Goal: Task Accomplishment & Management: Manage account settings

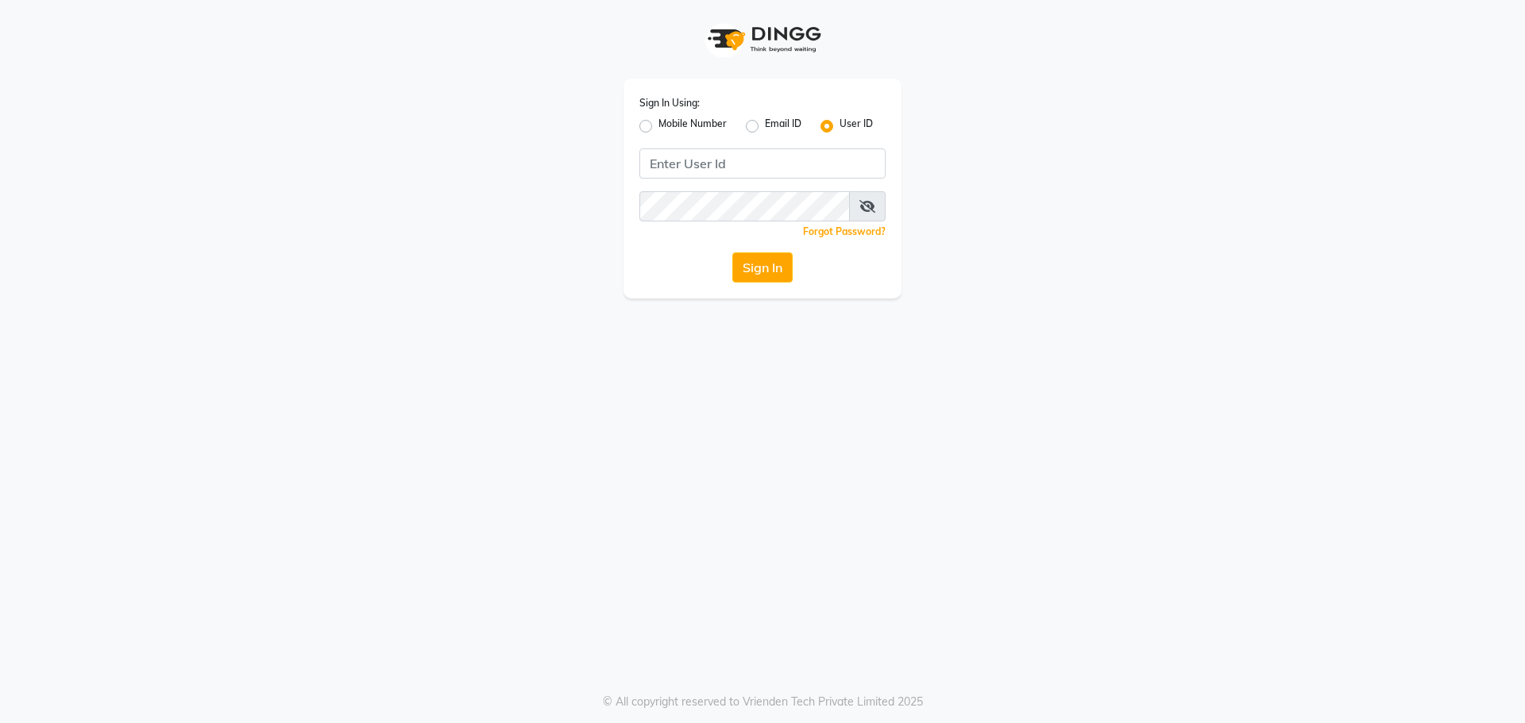
click at [658, 123] on label "Mobile Number" at bounding box center [692, 126] width 68 height 19
click at [658, 123] on input "Mobile Number" at bounding box center [663, 122] width 10 height 10
radio input "true"
radio input "false"
click at [752, 165] on input "Username" at bounding box center [788, 163] width 193 height 30
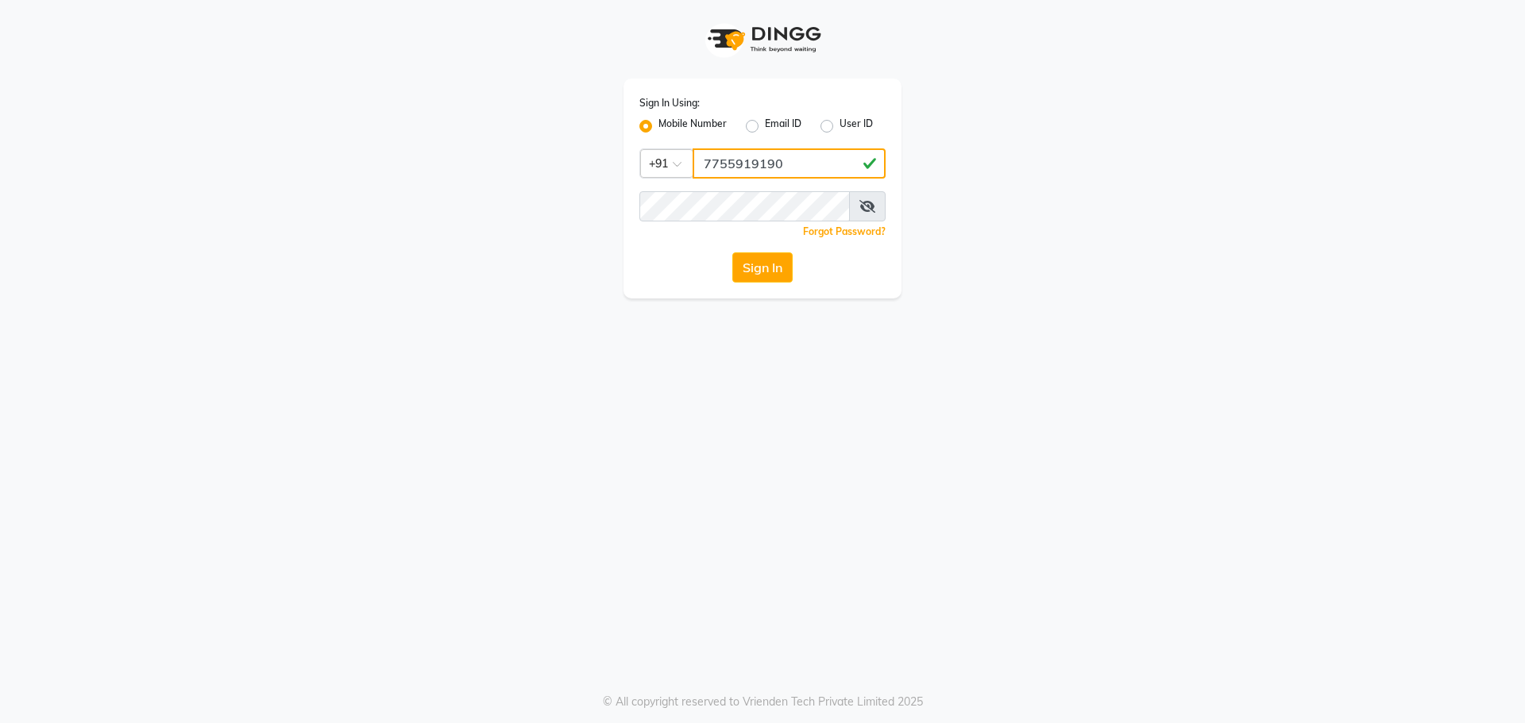
type input "7755919190"
click at [662, 315] on div "Sign In Using: Mobile Number Email ID User ID Country Code × [PHONE_NUMBER] Rem…" at bounding box center [762, 361] width 1525 height 723
click at [774, 256] on button "Sign In" at bounding box center [762, 268] width 60 height 30
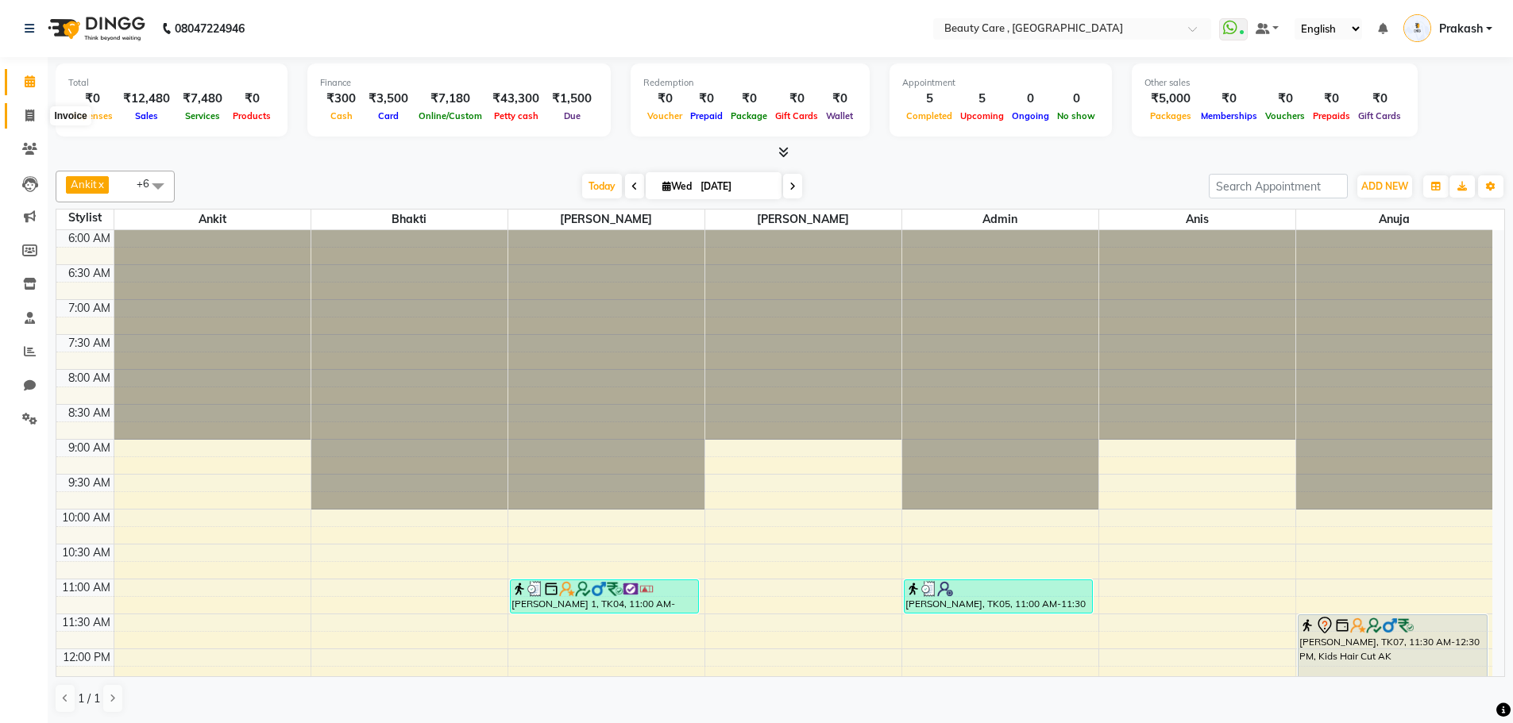
click at [24, 124] on span at bounding box center [30, 116] width 28 height 18
select select "service"
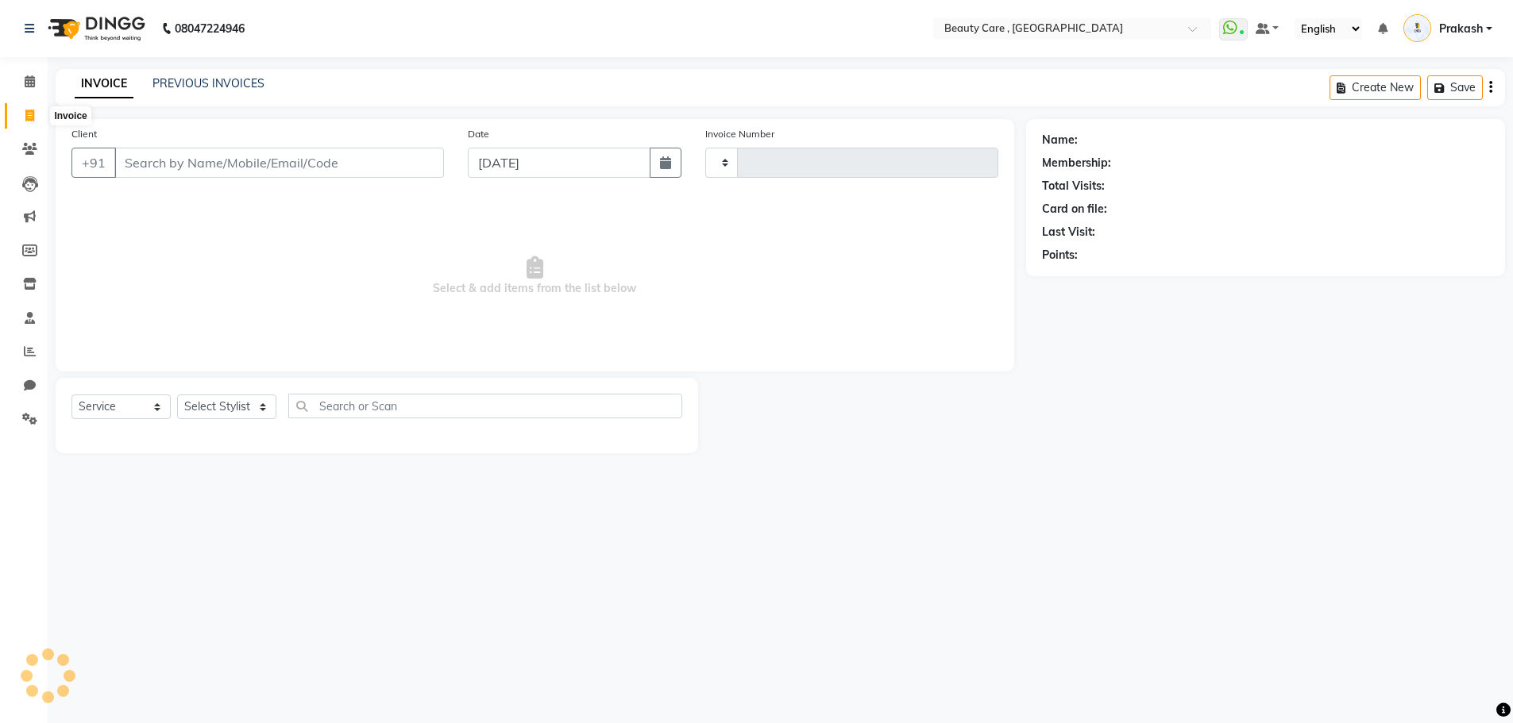
type input "3049"
select select "5646"
click at [232, 164] on input "Client" at bounding box center [280, 163] width 333 height 30
type input "7"
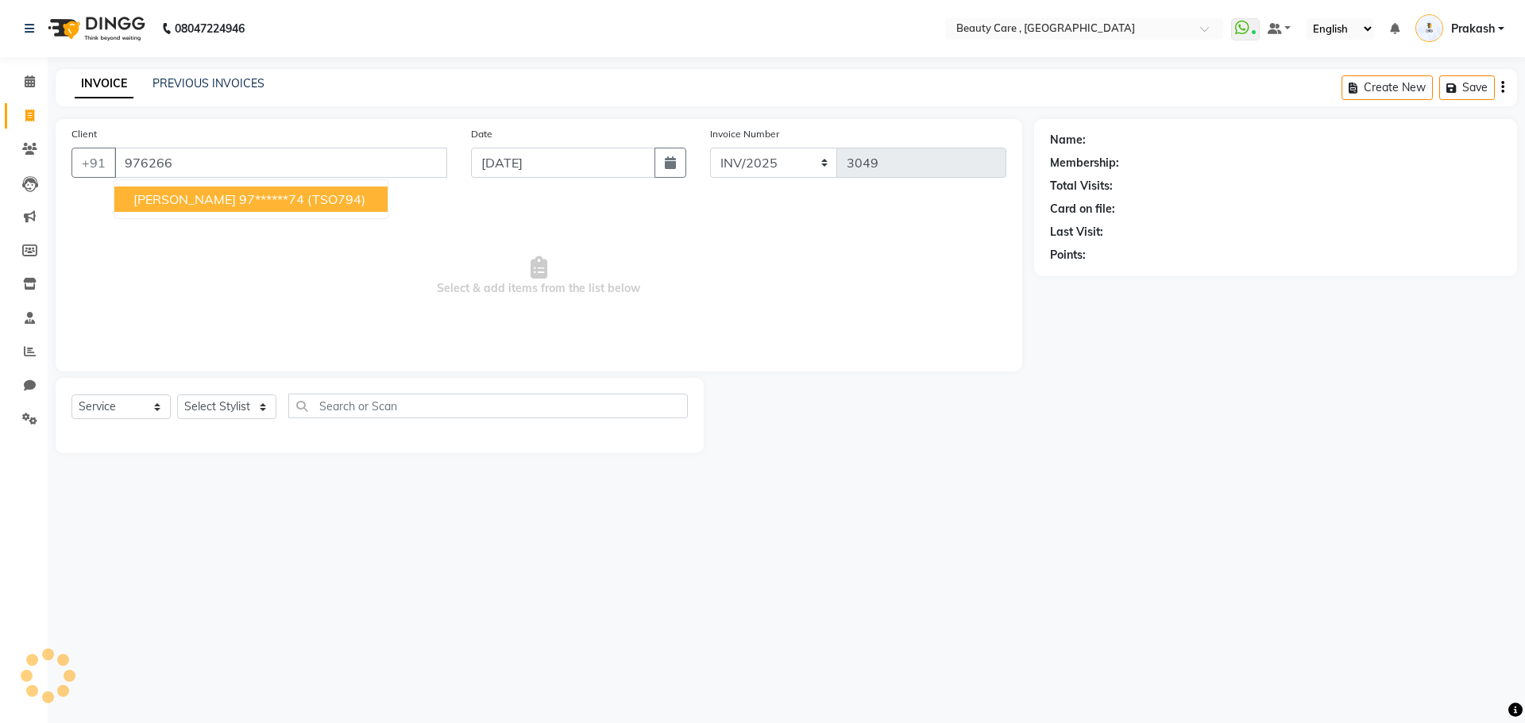
click at [239, 202] on ngb-highlight "97******74" at bounding box center [271, 199] width 65 height 16
type input "97******74"
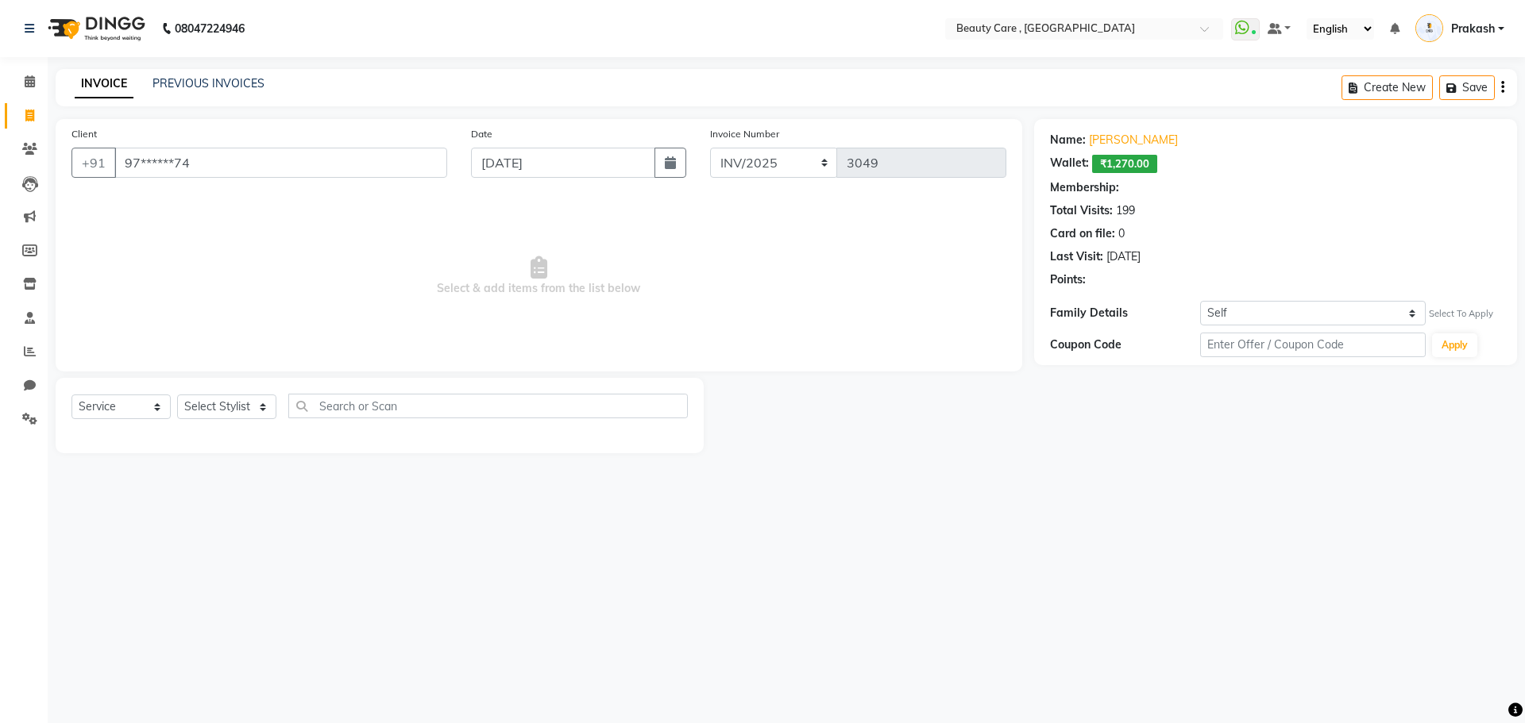
select select "1: Object"
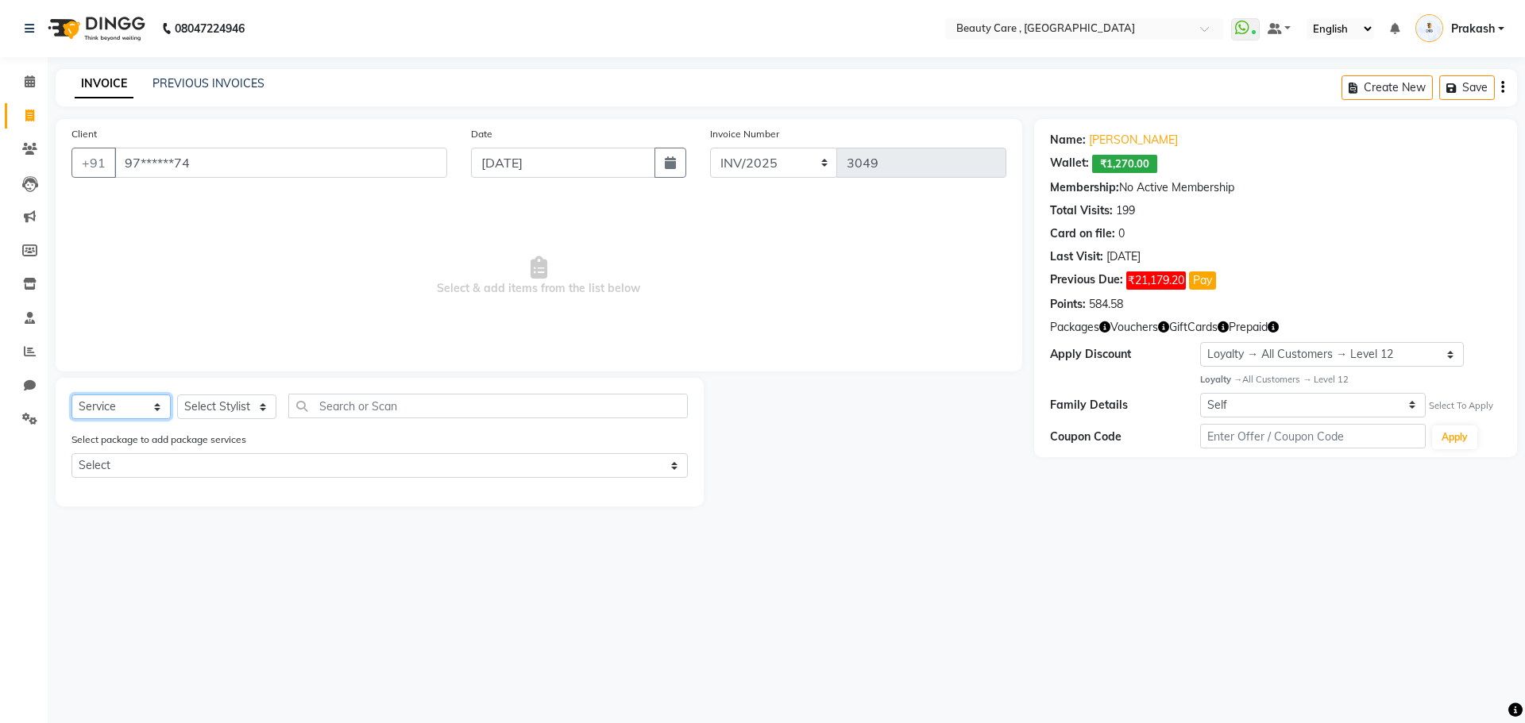
click at [125, 416] on select "Select Service Product Membership Package Voucher Prepaid Gift Card" at bounding box center [120, 407] width 99 height 25
click at [71, 395] on select "Select Service Product Membership Package Voucher Prepaid Gift Card" at bounding box center [120, 407] width 99 height 25
click at [141, 403] on select "Select Service Product Membership Package Voucher Prepaid Gift Card" at bounding box center [120, 407] width 99 height 25
click at [71, 395] on select "Select Service Product Membership Package Voucher Prepaid Gift Card" at bounding box center [120, 407] width 99 height 25
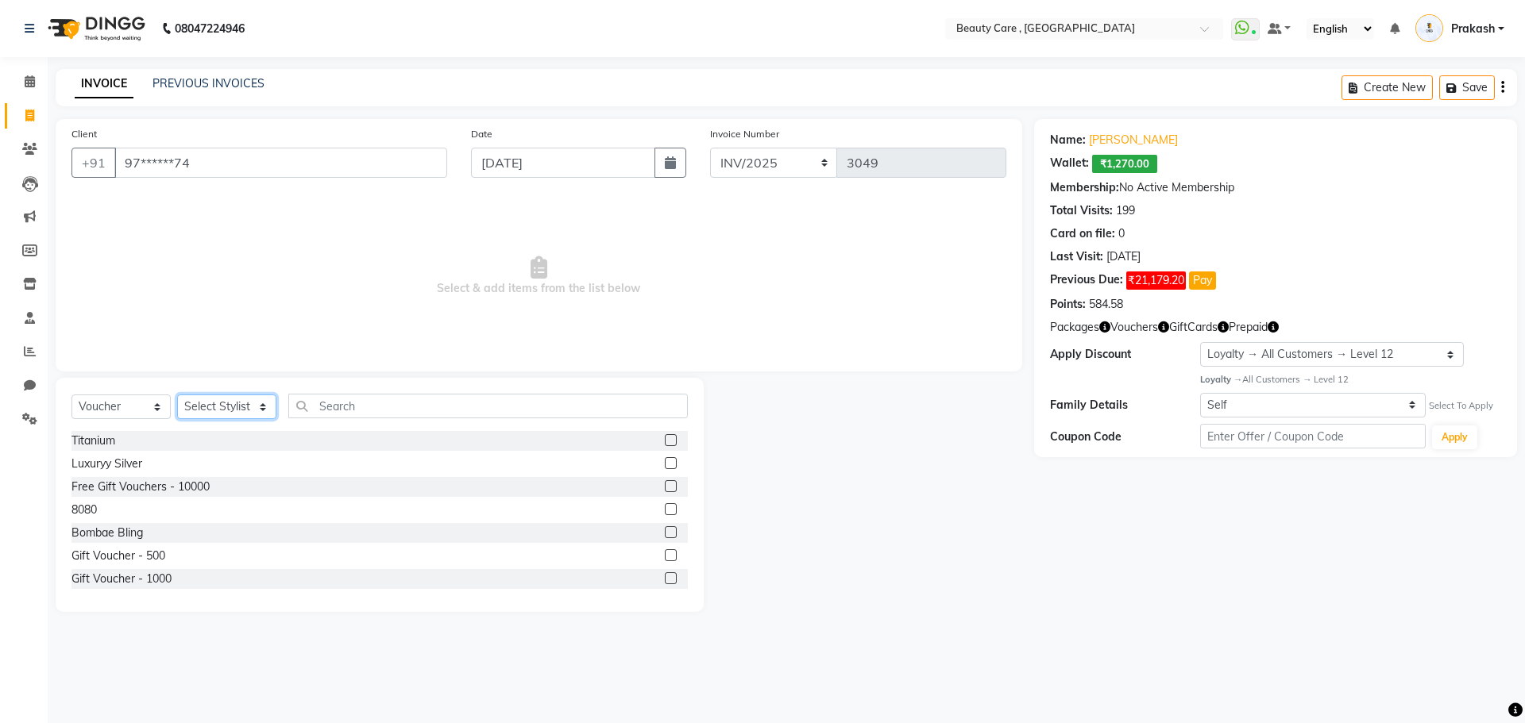
click at [227, 407] on select "Select Stylist Admin Akshay Anis Ankit [PERSON_NAME] [DATE] Avinash [PERSON_NAM…" at bounding box center [226, 407] width 99 height 25
click at [106, 413] on select "Select Service Product Membership Package Voucher Prepaid Gift Card" at bounding box center [120, 407] width 99 height 25
select select "P"
click at [71, 395] on select "Select Service Product Membership Package Voucher Prepaid Gift Card" at bounding box center [120, 407] width 99 height 25
click at [207, 400] on select "Select Stylist Admin Akshay Anis Ankit [PERSON_NAME] [DATE] Avinash [PERSON_NAM…" at bounding box center [226, 407] width 99 height 25
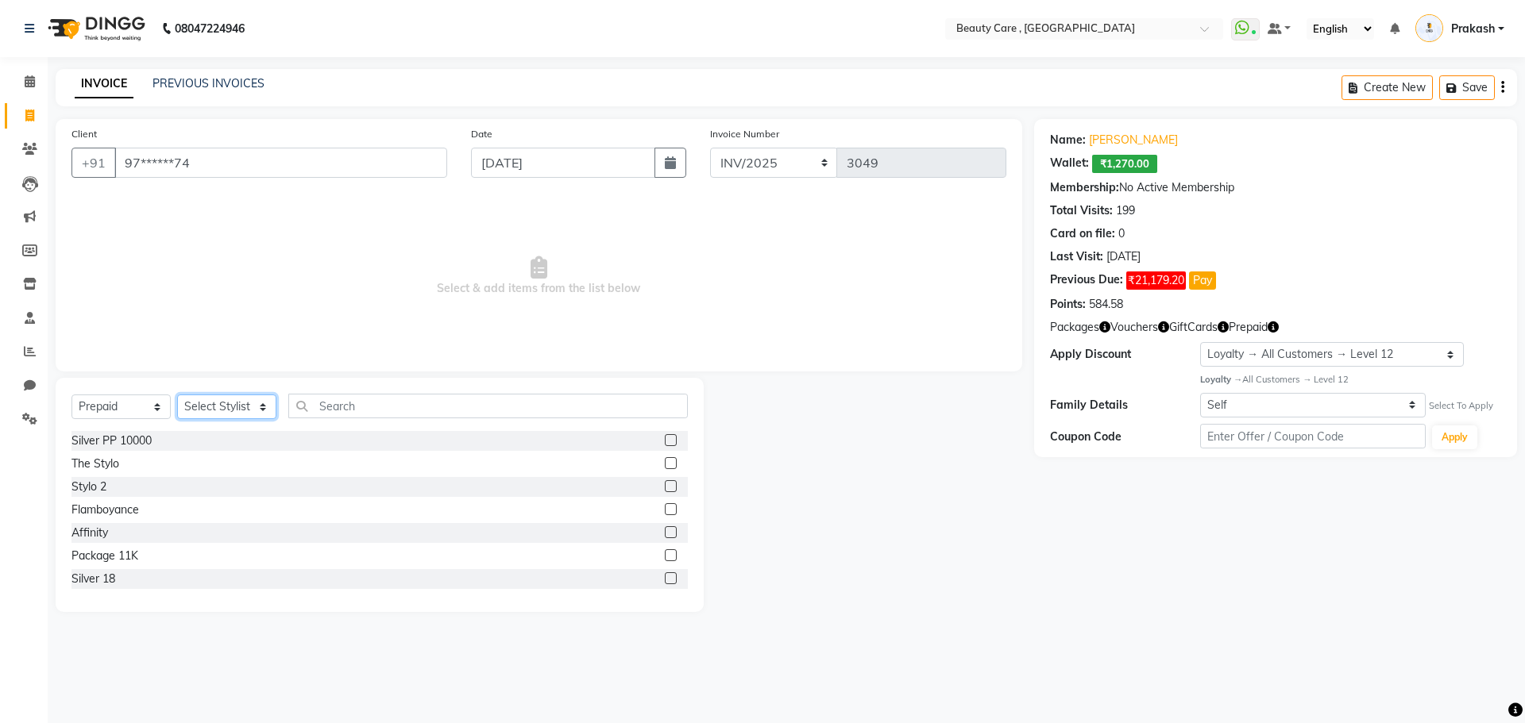
select select "67744"
click at [177, 395] on select "Select Stylist Admin Akshay Anis Ankit [PERSON_NAME] [DATE] Avinash [PERSON_NAM…" at bounding box center [226, 407] width 99 height 25
click at [665, 442] on label at bounding box center [671, 440] width 12 height 12
click at [665, 442] on input "checkbox" at bounding box center [670, 441] width 10 height 10
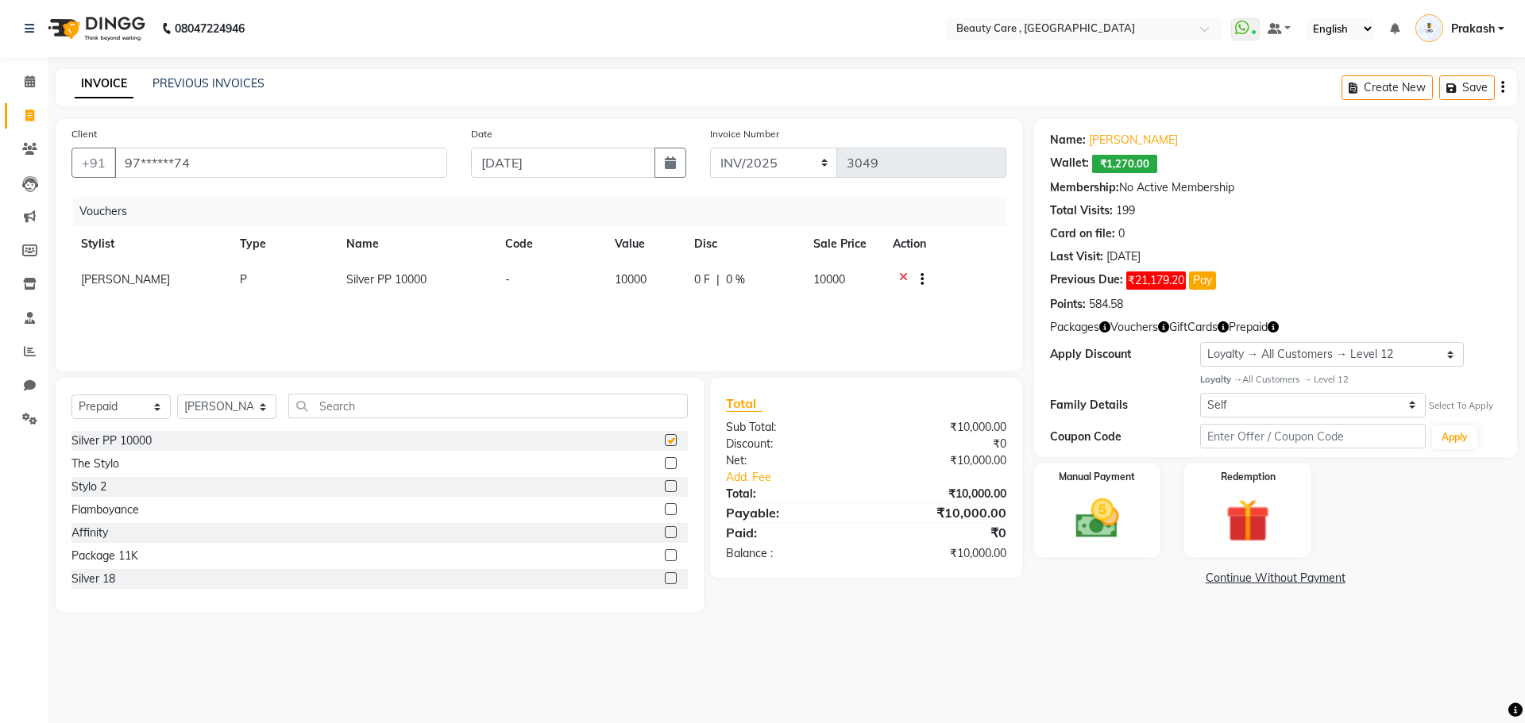
checkbox input "false"
click at [665, 506] on label at bounding box center [671, 509] width 12 height 12
click at [665, 506] on input "checkbox" at bounding box center [670, 510] width 10 height 10
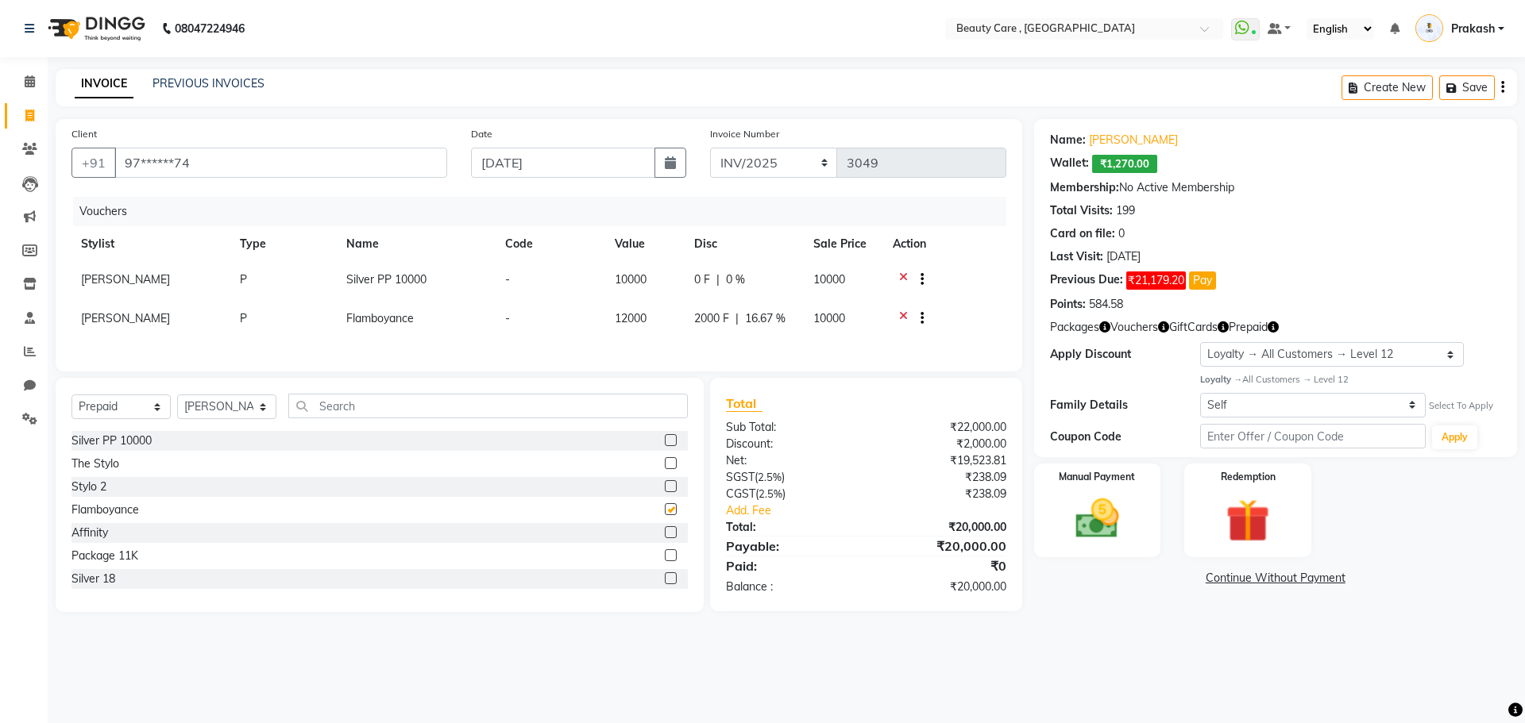
checkbox input "false"
click at [902, 280] on icon at bounding box center [903, 282] width 9 height 20
drag, startPoint x: 805, startPoint y: 284, endPoint x: 600, endPoint y: 287, distance: 204.9
click at [600, 287] on tr "[PERSON_NAME] P Flamboyance - 12000 2000 F | 16.67 % 10000" at bounding box center [538, 281] width 935 height 39
click at [1064, 519] on img at bounding box center [1097, 519] width 74 height 52
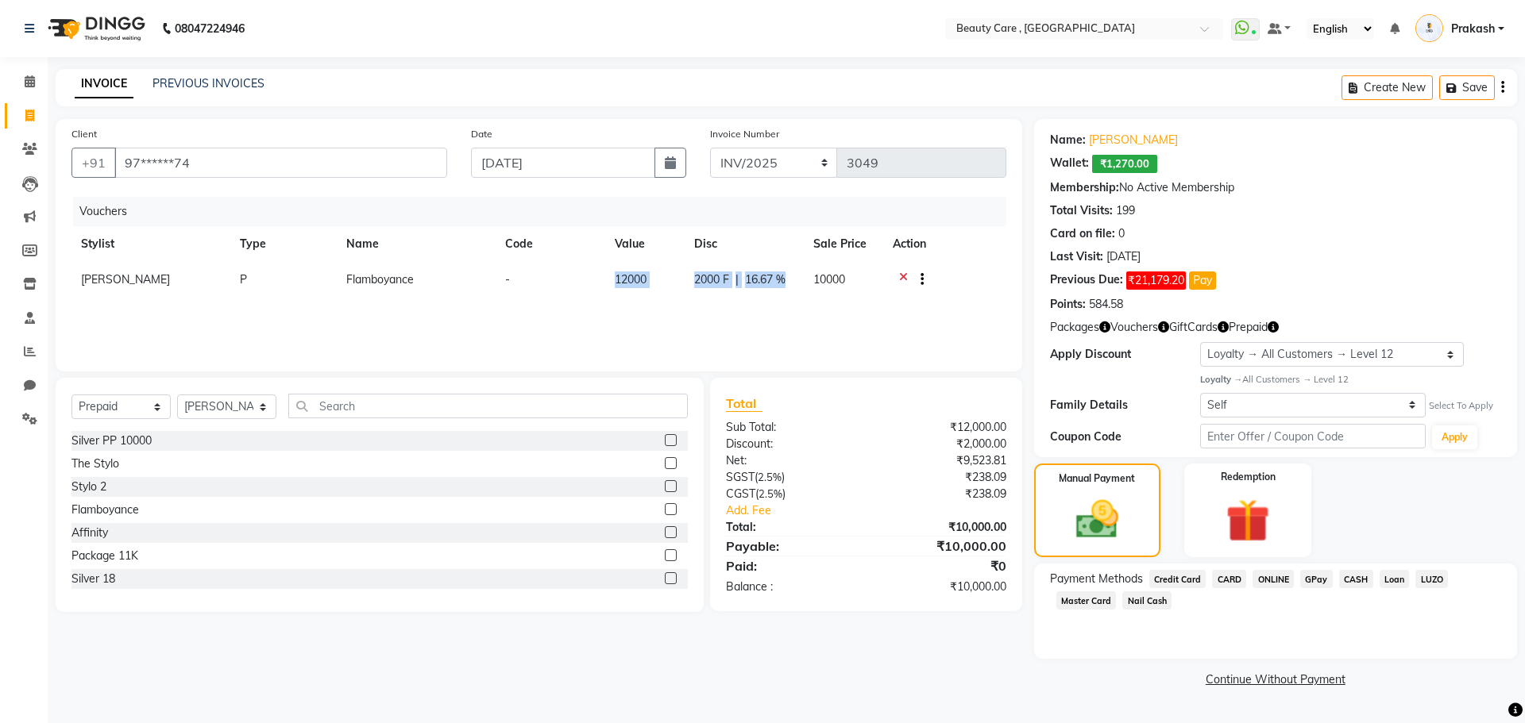
drag, startPoint x: 1238, startPoint y: 587, endPoint x: 1226, endPoint y: 583, distance: 12.6
click at [1226, 583] on span "CARD" at bounding box center [1229, 579] width 34 height 18
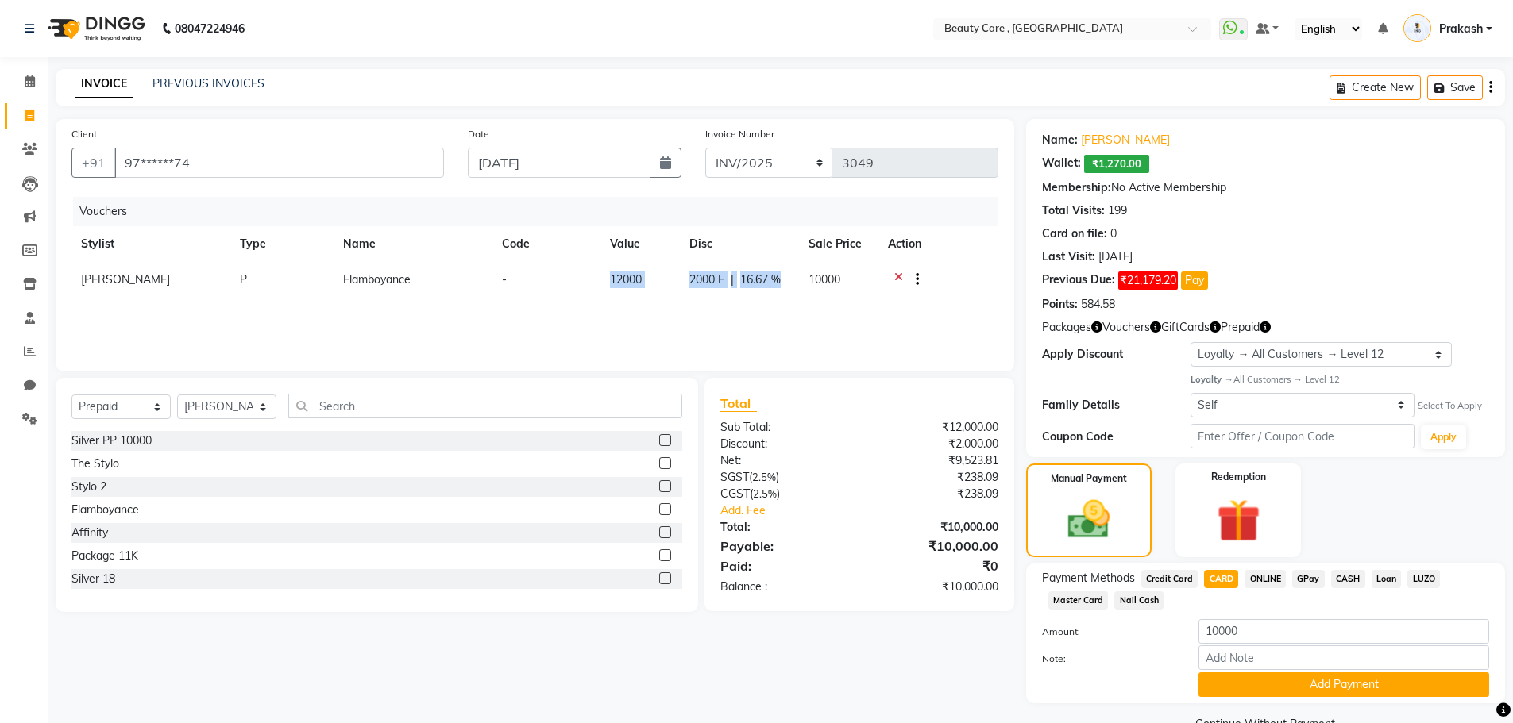
click at [1226, 583] on span "CARD" at bounding box center [1221, 579] width 34 height 18
click at [1362, 682] on button "Add Payment" at bounding box center [1343, 685] width 291 height 25
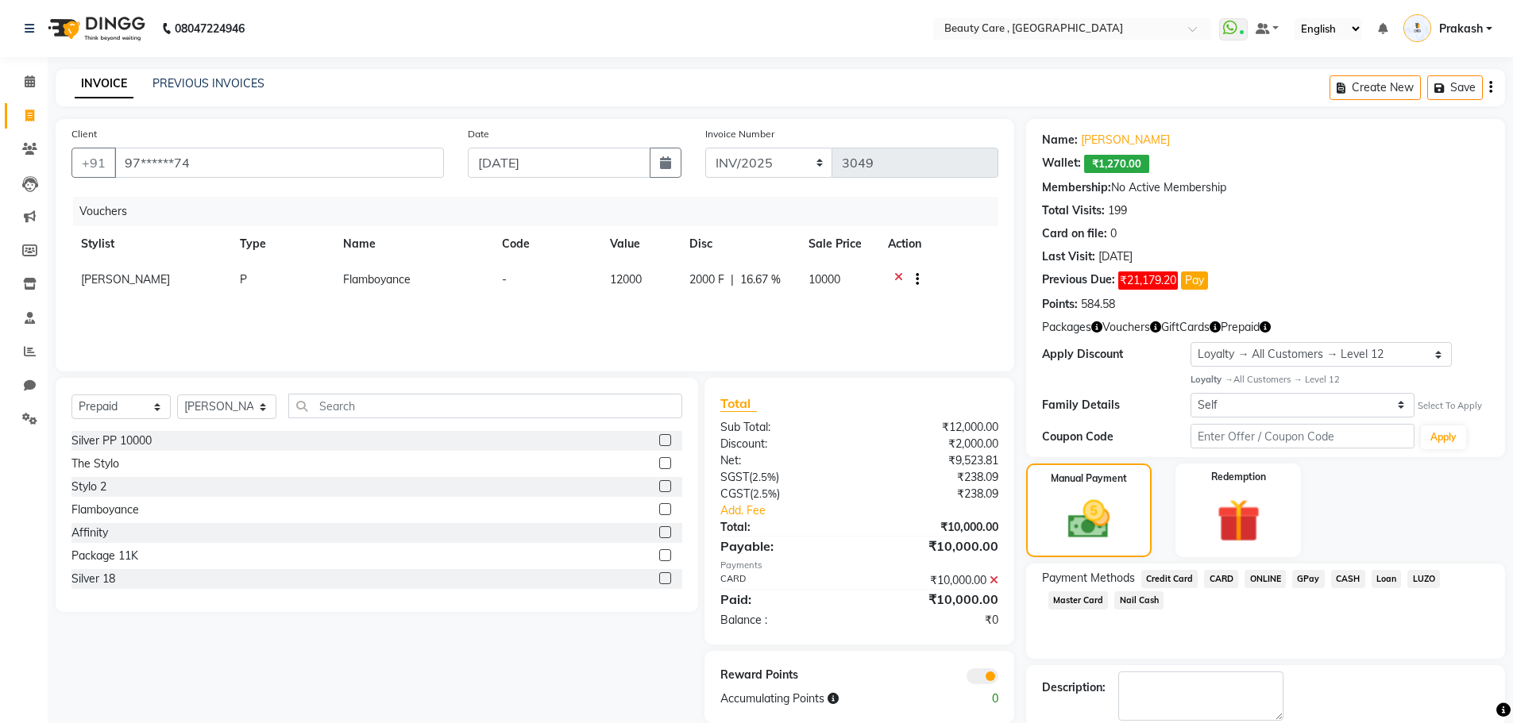
scroll to position [82, 0]
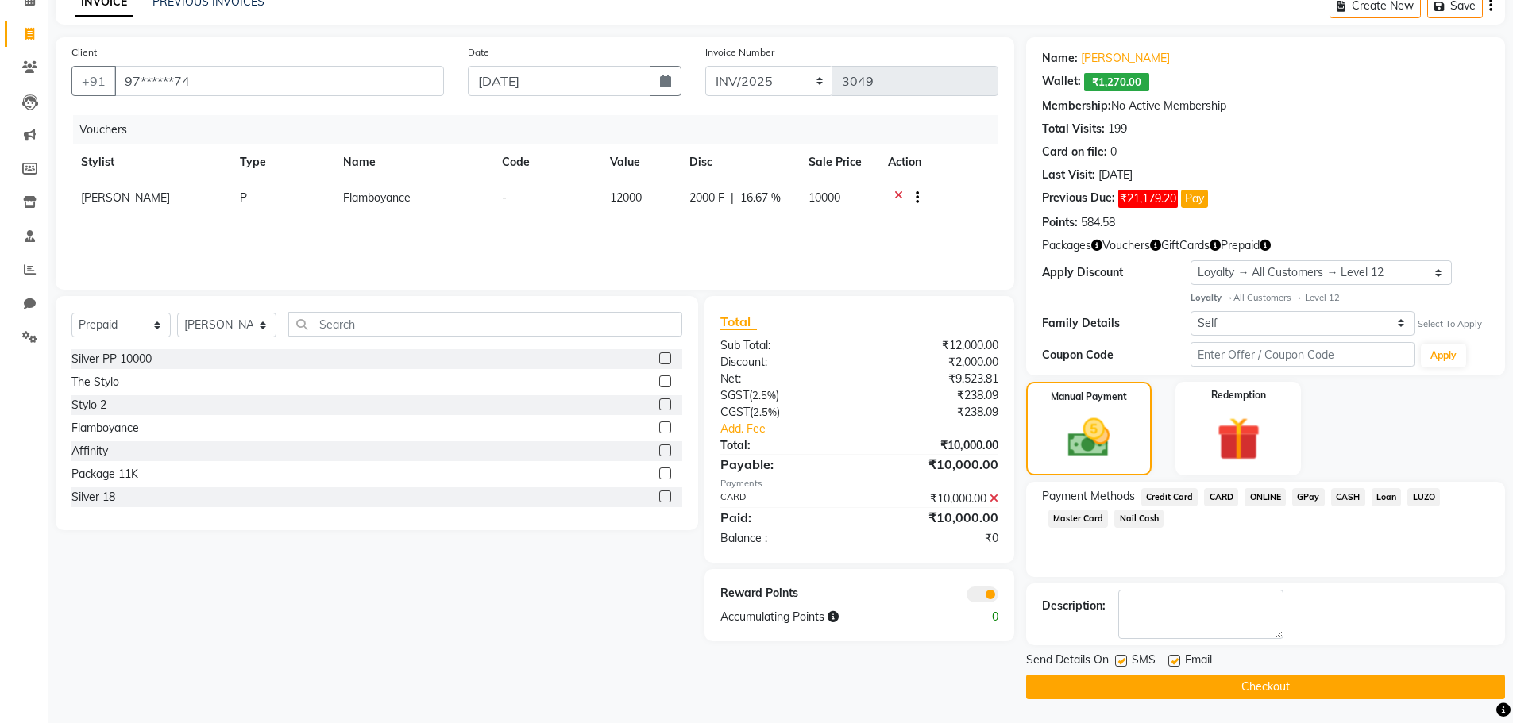
click at [1119, 656] on label at bounding box center [1121, 661] width 12 height 12
click at [1119, 657] on input "checkbox" at bounding box center [1120, 662] width 10 height 10
checkbox input "false"
click at [1174, 665] on label at bounding box center [1174, 661] width 12 height 12
click at [1174, 665] on input "checkbox" at bounding box center [1173, 662] width 10 height 10
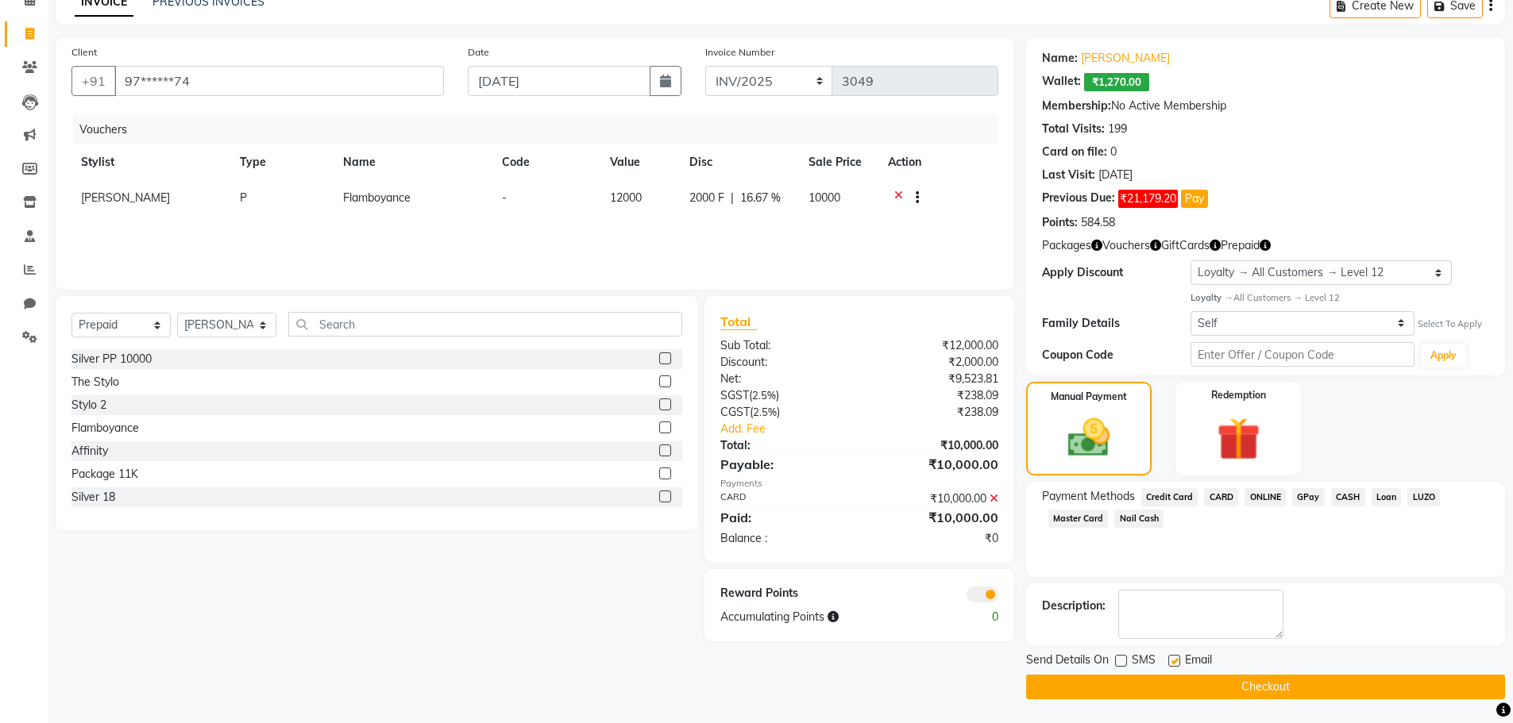
checkbox input "false"
click at [1247, 695] on button "Checkout" at bounding box center [1265, 687] width 479 height 25
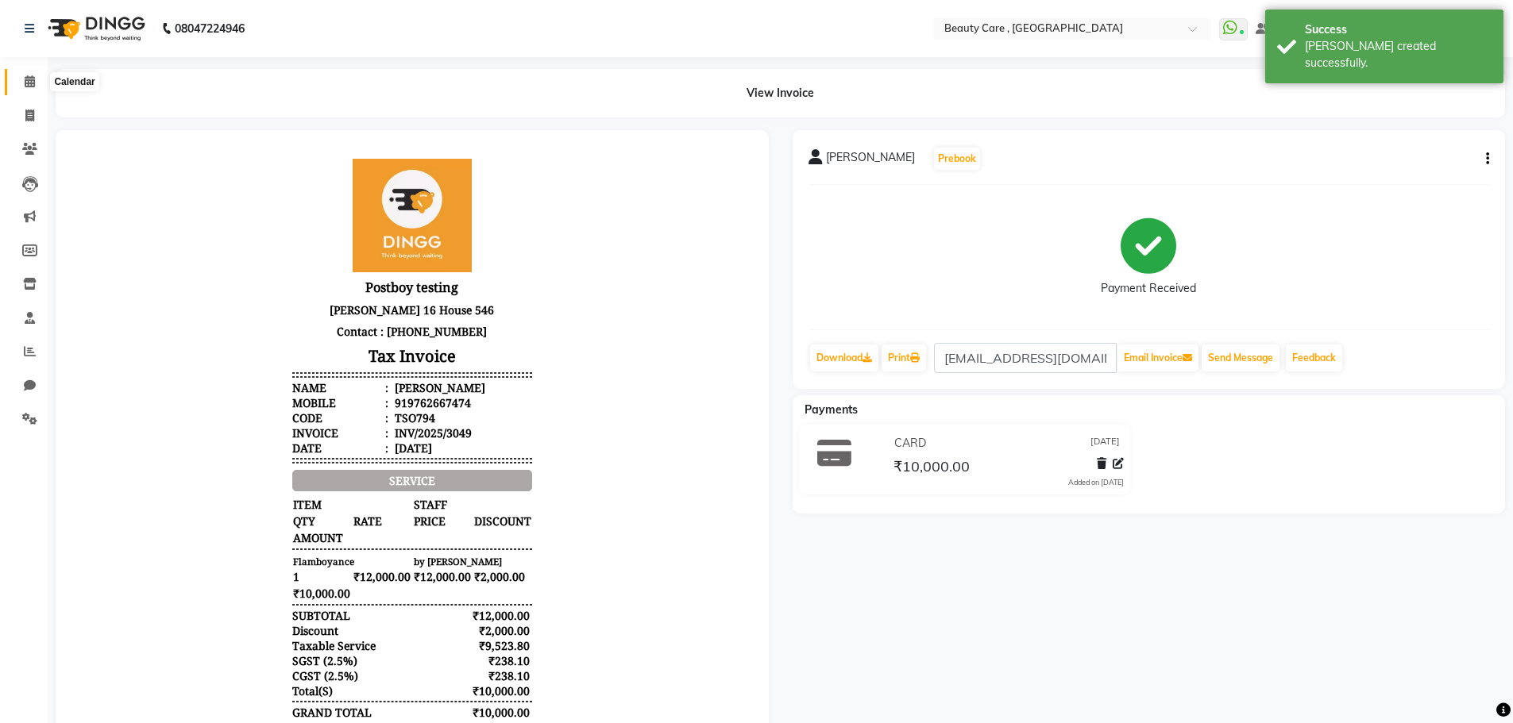
click at [36, 78] on span at bounding box center [30, 82] width 28 height 18
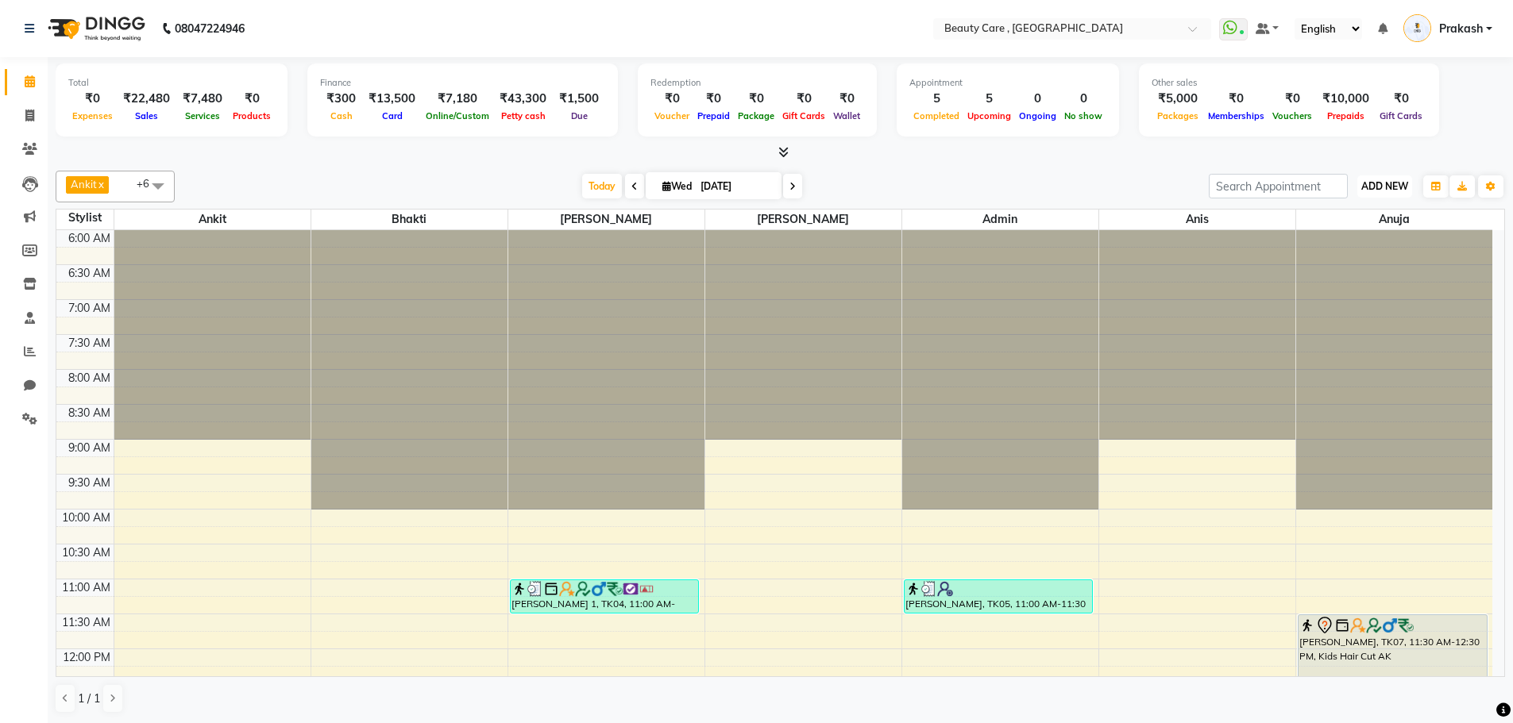
click at [1392, 191] on span "ADD NEW" at bounding box center [1384, 186] width 47 height 12
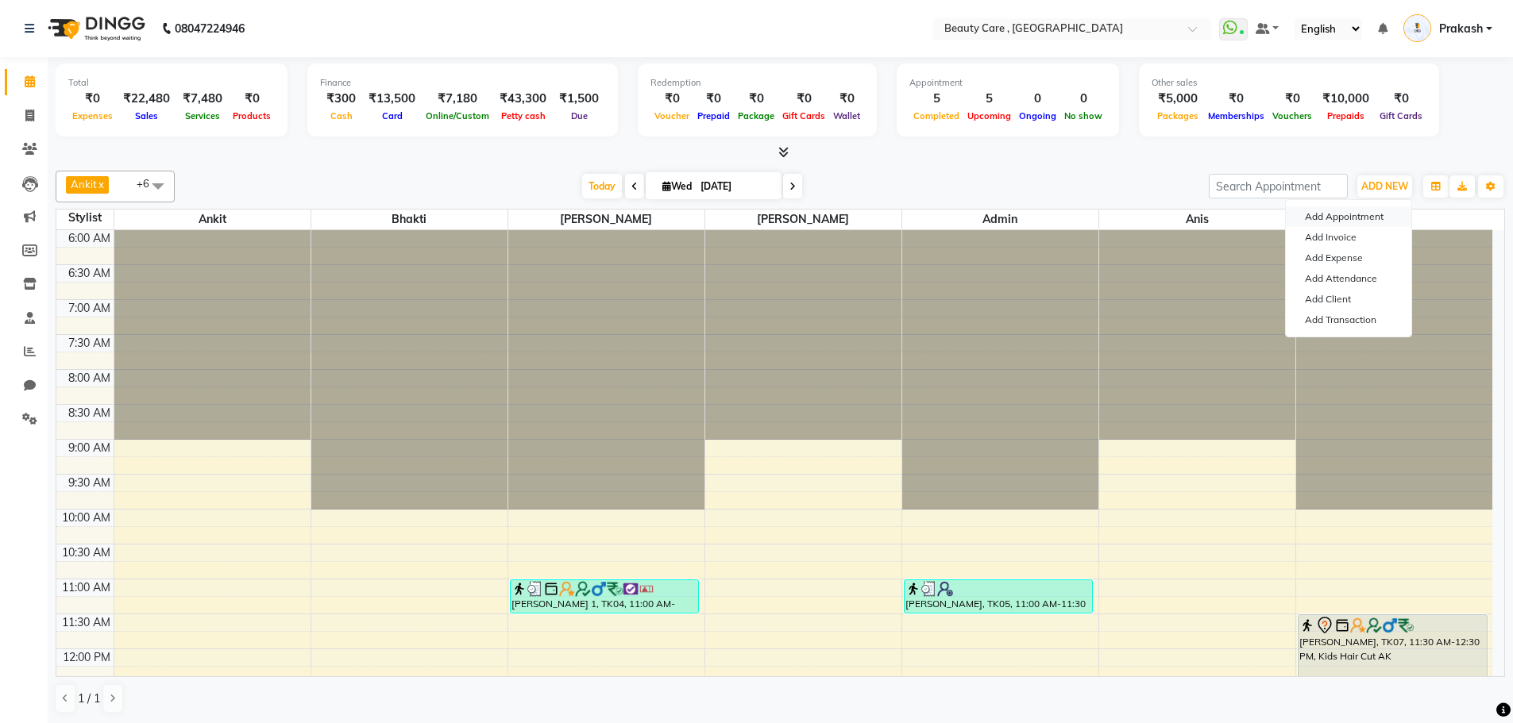
click at [1358, 219] on button "Add Appointment" at bounding box center [1348, 216] width 125 height 21
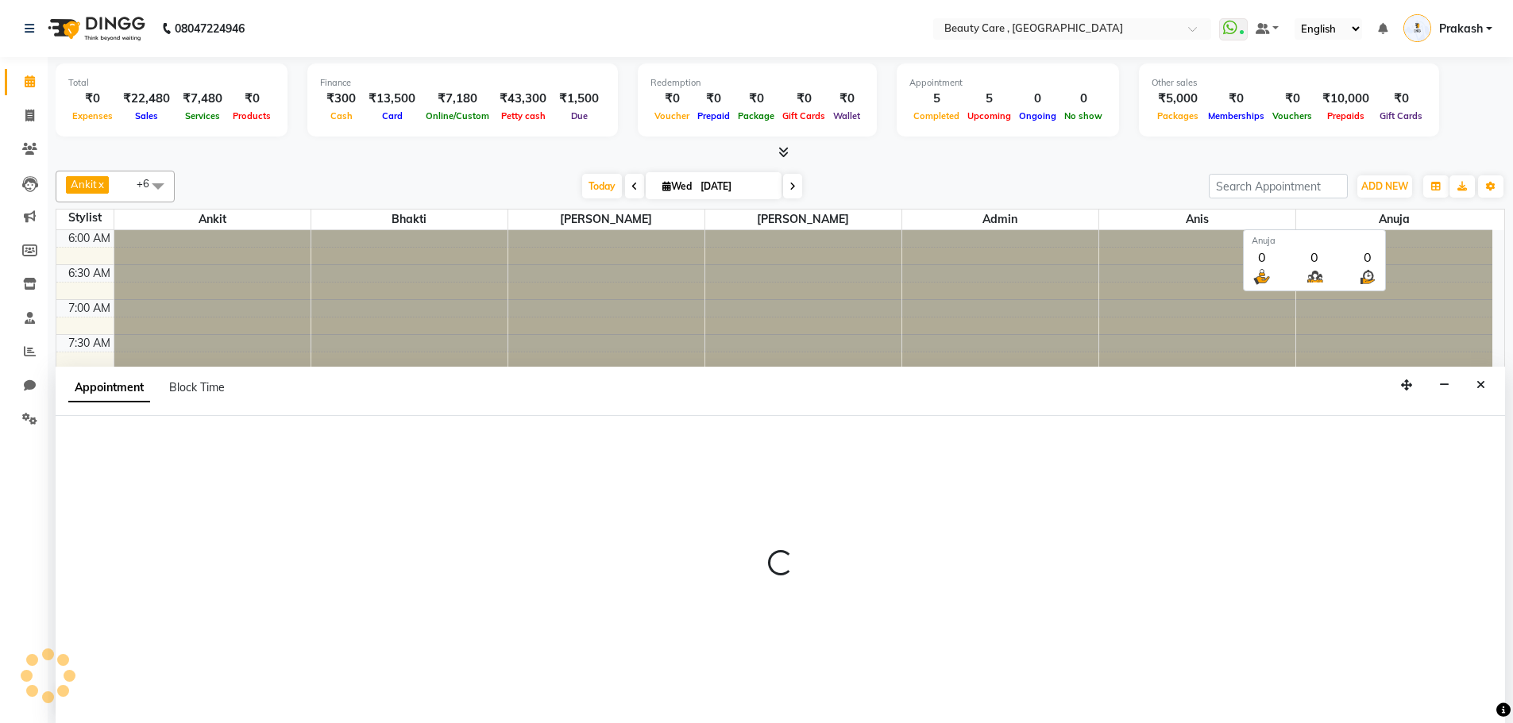
scroll to position [1, 0]
select select "tentative"
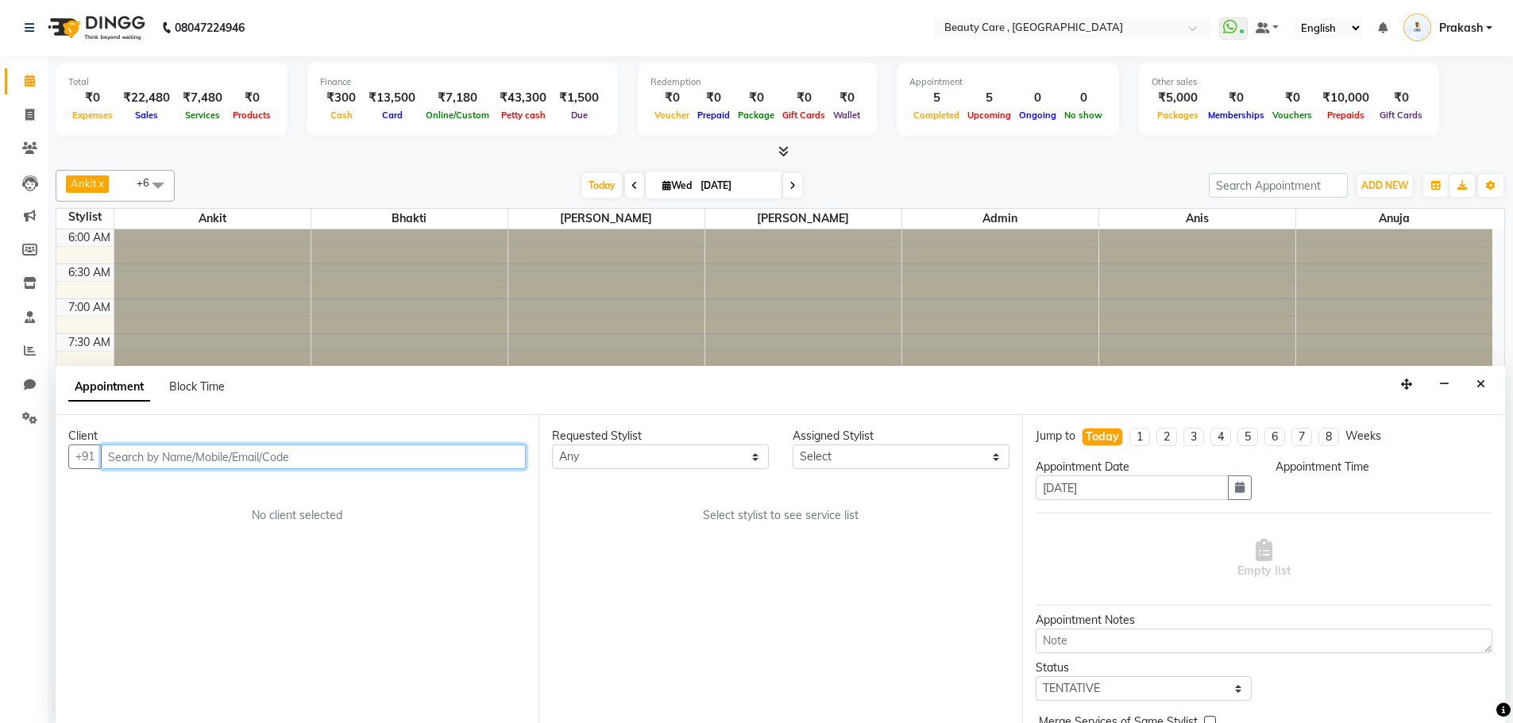
select select "420"
click at [148, 459] on input "text" at bounding box center [313, 457] width 425 height 25
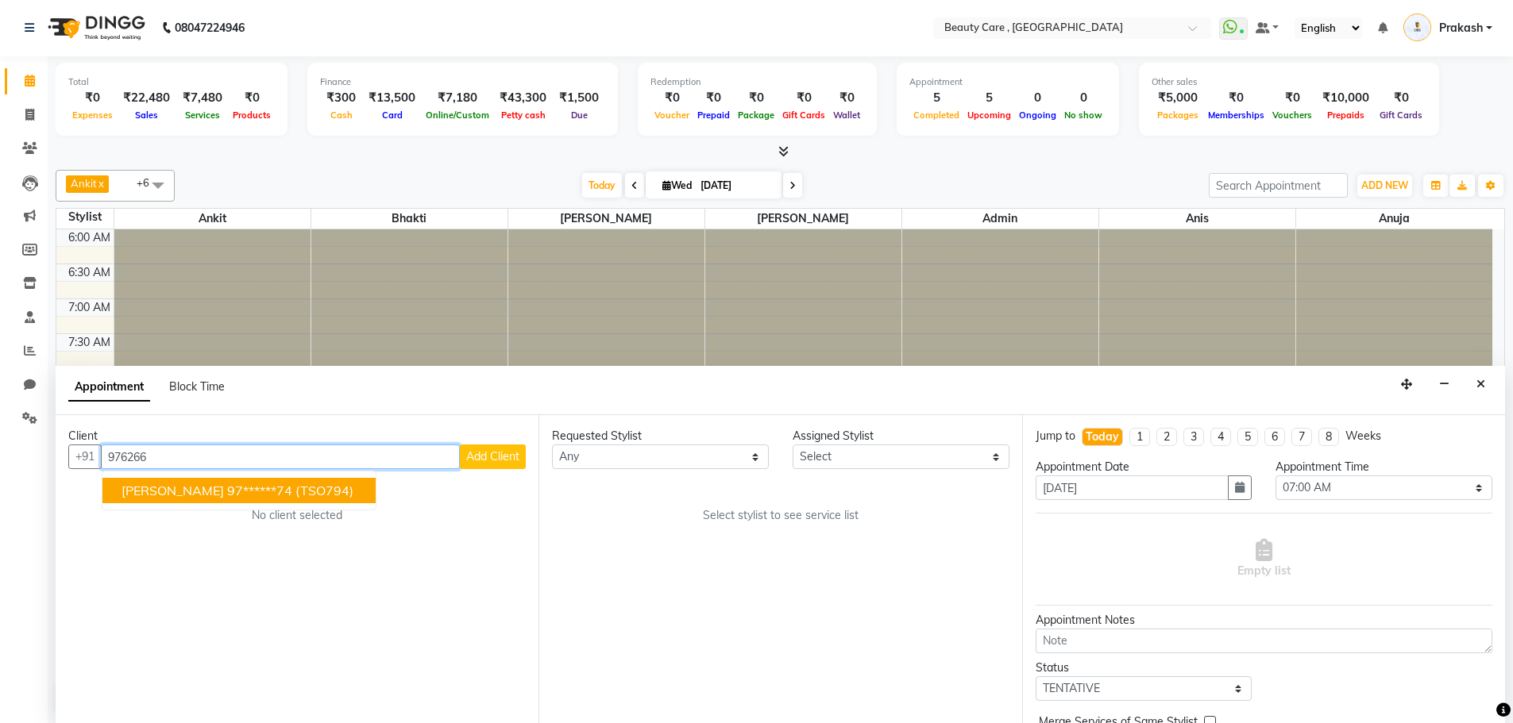
click at [295, 485] on span "(TSO794)" at bounding box center [324, 491] width 58 height 16
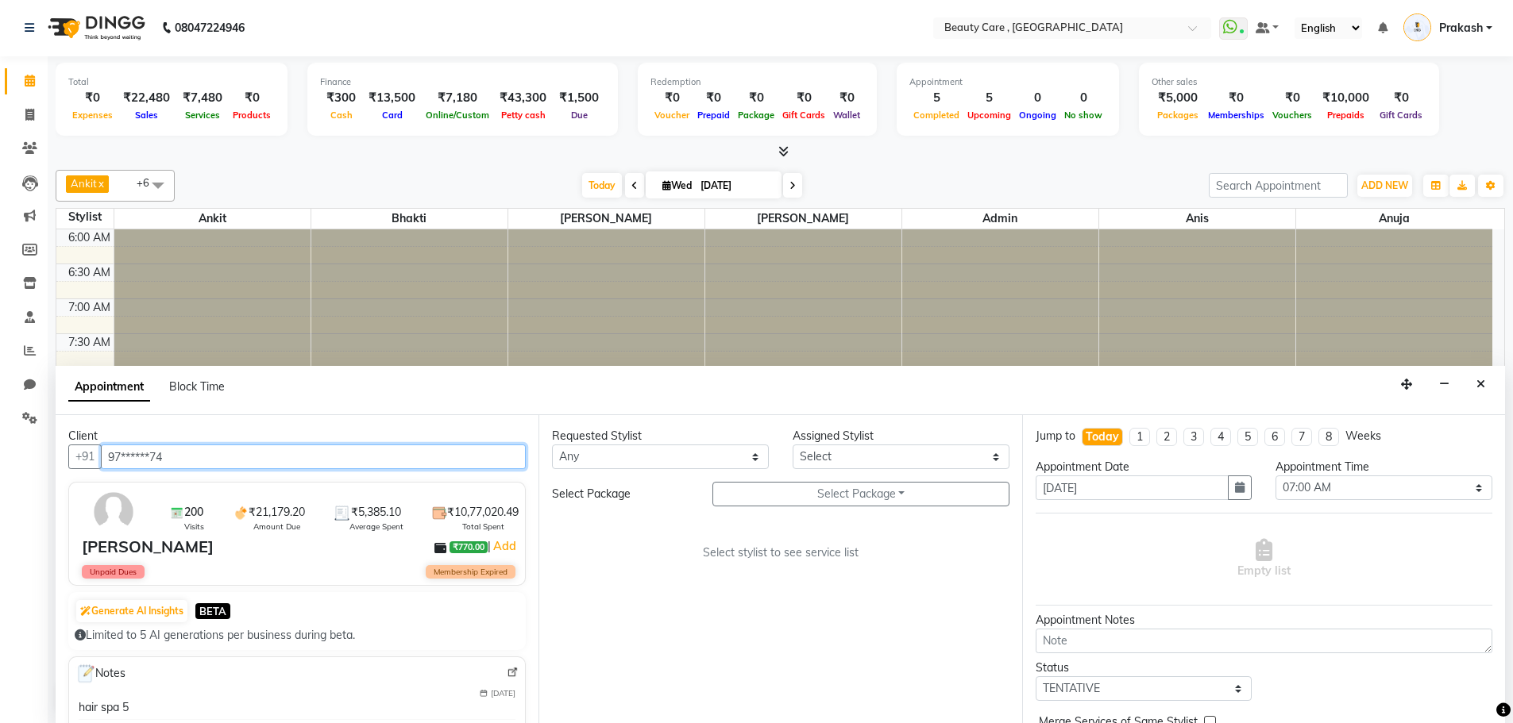
type input "97******74"
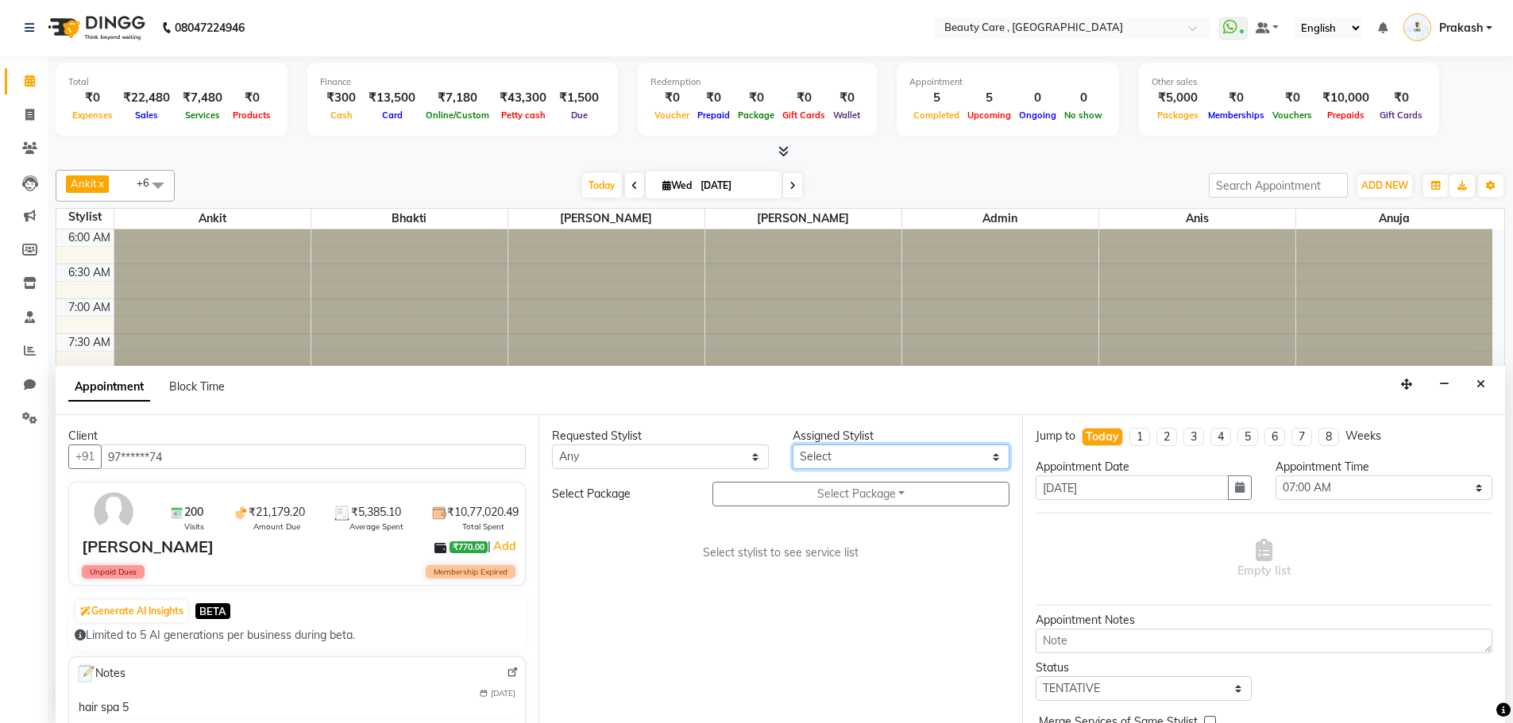
click at [858, 451] on select "Select Admin Akshay Anis Ankit [PERSON_NAME] [DATE][PERSON_NAME] J Bhakti [PERS…" at bounding box center [901, 457] width 217 height 25
select select "77951"
click at [793, 445] on select "Select Admin Akshay Anis Ankit [PERSON_NAME] [DATE][PERSON_NAME] J Bhakti [PERS…" at bounding box center [901, 457] width 217 height 25
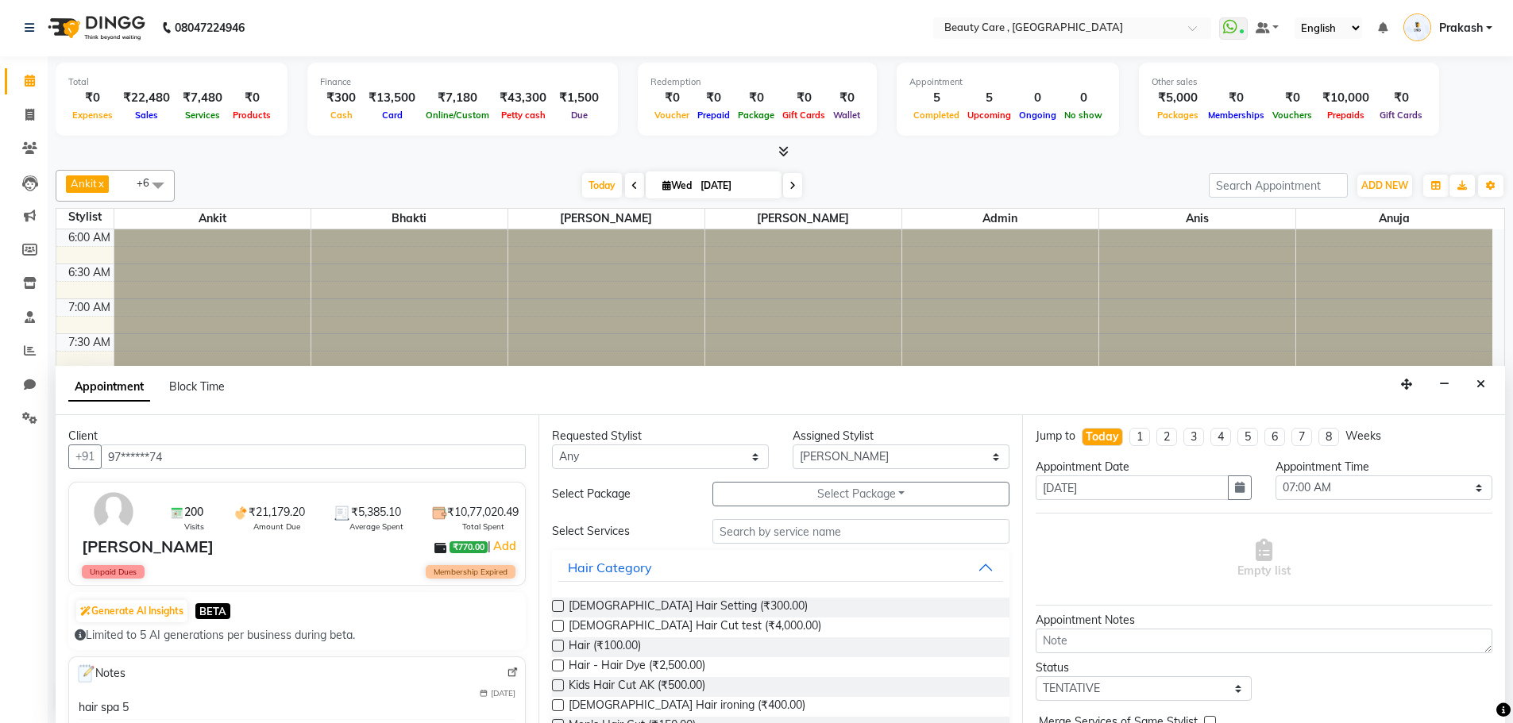
click at [681, 657] on div "Hair (₹100.00)" at bounding box center [780, 648] width 457 height 20
click at [764, 527] on input "text" at bounding box center [860, 531] width 297 height 25
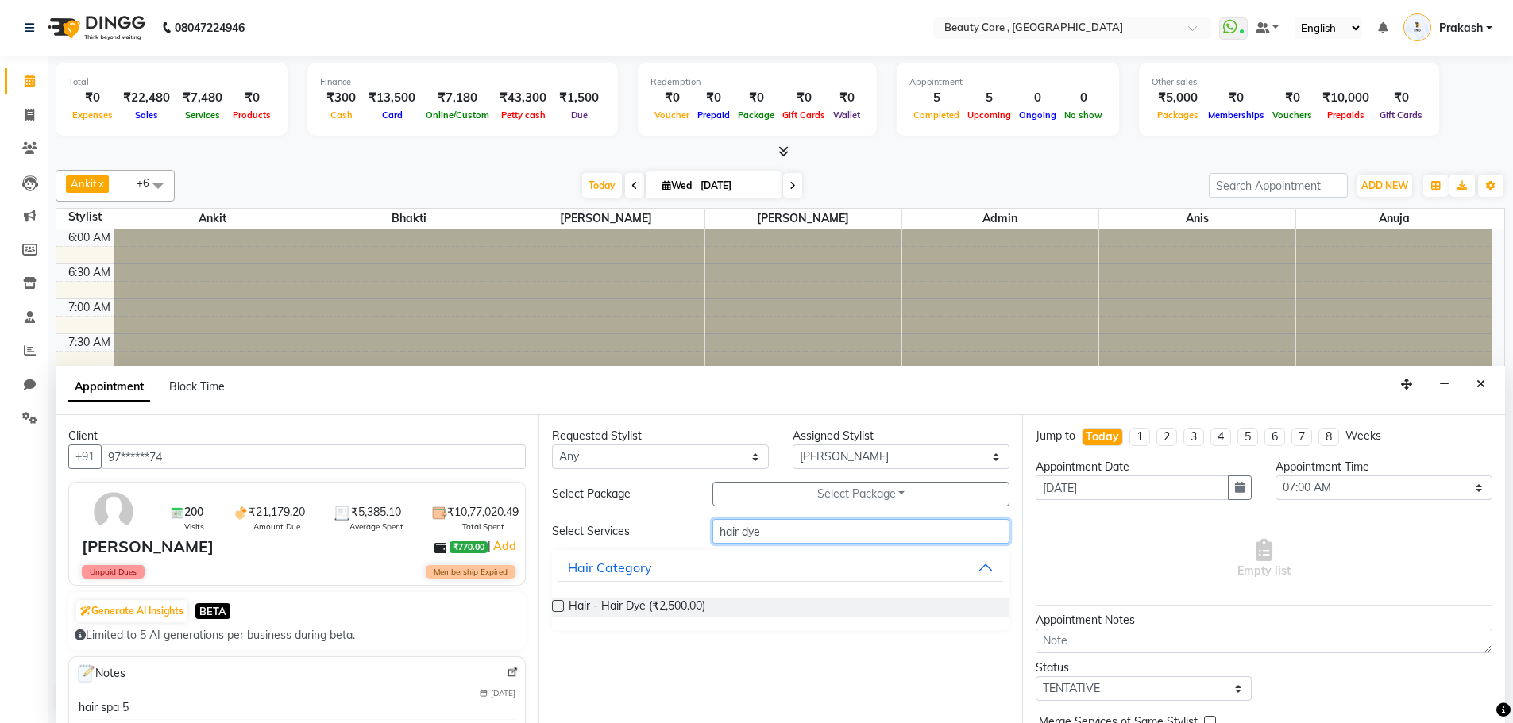
type input "hair dye"
click at [553, 612] on div at bounding box center [557, 609] width 10 height 17
click at [565, 600] on div "Hair - Hair Dye (₹2,500.00)" at bounding box center [780, 608] width 457 height 20
click at [561, 611] on label at bounding box center [558, 606] width 12 height 12
click at [561, 611] on input "checkbox" at bounding box center [557, 608] width 10 height 10
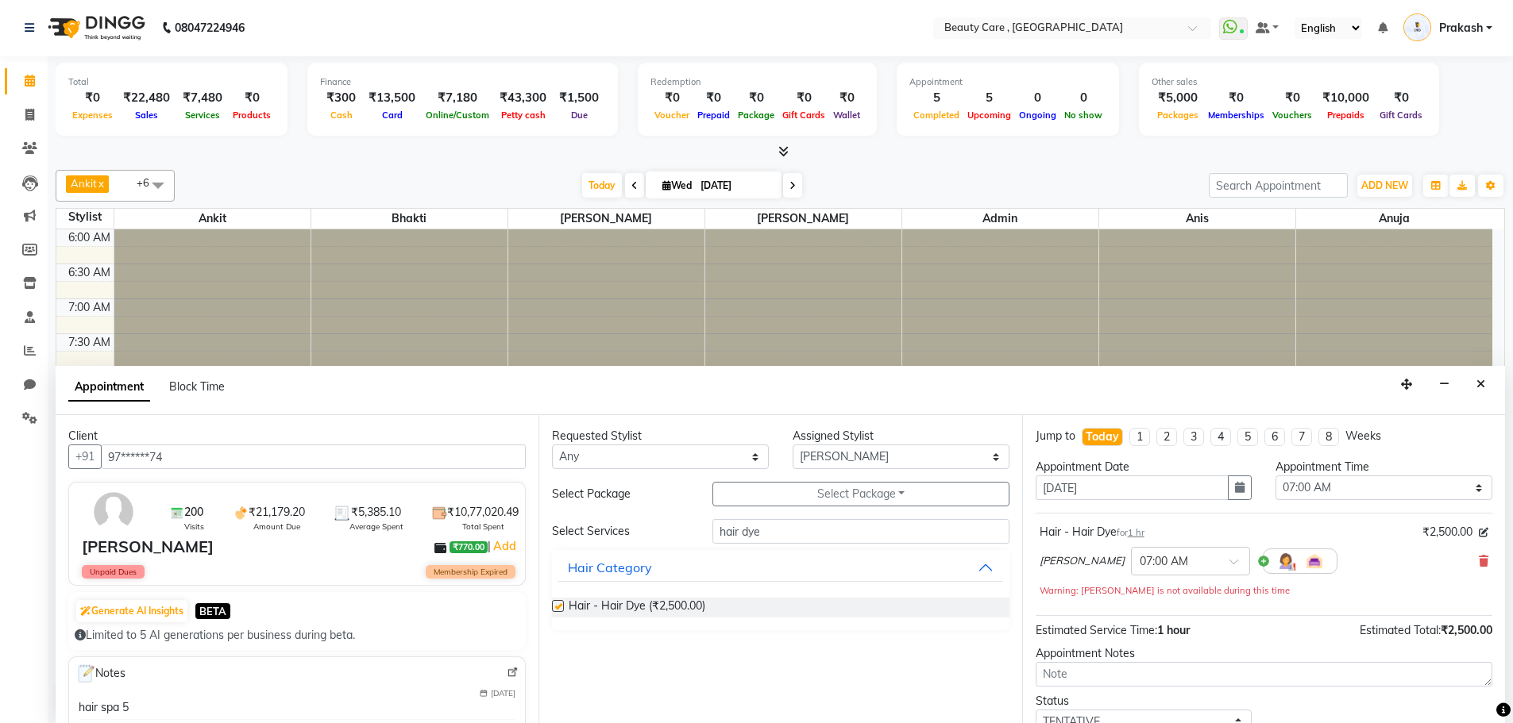
checkbox input "false"
click at [1378, 505] on div "Appointment Time Select 07:00 AM 07:05 AM 07:10 AM 07:15 AM 07:20 AM 07:25 AM 0…" at bounding box center [1383, 486] width 241 height 54
click at [1342, 492] on select "Select 07:00 AM 07:05 AM 07:10 AM 07:15 AM 07:20 AM 07:25 AM 07:30 AM 07:35 AM …" at bounding box center [1383, 488] width 217 height 25
select select "725"
click at [1275, 476] on select "Select 07:00 AM 07:05 AM 07:10 AM 07:15 AM 07:20 AM 07:25 AM 07:30 AM 07:35 AM …" at bounding box center [1383, 488] width 217 height 25
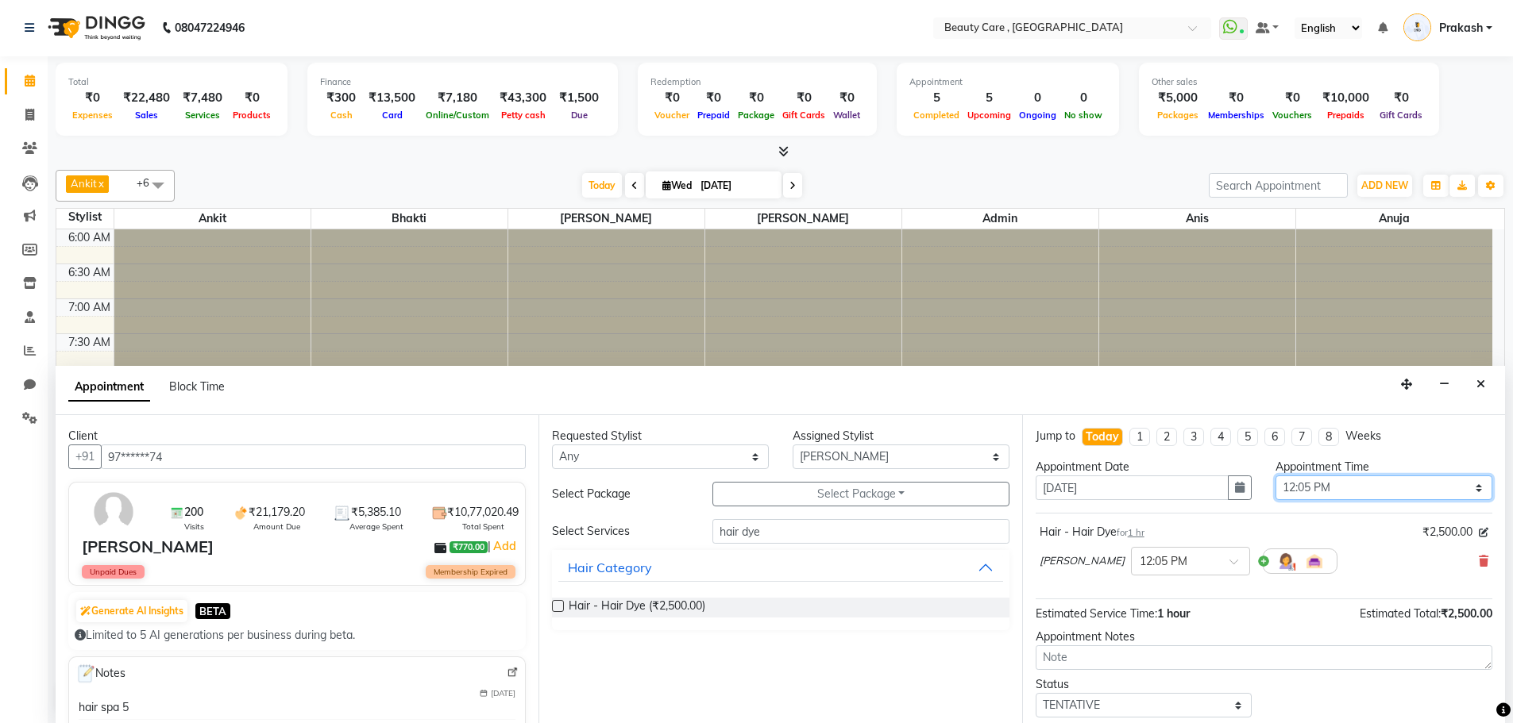
scroll to position [94, 0]
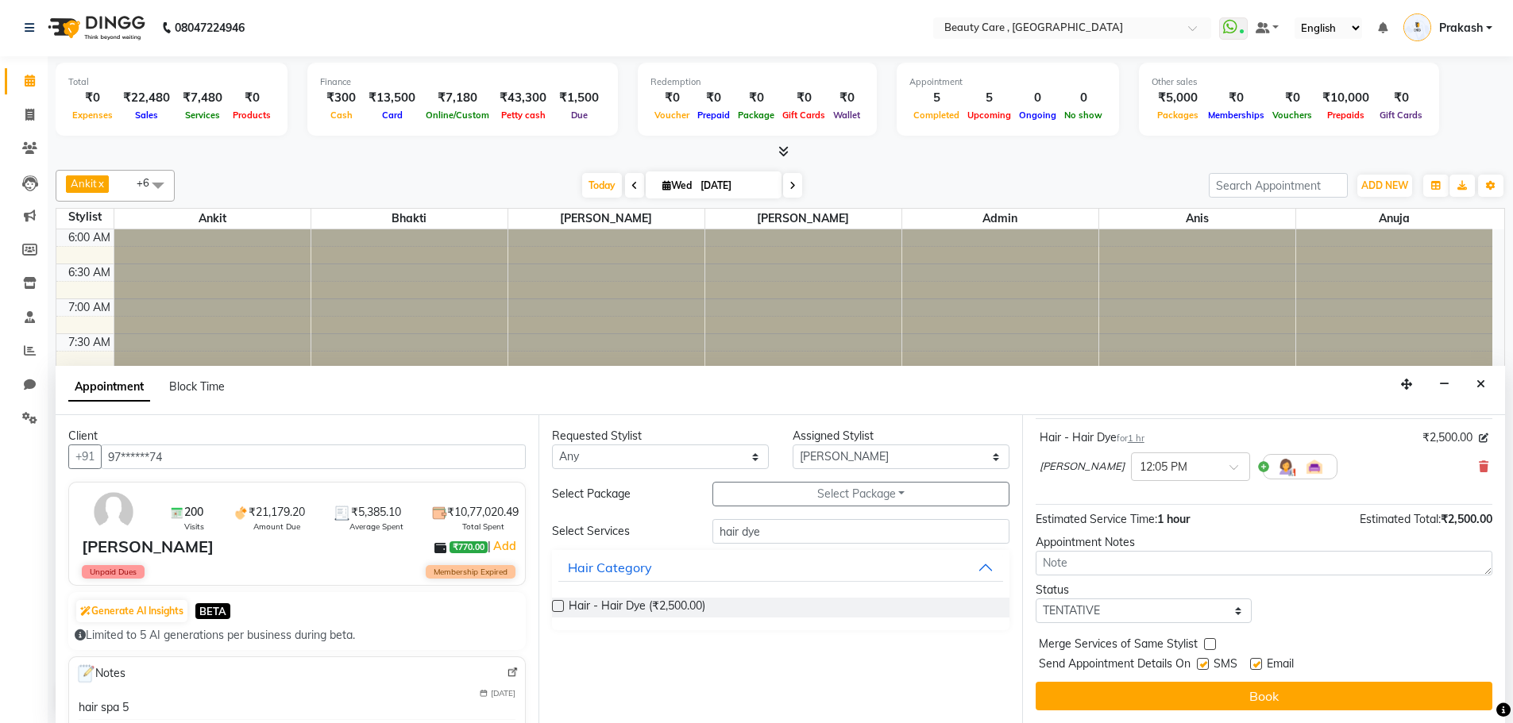
click at [1200, 661] on label at bounding box center [1203, 664] width 12 height 12
click at [1200, 661] on input "checkbox" at bounding box center [1202, 666] width 10 height 10
checkbox input "false"
click at [1255, 666] on label at bounding box center [1256, 664] width 12 height 12
click at [1255, 666] on input "checkbox" at bounding box center [1255, 666] width 10 height 10
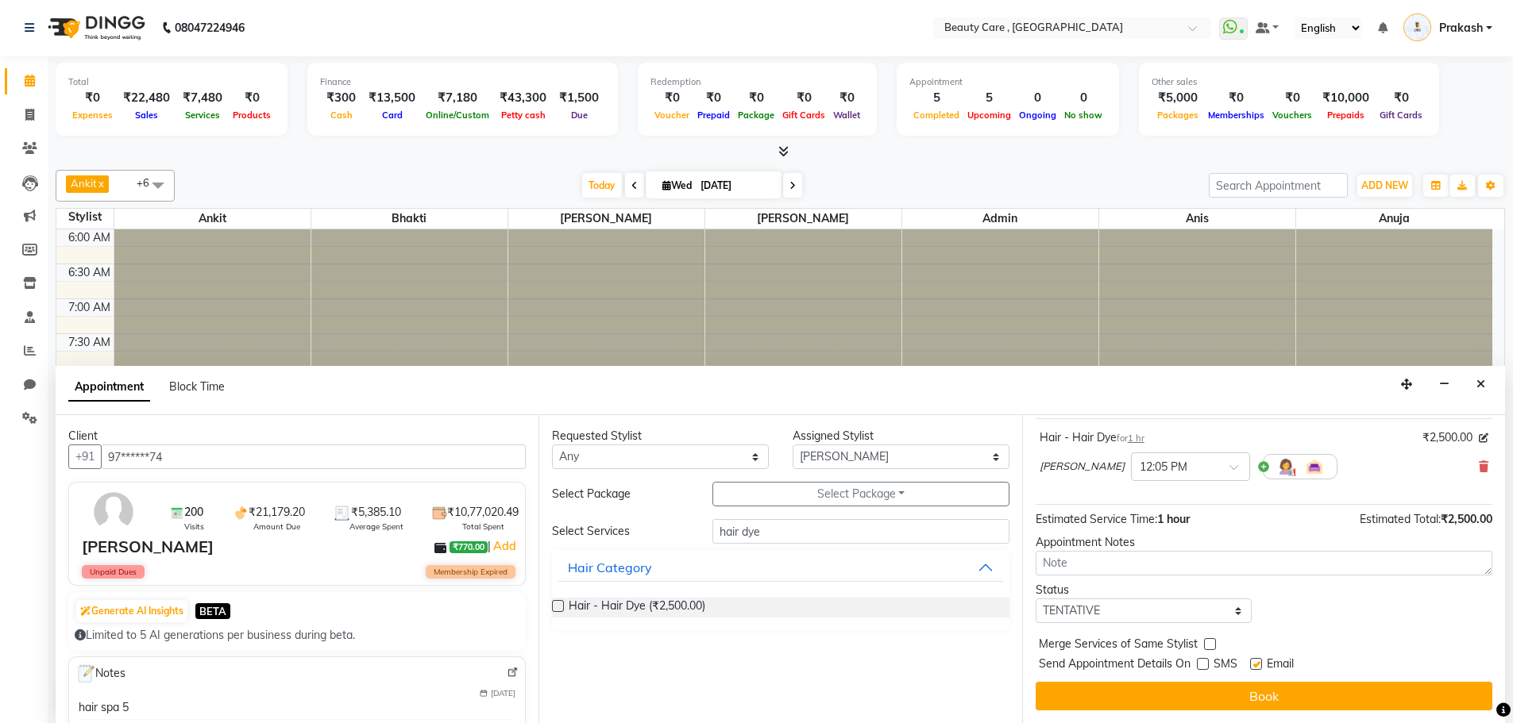
checkbox input "false"
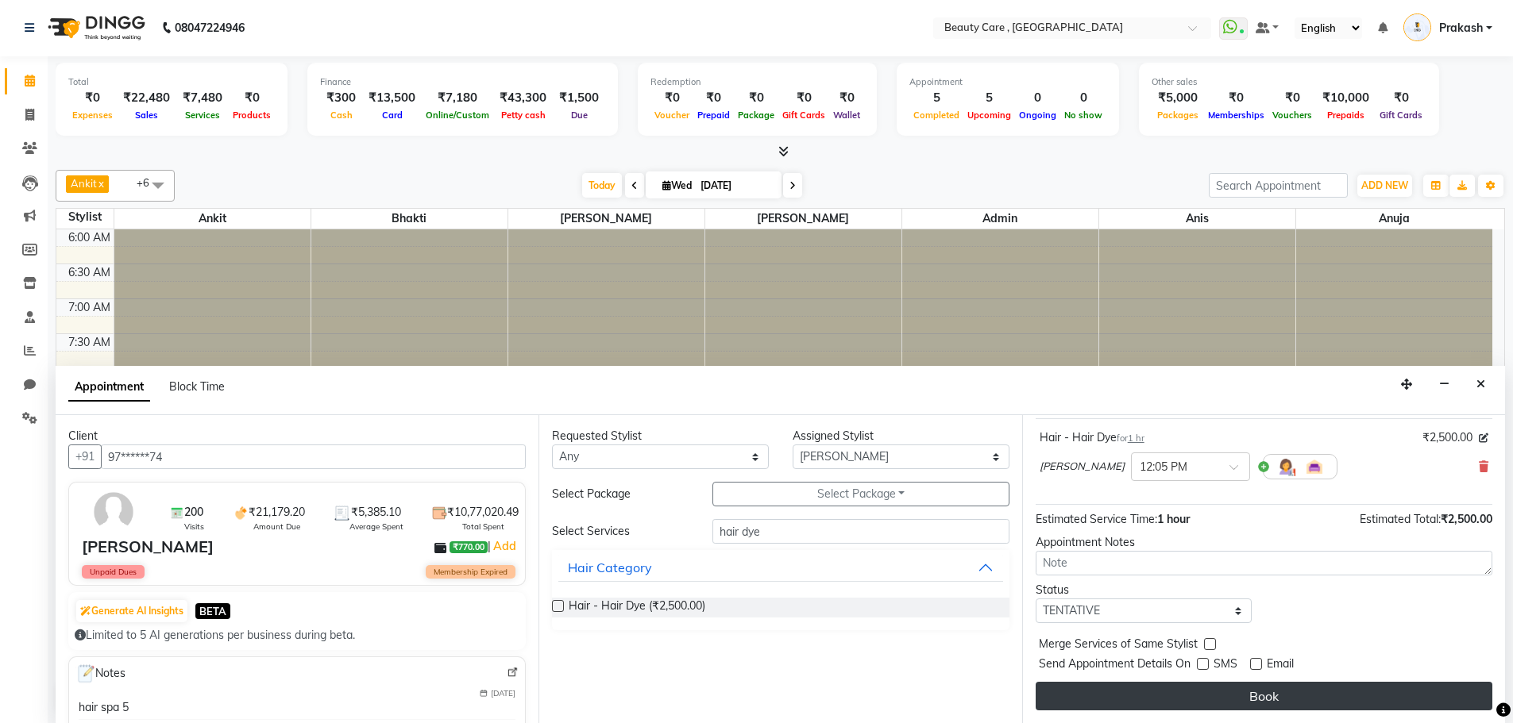
click at [1267, 708] on button "Book" at bounding box center [1263, 696] width 457 height 29
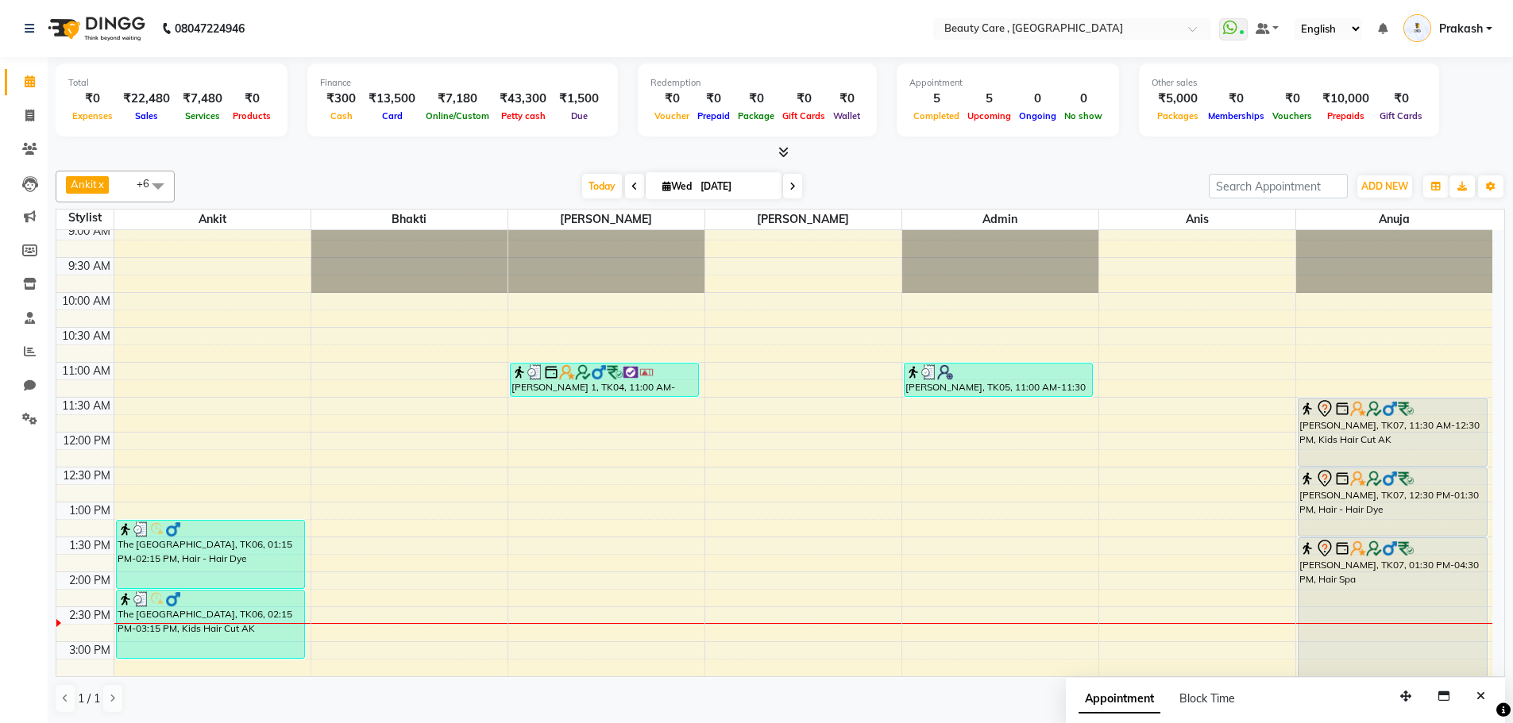
scroll to position [272, 0]
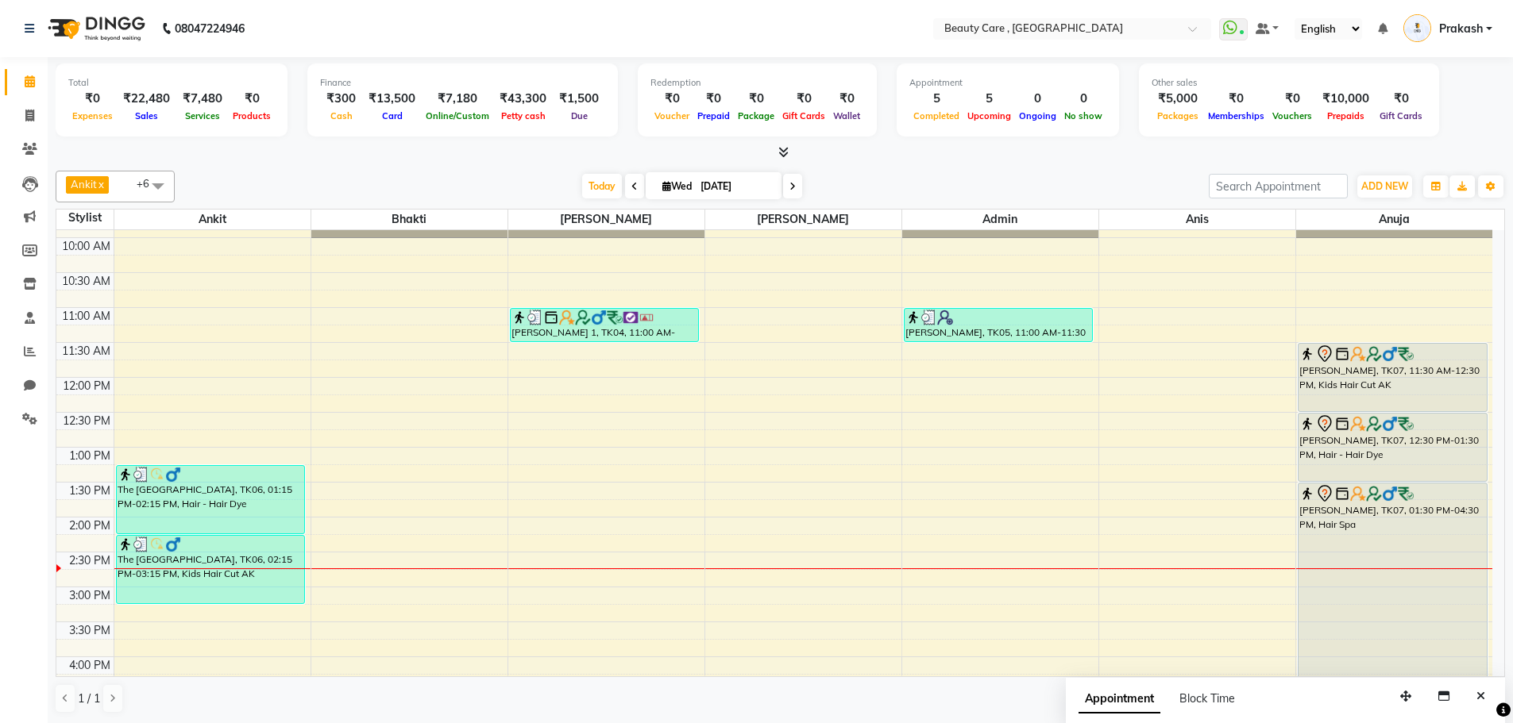
click at [152, 184] on span at bounding box center [158, 186] width 32 height 30
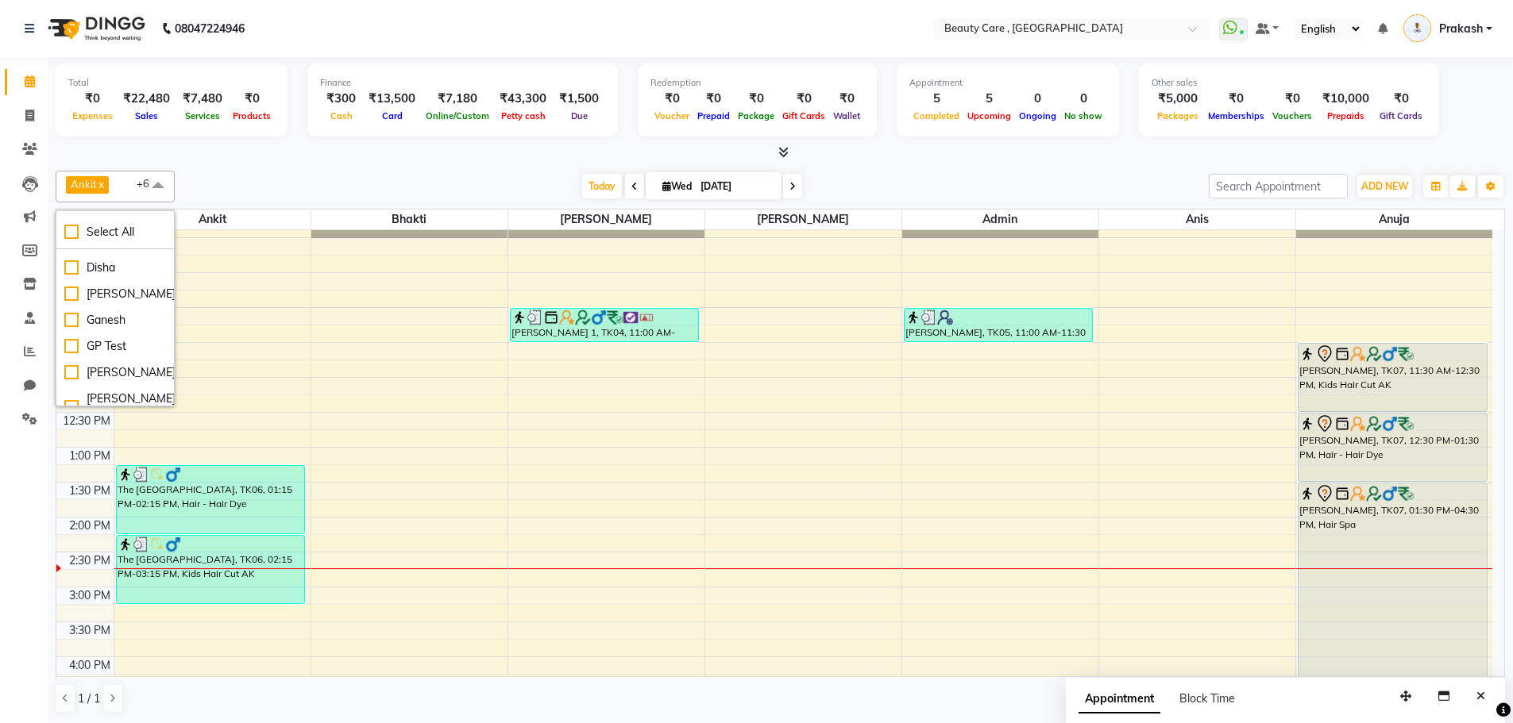
scroll to position [378, 0]
click at [90, 260] on div "[PERSON_NAME]" at bounding box center [115, 251] width 102 height 17
checkbox input "true"
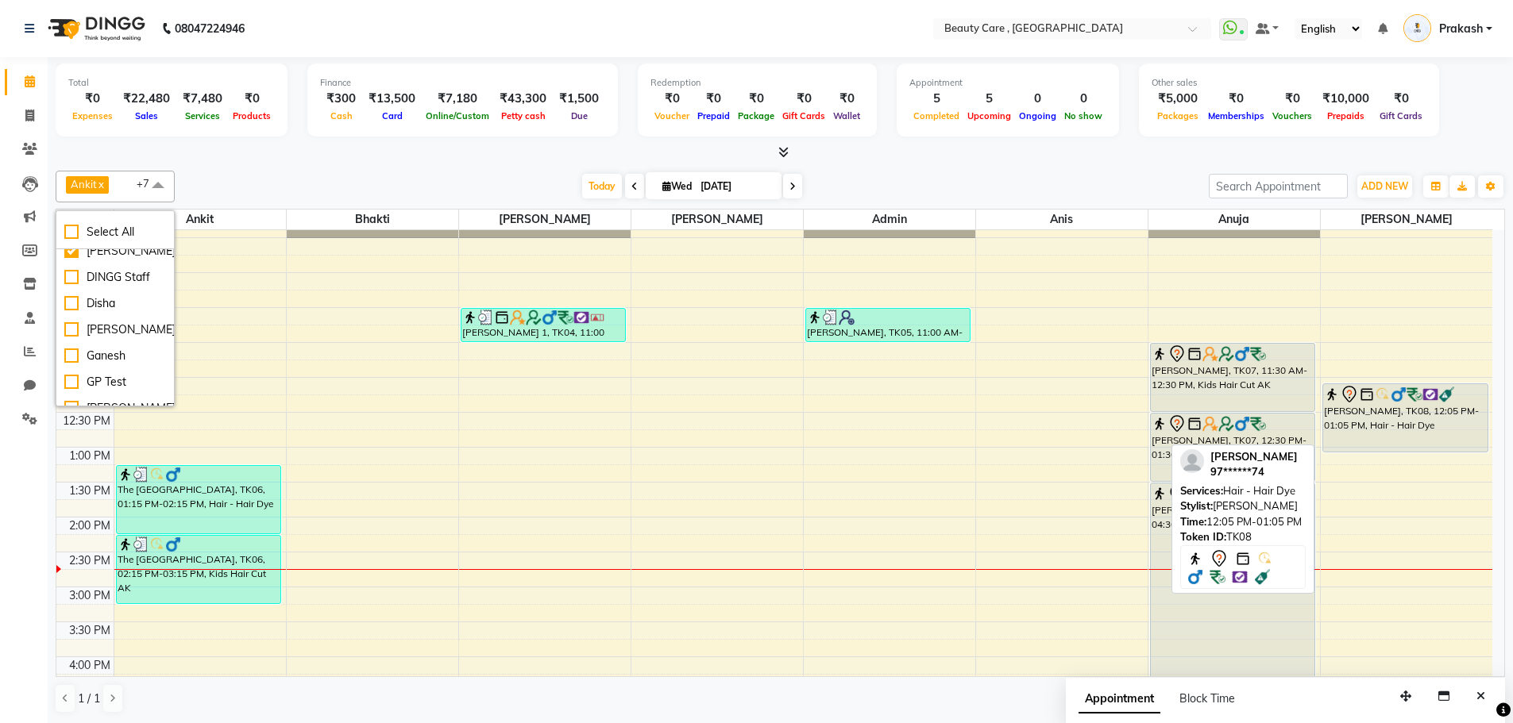
click at [1387, 424] on div "[PERSON_NAME], TK08, 12:05 PM-01:05 PM, Hair - Hair Dye" at bounding box center [1405, 417] width 164 height 67
select select "7"
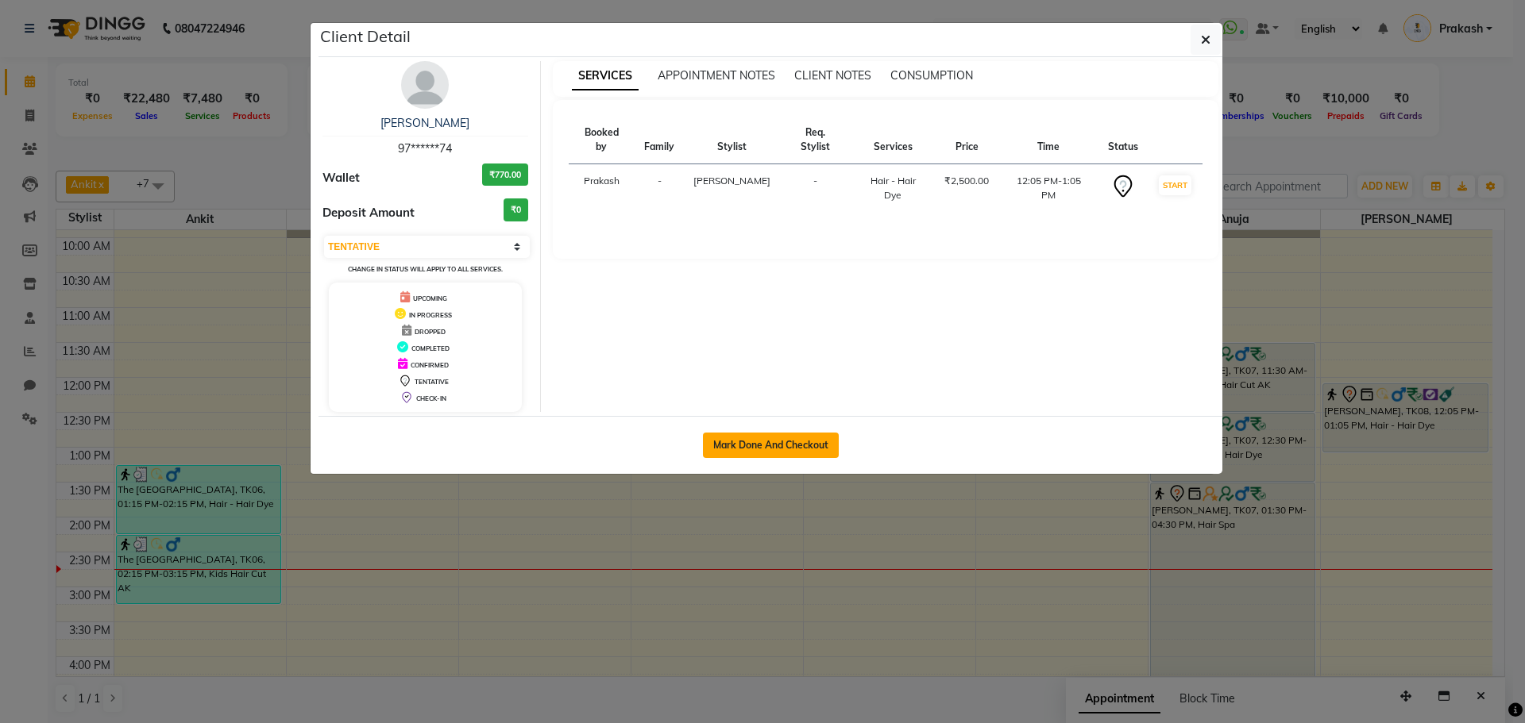
click at [751, 449] on button "Mark Done And Checkout" at bounding box center [771, 445] width 136 height 25
select select "service"
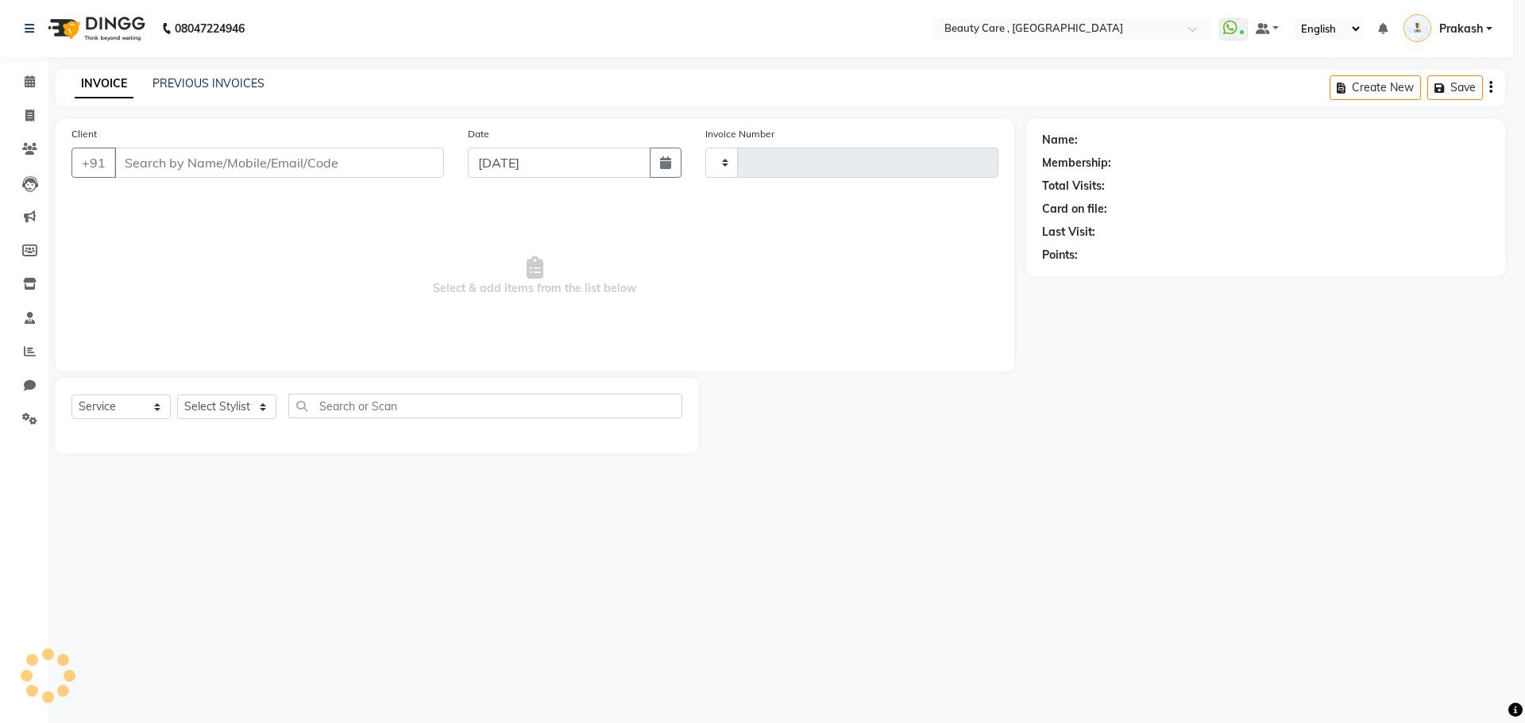
type input "3050"
select select "5646"
type input "97******74"
select select "77951"
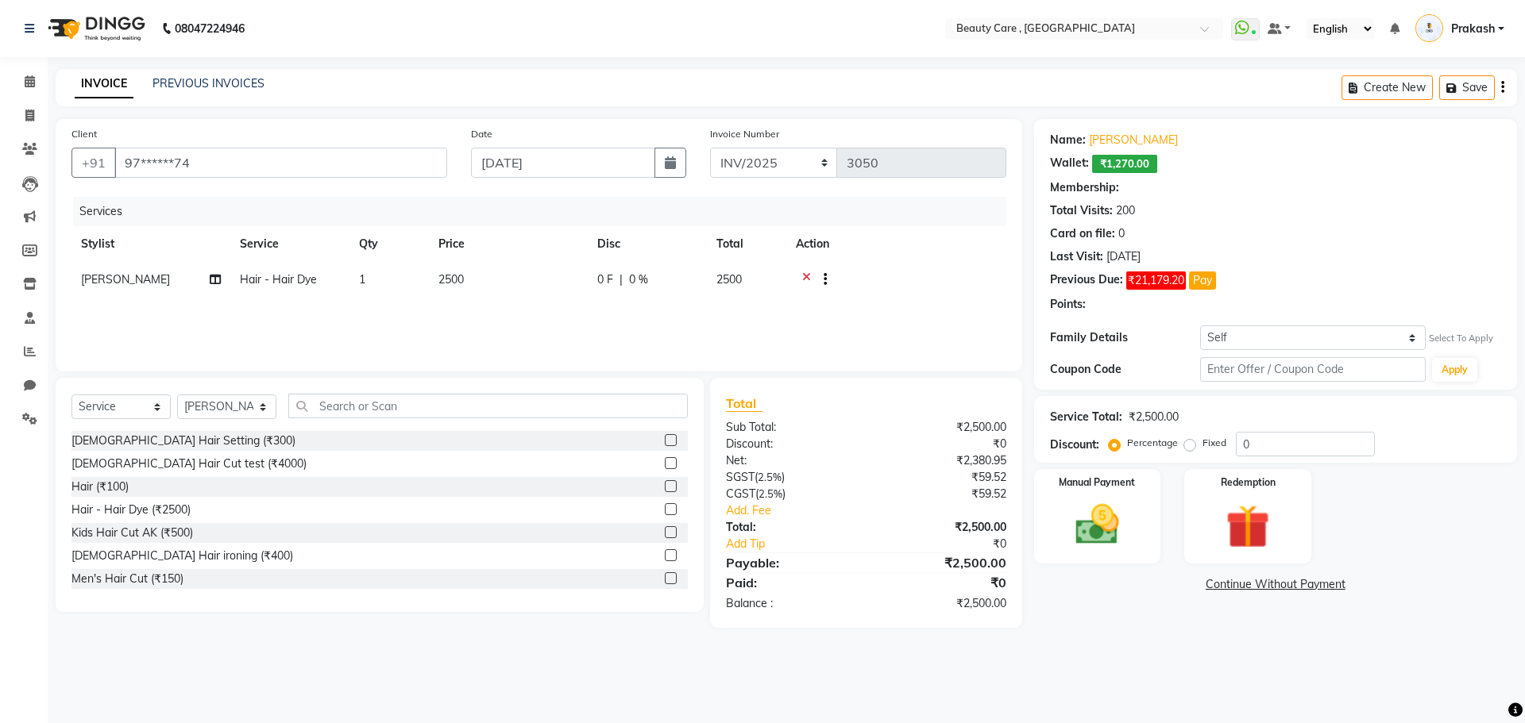
select select "1: Object"
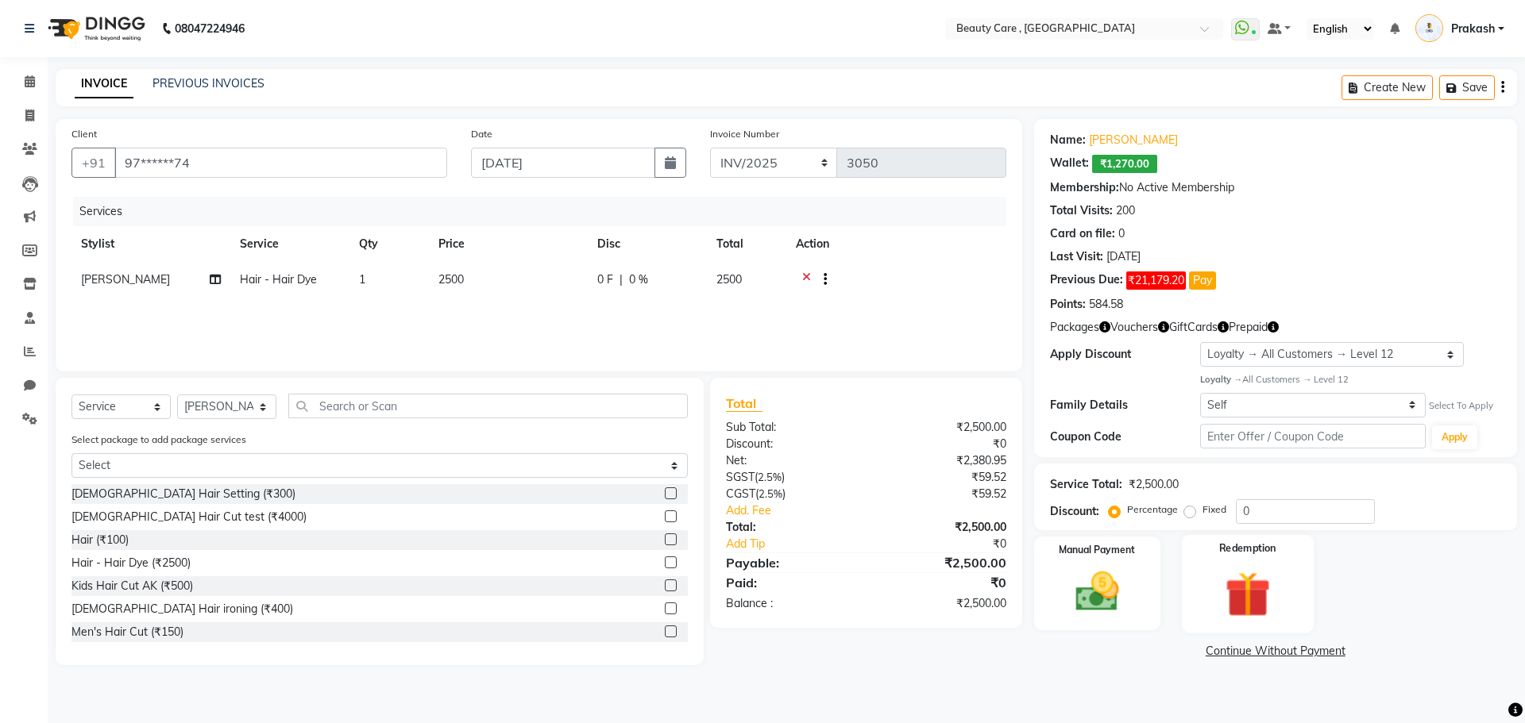
click at [1261, 576] on img at bounding box center [1247, 594] width 74 height 56
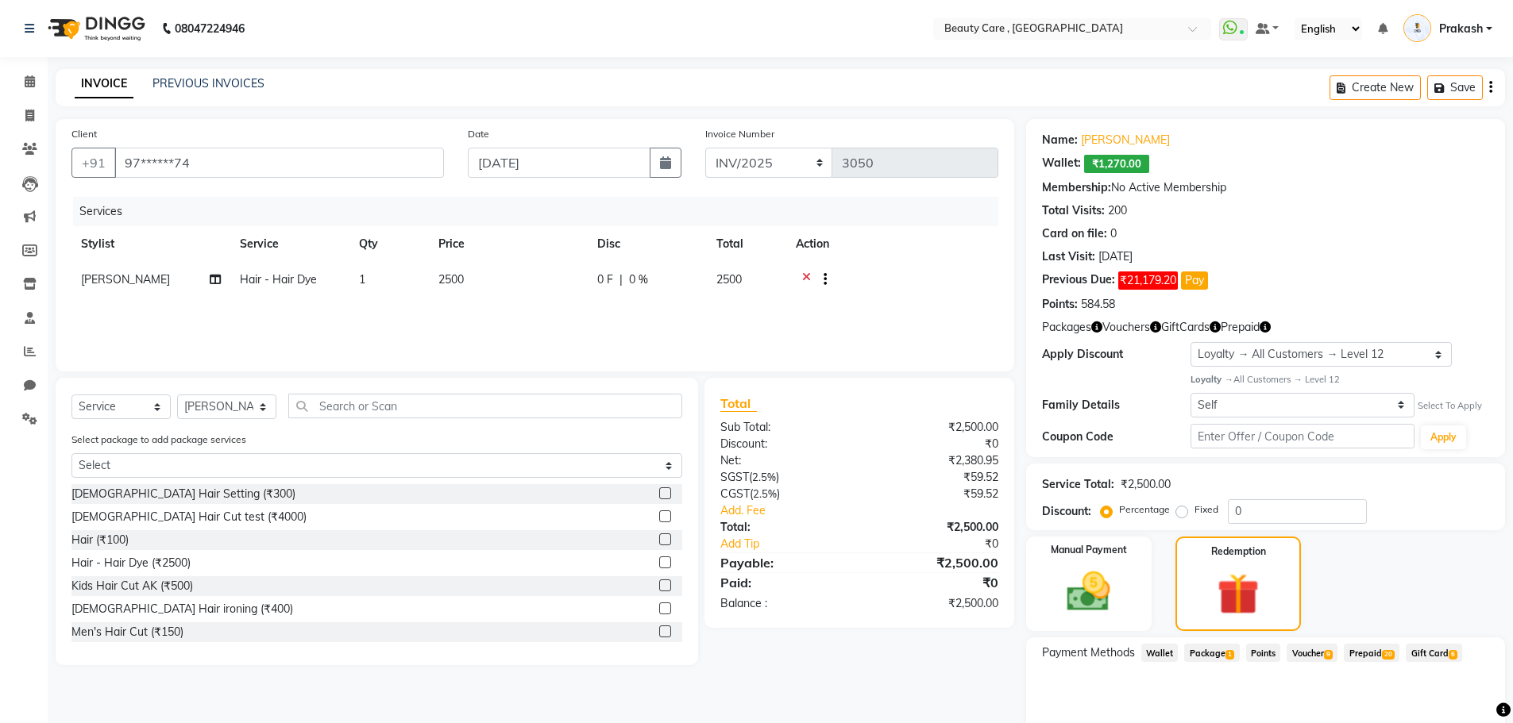
scroll to position [44, 0]
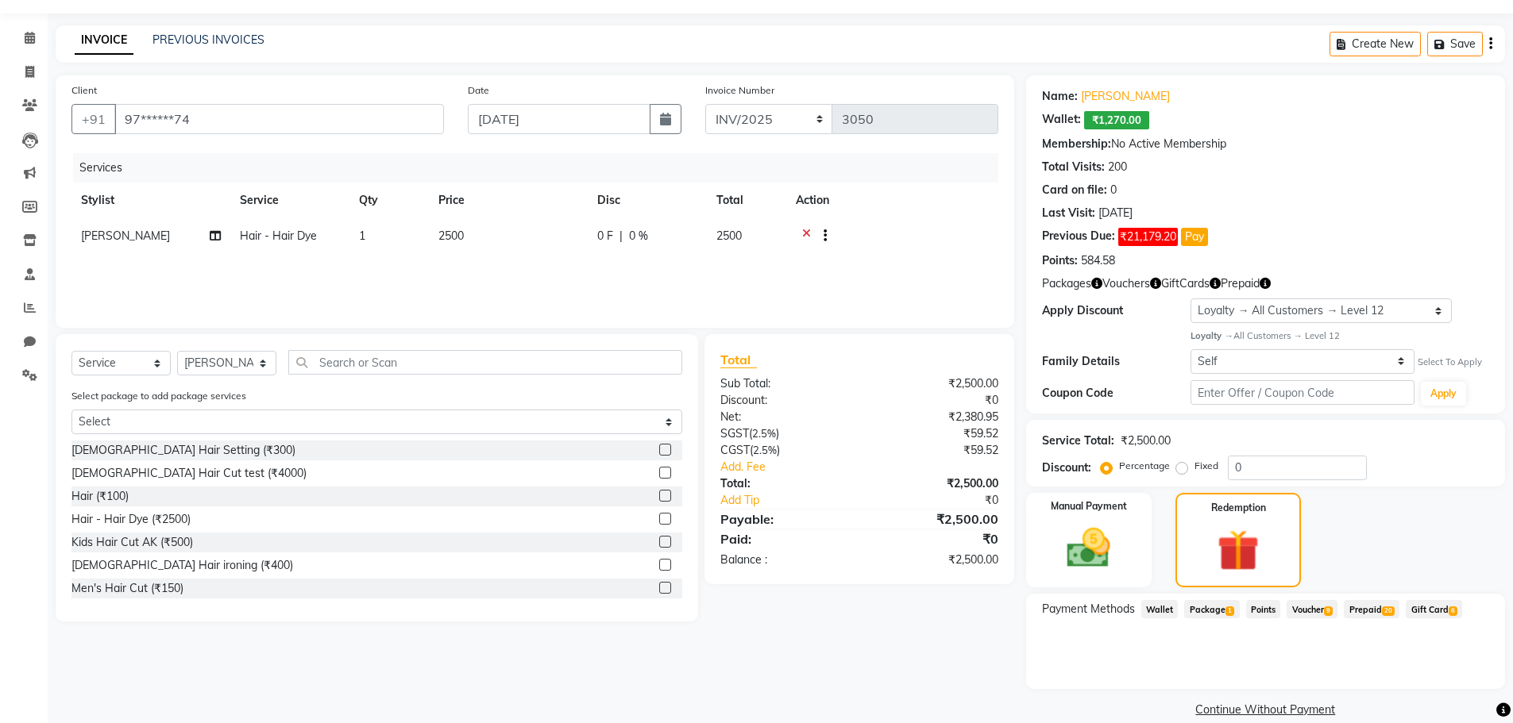
click at [1367, 608] on span "Prepaid 20" at bounding box center [1372, 609] width 56 height 18
drag, startPoint x: 1049, startPoint y: 661, endPoint x: 1074, endPoint y: 659, distance: 24.7
click at [1074, 659] on div "2500 Add" at bounding box center [1265, 673] width 433 height 30
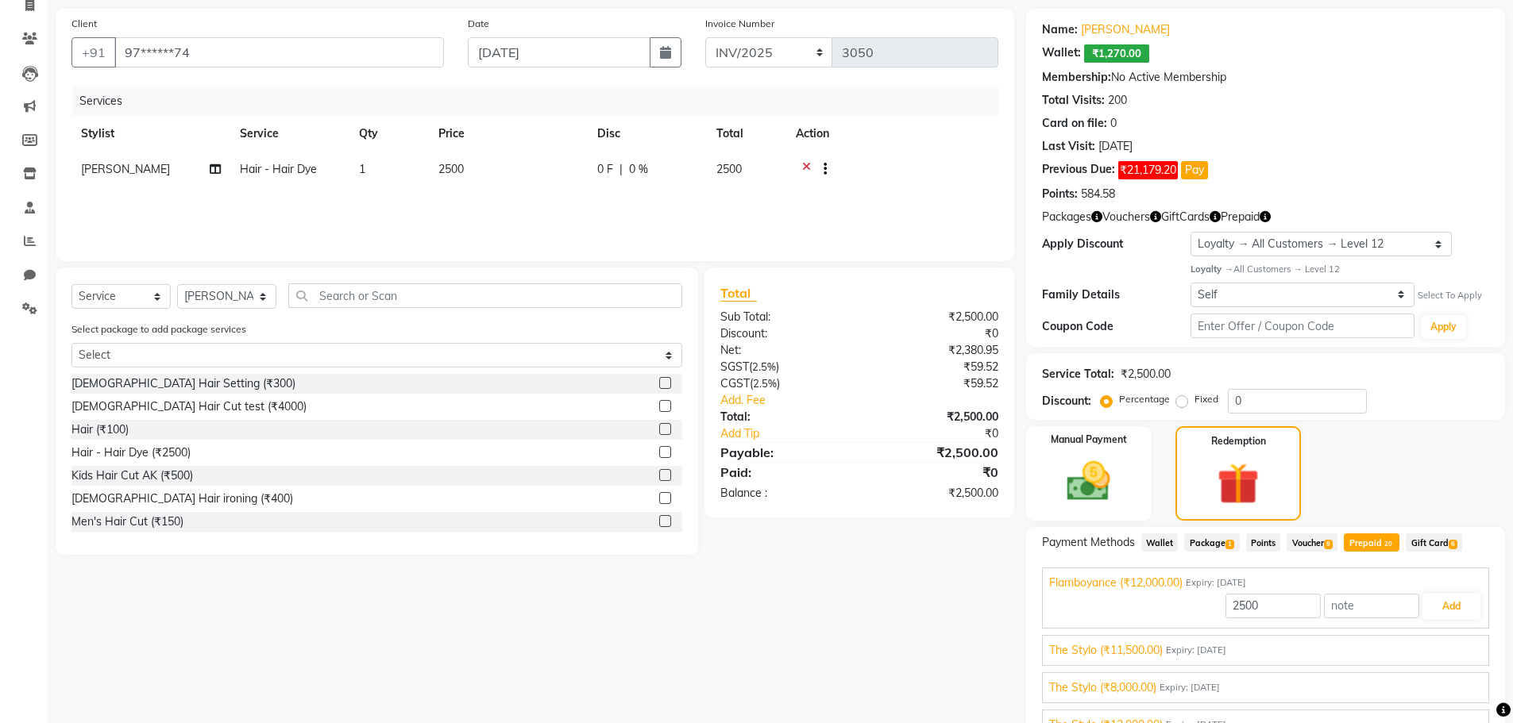
scroll to position [159, 0]
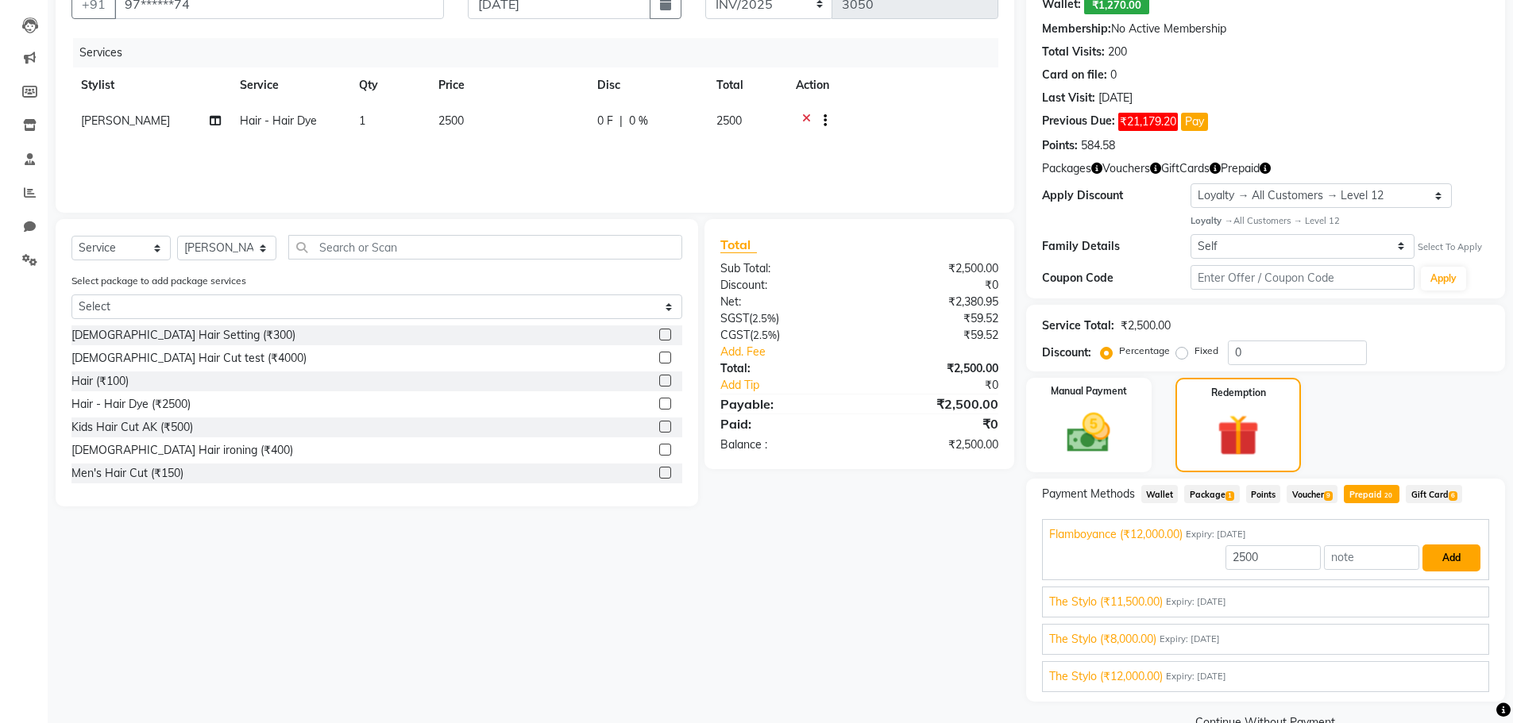
click at [1429, 566] on button "Add" at bounding box center [1451, 558] width 58 height 27
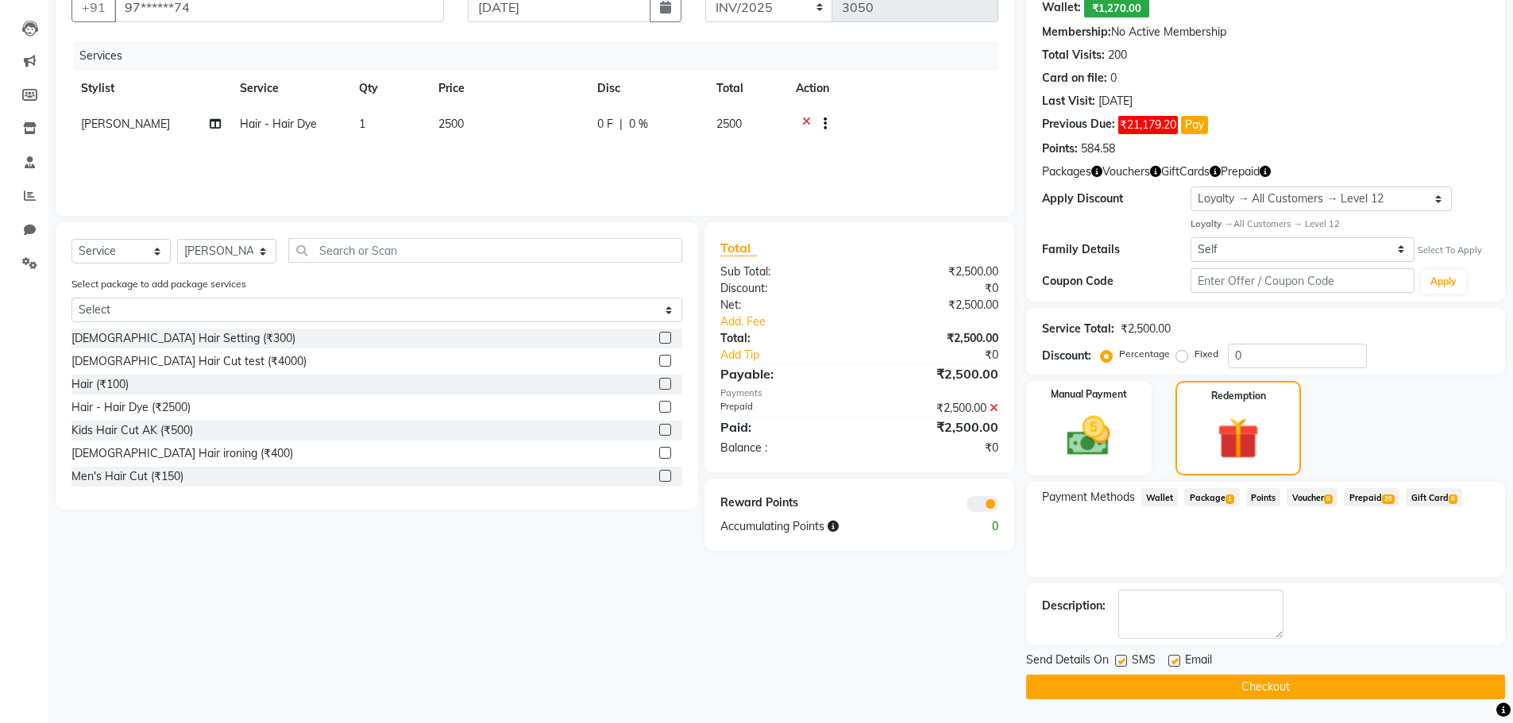
click at [992, 407] on icon at bounding box center [993, 408] width 9 height 11
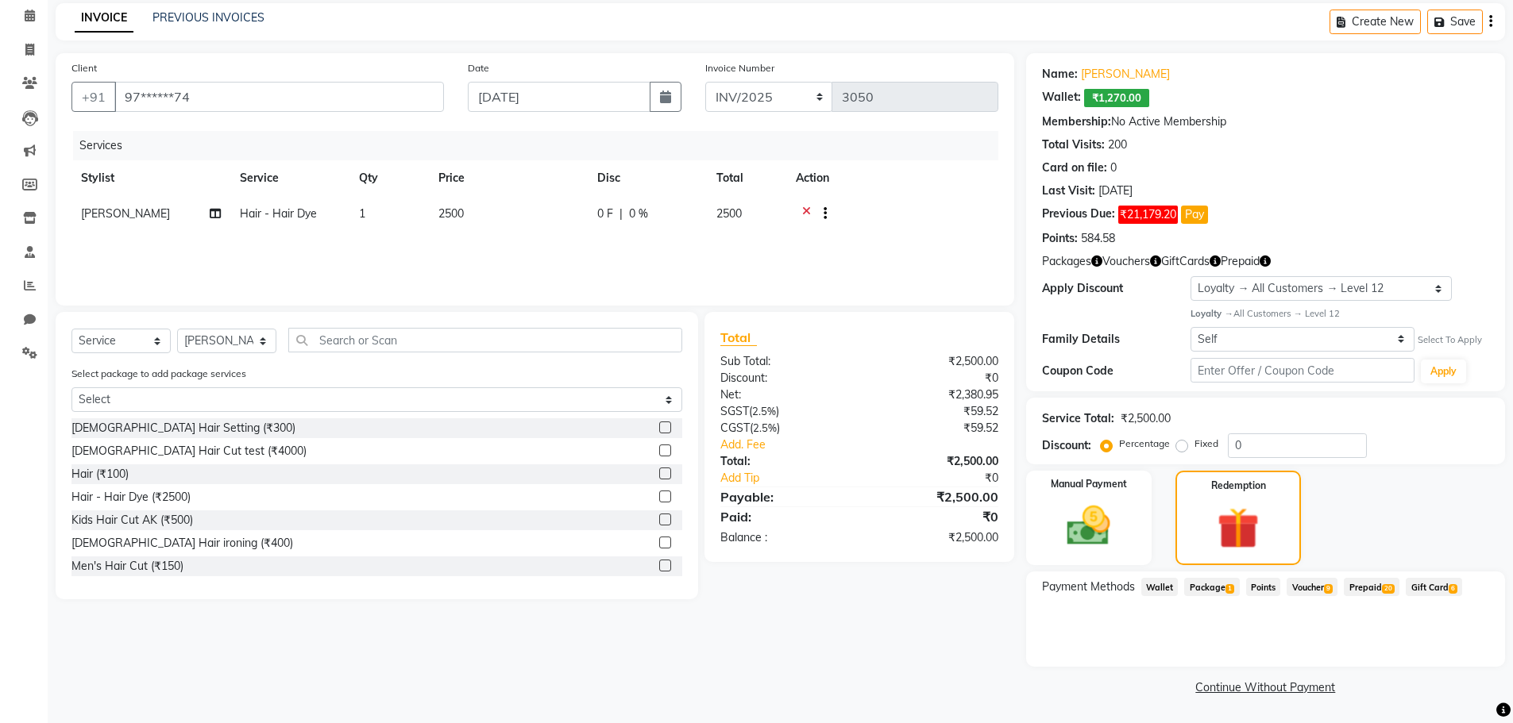
click at [1364, 588] on span "Prepaid 20" at bounding box center [1372, 587] width 56 height 18
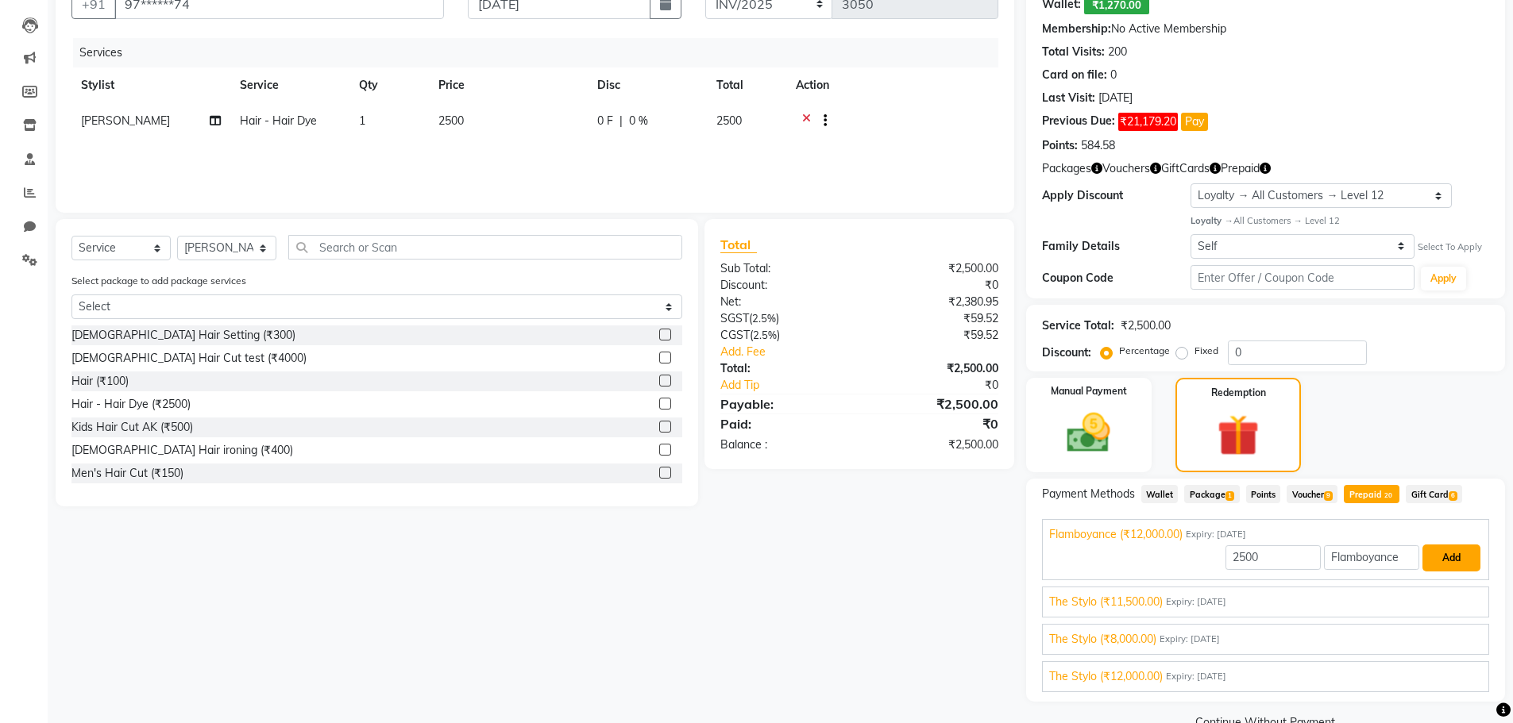
click at [1437, 556] on button "Add" at bounding box center [1451, 558] width 58 height 27
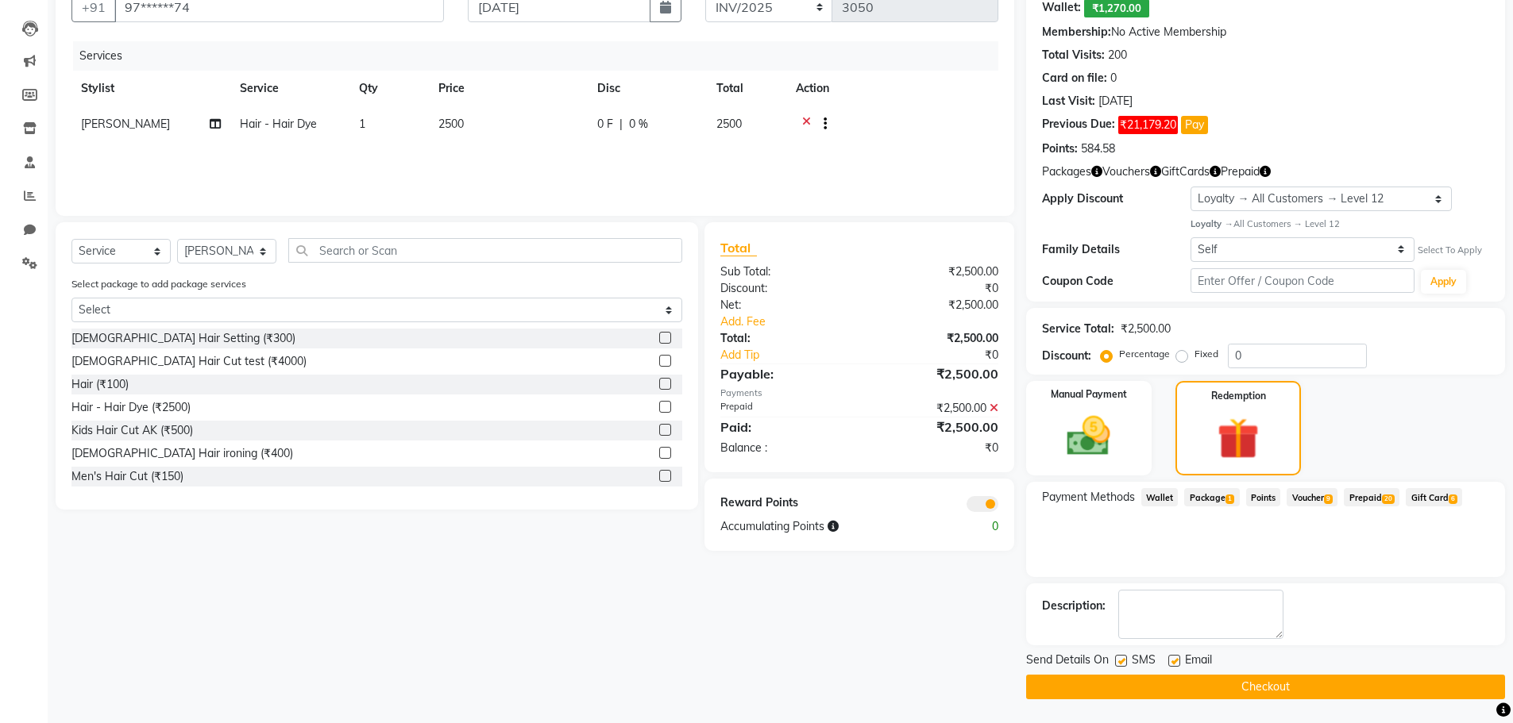
click at [1115, 658] on label at bounding box center [1121, 661] width 12 height 12
click at [1115, 658] on input "checkbox" at bounding box center [1120, 662] width 10 height 10
checkbox input "false"
click at [1176, 656] on label at bounding box center [1174, 661] width 12 height 12
click at [1176, 657] on input "checkbox" at bounding box center [1173, 662] width 10 height 10
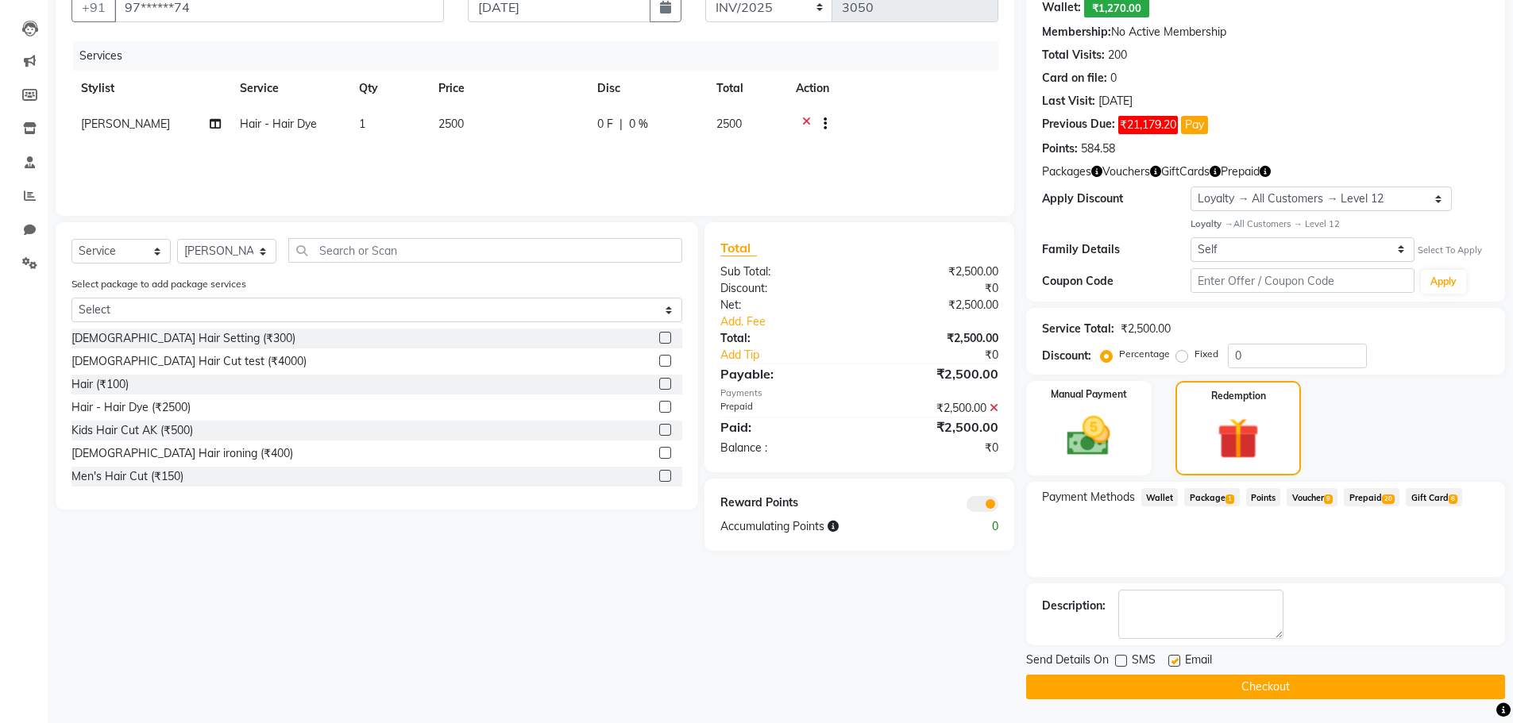
checkbox input "false"
click at [1216, 689] on button "Checkout" at bounding box center [1265, 687] width 479 height 25
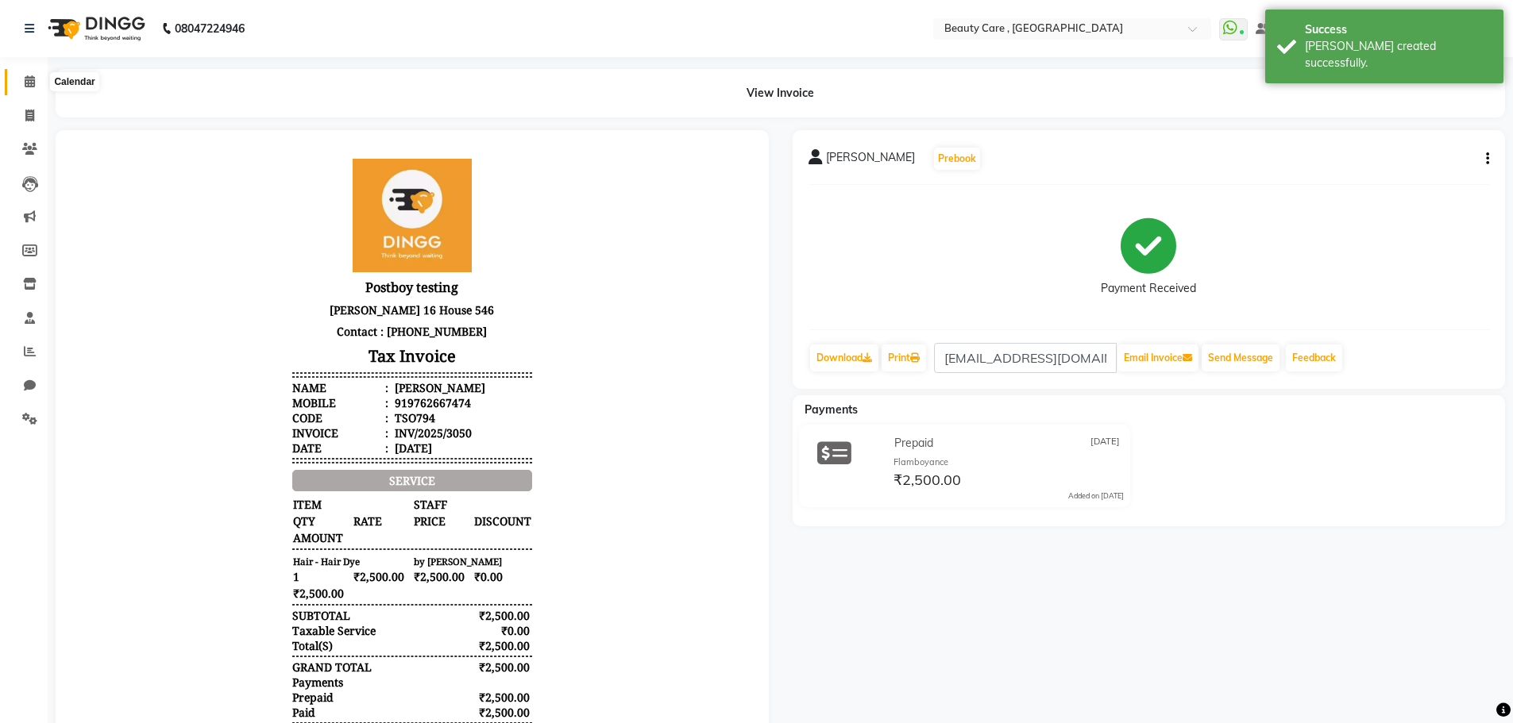
click at [25, 75] on span at bounding box center [30, 82] width 28 height 18
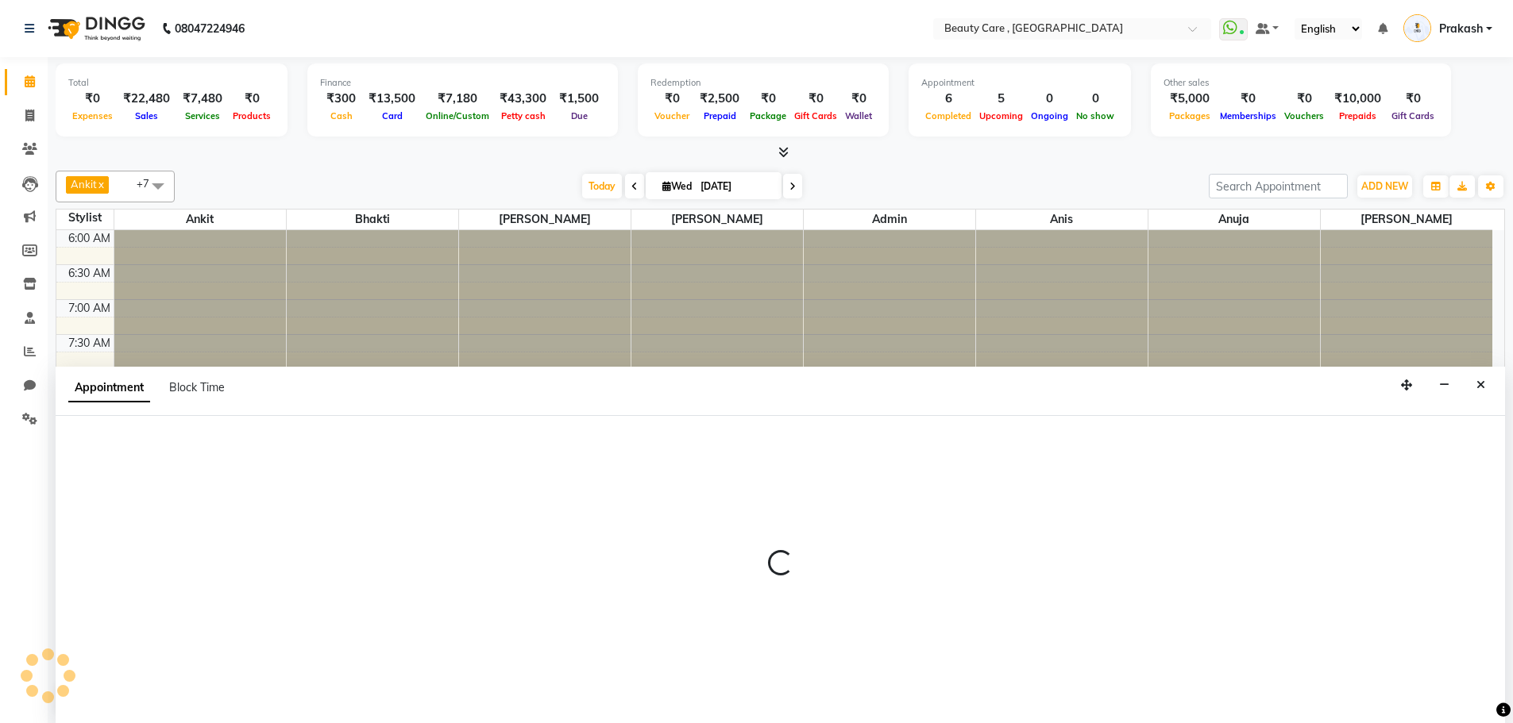
scroll to position [1, 0]
select select "71151"
select select "660"
select select "tentative"
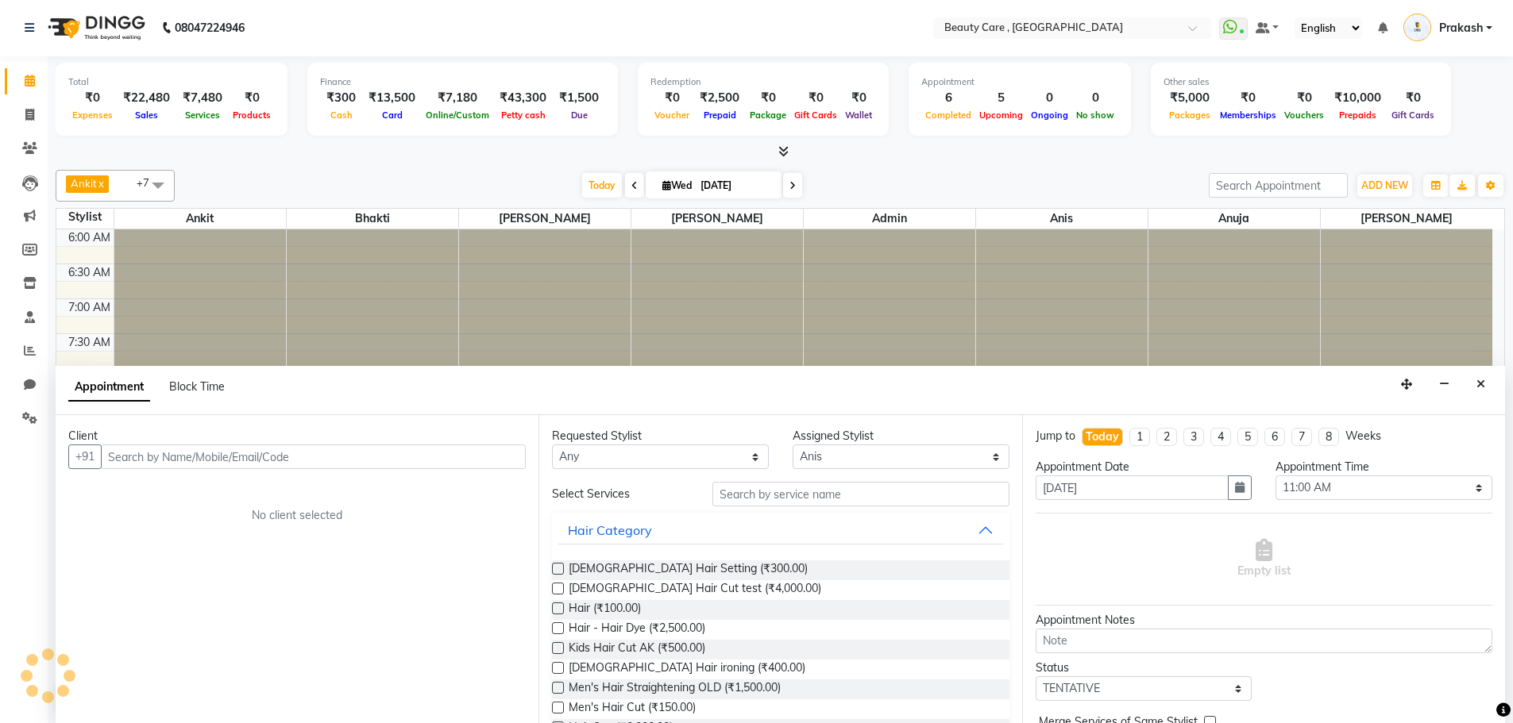
click at [157, 465] on input "text" at bounding box center [313, 457] width 425 height 25
click at [818, 447] on select "Select Admin Akshay Anis Ankit [PERSON_NAME] [DATE][PERSON_NAME] J Bhakti [PERS…" at bounding box center [901, 457] width 217 height 25
drag, startPoint x: 818, startPoint y: 447, endPoint x: 697, endPoint y: 586, distance: 184.1
click at [697, 586] on div "Requested Stylist Any Admin Akshay Anis Ankit [PERSON_NAME] [PERSON_NAME] Avina…" at bounding box center [779, 569] width 483 height 308
click at [697, 586] on span "[DEMOGRAPHIC_DATA] Hair Cut test (₹4,000.00)" at bounding box center [695, 590] width 253 height 20
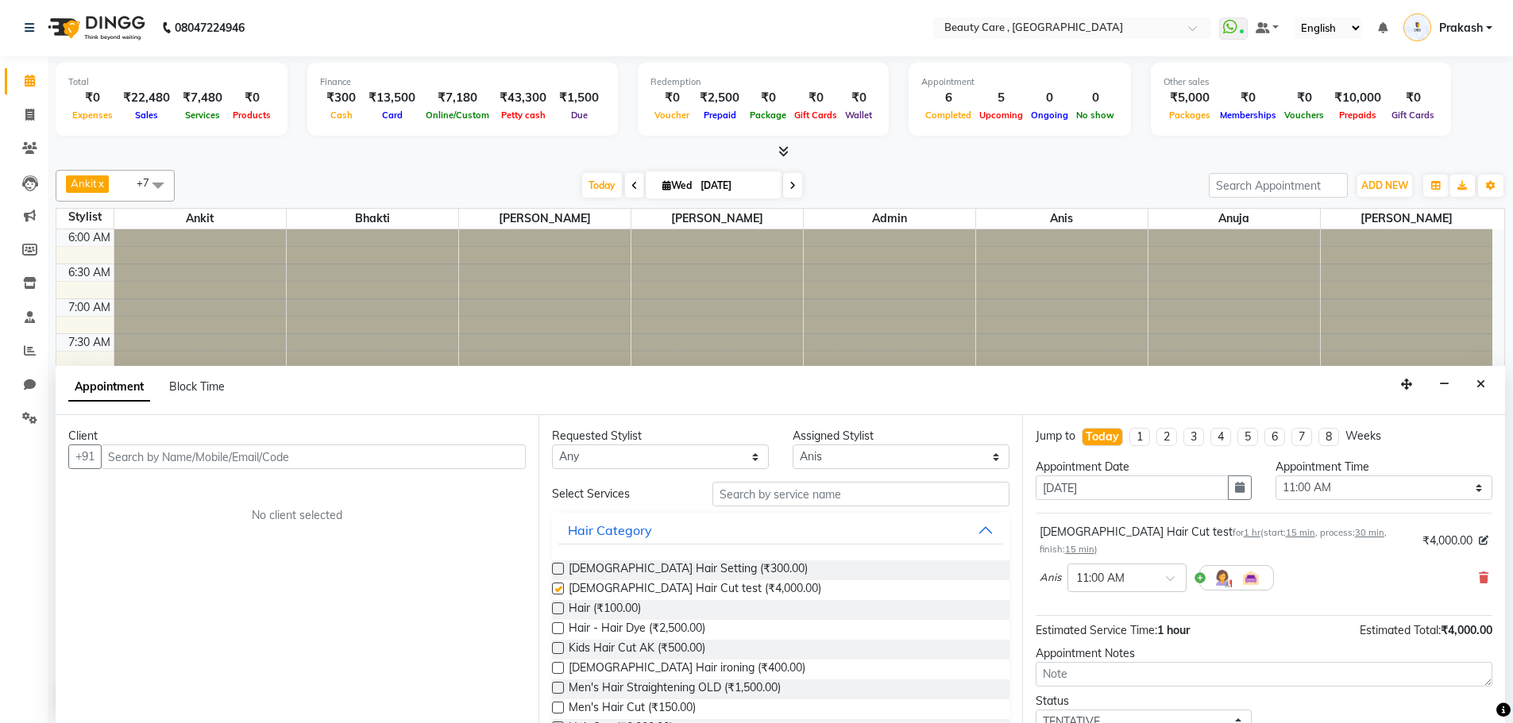
checkbox input "false"
click at [1228, 484] on button "button" at bounding box center [1240, 488] width 24 height 25
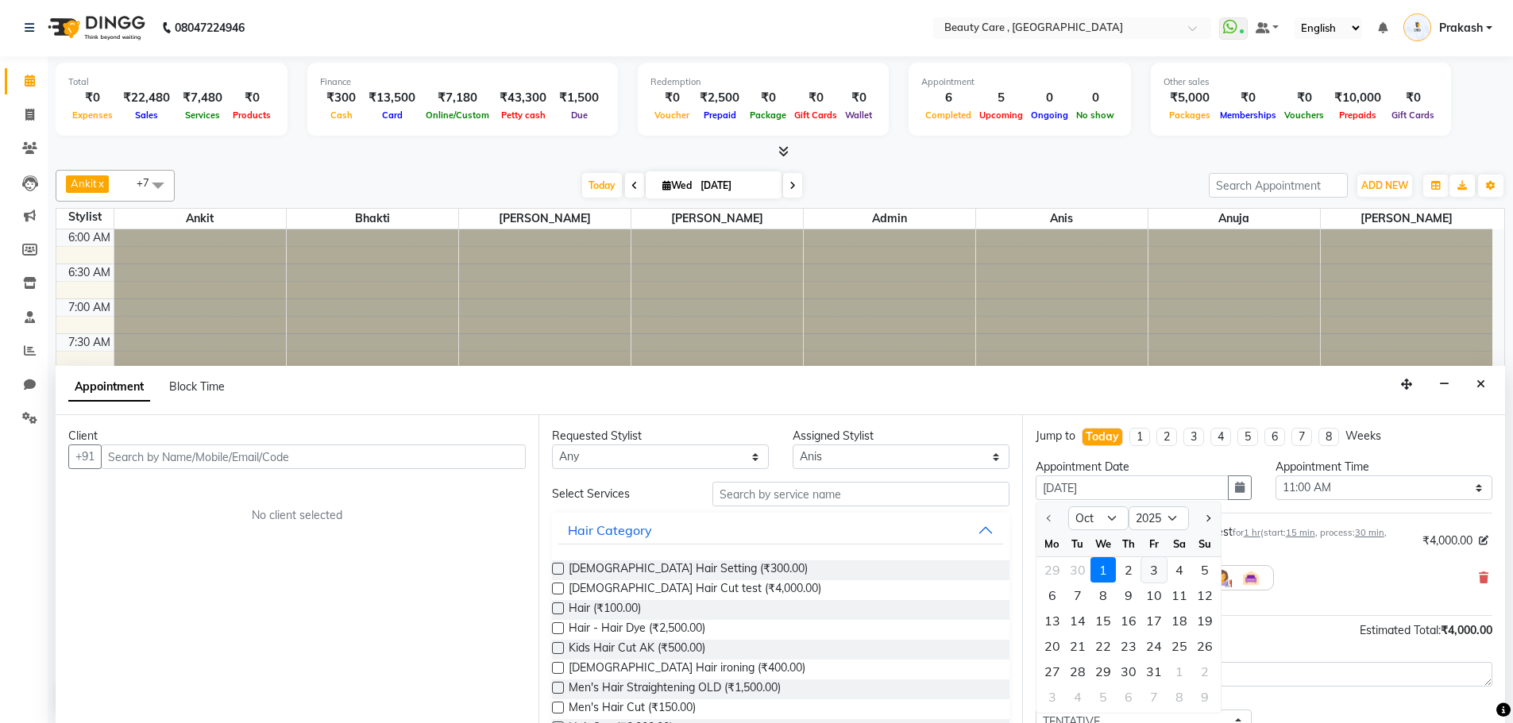
click at [1143, 567] on div "3" at bounding box center [1153, 569] width 25 height 25
type input "[DATE]"
select select "660"
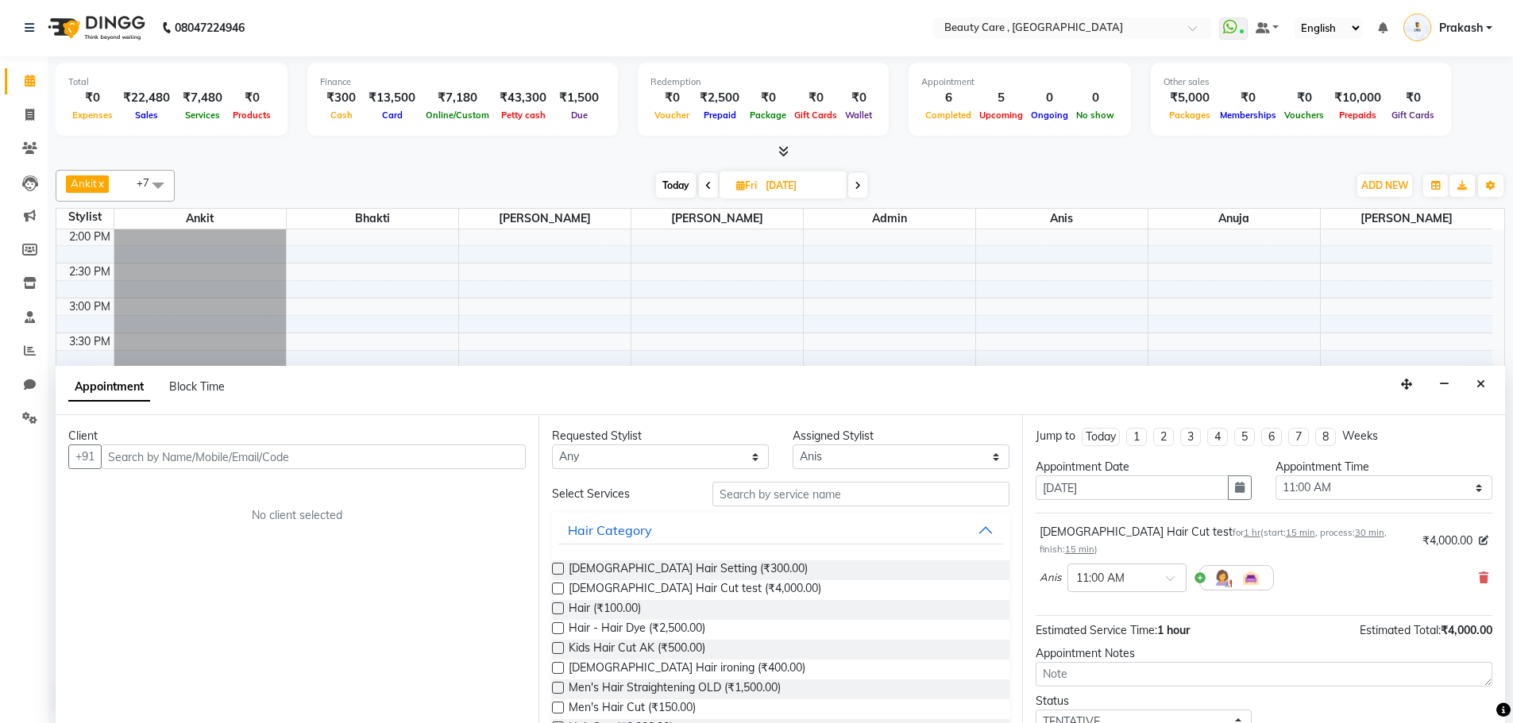
scroll to position [96, 0]
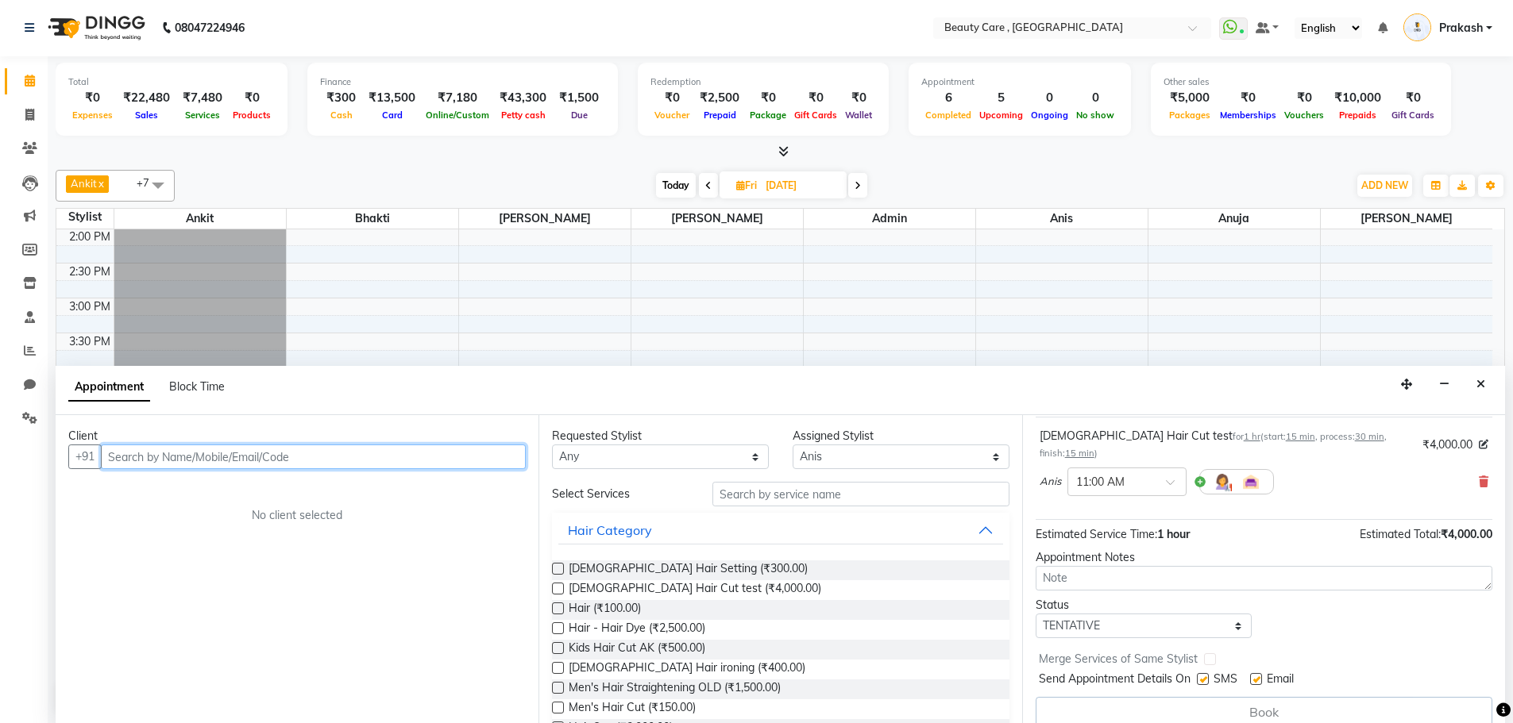
click at [167, 461] on input "text" at bounding box center [313, 457] width 425 height 25
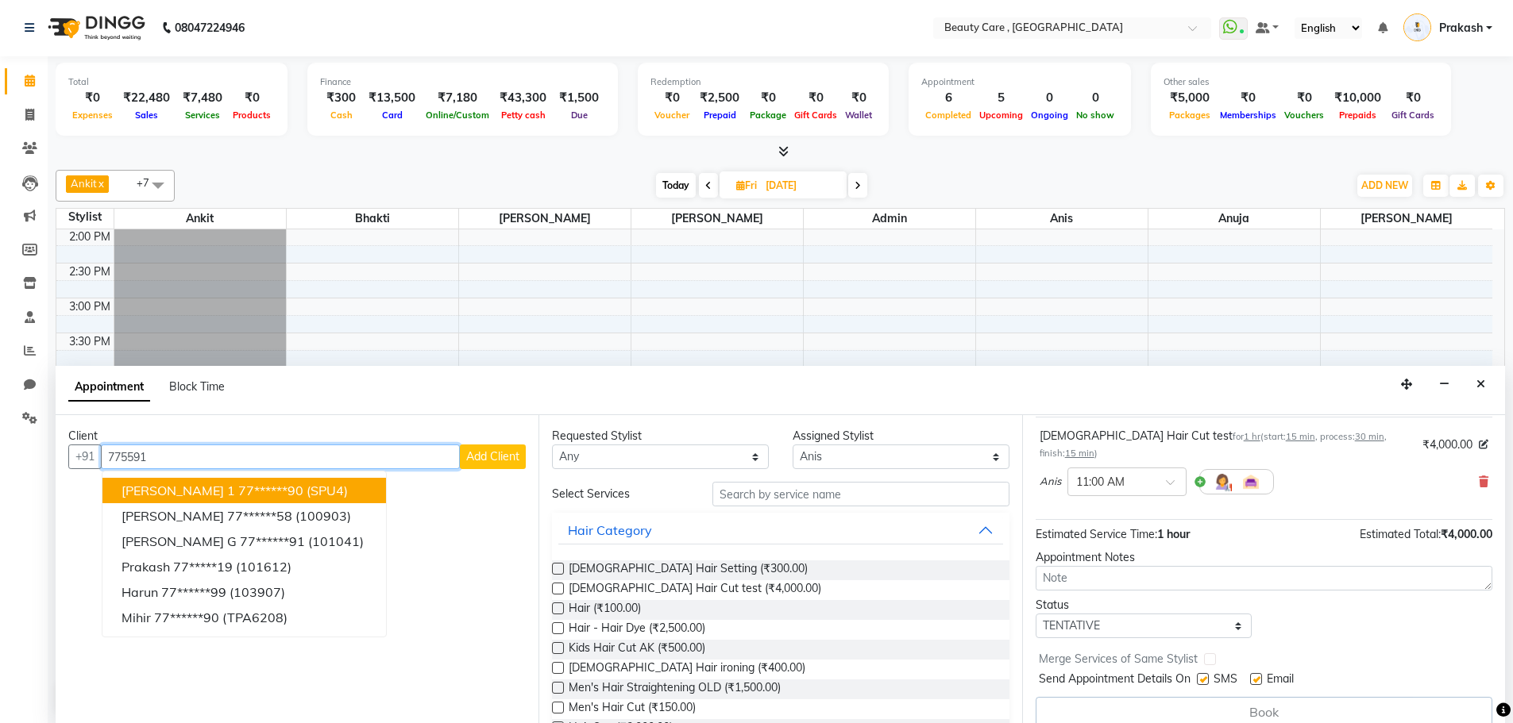
click at [217, 489] on span "[PERSON_NAME] 1" at bounding box center [178, 491] width 114 height 16
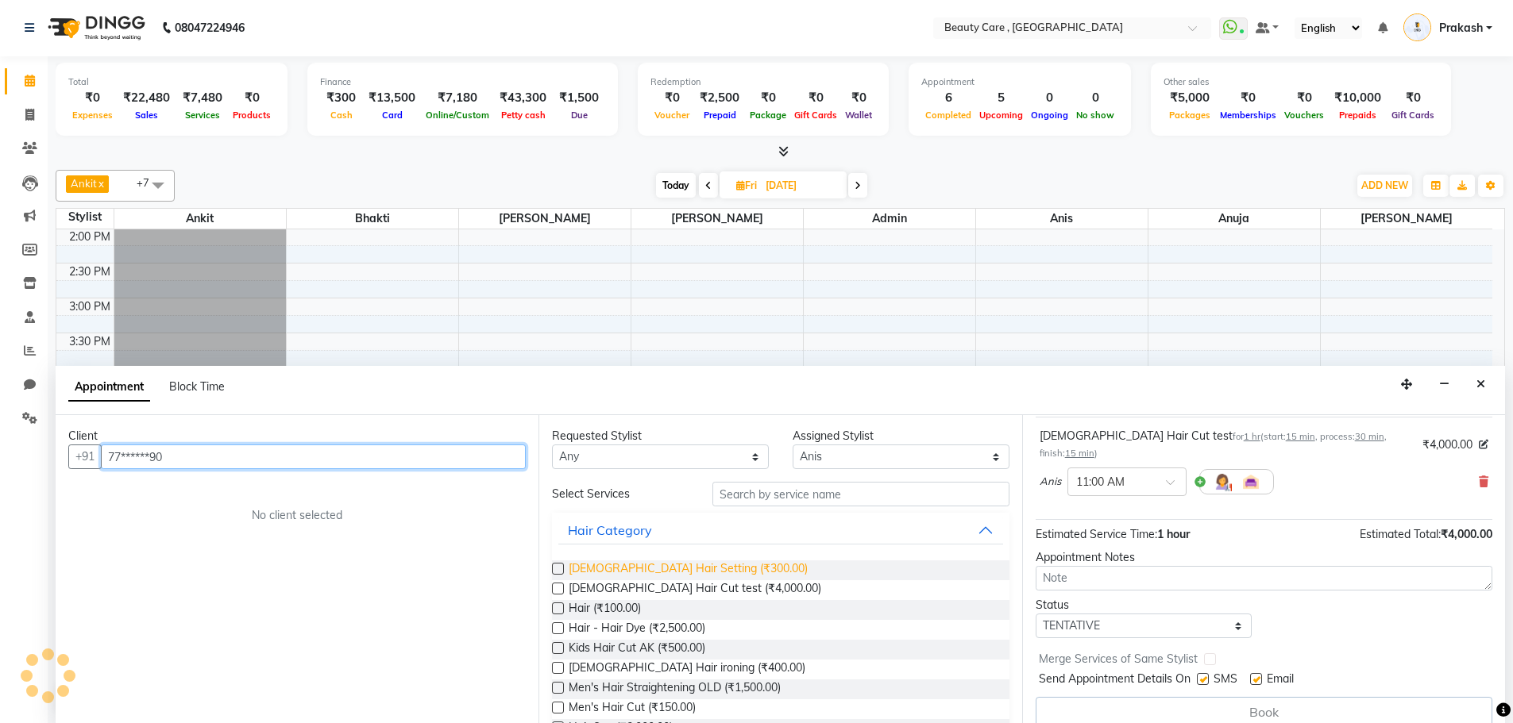
type input "77******90"
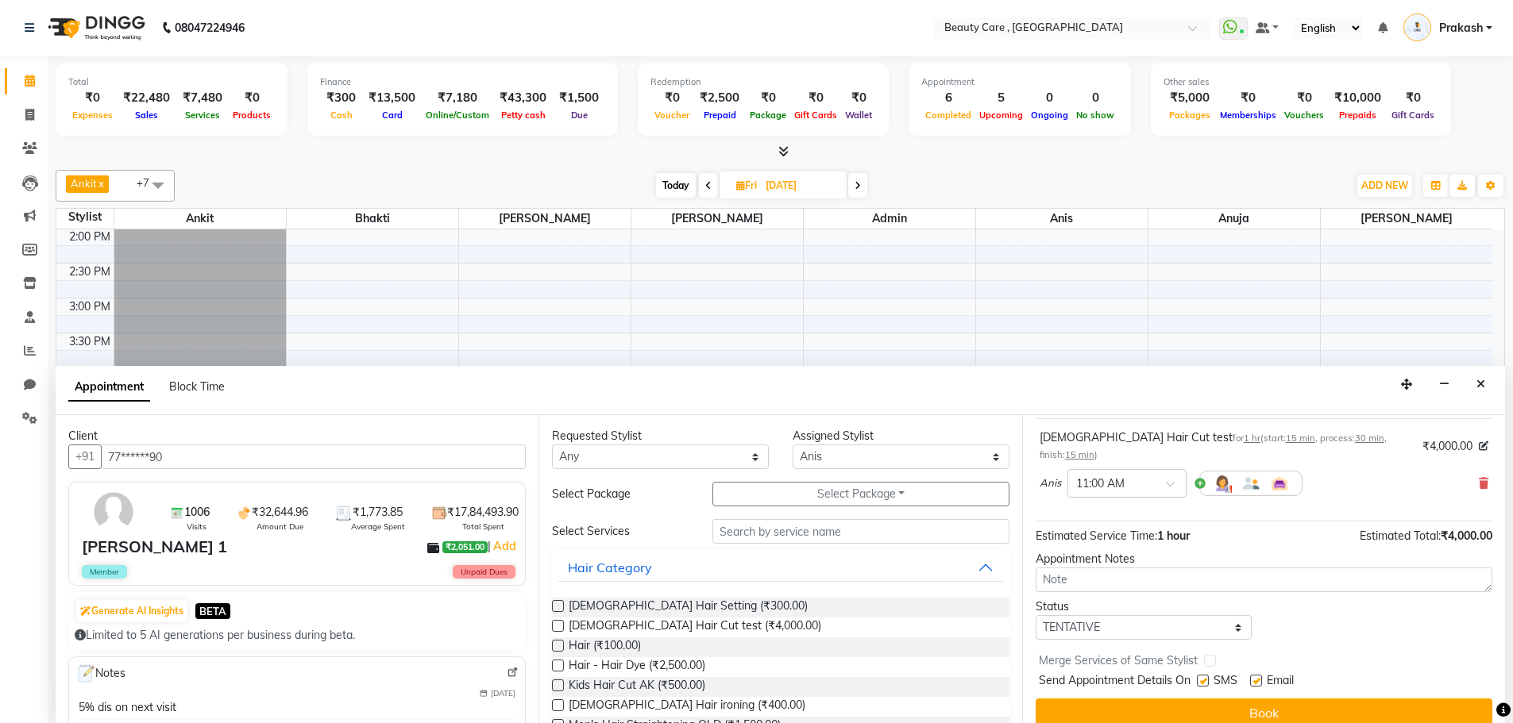
click at [1201, 673] on div "Send Appointment Details On SMS Email" at bounding box center [1265, 683] width 453 height 20
click at [1201, 675] on label at bounding box center [1203, 681] width 12 height 12
click at [1201, 677] on input "checkbox" at bounding box center [1202, 682] width 10 height 10
checkbox input "false"
click at [1253, 675] on label at bounding box center [1256, 681] width 12 height 12
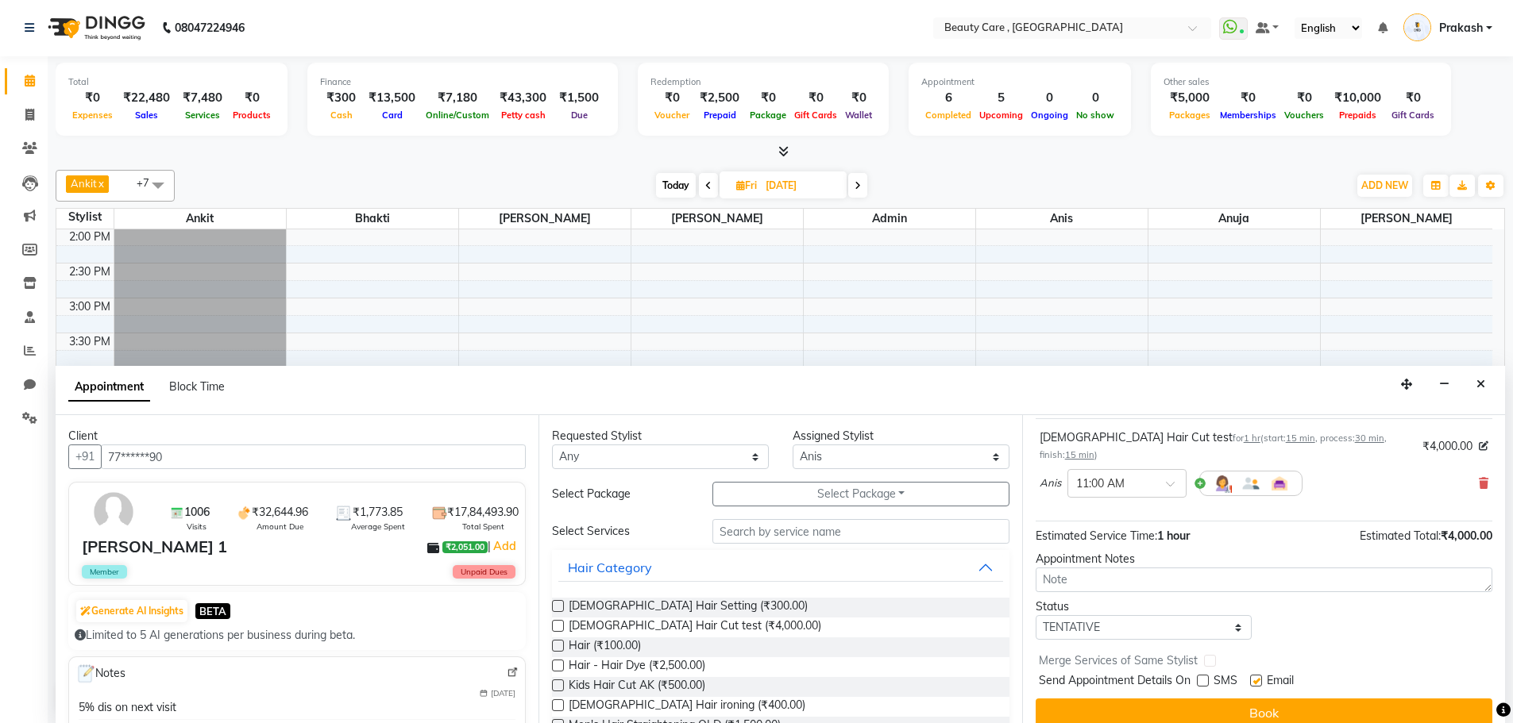
click at [1253, 677] on input "checkbox" at bounding box center [1255, 682] width 10 height 10
checkbox input "false"
click at [1254, 699] on button "Book" at bounding box center [1263, 713] width 457 height 29
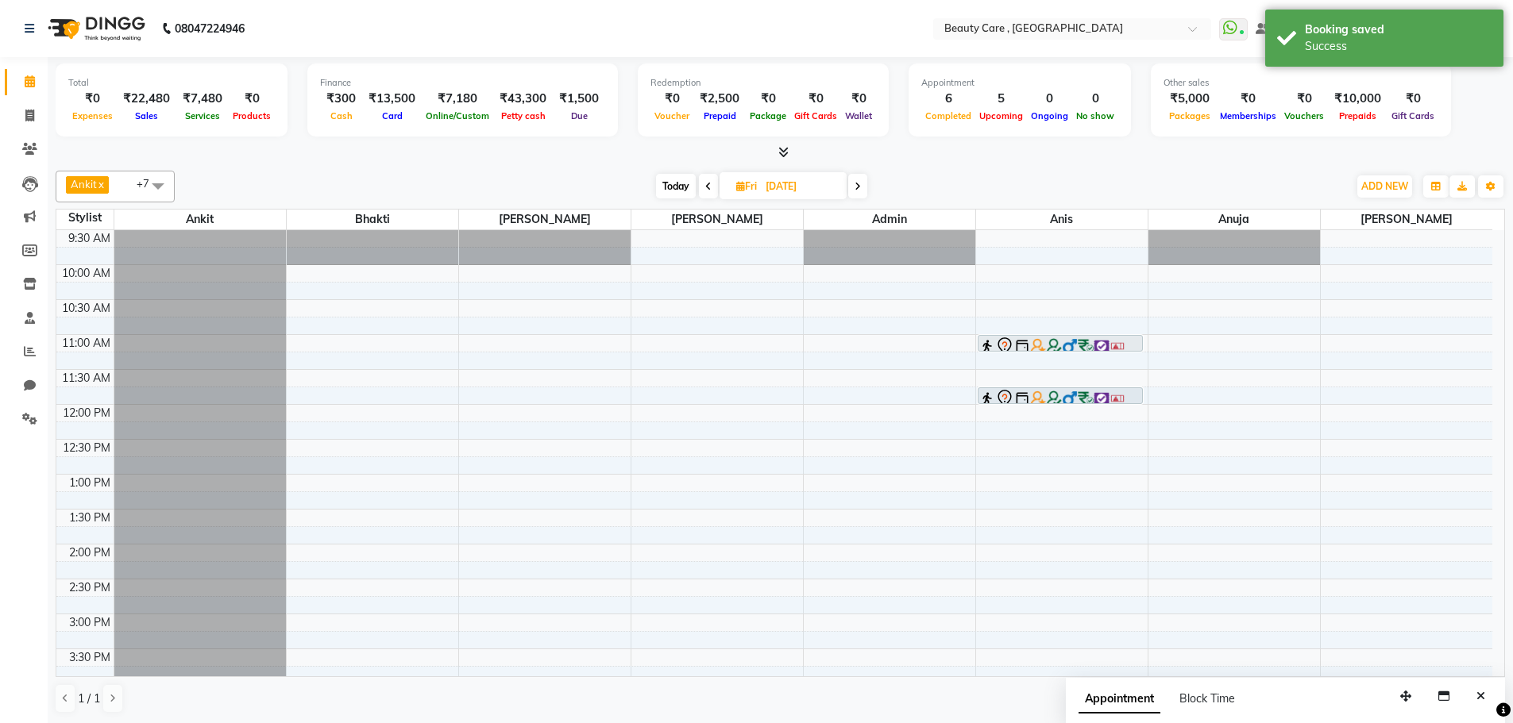
scroll to position [221, 0]
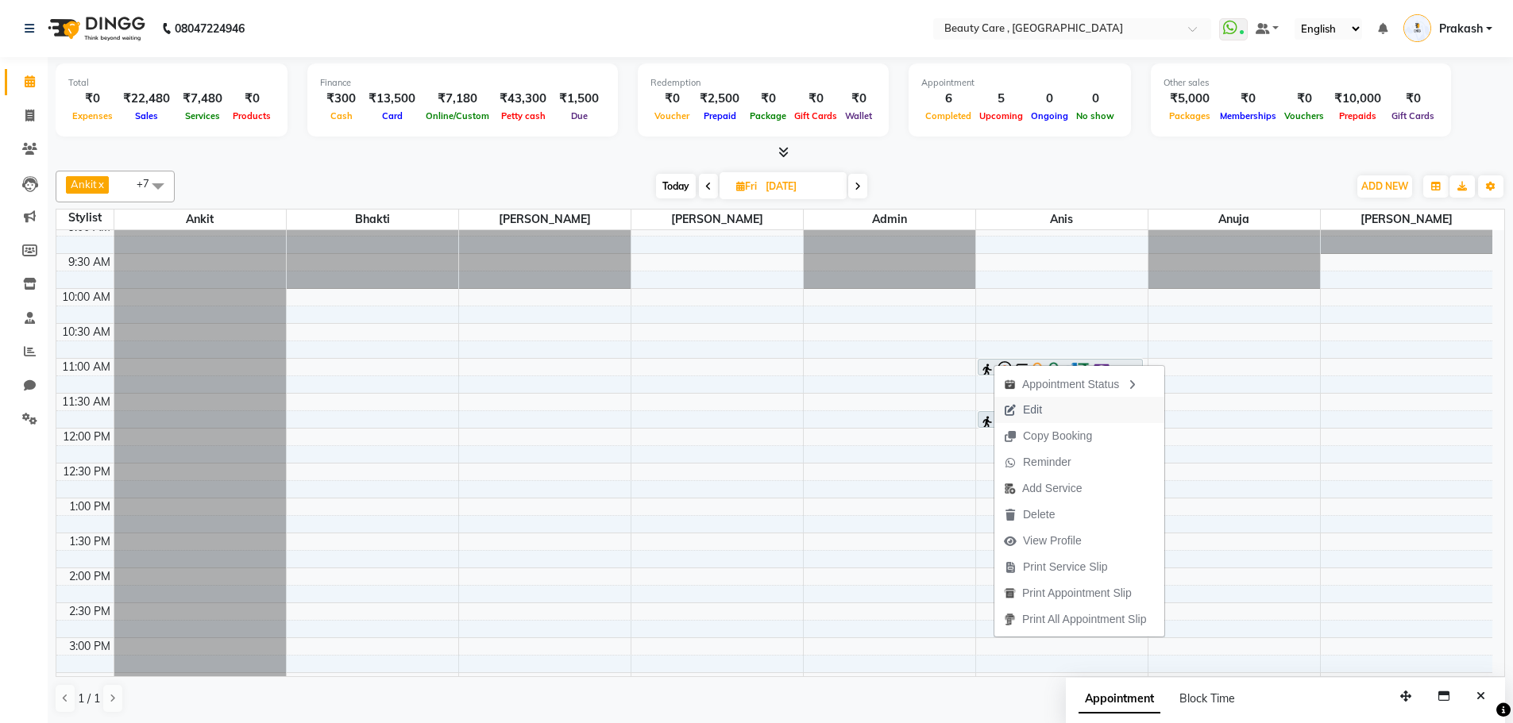
click at [1031, 412] on span "Edit" at bounding box center [1032, 410] width 19 height 17
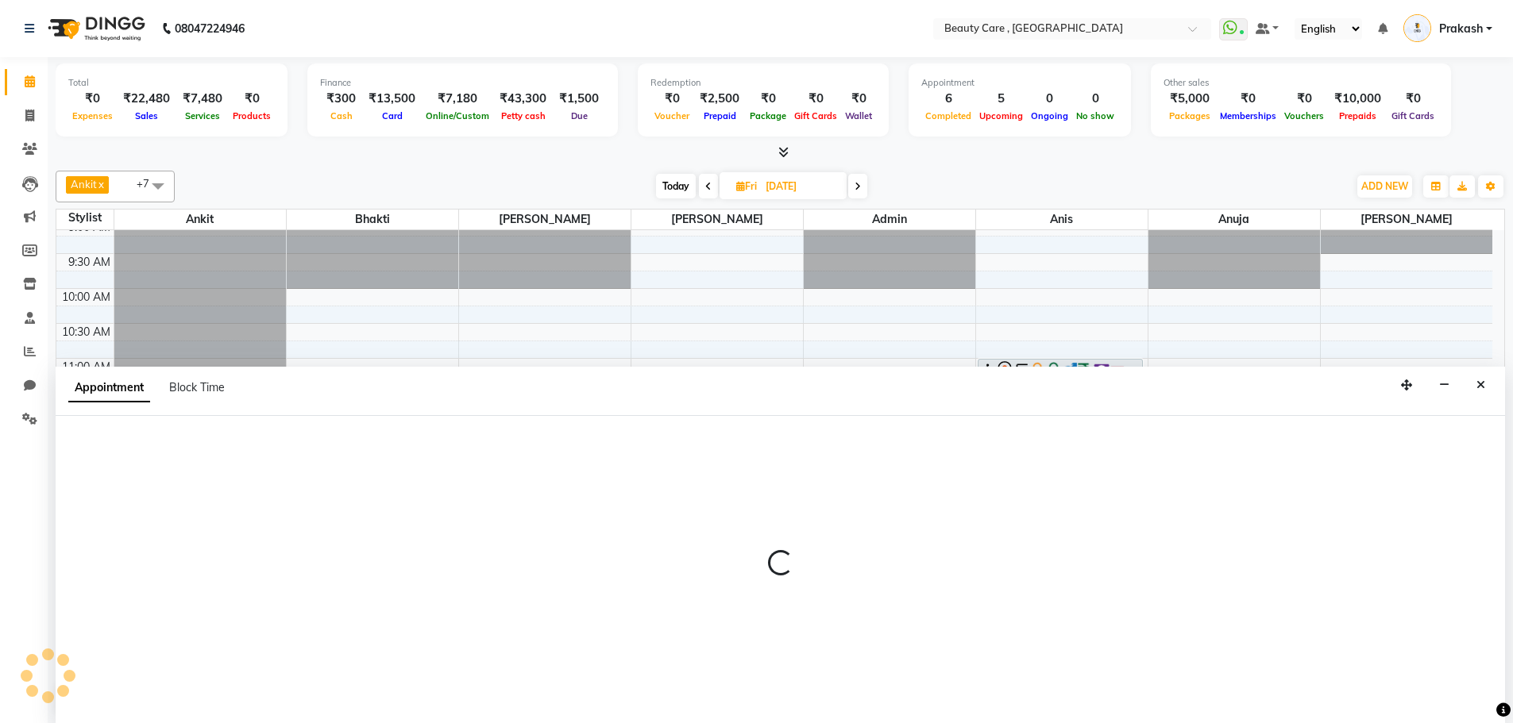
scroll to position [1, 0]
select select "tentative"
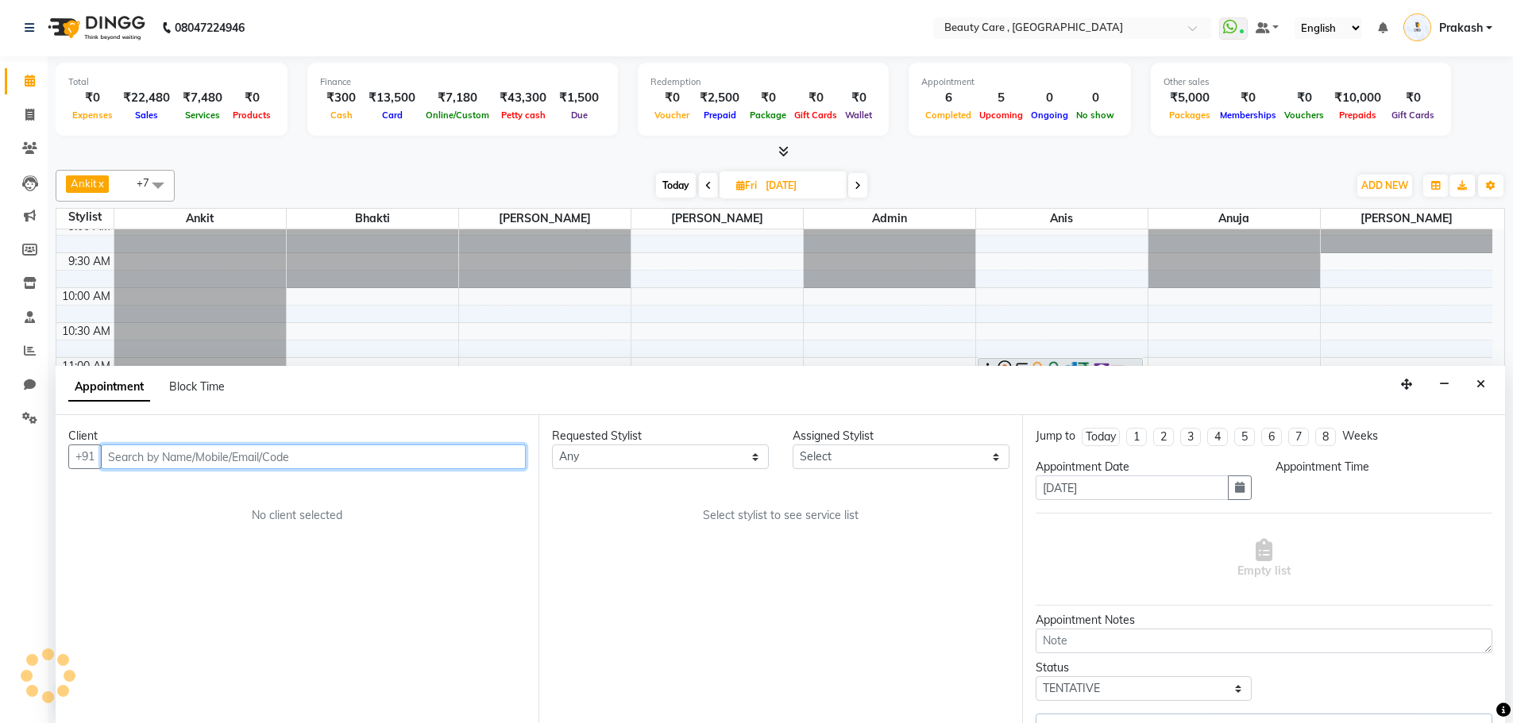
scroll to position [0, 0]
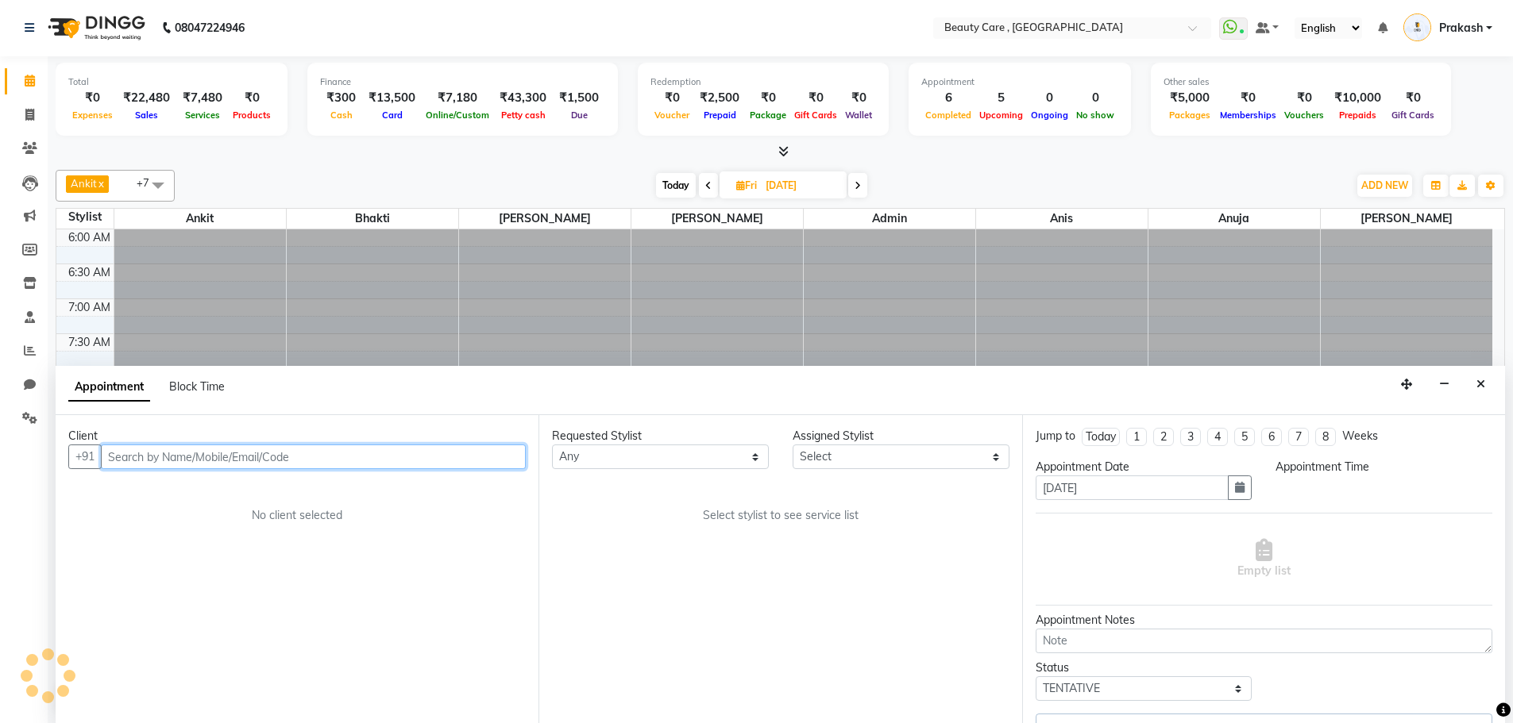
select select "71151"
select select "660"
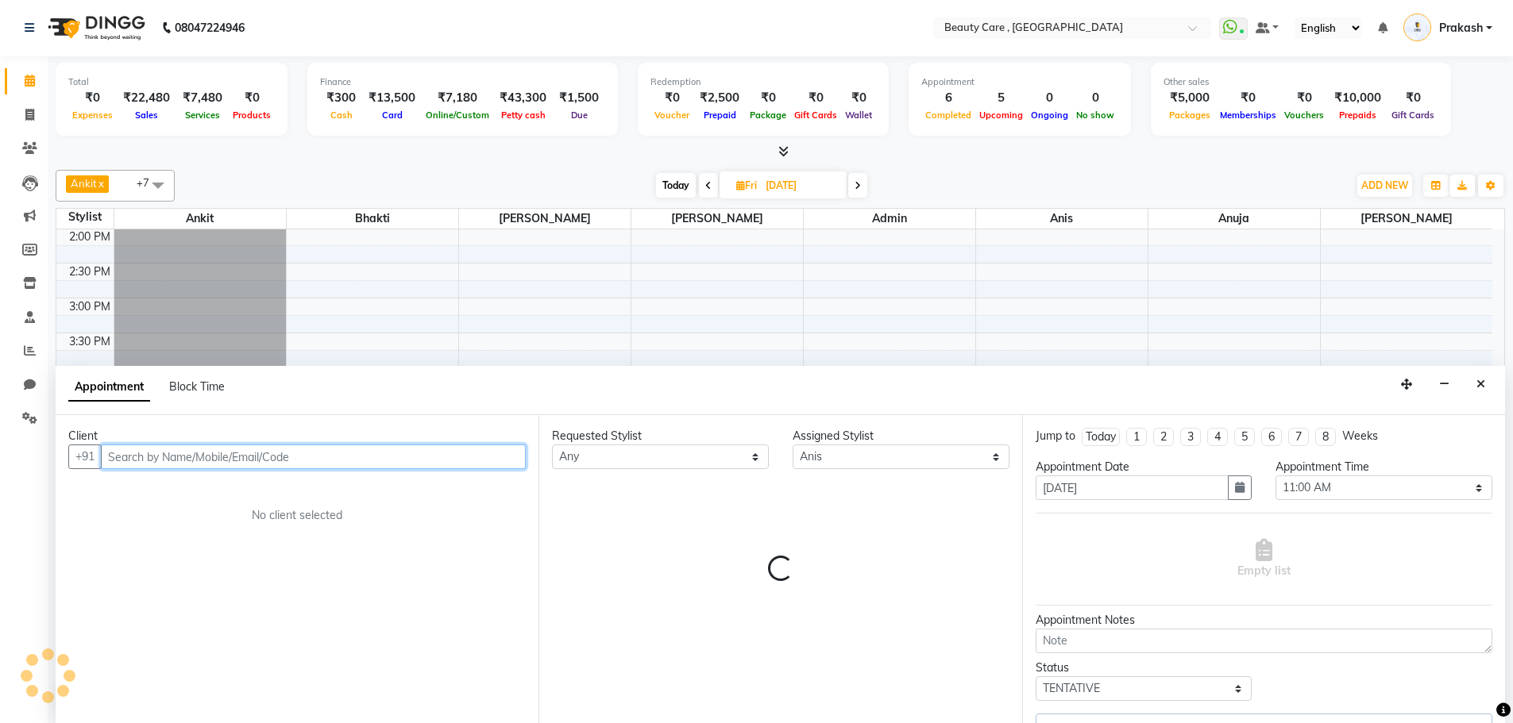
select select "620"
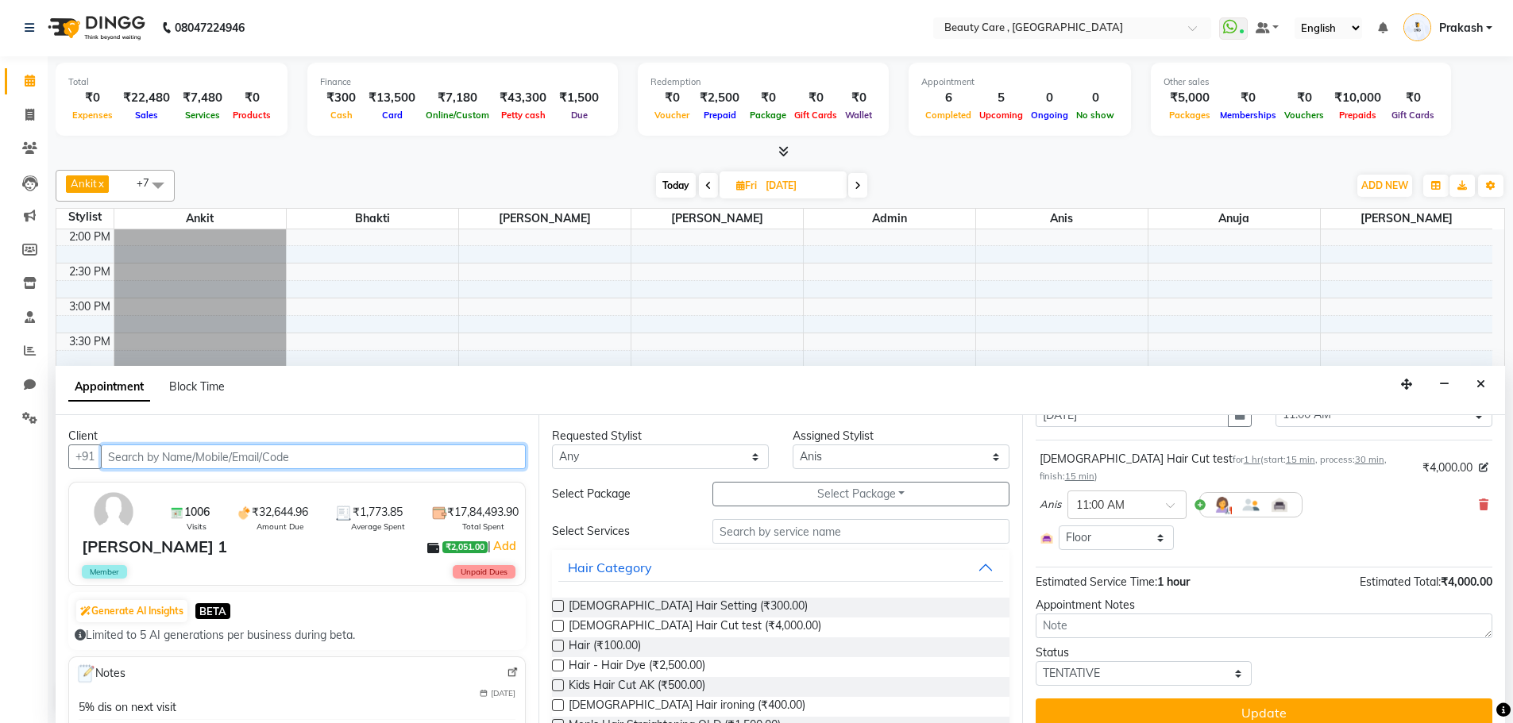
scroll to position [0, 0]
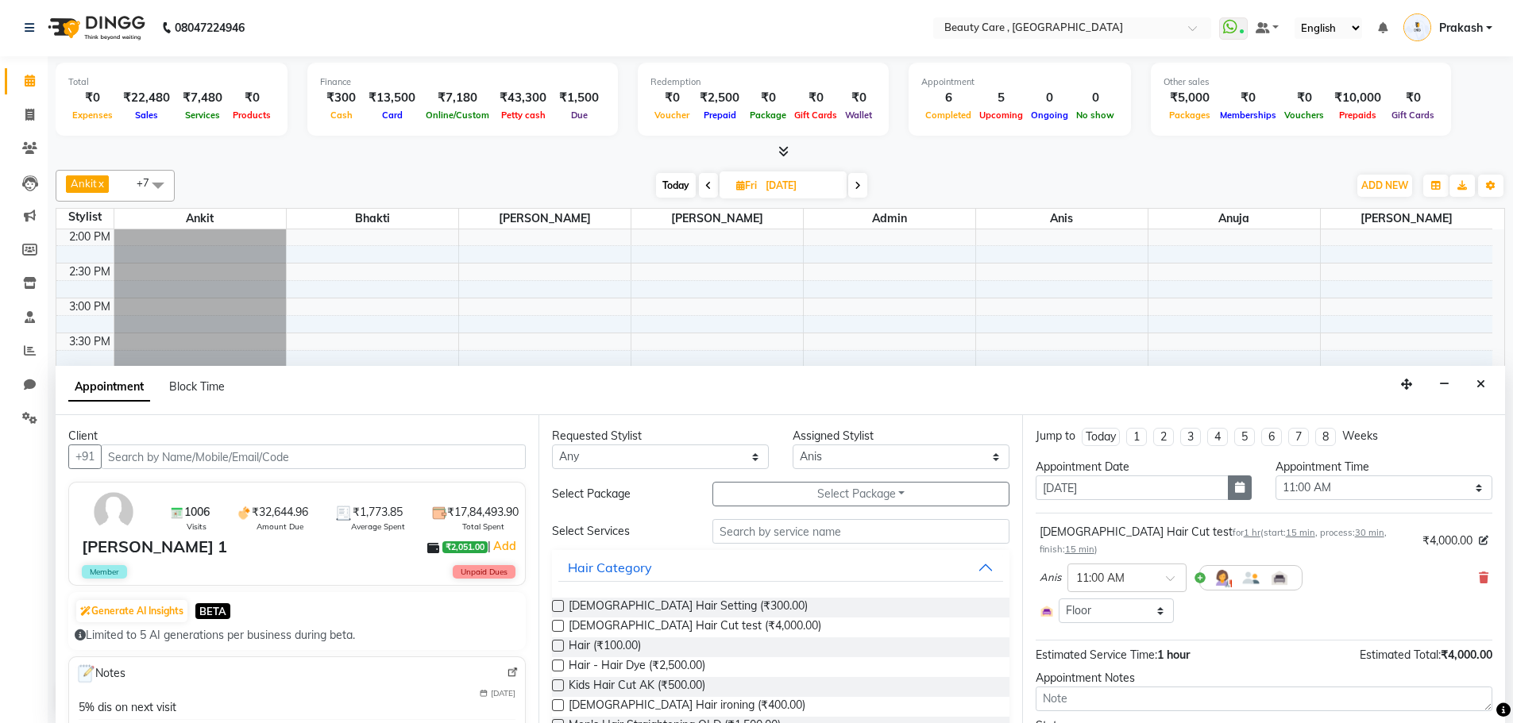
click at [1237, 486] on icon "button" at bounding box center [1240, 487] width 10 height 11
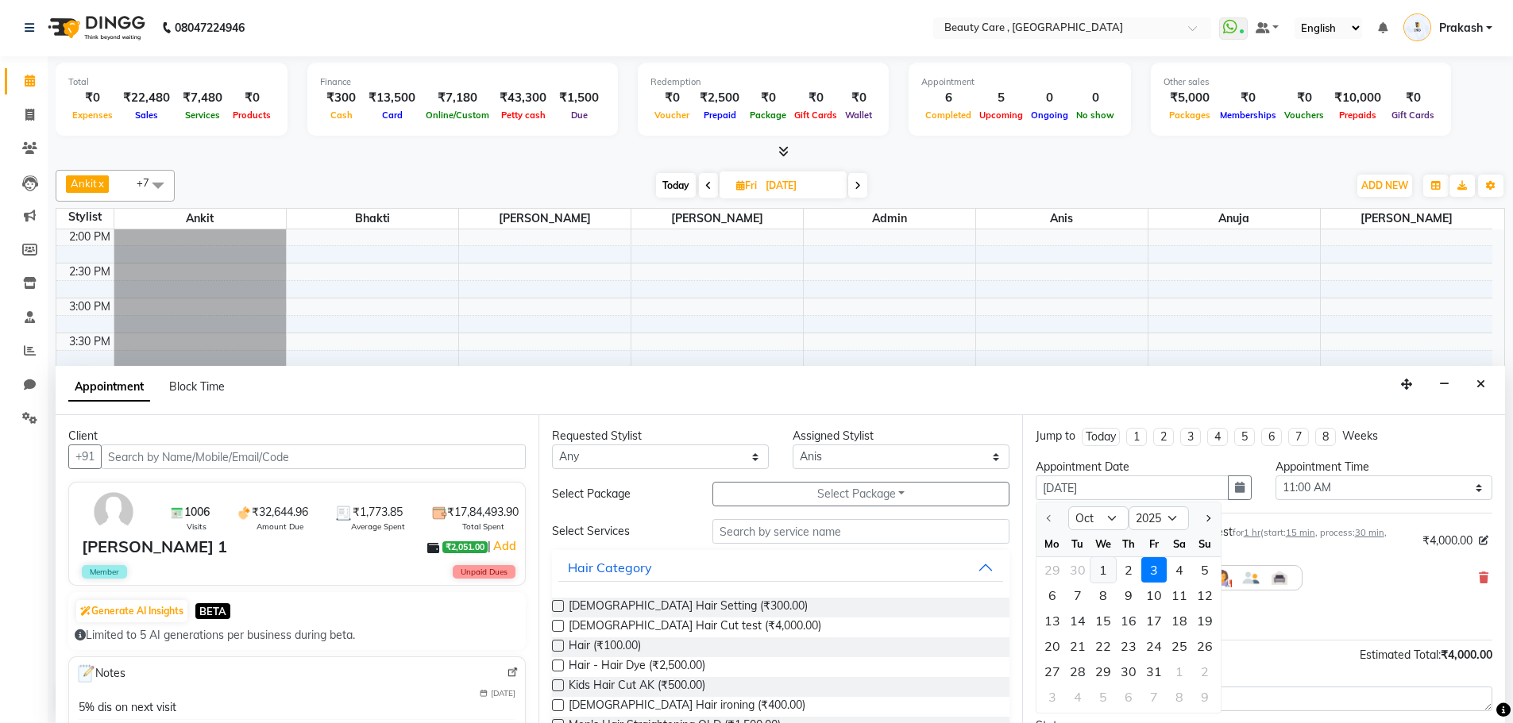
click at [1102, 573] on div "1" at bounding box center [1102, 569] width 25 height 25
type input "[DATE]"
select select "660"
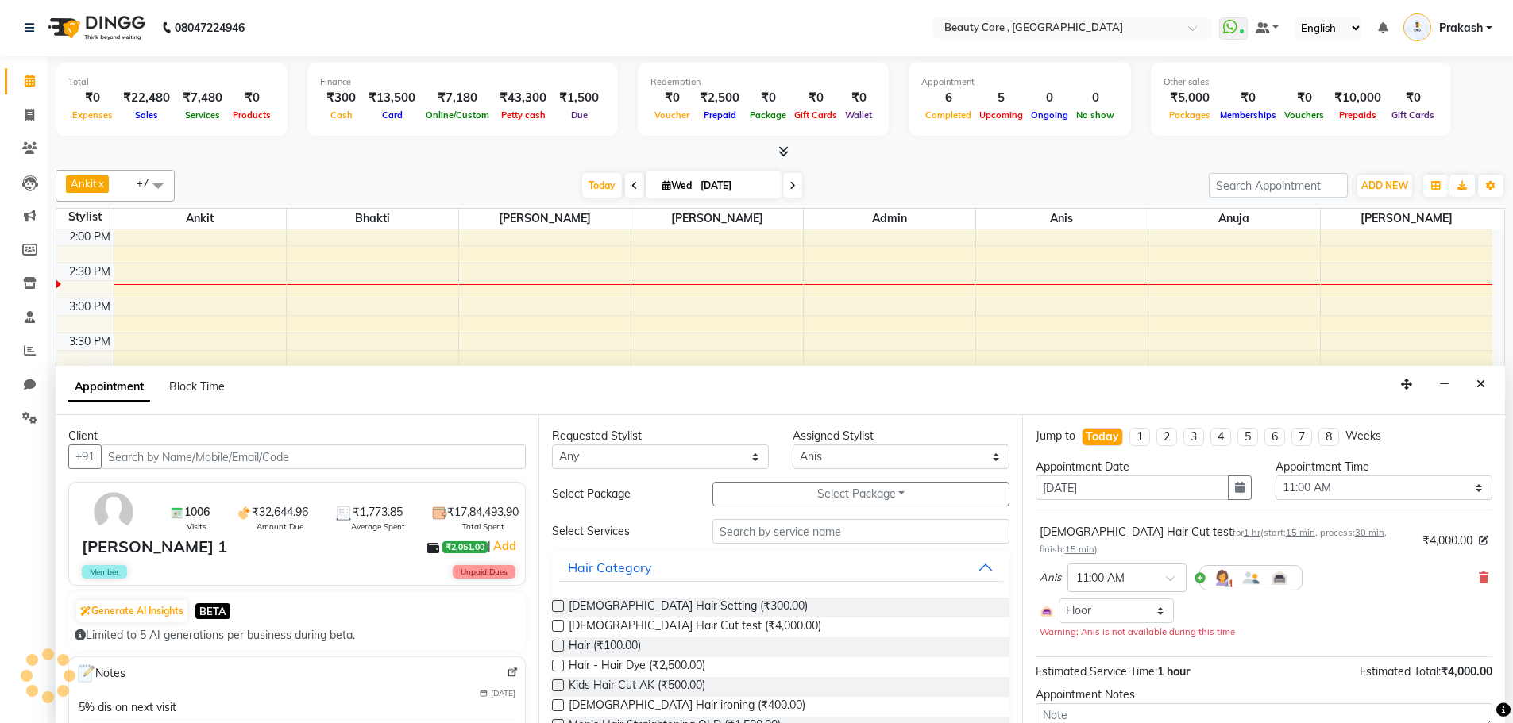
scroll to position [560, 0]
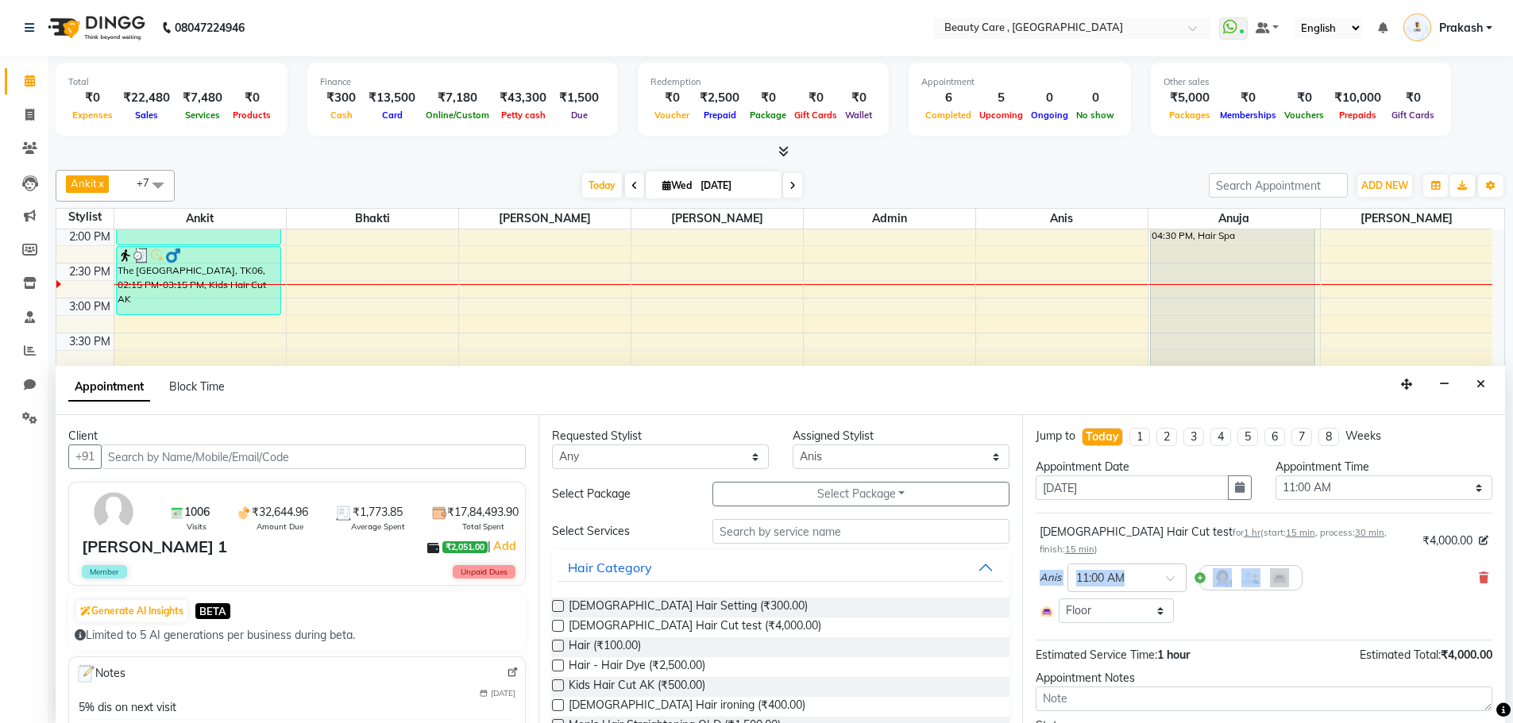
drag, startPoint x: 1482, startPoint y: 545, endPoint x: 1494, endPoint y: 538, distance: 14.2
click at [1496, 538] on div "Jump to [DATE] 1 2 3 4 5 6 7 8 Weeks Appointment Date [DATE] Appointment Time S…" at bounding box center [1263, 569] width 483 height 308
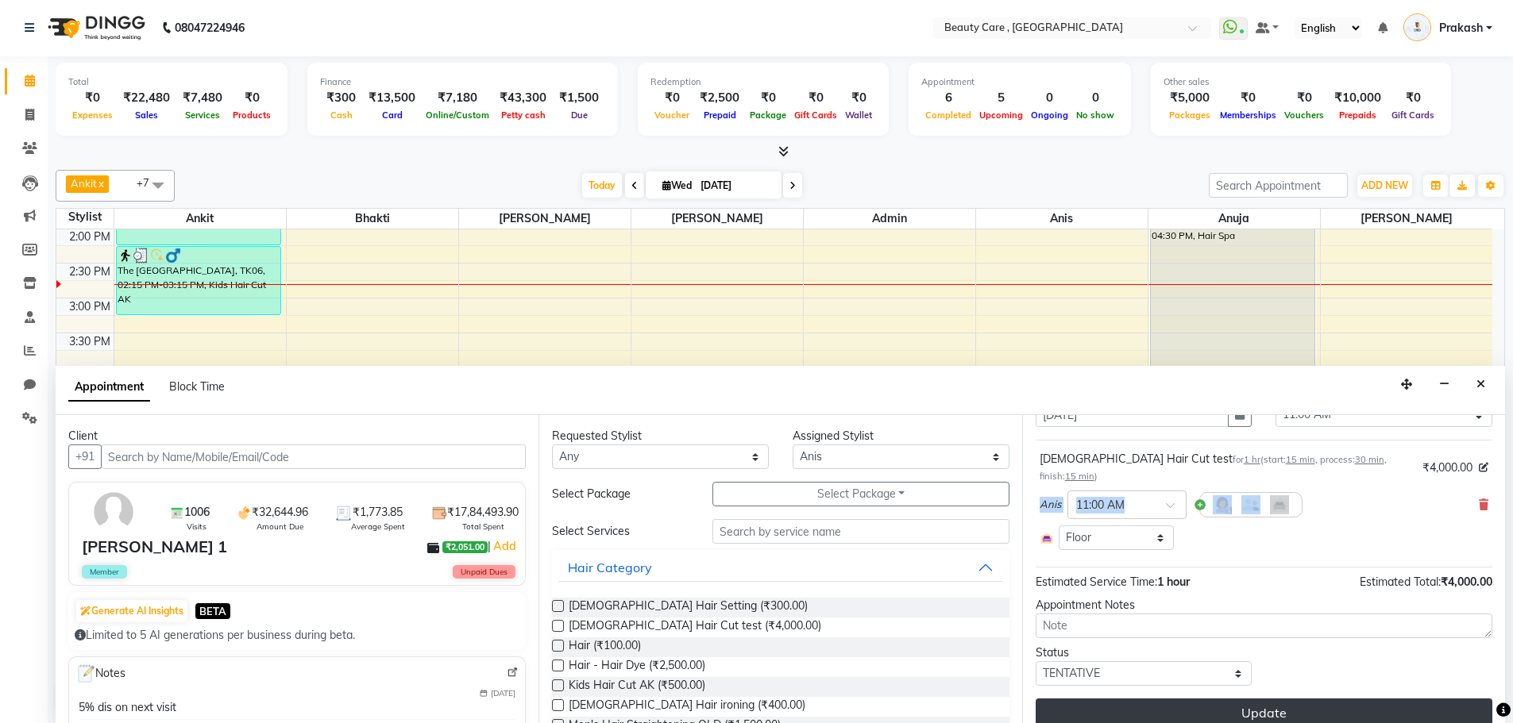
click at [1297, 699] on button "Update" at bounding box center [1263, 713] width 457 height 29
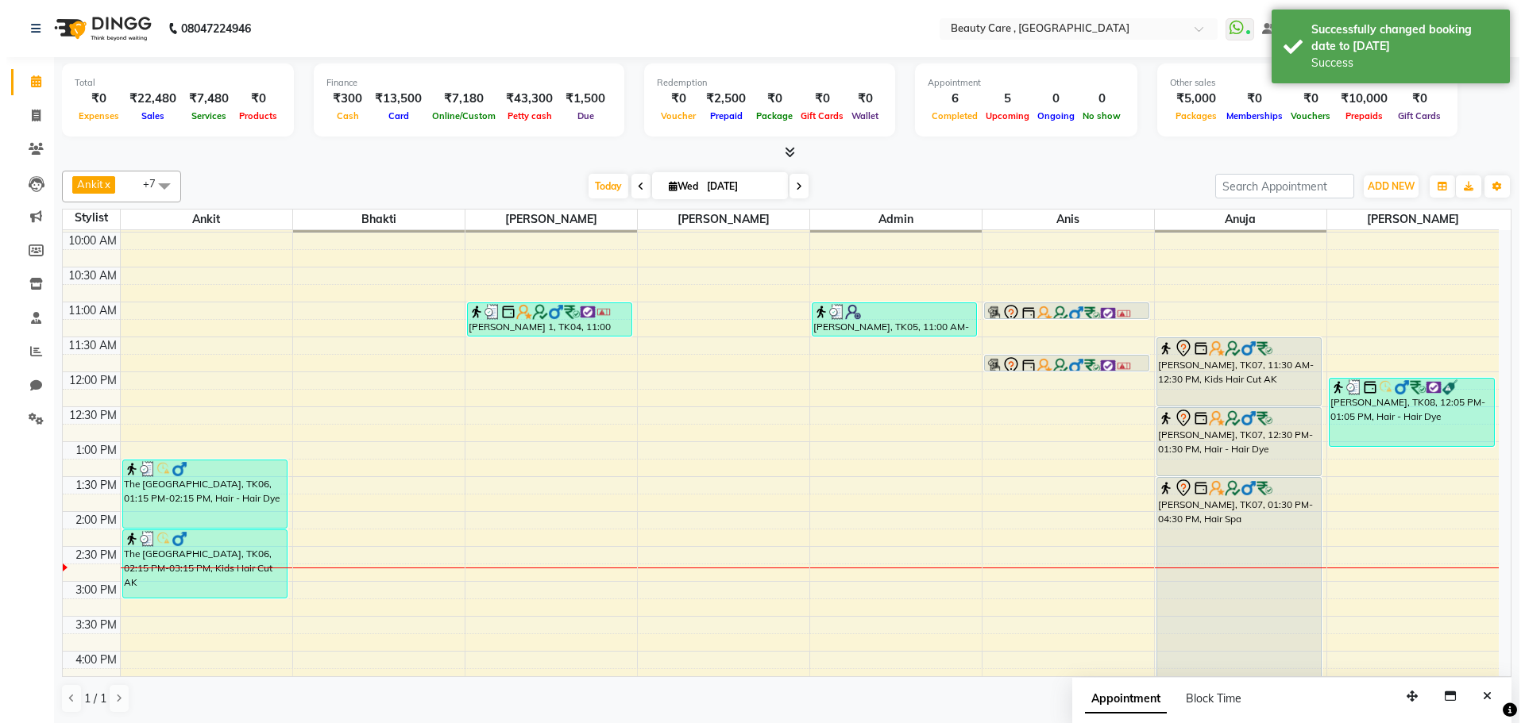
scroll to position [267, 0]
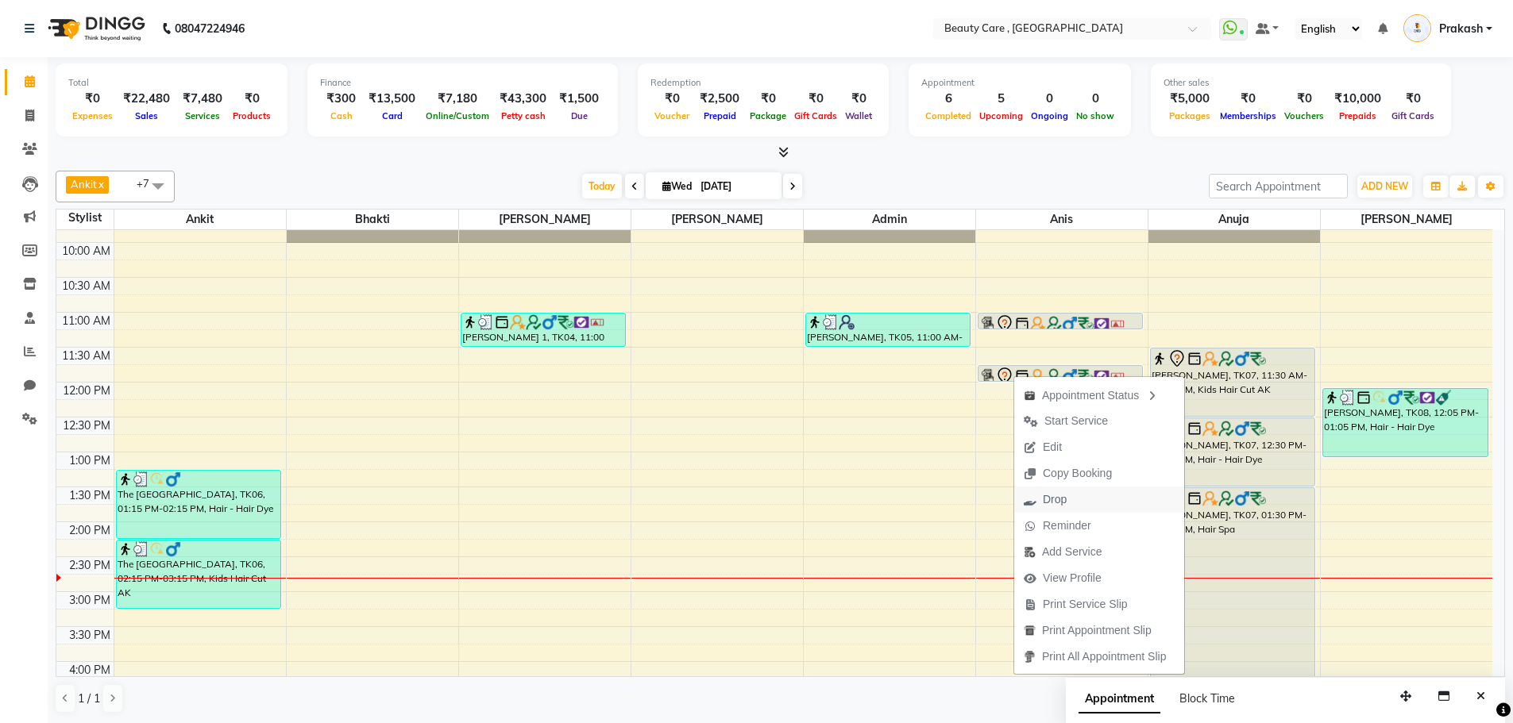
click at [1055, 494] on span "Drop" at bounding box center [1055, 500] width 24 height 17
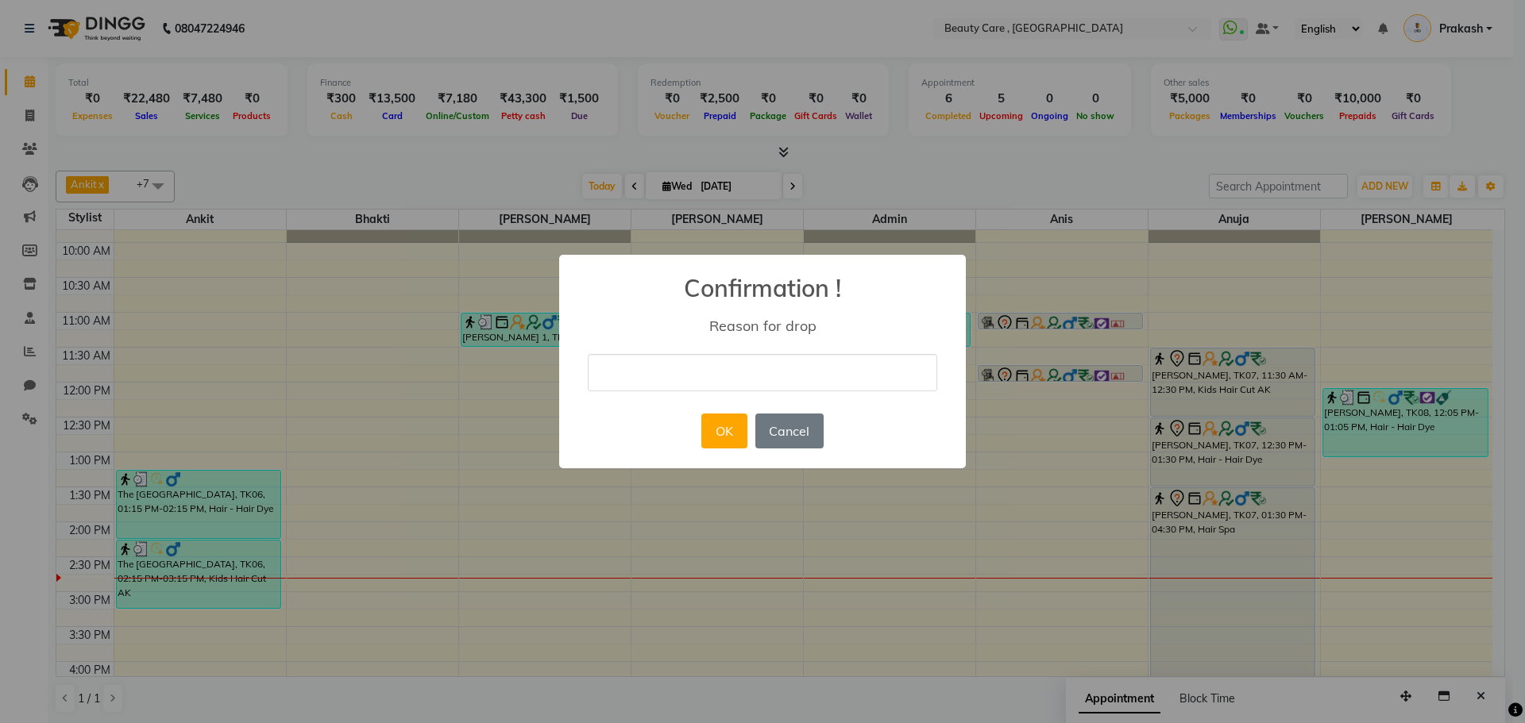
click at [696, 356] on input "text" at bounding box center [762, 372] width 349 height 37
type input "j,jj"
click at [729, 435] on button "OK" at bounding box center [723, 431] width 45 height 35
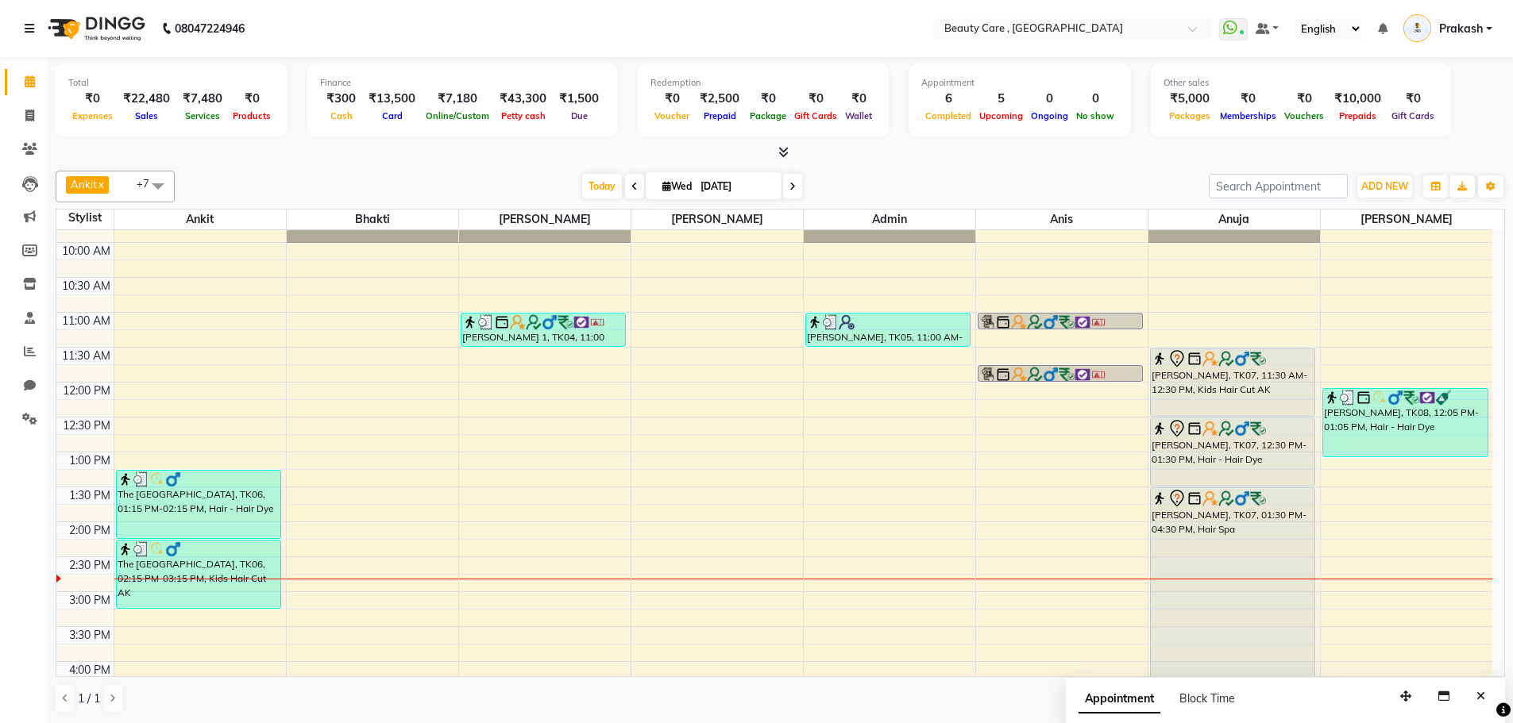
click at [30, 30] on icon at bounding box center [30, 28] width 10 height 11
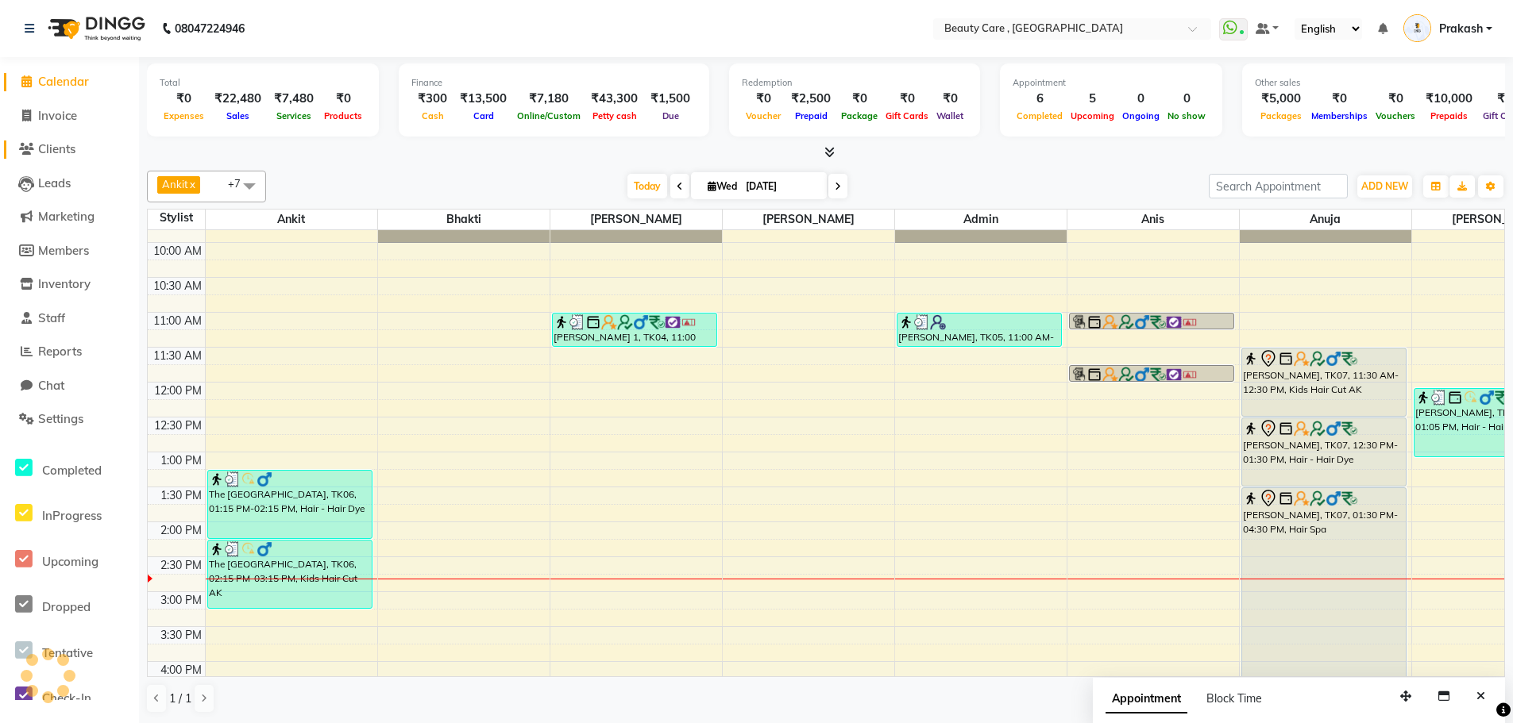
click at [62, 147] on span "Clients" at bounding box center [56, 148] width 37 height 15
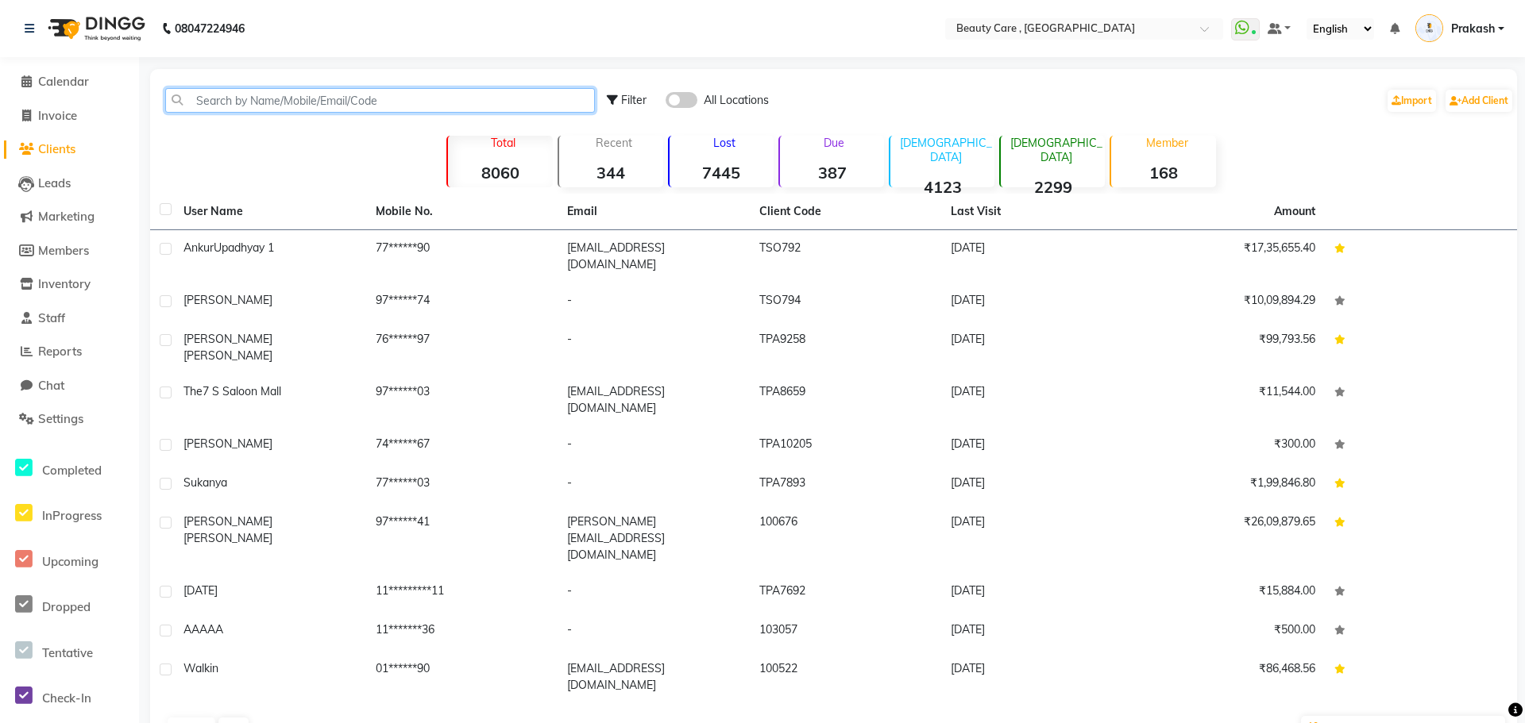
click at [223, 105] on input "text" at bounding box center [380, 100] width 430 height 25
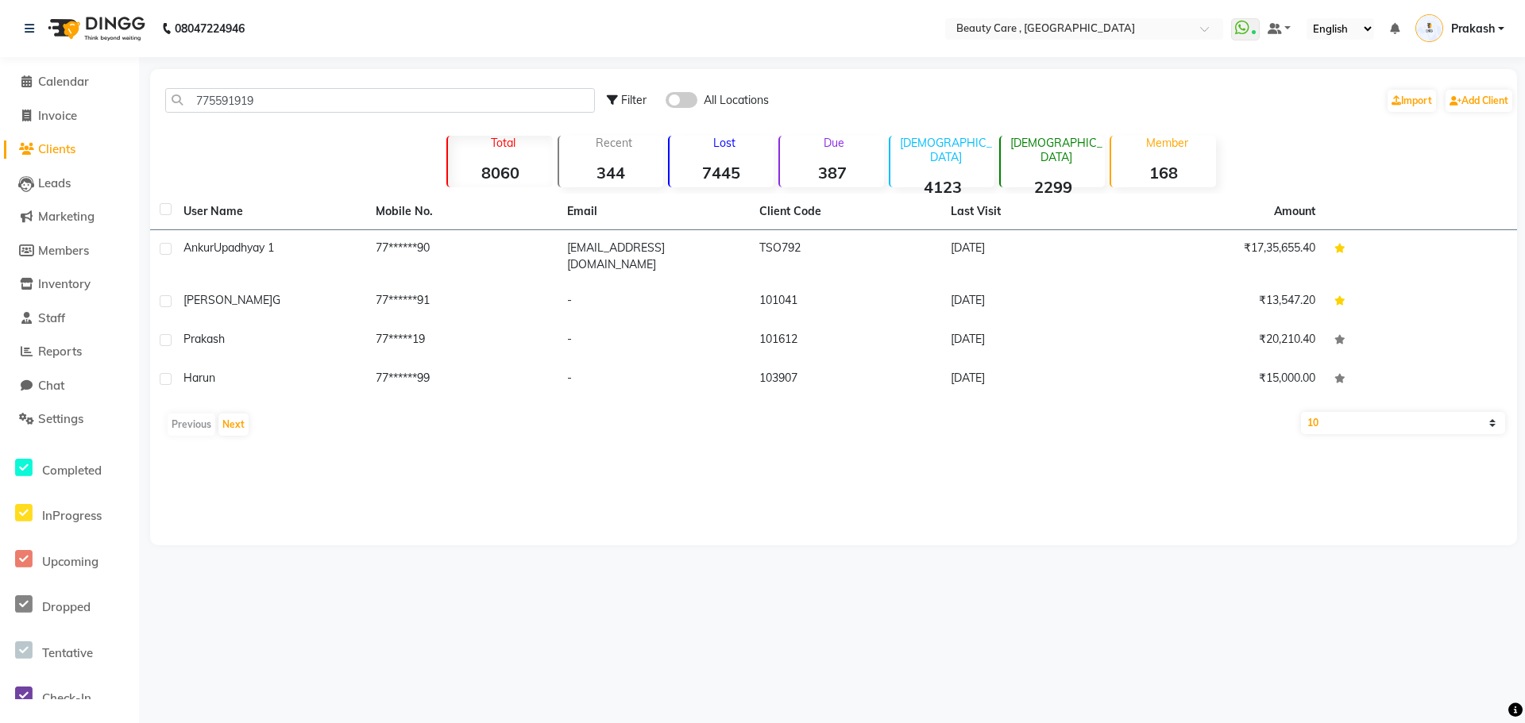
drag, startPoint x: 278, startPoint y: 87, endPoint x: 295, endPoint y: 100, distance: 21.5
click at [295, 100] on div "775591919 Filter All Locations Import Add Client" at bounding box center [833, 100] width 1360 height 50
click at [295, 100] on input "775591919" at bounding box center [380, 100] width 430 height 25
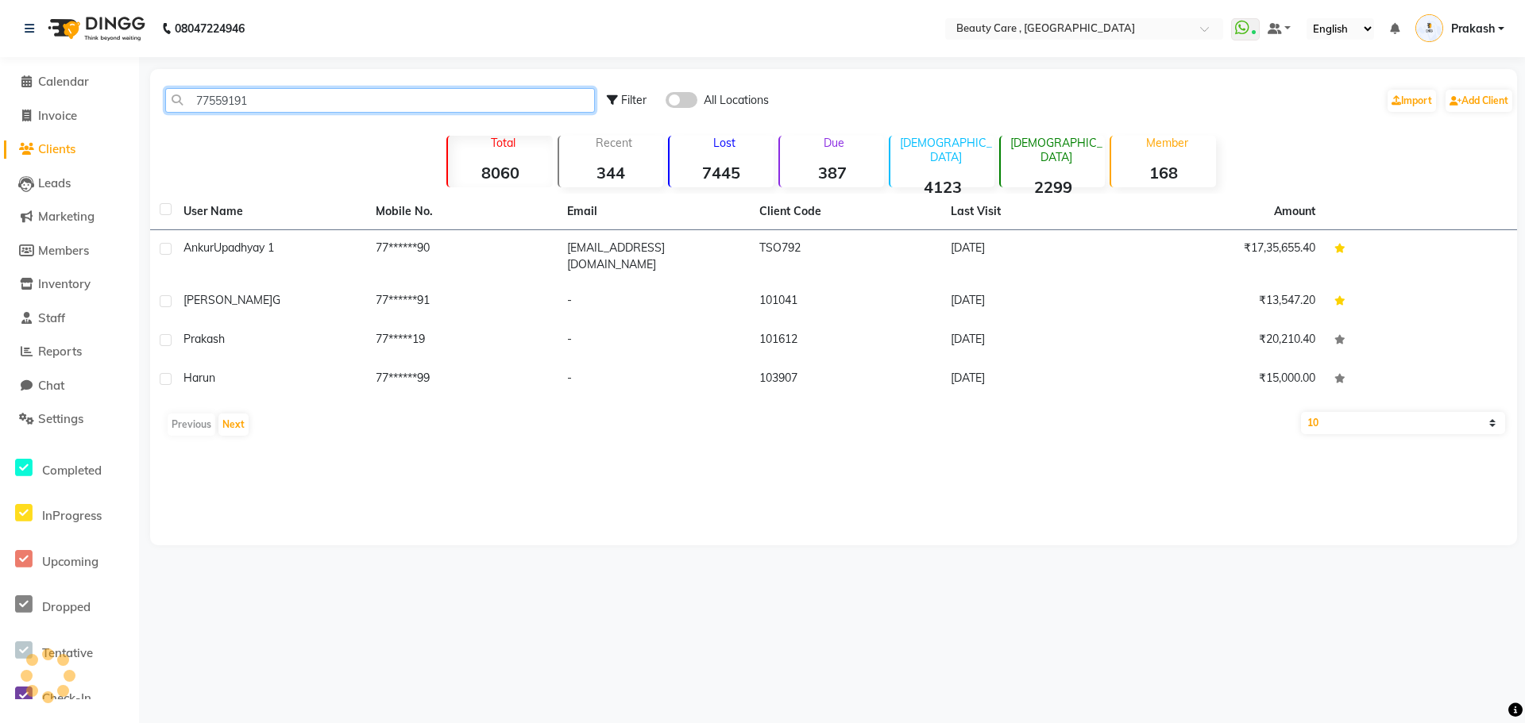
type input "775591919"
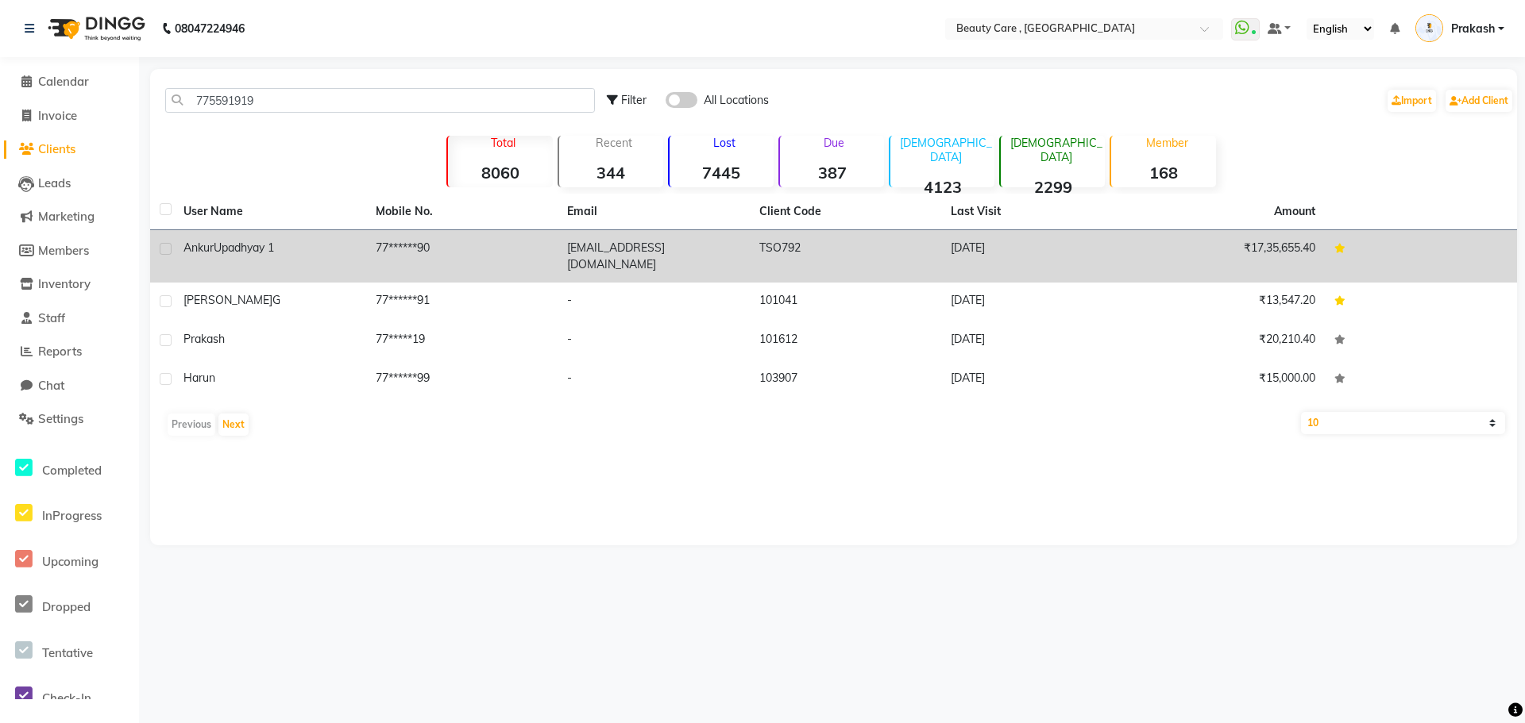
click at [418, 258] on td "77******90" at bounding box center [462, 256] width 192 height 52
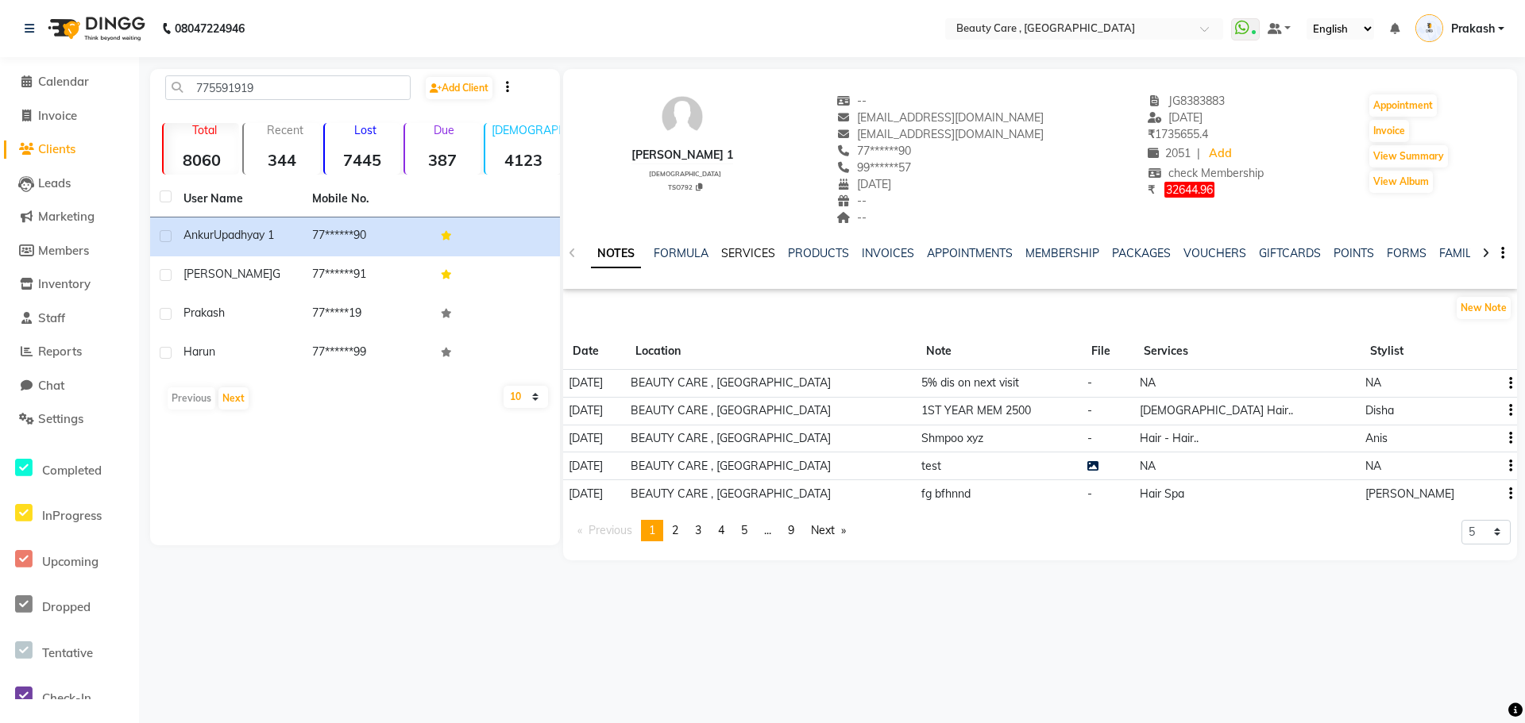
click at [757, 253] on link "SERVICES" at bounding box center [748, 253] width 54 height 14
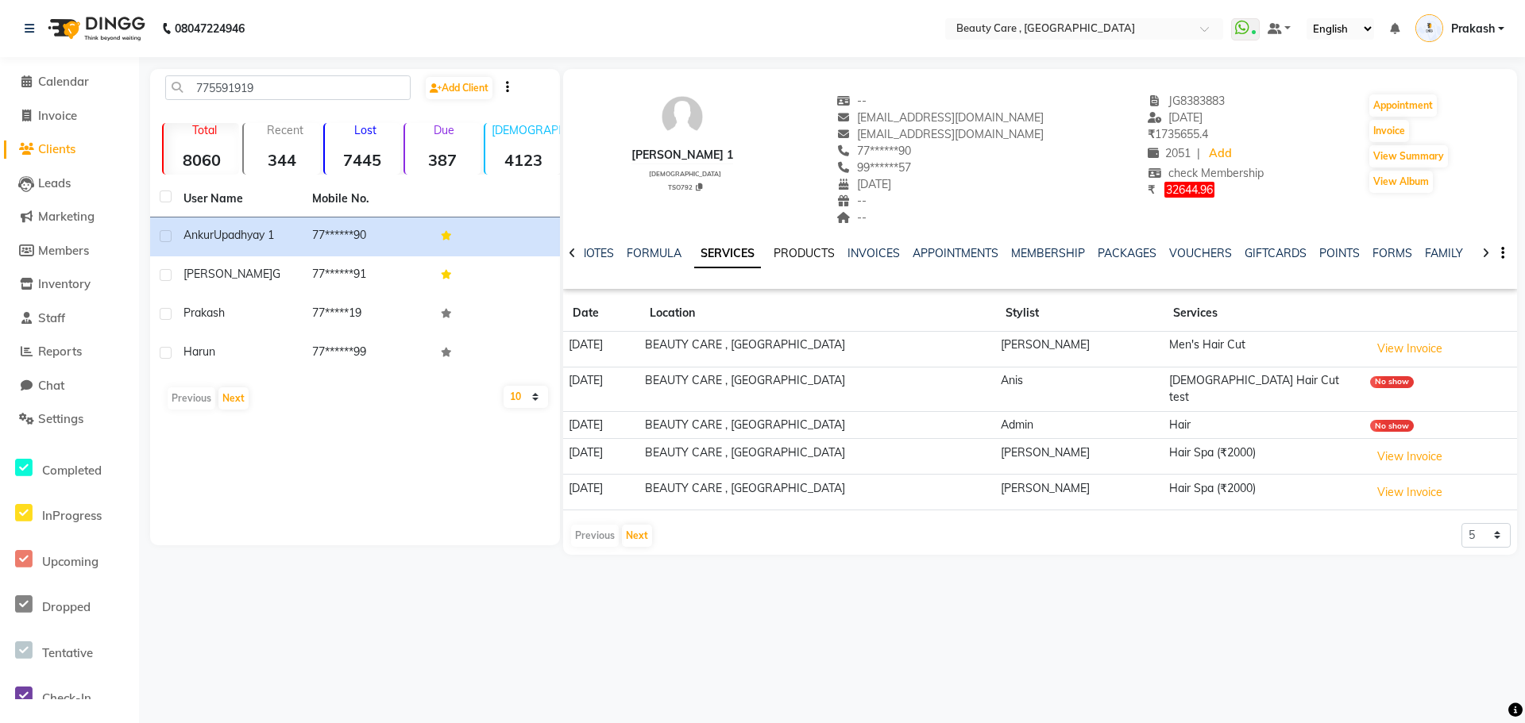
click at [809, 256] on link "PRODUCTS" at bounding box center [803, 253] width 61 height 14
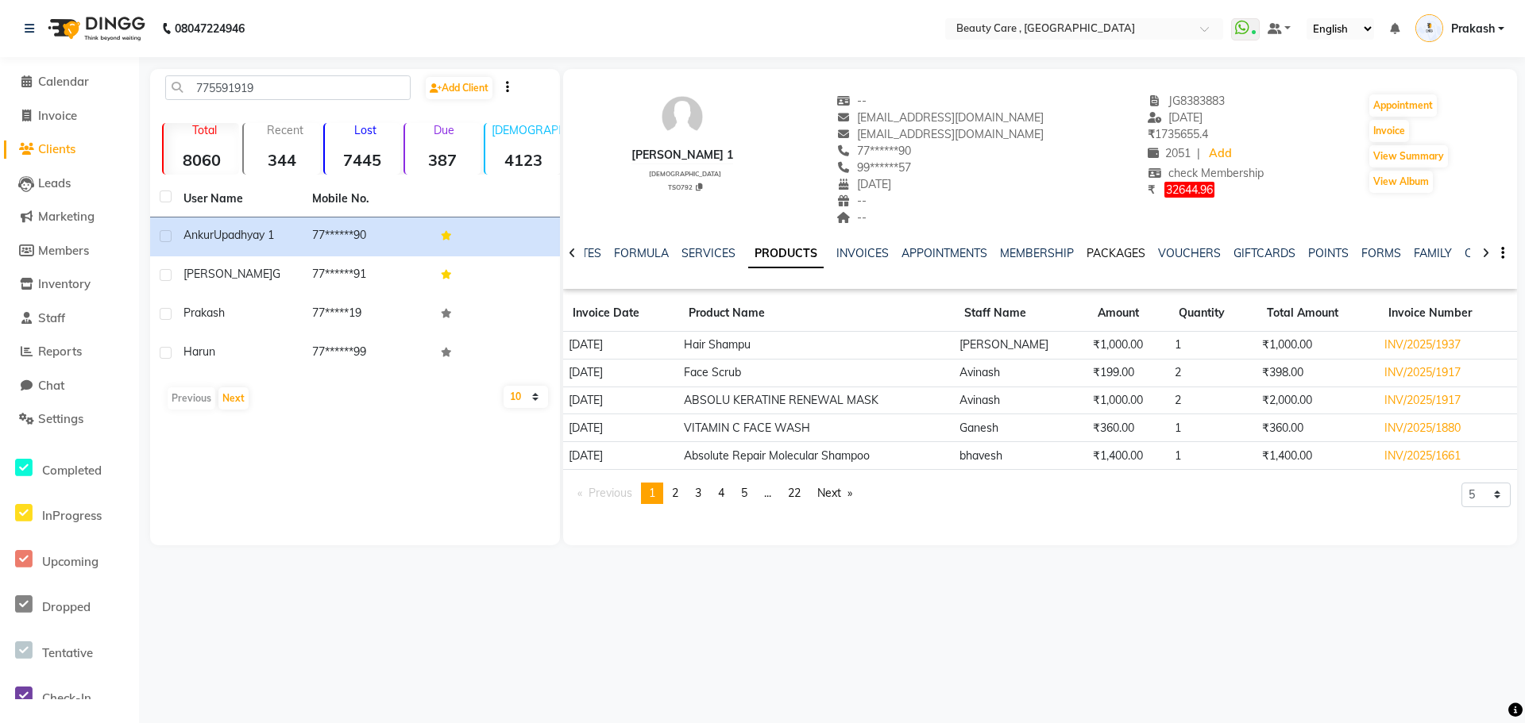
click at [1128, 255] on link "PACKAGES" at bounding box center [1115, 253] width 59 height 14
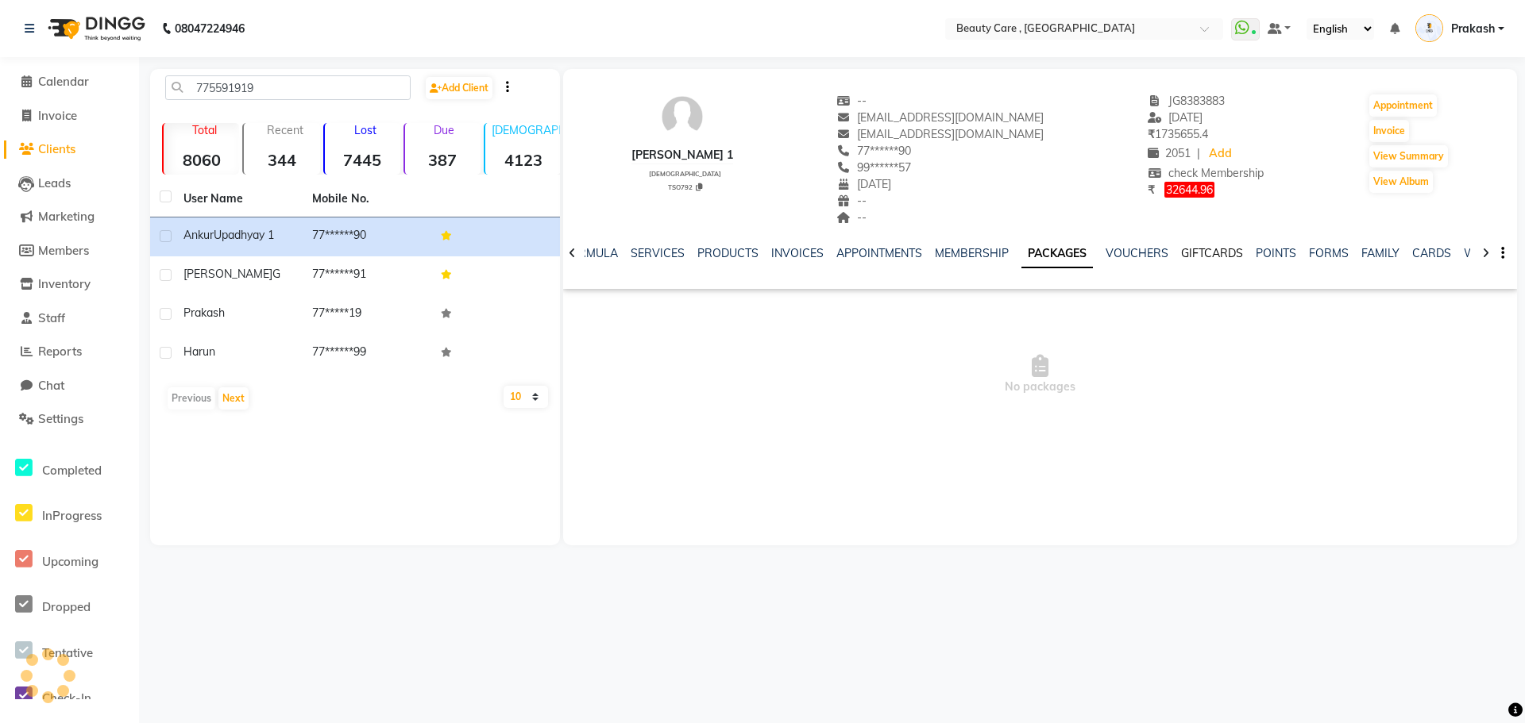
click at [1181, 257] on link "GIFTCARDS" at bounding box center [1212, 253] width 62 height 14
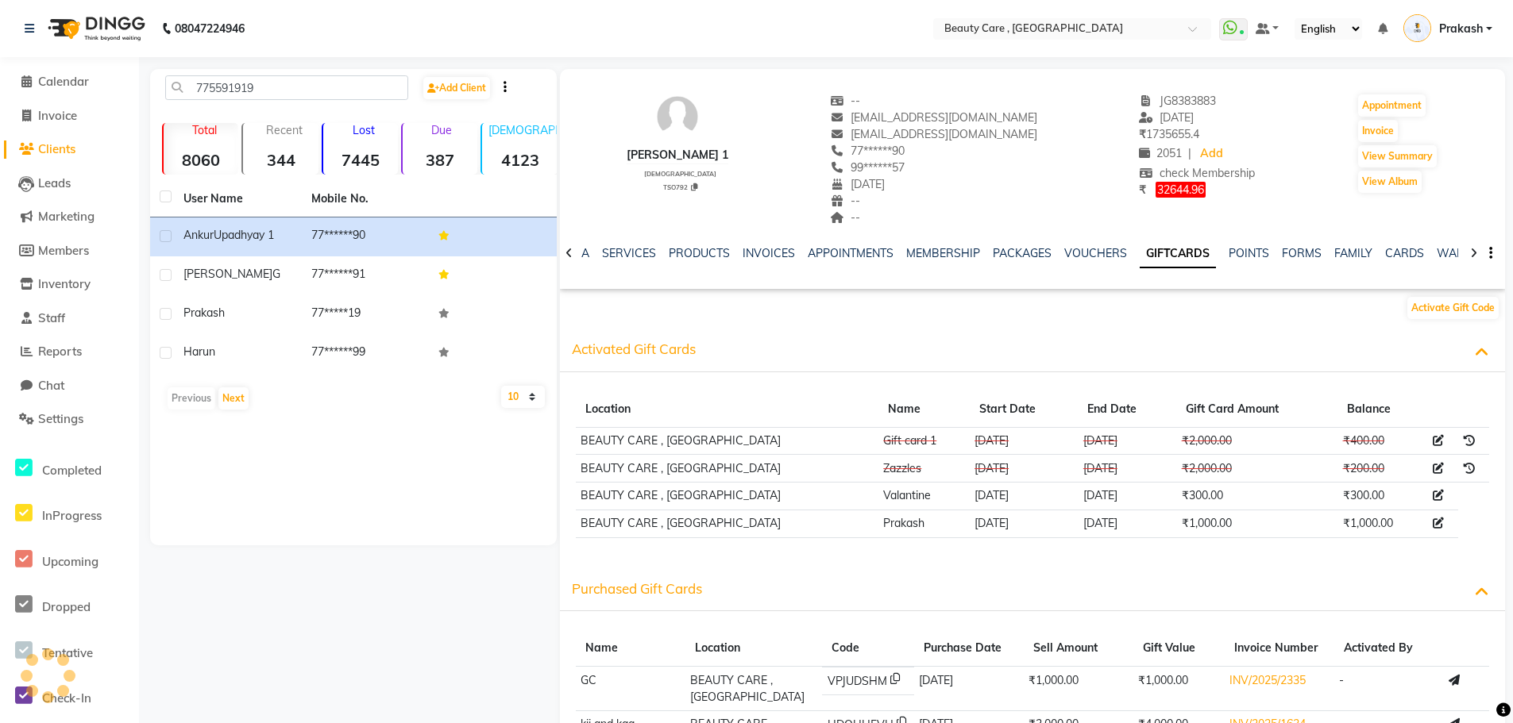
click at [1055, 263] on div "NOTES FORMULA SERVICES PRODUCTS INVOICES APPOINTMENTS MEMBERSHIP PACKAGES VOUCH…" at bounding box center [1013, 259] width 851 height 29
click at [1067, 256] on link "VOUCHERS" at bounding box center [1095, 253] width 63 height 14
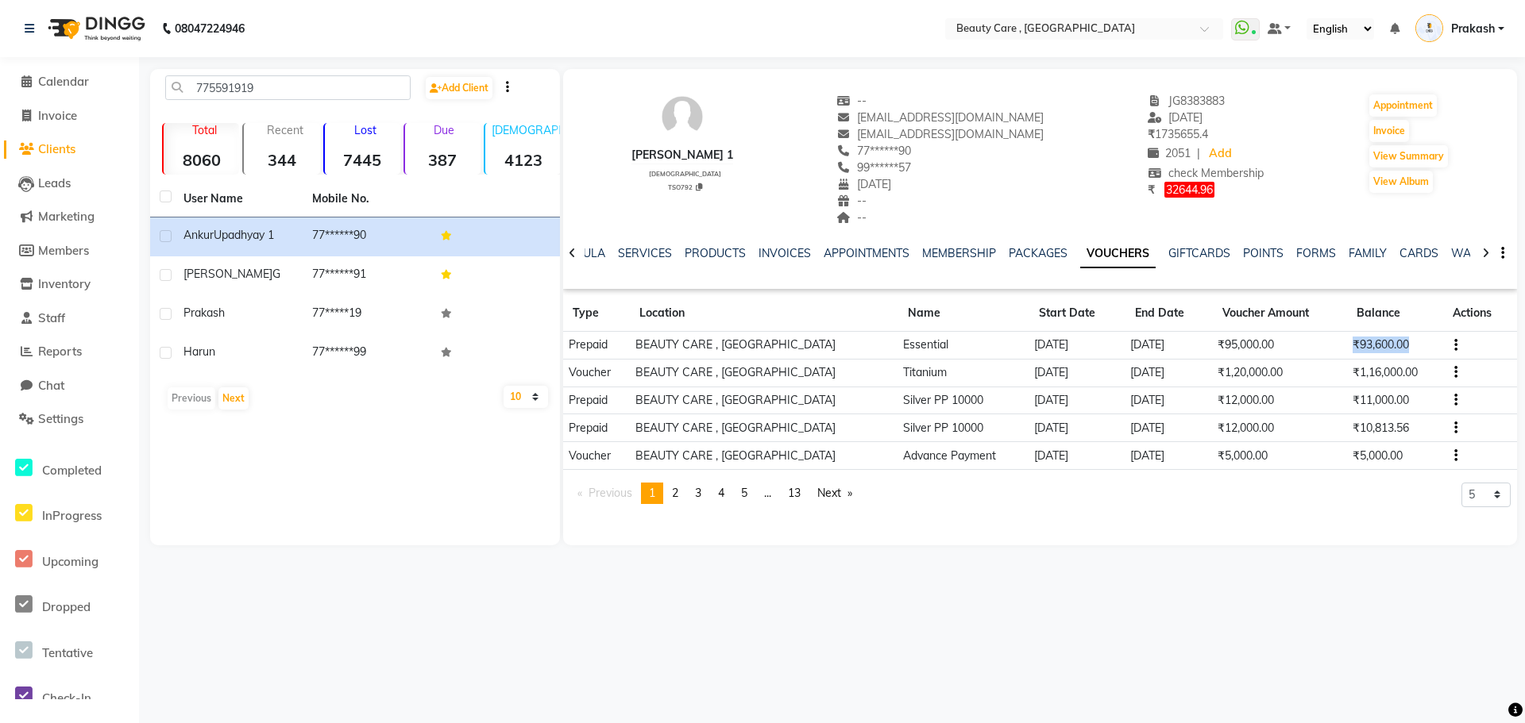
drag, startPoint x: 1347, startPoint y: 341, endPoint x: 1449, endPoint y: 341, distance: 102.4
click at [1449, 341] on tr "Prepaid BEAUTY CARE , Kandivali East Essential [DATE] [DATE] ₹95,000.00 ₹93,600…" at bounding box center [1040, 346] width 954 height 28
click at [1195, 346] on td "[DATE]" at bounding box center [1168, 346] width 87 height 28
click at [51, 318] on span "Staff" at bounding box center [51, 317] width 27 height 15
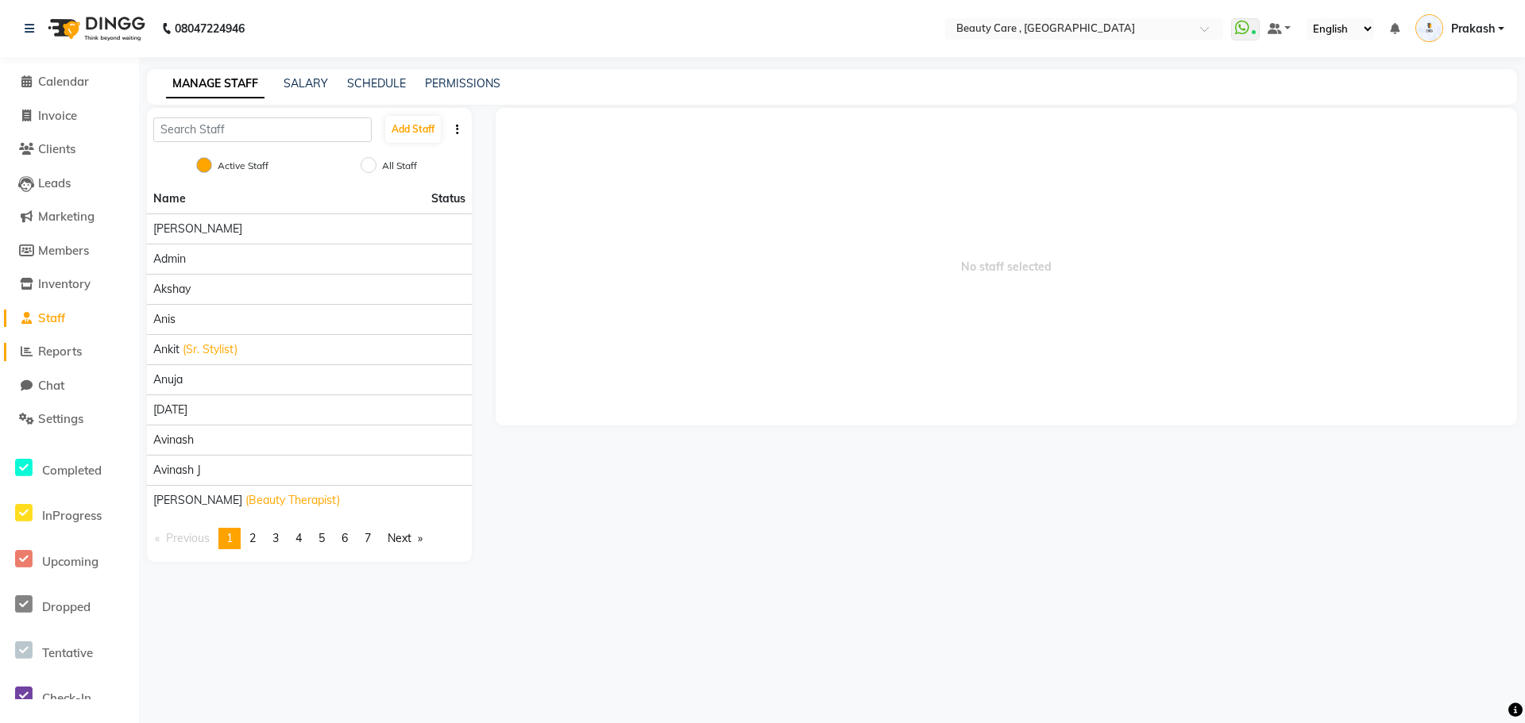
click at [66, 354] on span "Reports" at bounding box center [60, 351] width 44 height 15
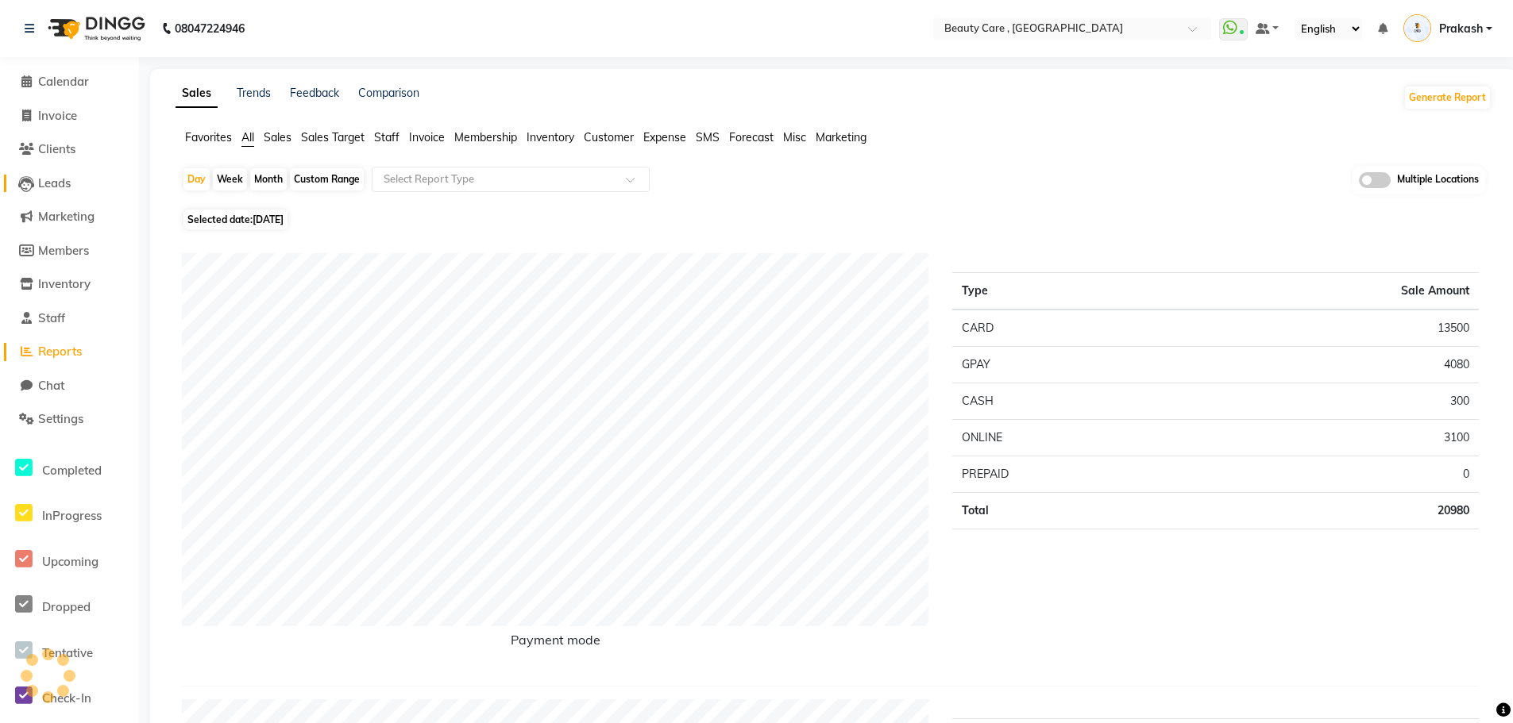
click at [45, 187] on span "Leads" at bounding box center [54, 182] width 33 height 15
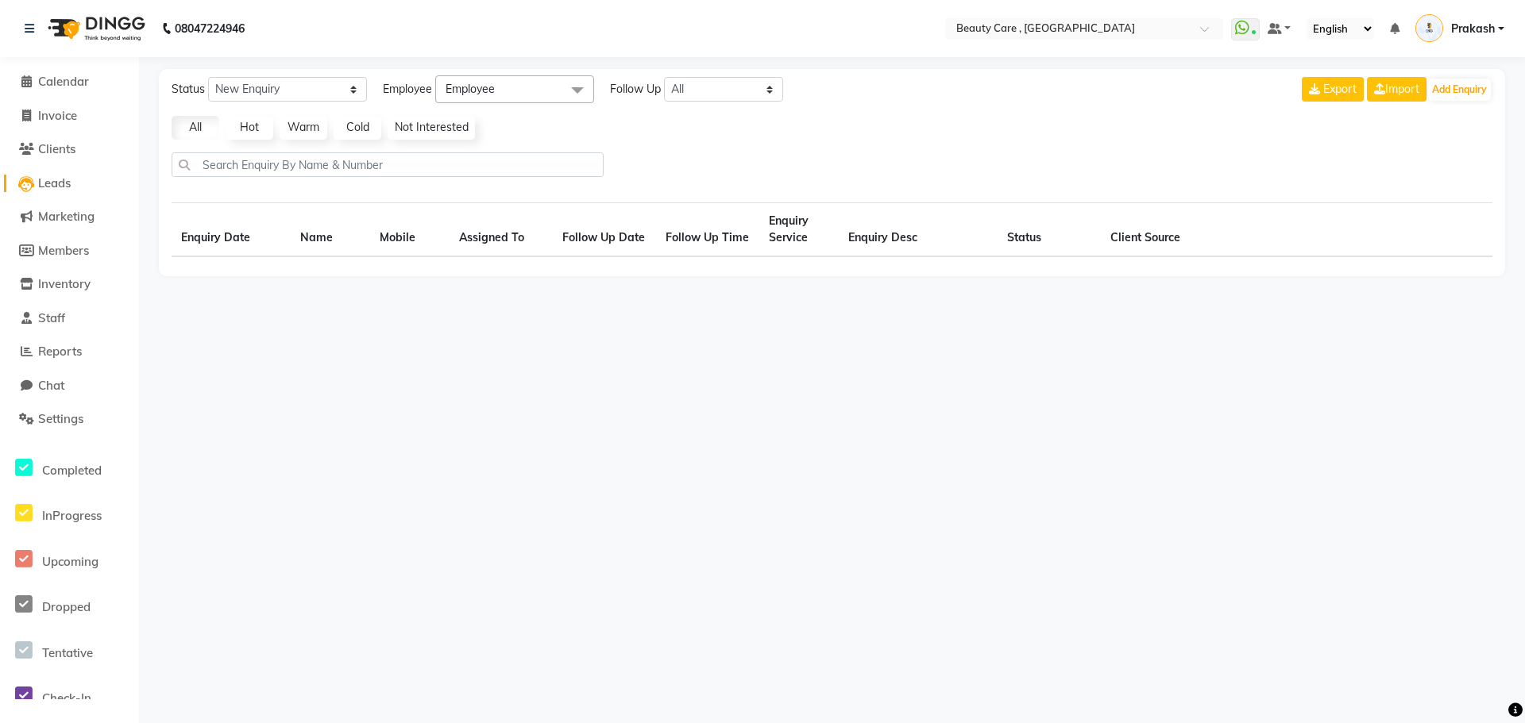
select select "10"
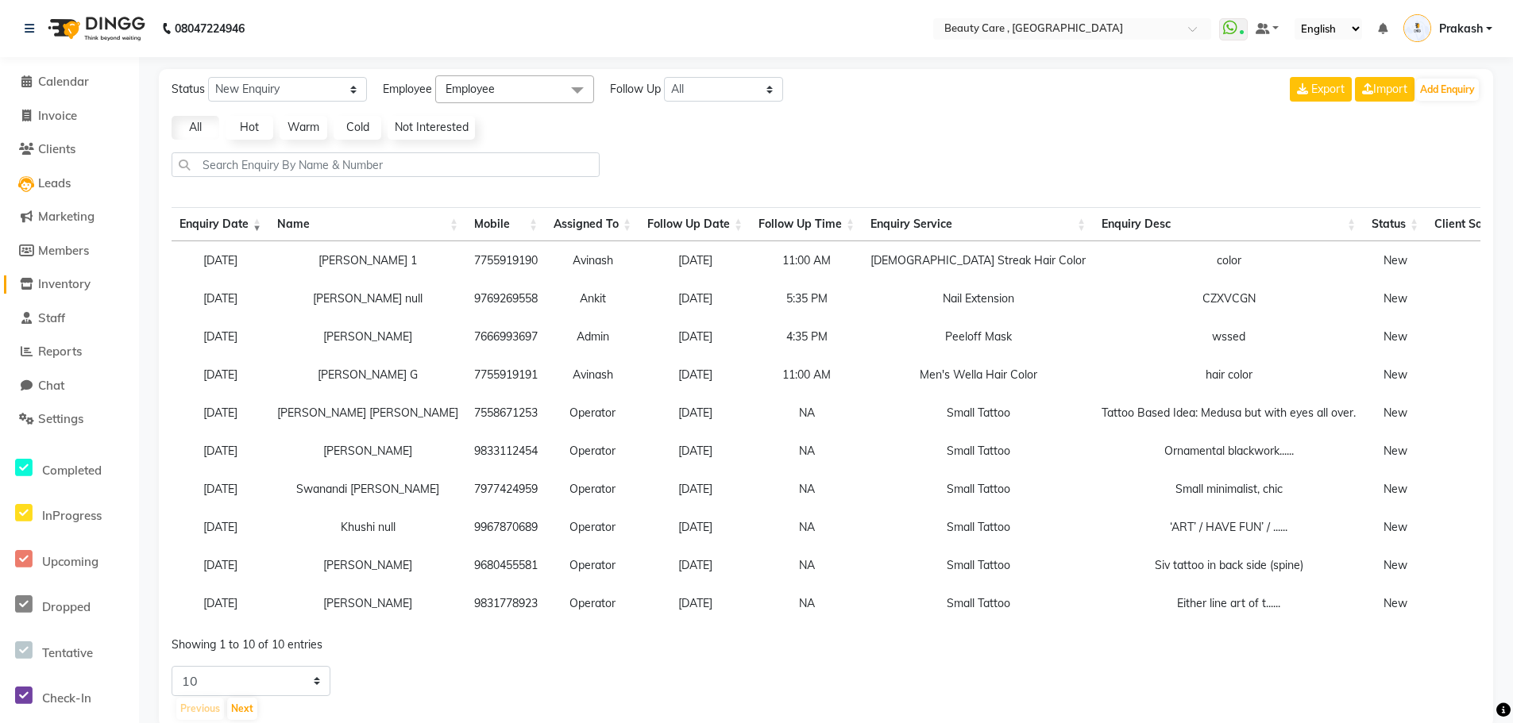
click at [97, 290] on link "Inventory" at bounding box center [69, 285] width 131 height 18
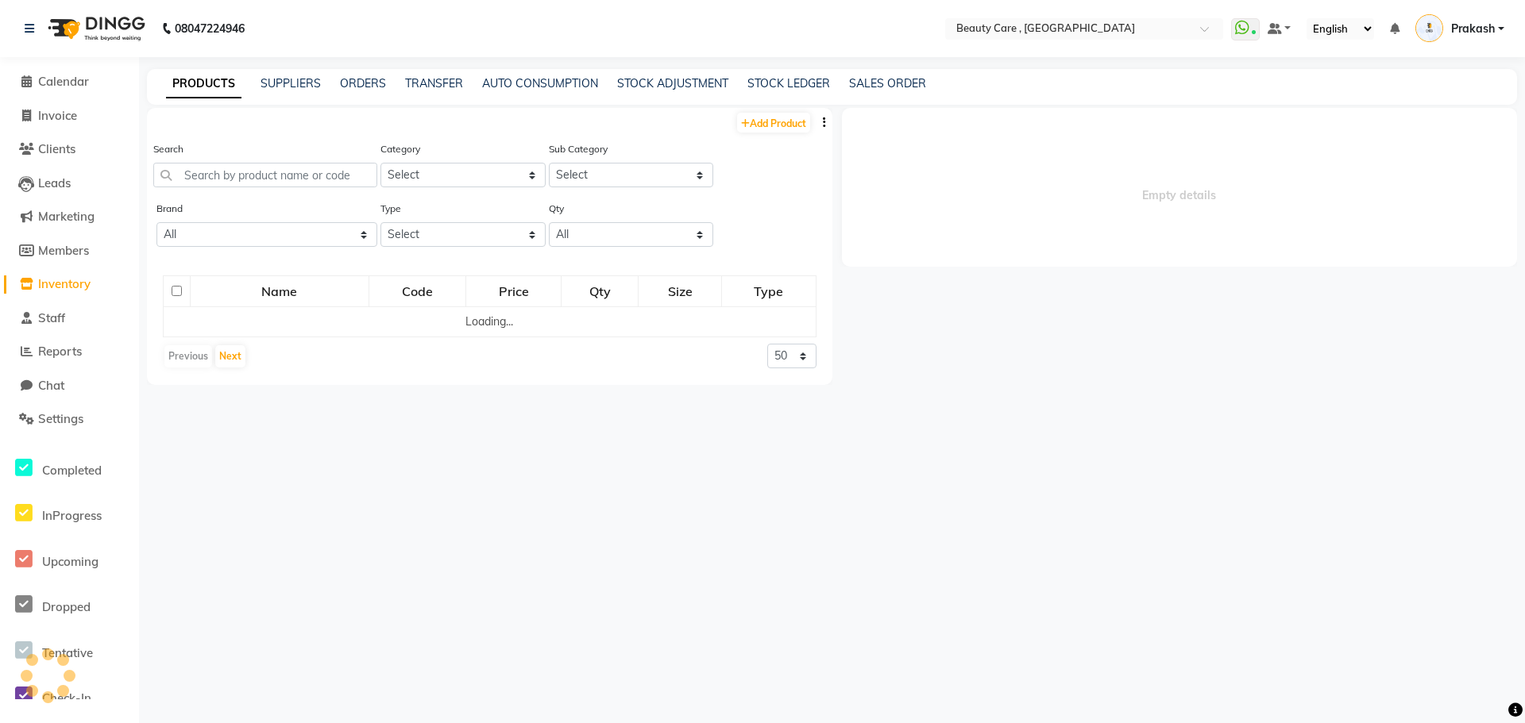
select select
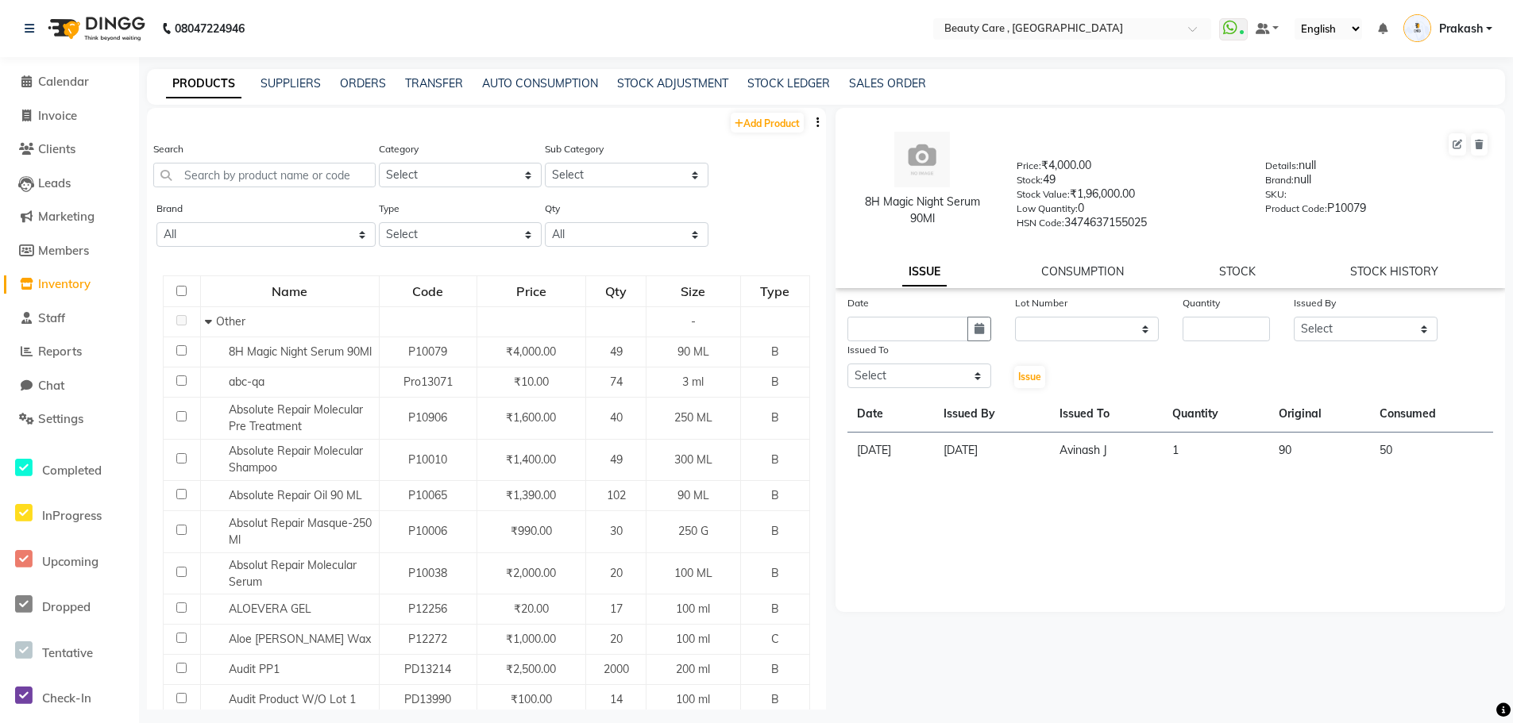
click at [399, 94] on div "PRODUCTS SUPPLIERS ORDERS TRANSFER AUTO CONSUMPTION STOCK ADJUSTMENT STOCK LEDG…" at bounding box center [826, 87] width 1358 height 36
click at [422, 208] on div "Type Select Both Retail Consumable" at bounding box center [461, 223] width 164 height 47
click at [816, 124] on icon "button" at bounding box center [817, 122] width 3 height 11
click at [344, 85] on link "ORDERS" at bounding box center [363, 83] width 46 height 14
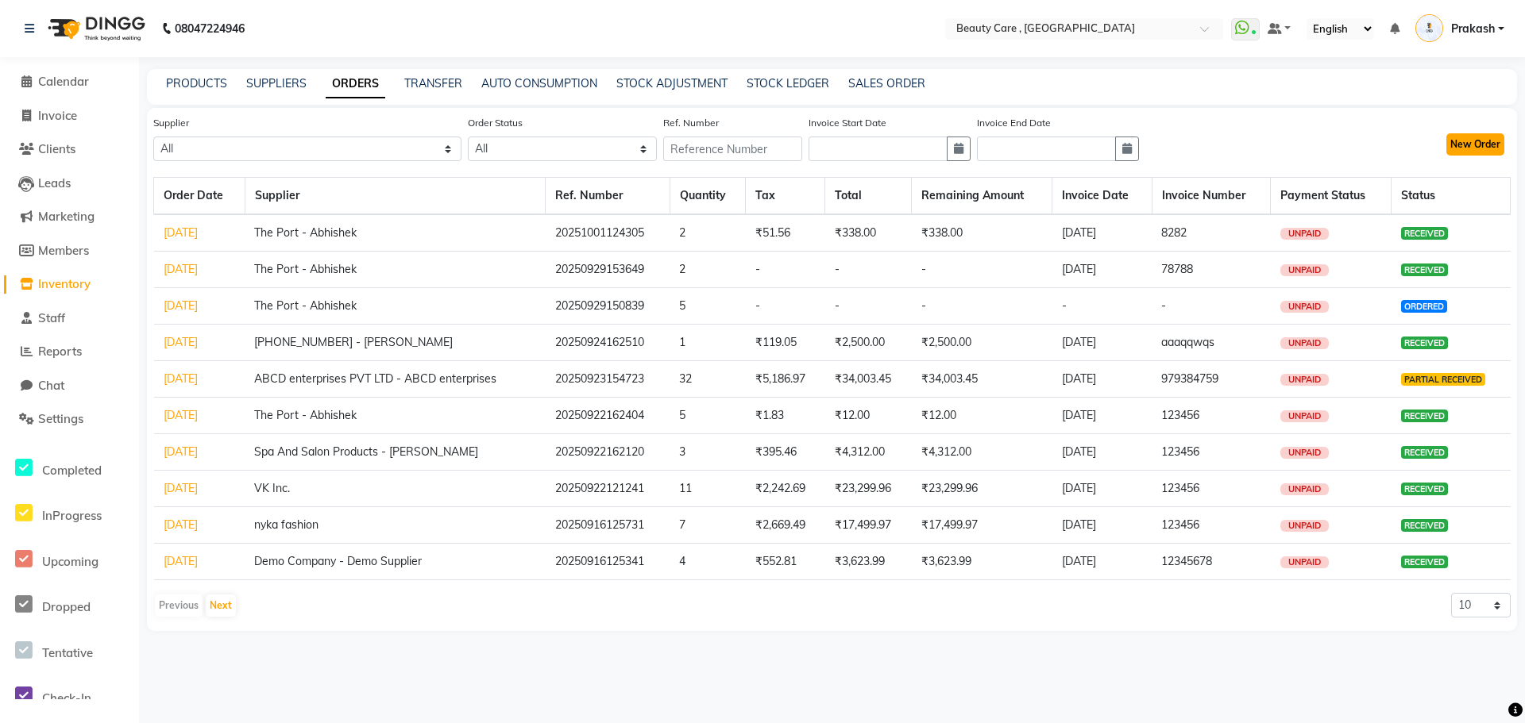
click at [1484, 152] on button "New Order" at bounding box center [1475, 144] width 58 height 22
select select "true"
select select "793"
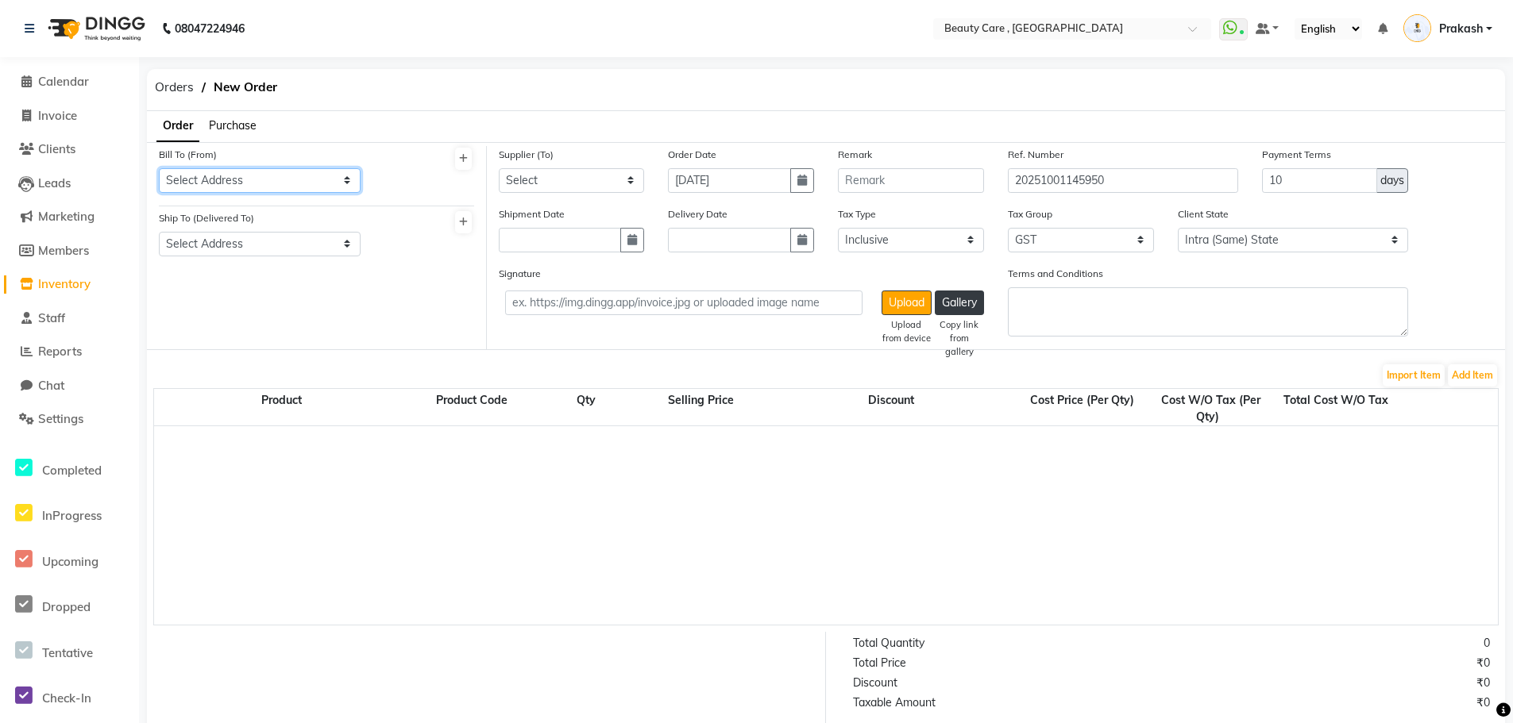
click at [340, 183] on select "Select Address Stylo Office [GEOGRAPHIC_DATA][PERSON_NAME] [GEOGRAPHIC_DATA] ab…" at bounding box center [260, 180] width 202 height 25
click at [468, 44] on nav "08047224946 Select Location × Beauty Care , [GEOGRAPHIC_DATA] East WhatsApp Sta…" at bounding box center [756, 28] width 1513 height 57
drag, startPoint x: 137, startPoint y: 271, endPoint x: 408, endPoint y: 202, distance: 279.3
click at [408, 202] on app-home "08047224946 Select Location × Beauty Care , [GEOGRAPHIC_DATA] East WhatsApp Sta…" at bounding box center [756, 488] width 1513 height 976
click at [415, 206] on div "Bill To (From) Select Address Stylo Office [GEOGRAPHIC_DATA][PERSON_NAME] [GEOG…" at bounding box center [316, 176] width 315 height 60
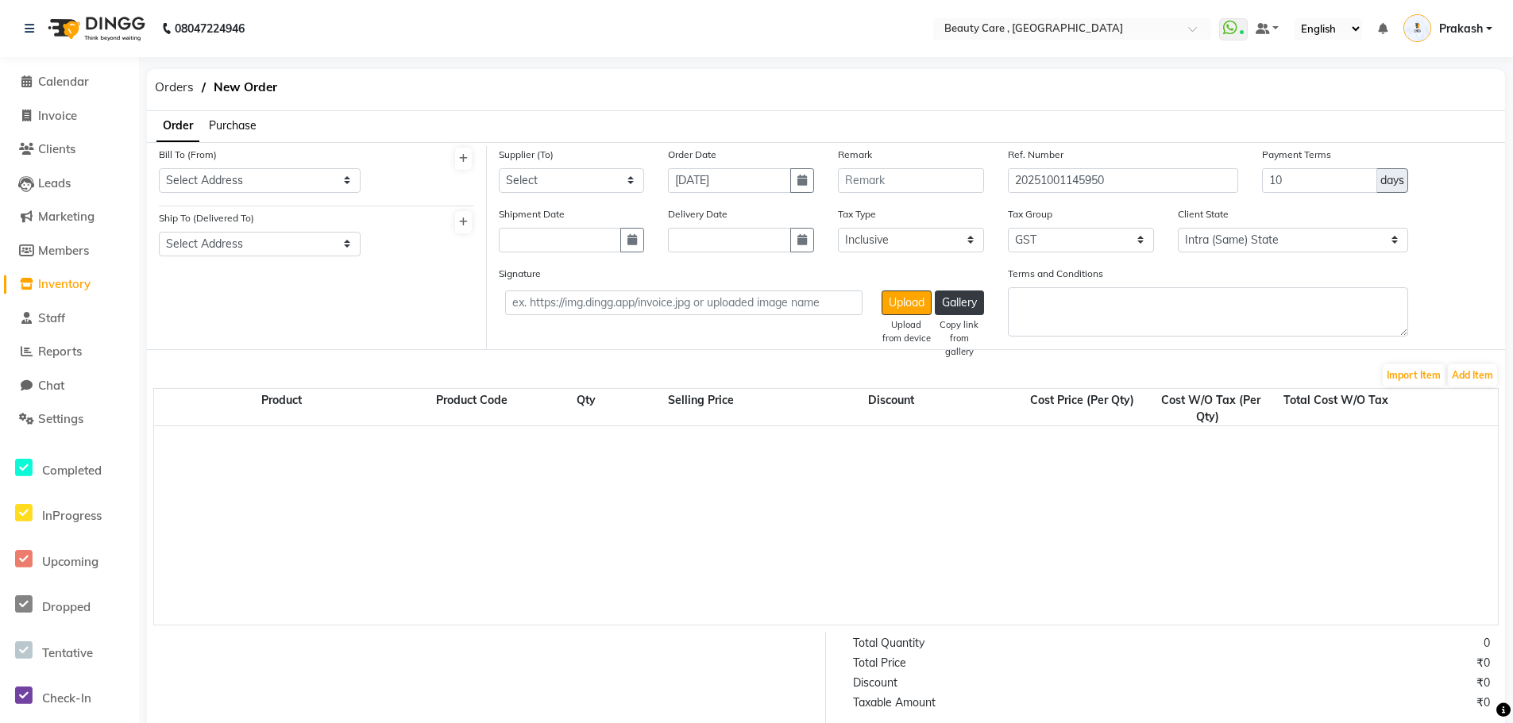
click at [235, 121] on span "Purchase" at bounding box center [233, 125] width 48 height 14
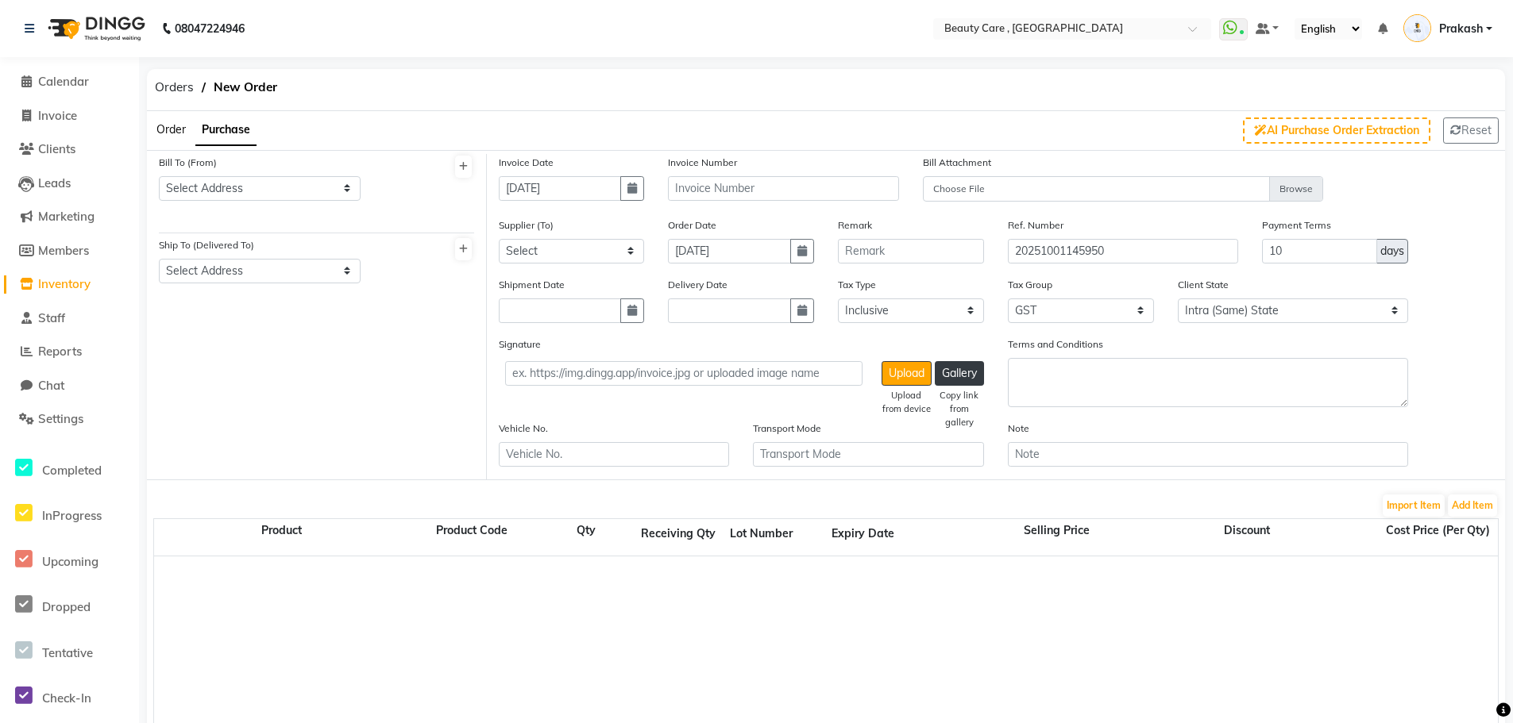
click at [235, 121] on li "Purchase" at bounding box center [225, 130] width 61 height 31
click at [460, 166] on icon at bounding box center [463, 167] width 9 height 10
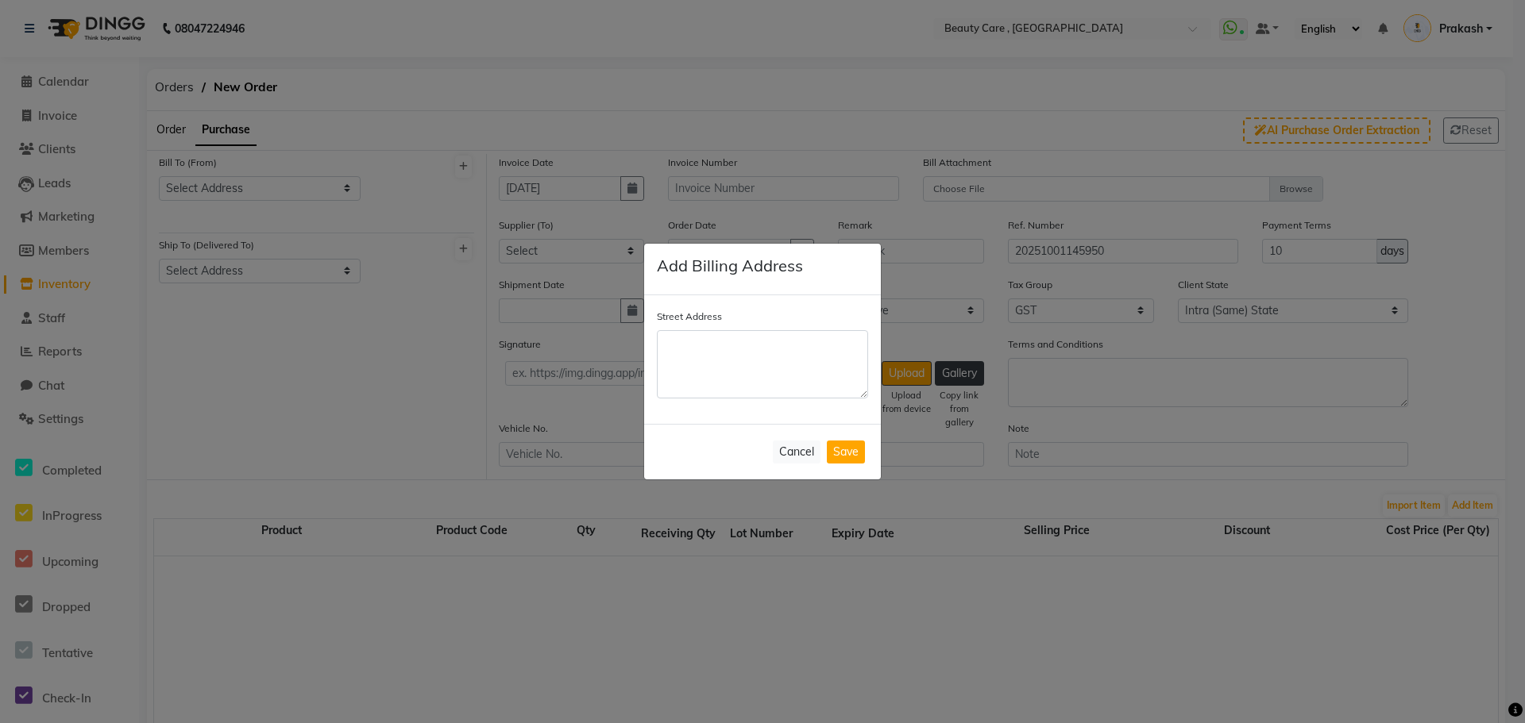
click at [671, 341] on textarea "Street Address" at bounding box center [762, 364] width 211 height 68
click at [796, 450] on button "Cancel" at bounding box center [797, 452] width 48 height 23
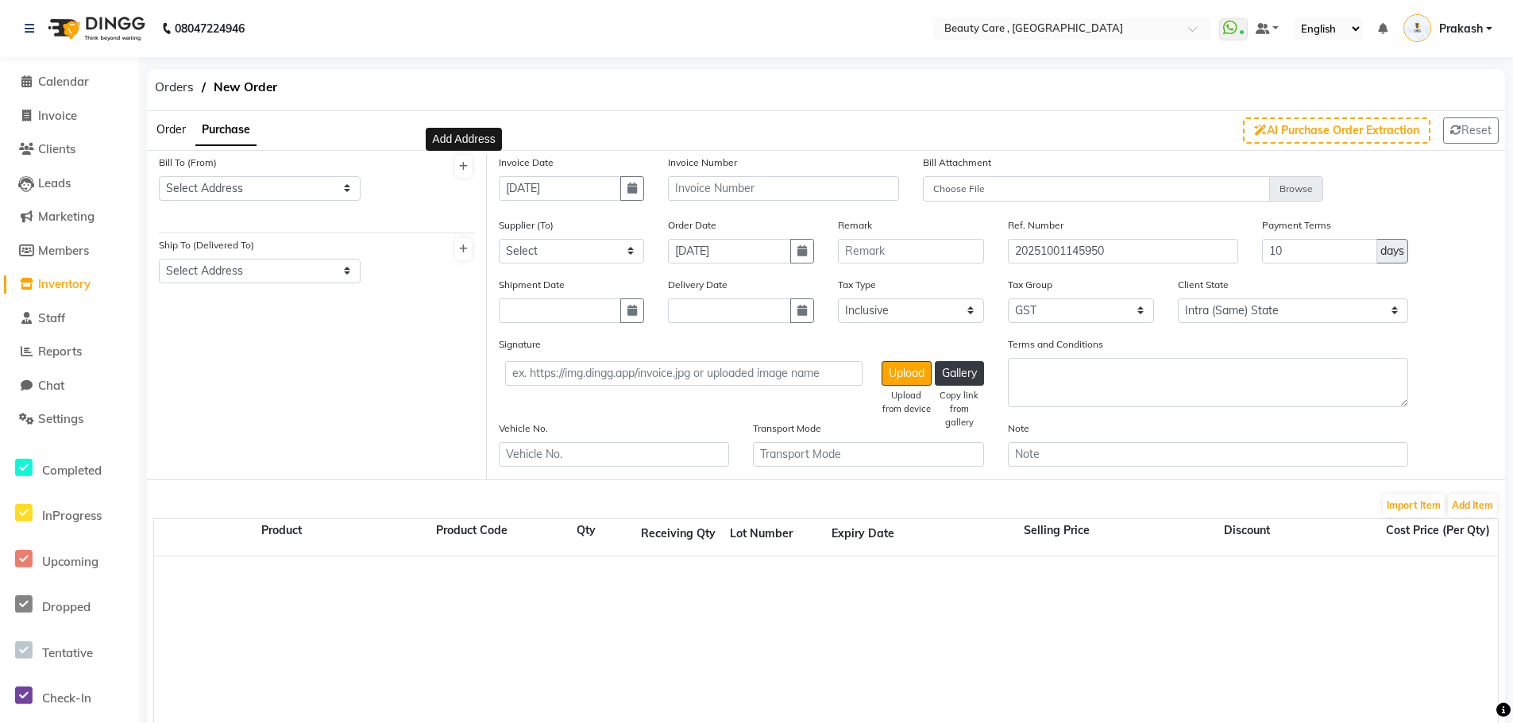
click at [700, 199] on div "Invoice Number" at bounding box center [783, 185] width 255 height 63
click at [700, 199] on input "text" at bounding box center [783, 188] width 231 height 25
type input "ngdfn"
click at [577, 264] on div "Supplier (To) Select Spa And Salon Products - [PERSON_NAME] The Port - Abhishek…" at bounding box center [572, 247] width 170 height 60
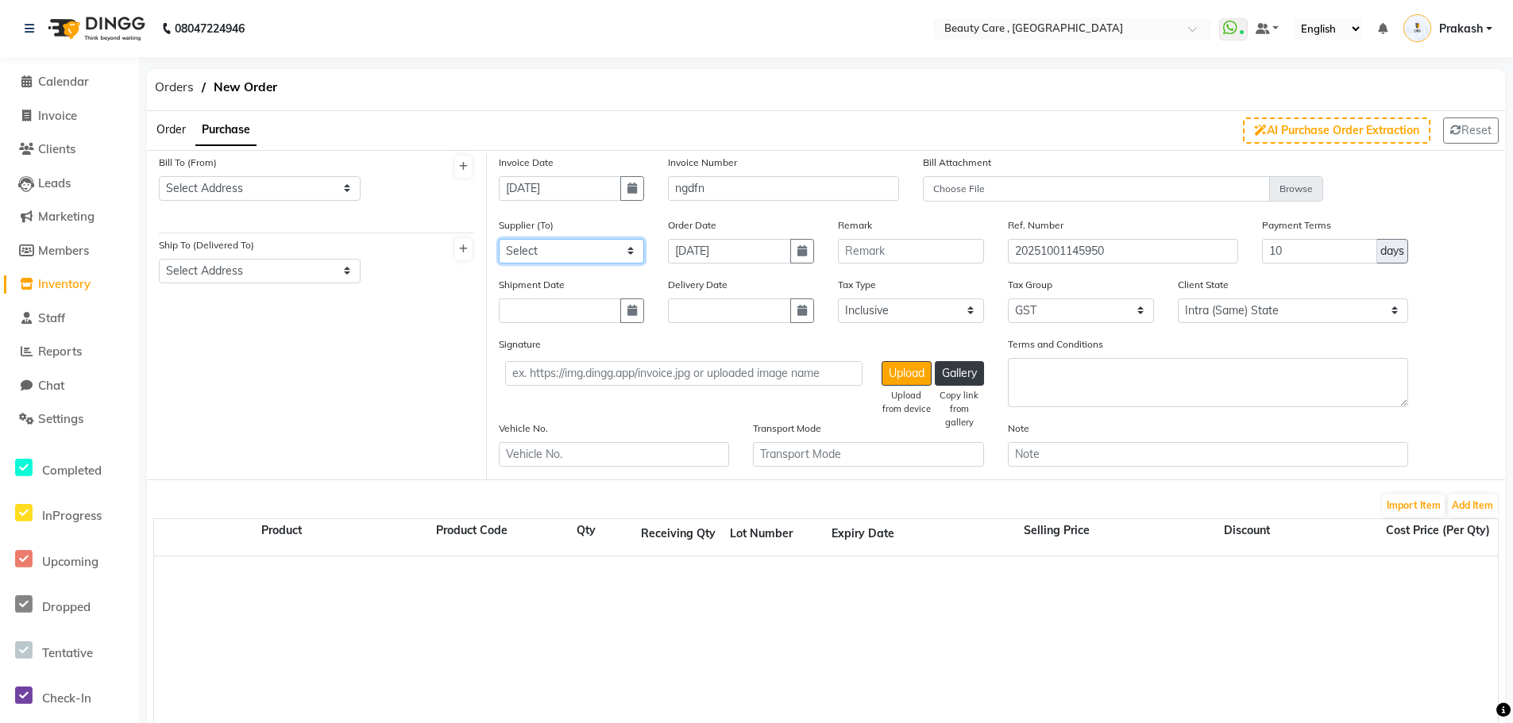
click at [564, 242] on select "Select Spa And Salon Products - [PERSON_NAME] The Port - Abhishek VK Inc. [PHON…" at bounding box center [572, 251] width 146 height 25
select select "718"
click at [499, 239] on select "Select Spa And Salon Products - [PERSON_NAME] The Port - Abhishek VK Inc. [PHON…" at bounding box center [572, 251] width 146 height 25
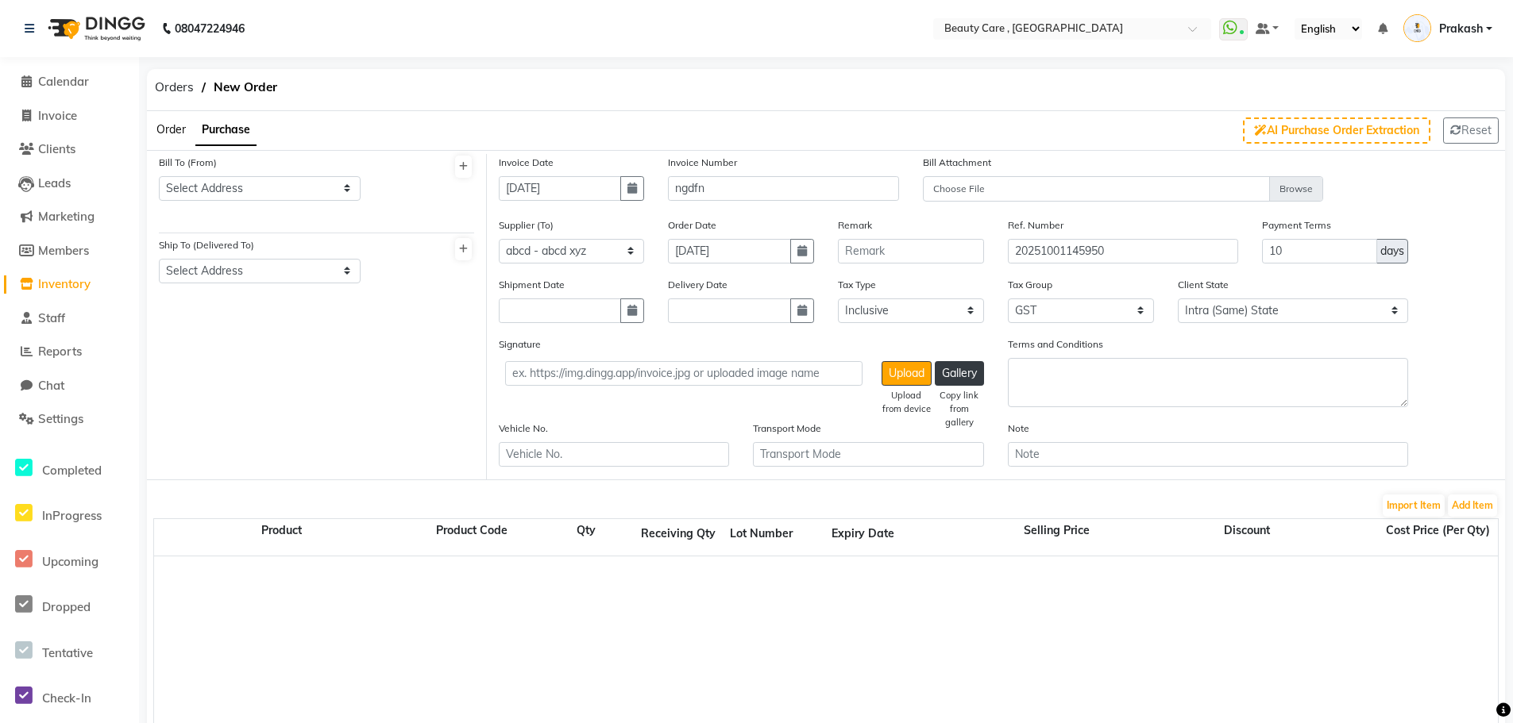
click at [580, 334] on div "Shipment Date" at bounding box center [572, 306] width 170 height 60
drag, startPoint x: 716, startPoint y: 191, endPoint x: 969, endPoint y: 184, distance: 252.6
click at [969, 184] on div "Invoice Date [DATE] Invoice Number ngdfn Bill Attachment Choose File" at bounding box center [996, 185] width 1019 height 63
drag, startPoint x: 904, startPoint y: 398, endPoint x: 895, endPoint y: 368, distance: 31.4
click at [895, 368] on div "Upload Upload from device" at bounding box center [906, 373] width 50 height 25
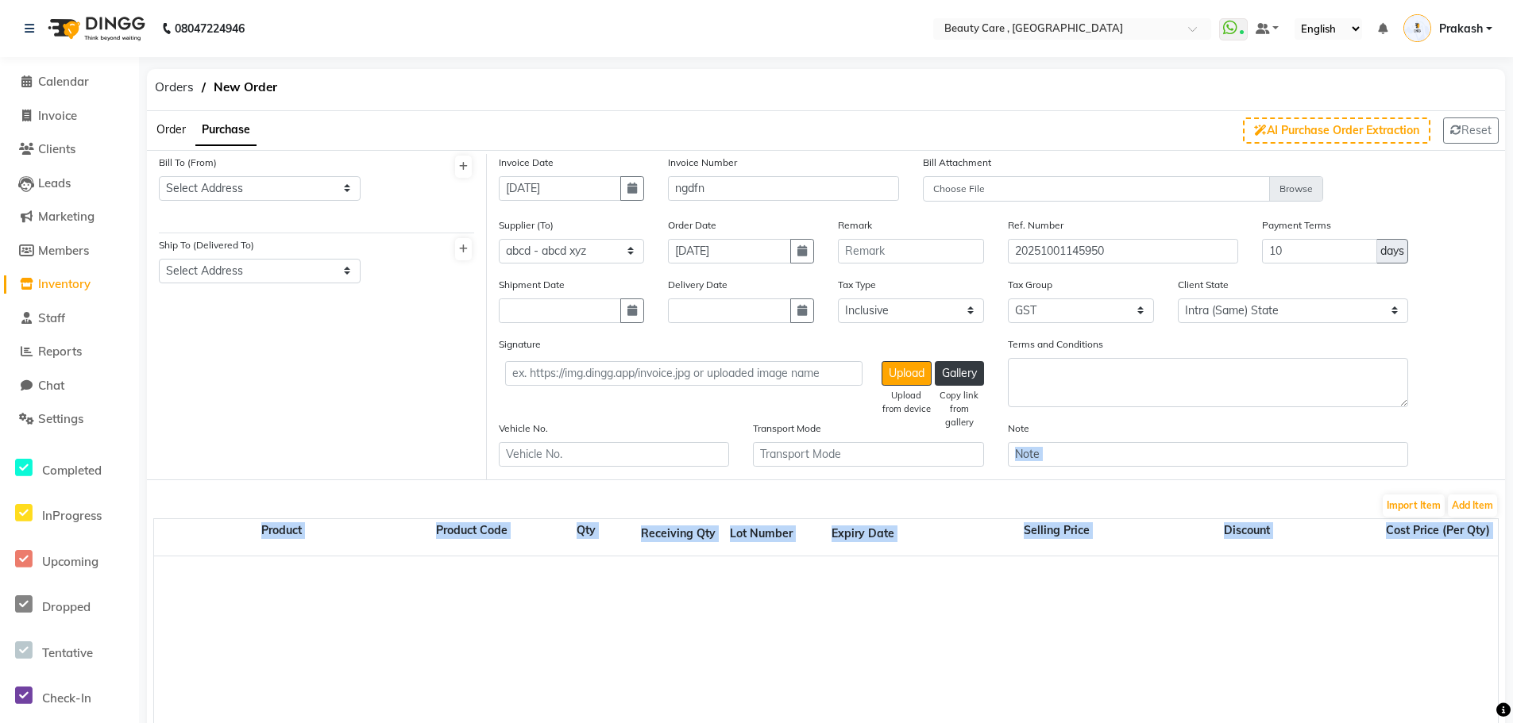
drag, startPoint x: 1502, startPoint y: 431, endPoint x: 1519, endPoint y: 635, distance: 204.8
click at [1513, 635] on html "08047224946 Select Location × Beauty Care , [GEOGRAPHIC_DATA] East WhatsApp Sta…" at bounding box center [756, 361] width 1513 height 723
click at [1475, 498] on button "Add Item" at bounding box center [1472, 506] width 49 height 22
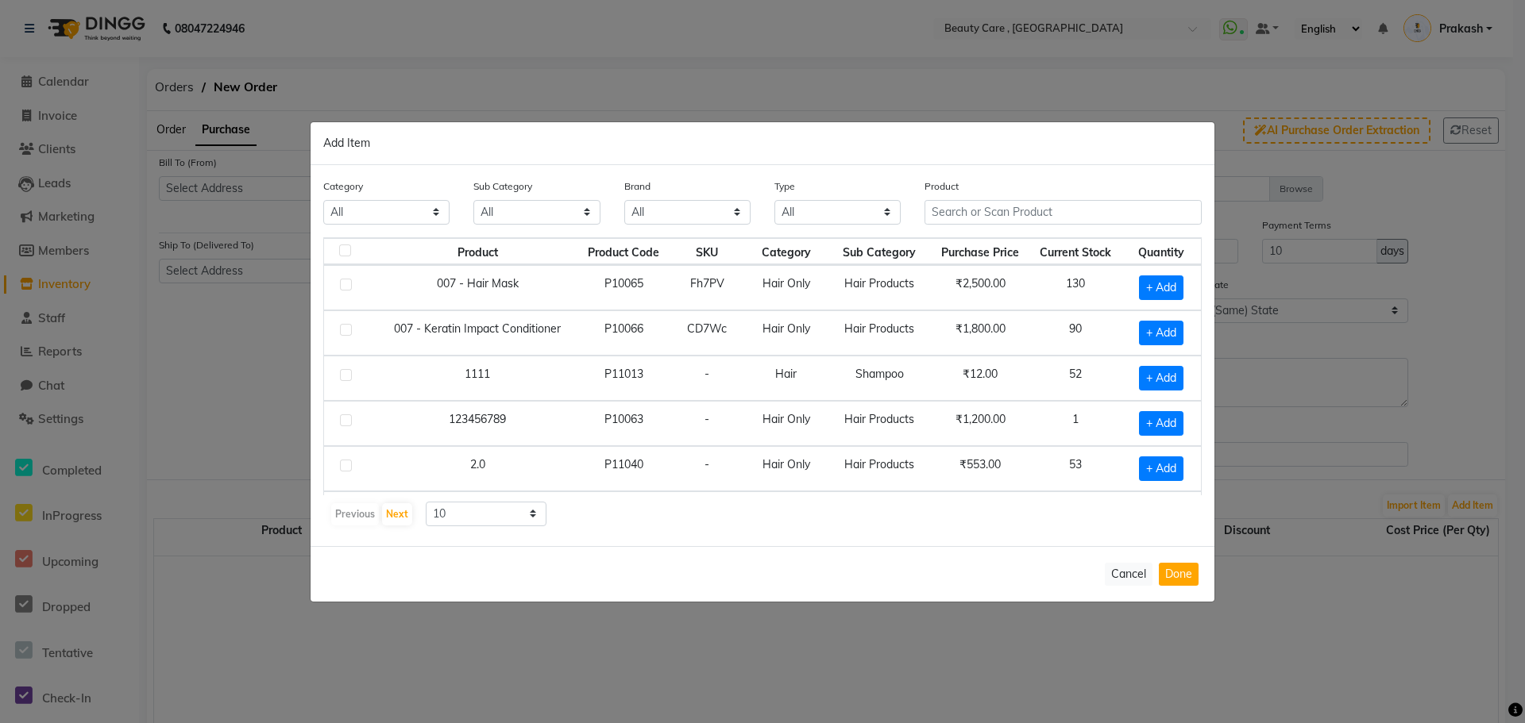
click at [496, 431] on td "123456789" at bounding box center [477, 423] width 200 height 45
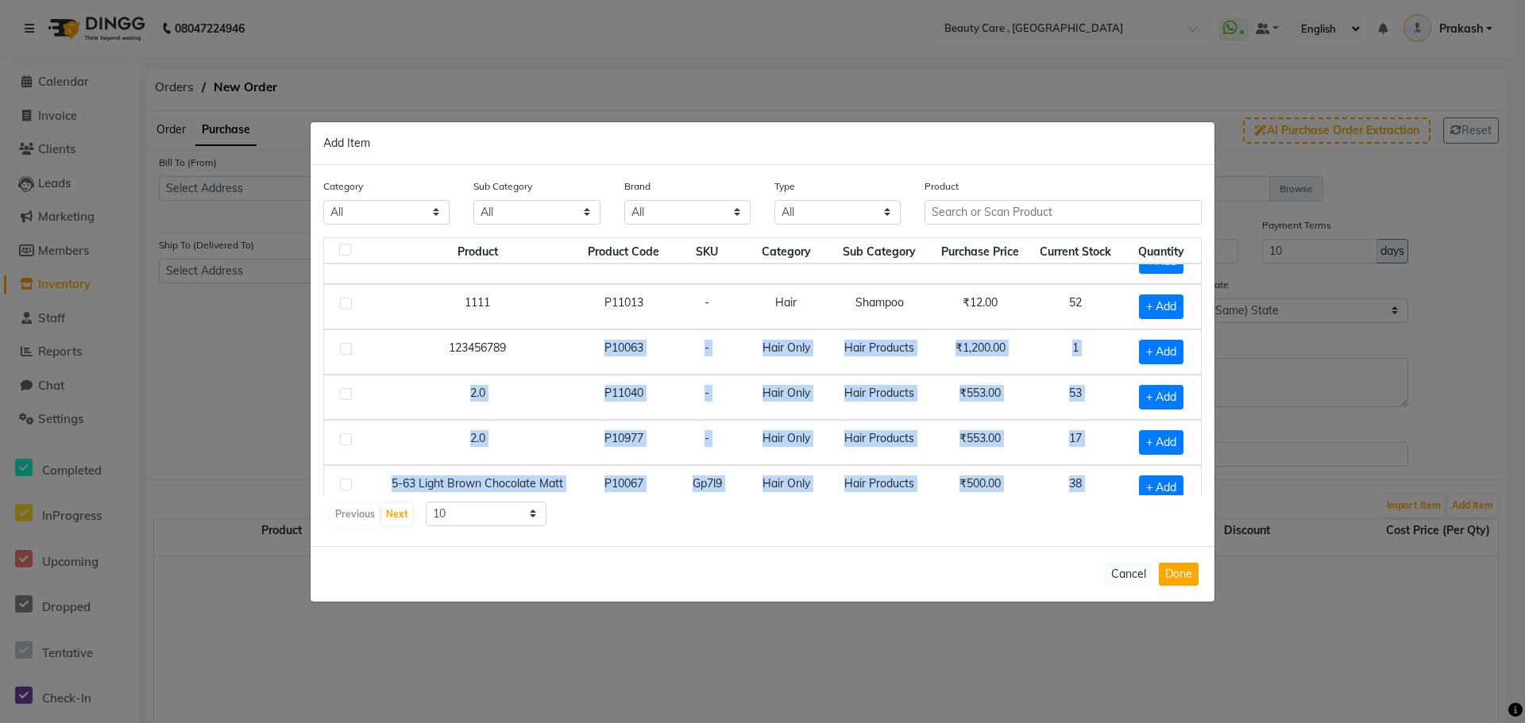
scroll to position [223, 0]
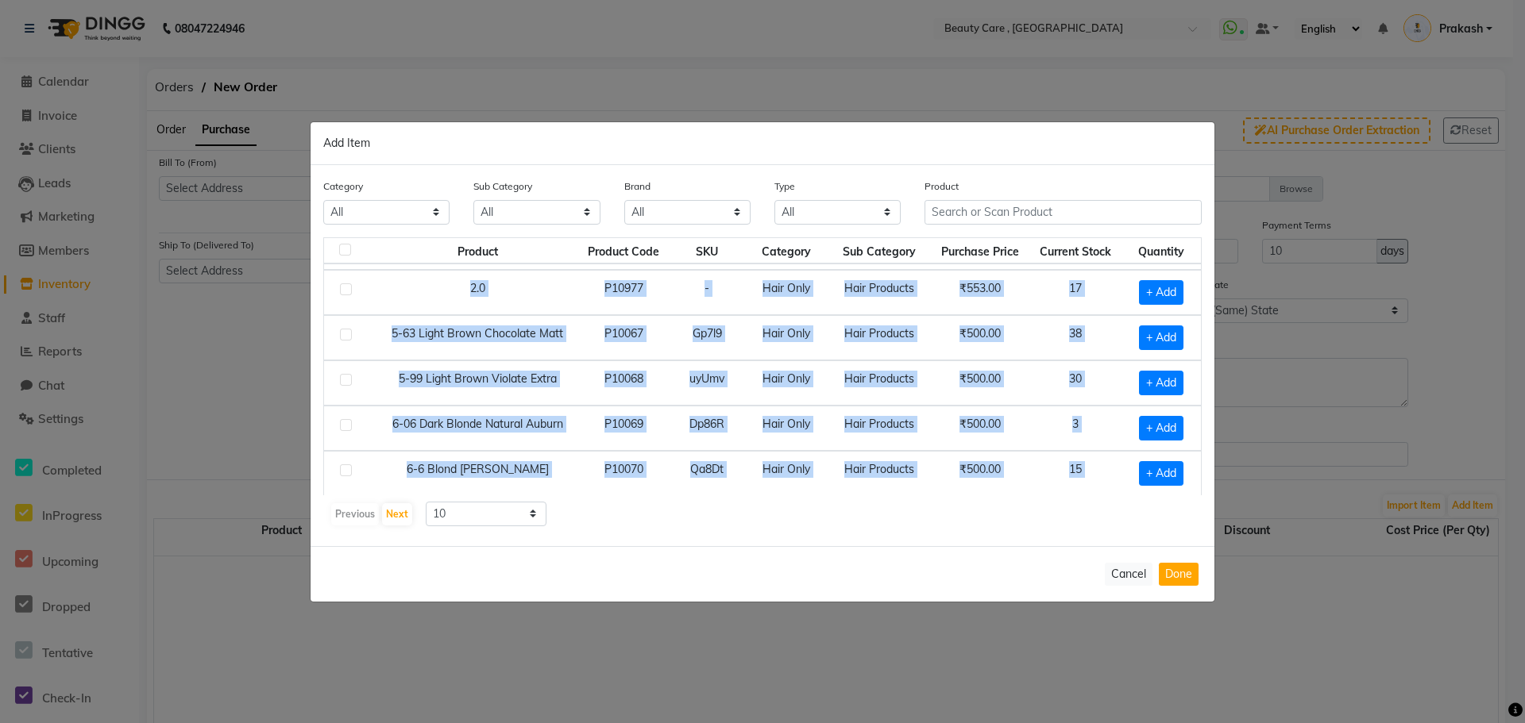
drag, startPoint x: 496, startPoint y: 431, endPoint x: 483, endPoint y: 501, distance: 71.2
click at [483, 501] on div "Product Product Code SKU Category Sub Category Purchase Price Current Stock Qua…" at bounding box center [762, 382] width 878 height 290
click at [483, 502] on select "10 50 100" at bounding box center [486, 514] width 121 height 25
click at [426, 502] on select "10 50 100" at bounding box center [486, 514] width 121 height 25
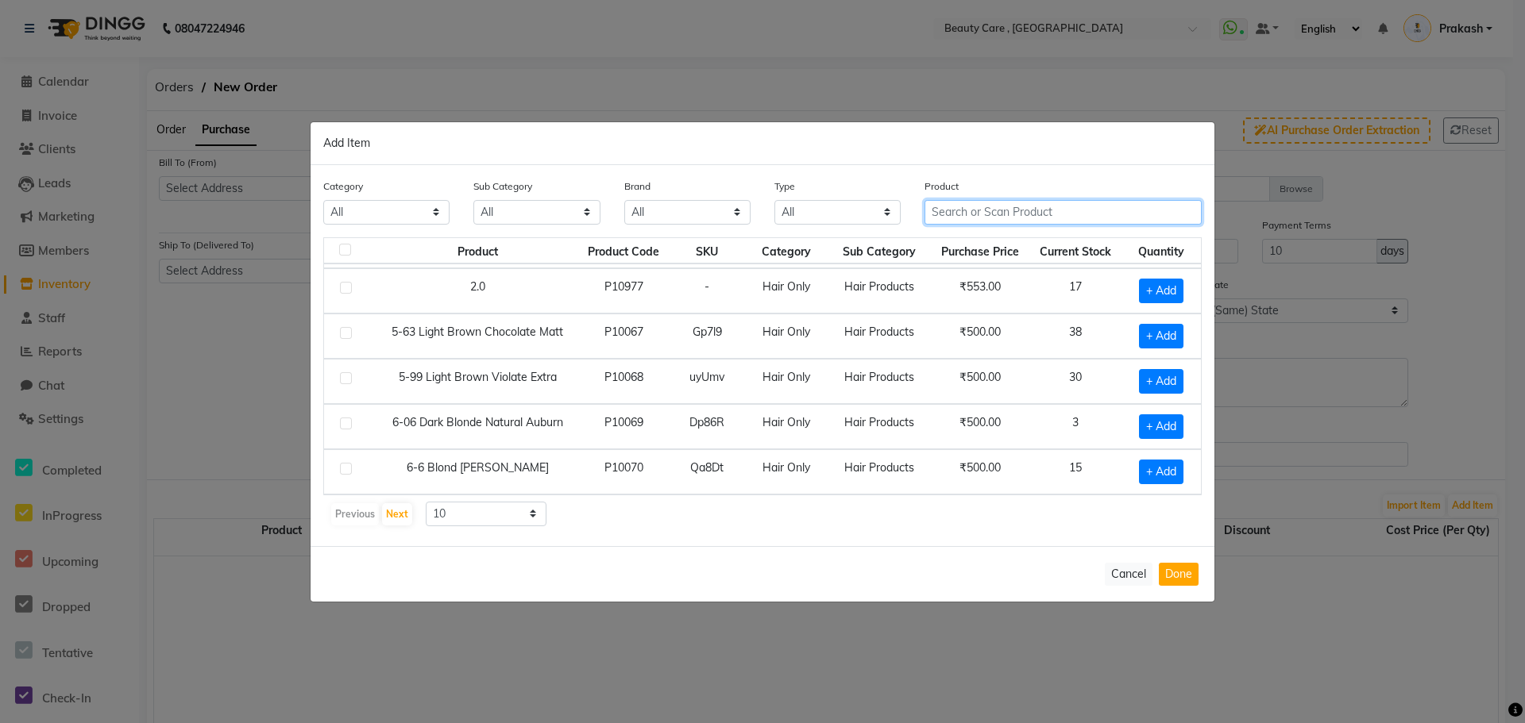
click at [966, 212] on input "text" at bounding box center [1062, 212] width 277 height 25
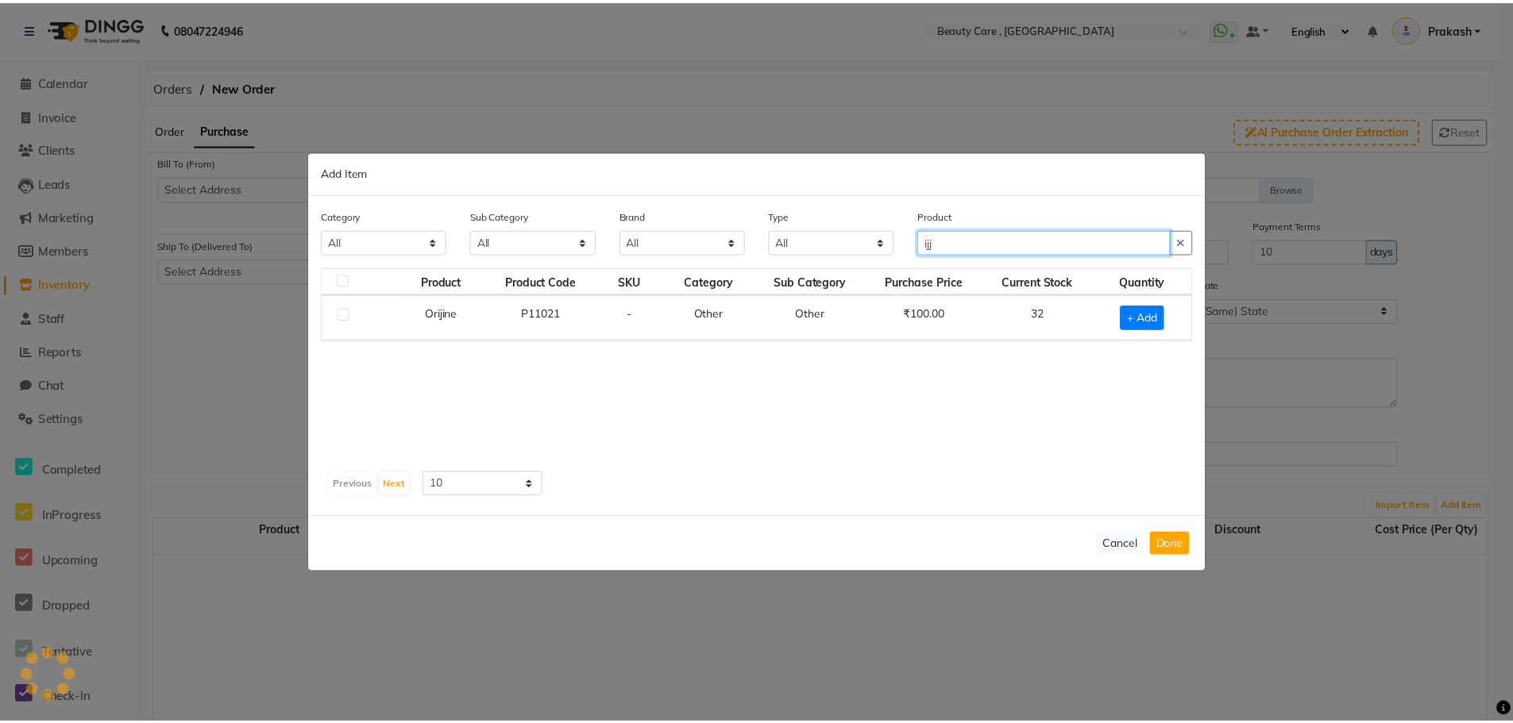
scroll to position [0, 0]
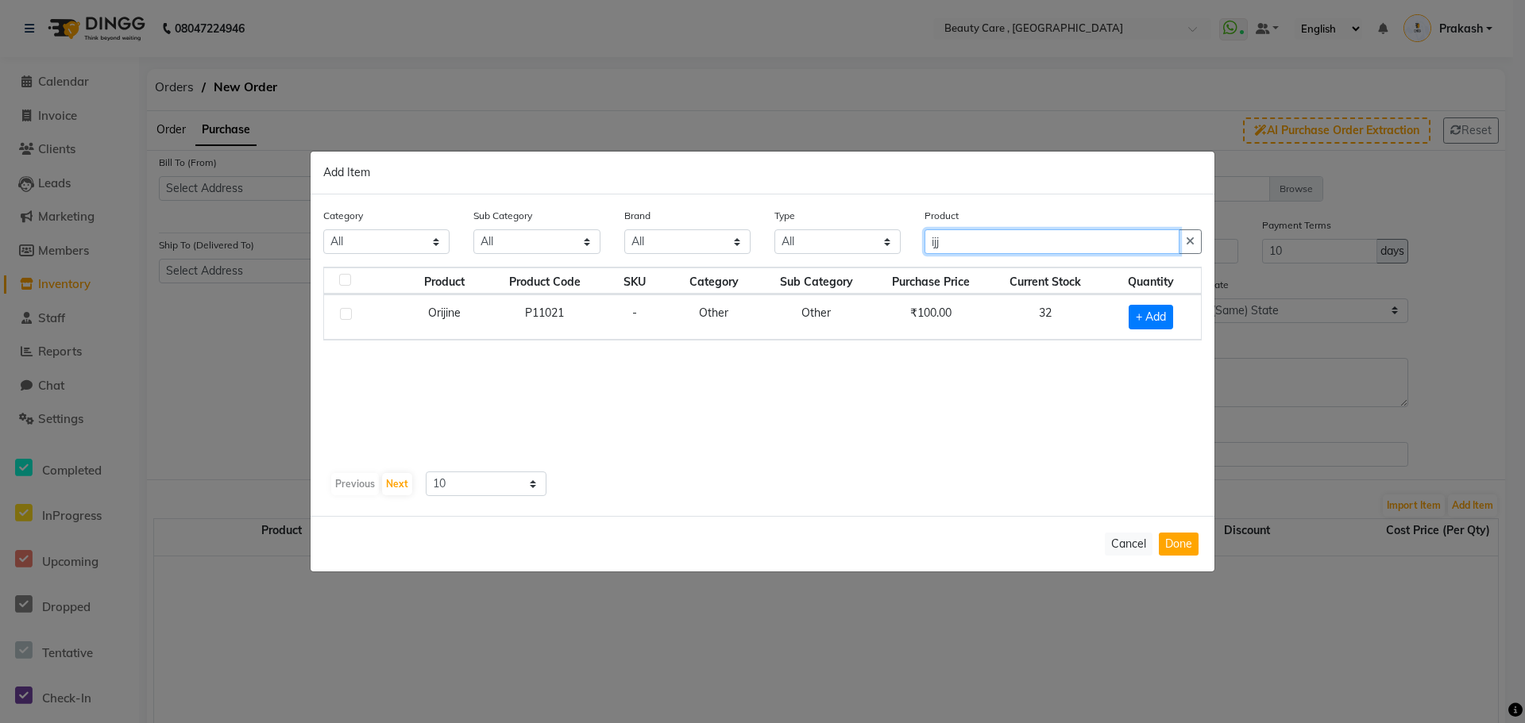
type input "ijj"
click at [337, 318] on td at bounding box center [361, 317] width 75 height 45
drag, startPoint x: 335, startPoint y: 309, endPoint x: 431, endPoint y: 315, distance: 96.3
click at [431, 315] on tr "Orijine P11021 - Other Other ₹100.00 32 + Add" at bounding box center [762, 317] width 877 height 45
click at [431, 315] on td "Orijine" at bounding box center [444, 317] width 90 height 45
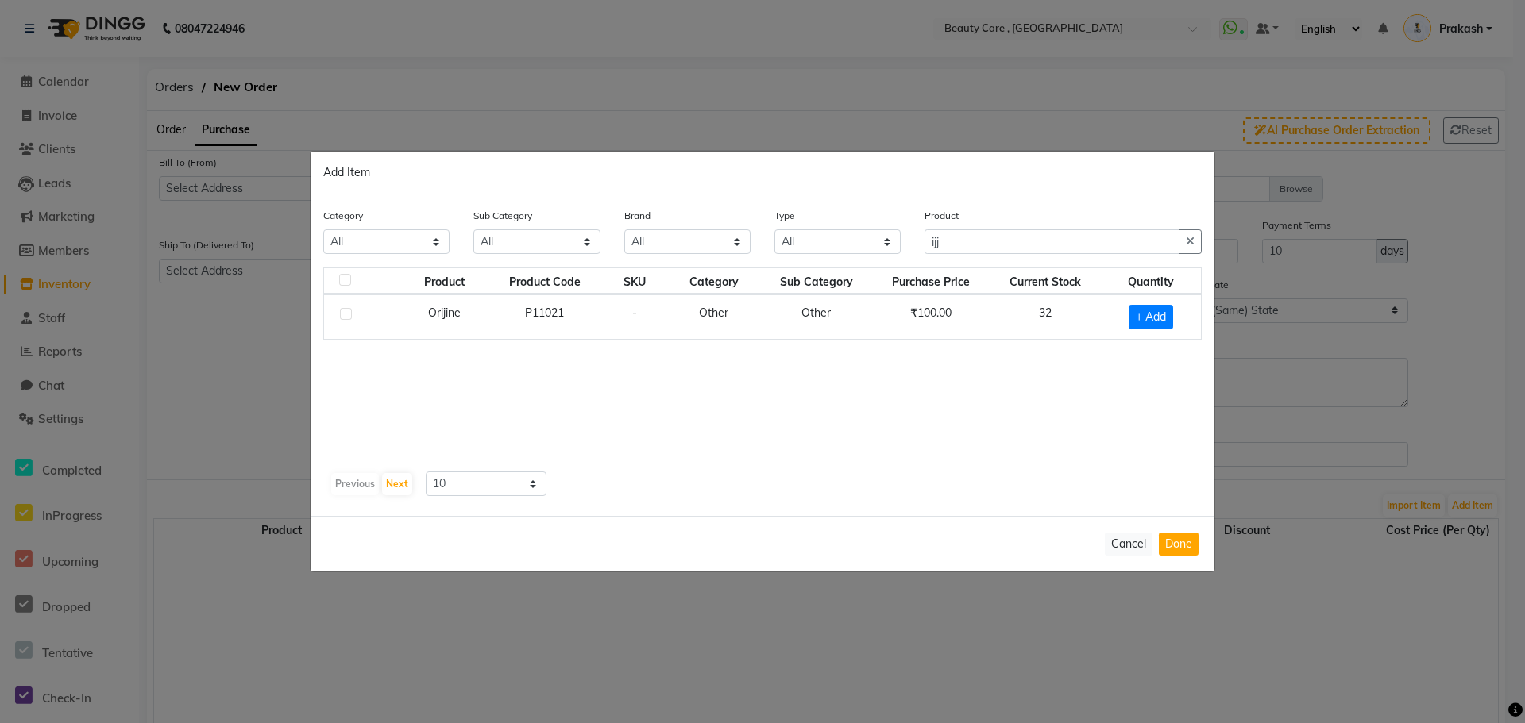
click at [334, 310] on td at bounding box center [361, 317] width 75 height 45
click at [345, 318] on label at bounding box center [346, 314] width 12 height 12
click at [345, 318] on input "checkbox" at bounding box center [345, 315] width 10 height 10
checkbox input "true"
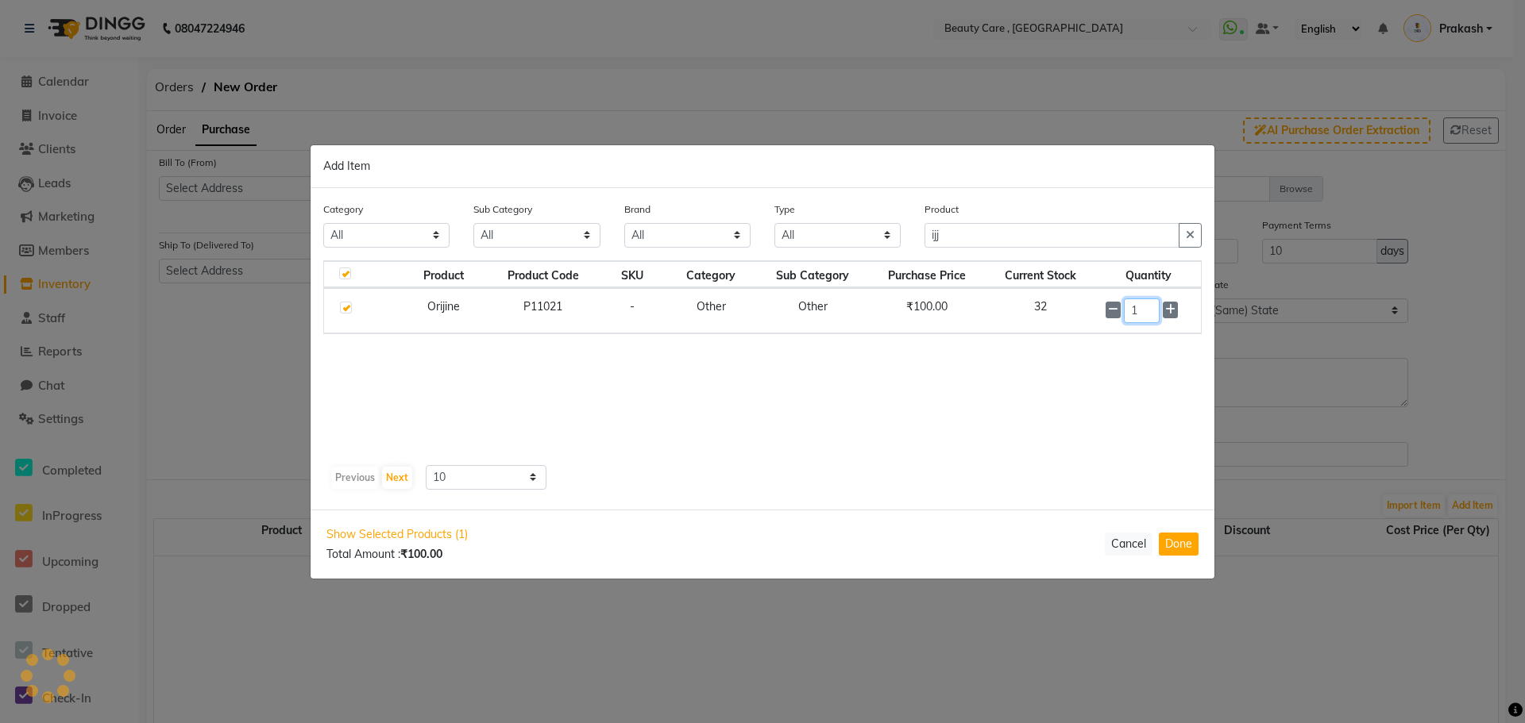
click at [1140, 311] on input "1" at bounding box center [1142, 311] width 36 height 25
type input "4"
drag, startPoint x: 1005, startPoint y: 214, endPoint x: 970, endPoint y: 243, distance: 45.1
click at [970, 241] on div "Product ijj" at bounding box center [1062, 224] width 277 height 47
click at [970, 241] on input "ijj" at bounding box center [1051, 235] width 255 height 25
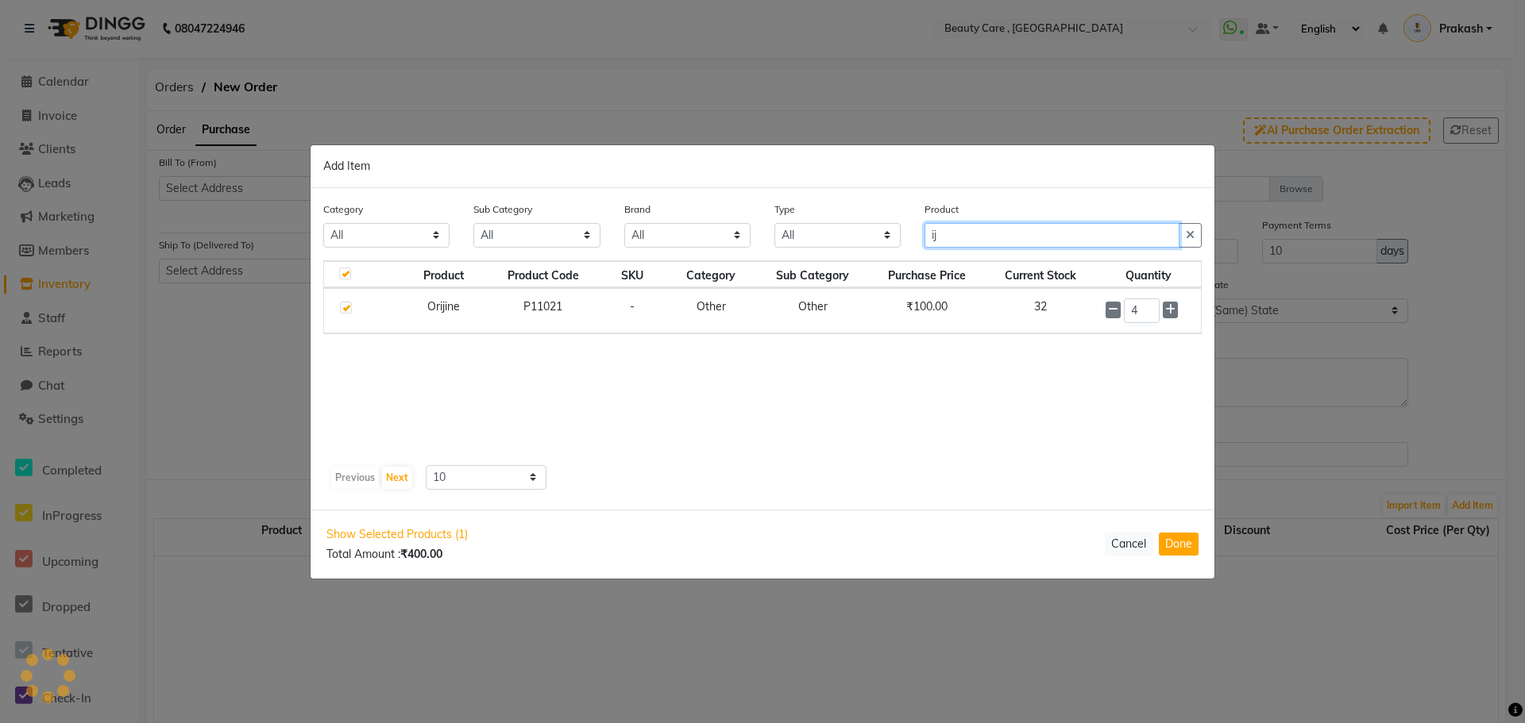
type input "i"
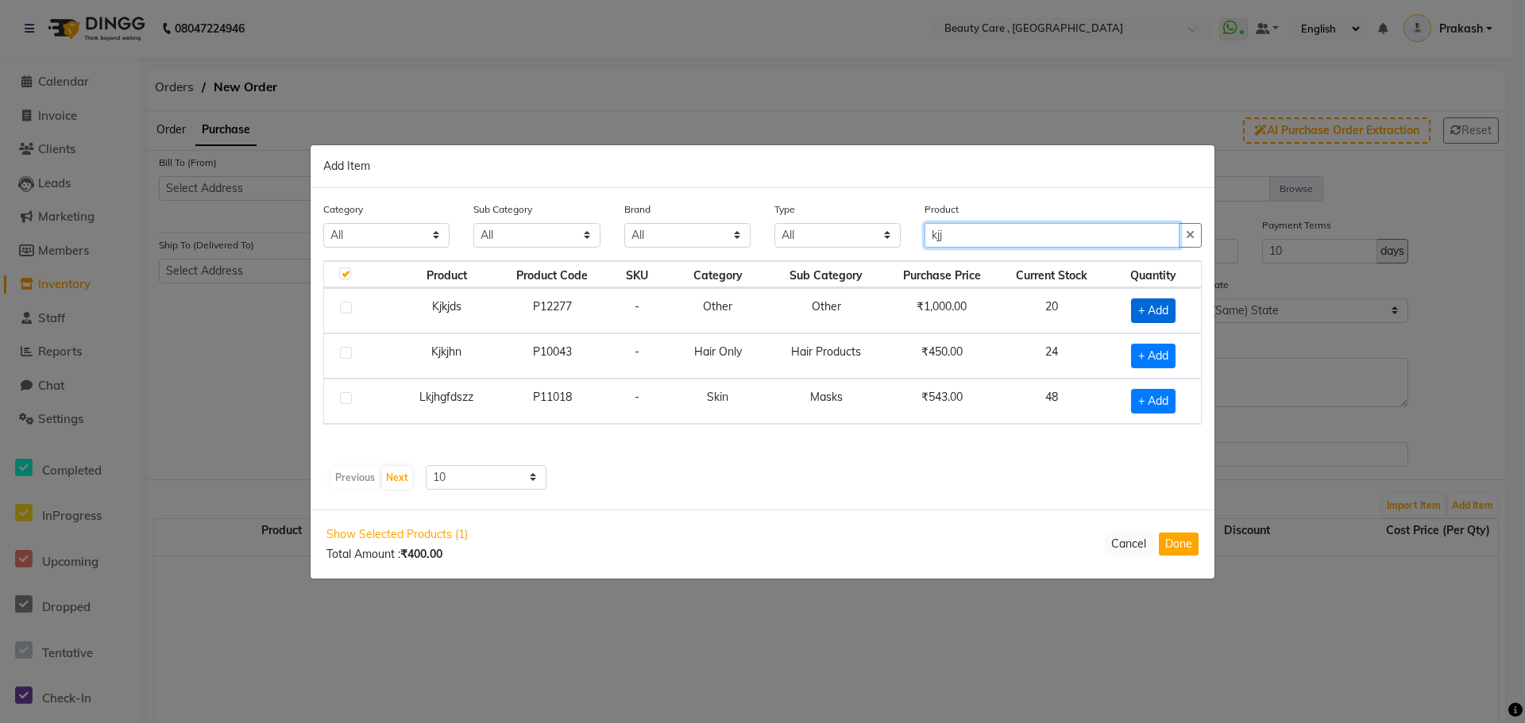
type input "kjj"
click at [1136, 303] on span "+ Add" at bounding box center [1153, 311] width 44 height 25
checkbox input "true"
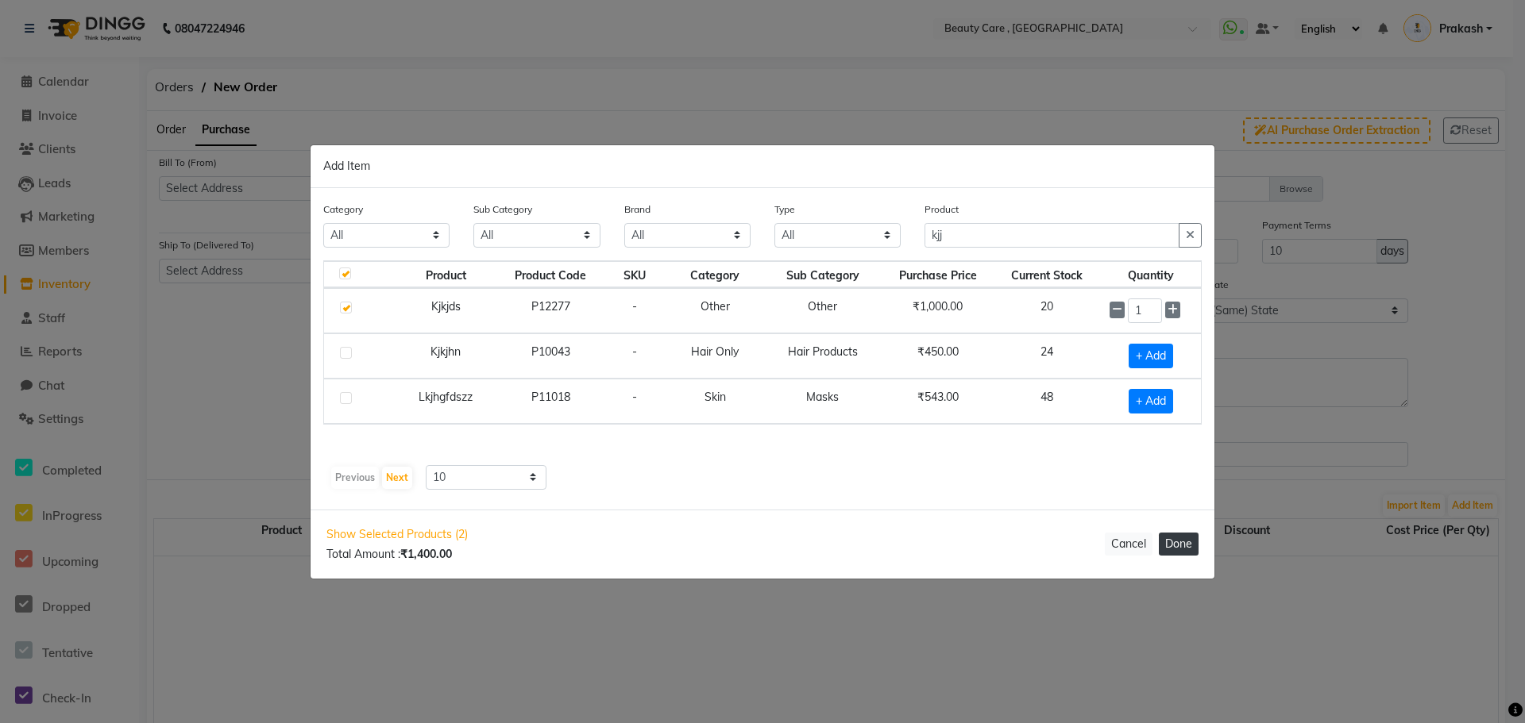
click at [1181, 544] on button "Done" at bounding box center [1179, 544] width 40 height 23
select select "793"
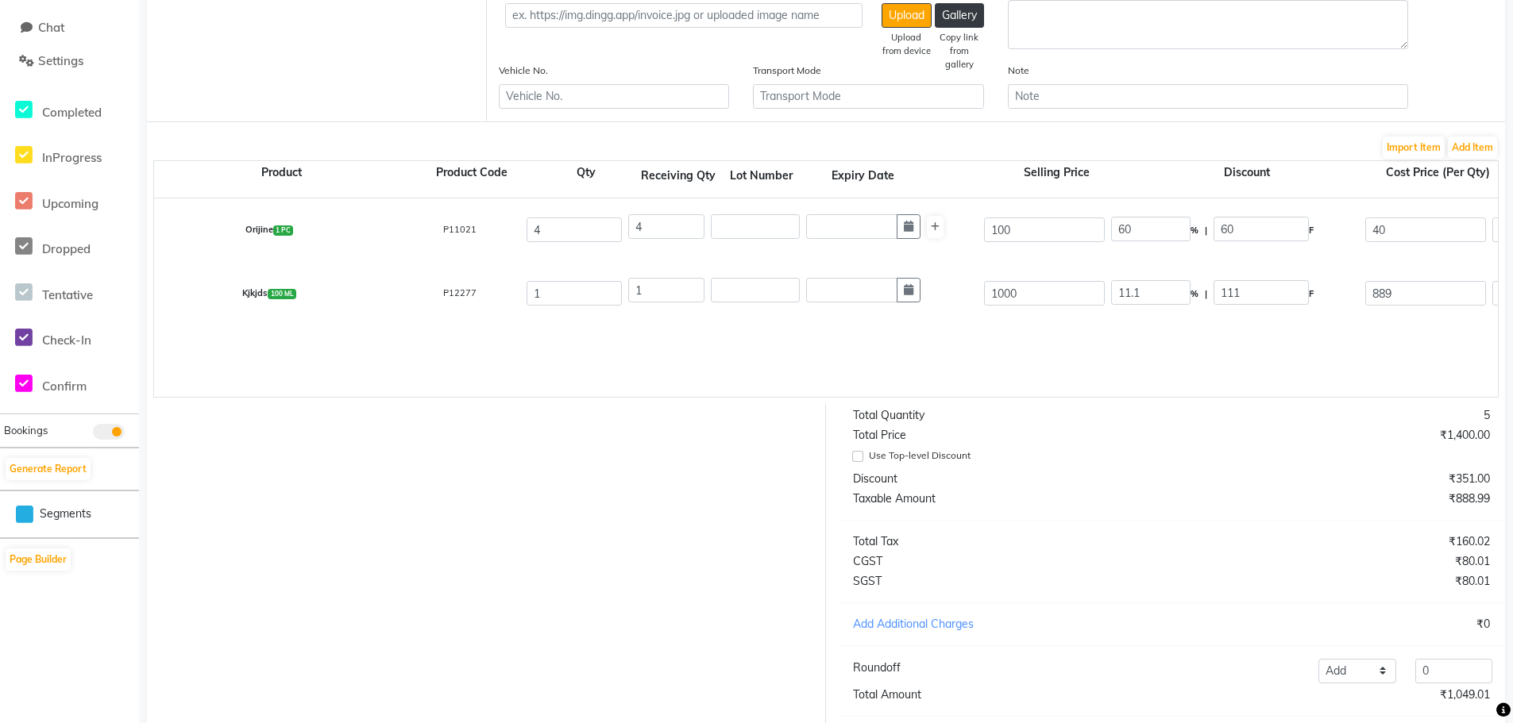
scroll to position [412, 0]
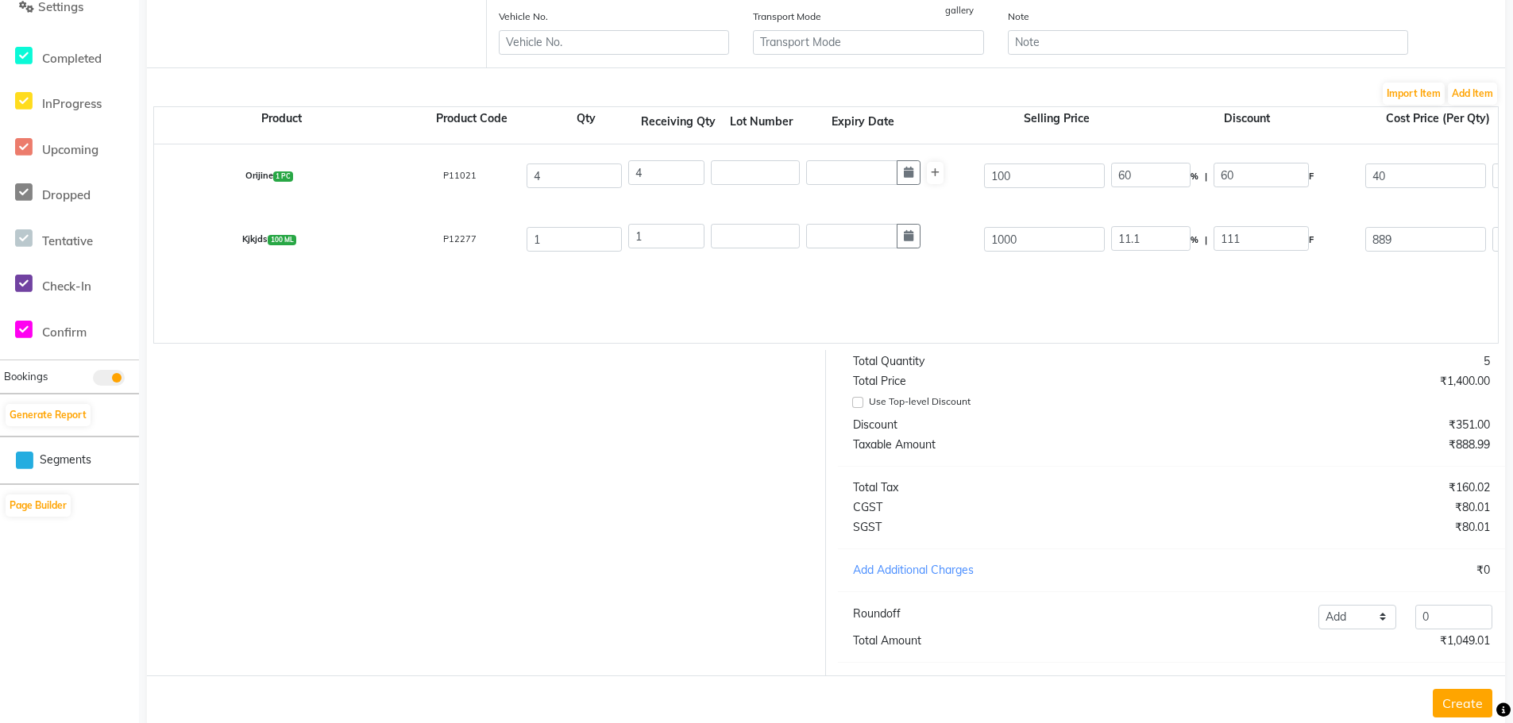
click at [1454, 702] on button "Create" at bounding box center [1463, 703] width 60 height 29
drag, startPoint x: 1512, startPoint y: 274, endPoint x: 1414, endPoint y: -96, distance: 382.7
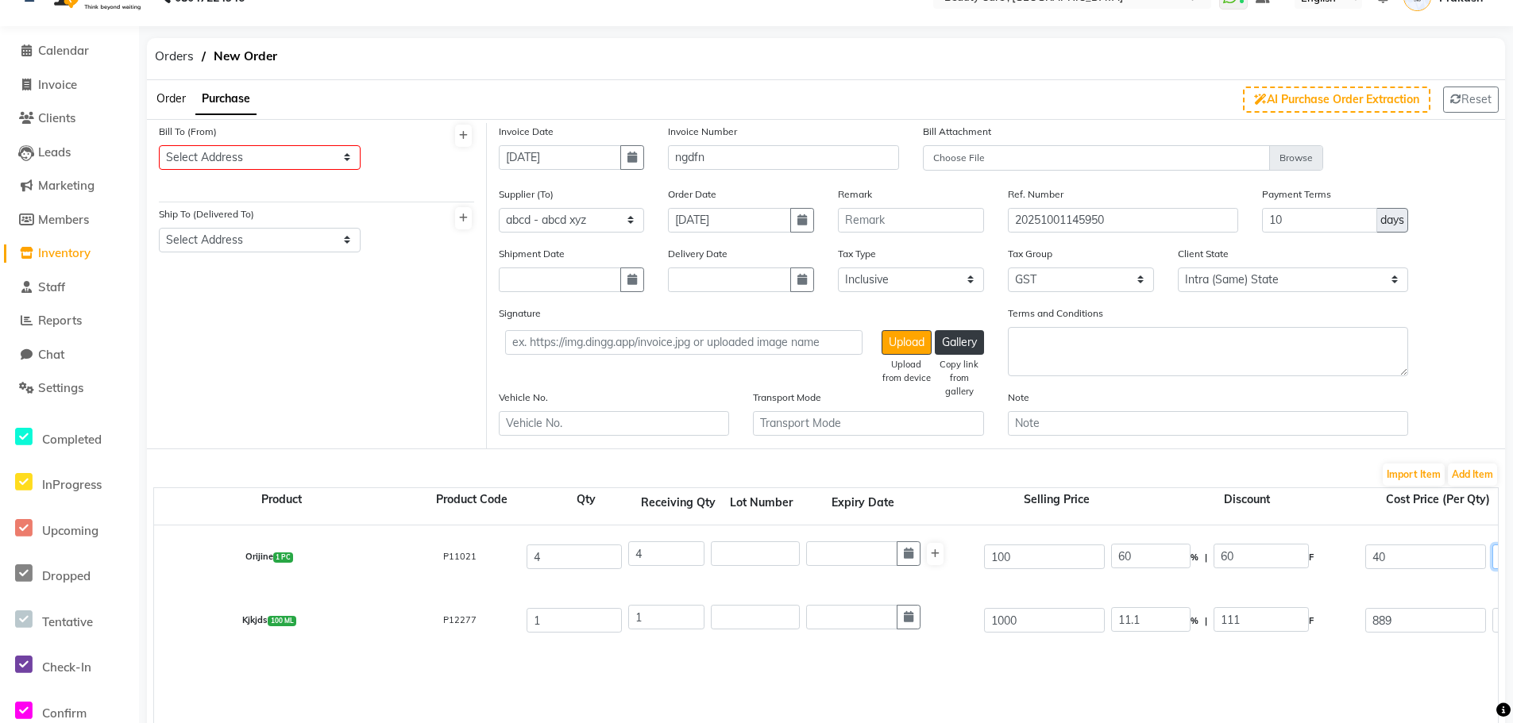
scroll to position [21, 0]
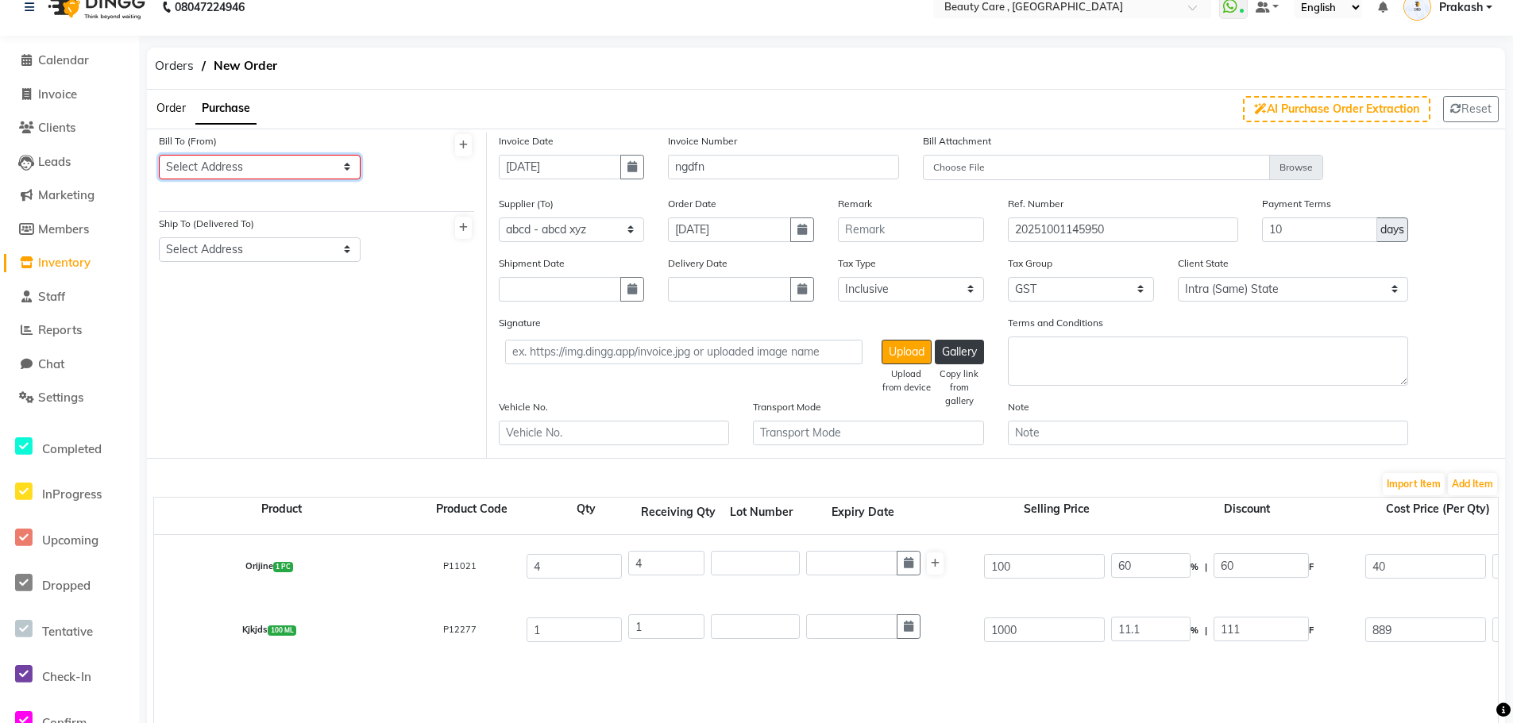
click at [253, 159] on select "Select Address Stylo Office [GEOGRAPHIC_DATA][PERSON_NAME] [GEOGRAPHIC_DATA] ab…" at bounding box center [260, 167] width 202 height 25
select select "96"
click at [159, 155] on select "Select Address Stylo Office [GEOGRAPHIC_DATA][PERSON_NAME] [GEOGRAPHIC_DATA] ab…" at bounding box center [260, 167] width 202 height 25
click at [228, 249] on select "Select Address [GEOGRAPHIC_DATA][PERSON_NAME][PERSON_NAME] (shop) Pune shop Pun…" at bounding box center [260, 249] width 202 height 25
select select "833"
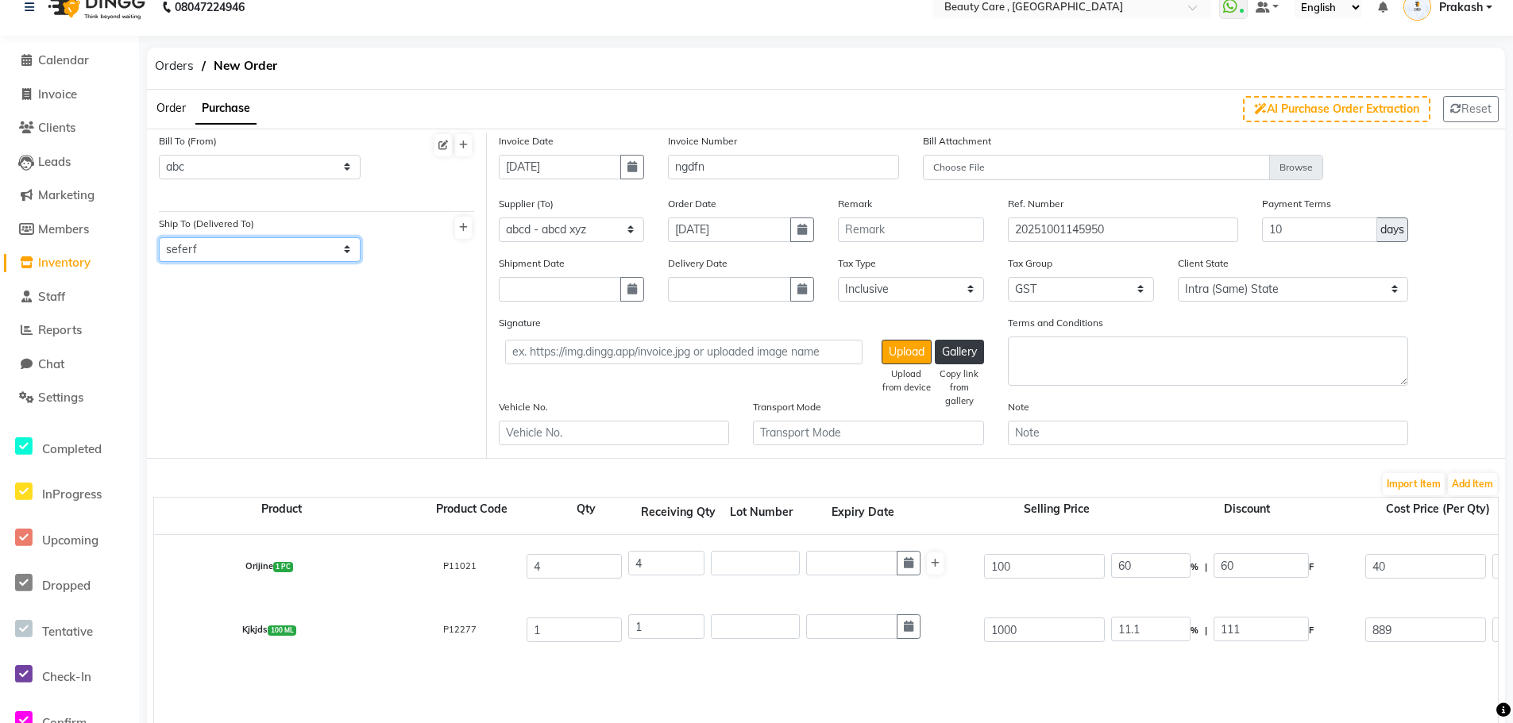
click at [159, 237] on select "Select Address [GEOGRAPHIC_DATA][PERSON_NAME][PERSON_NAME] (shop) Pune shop Pun…" at bounding box center [260, 249] width 202 height 25
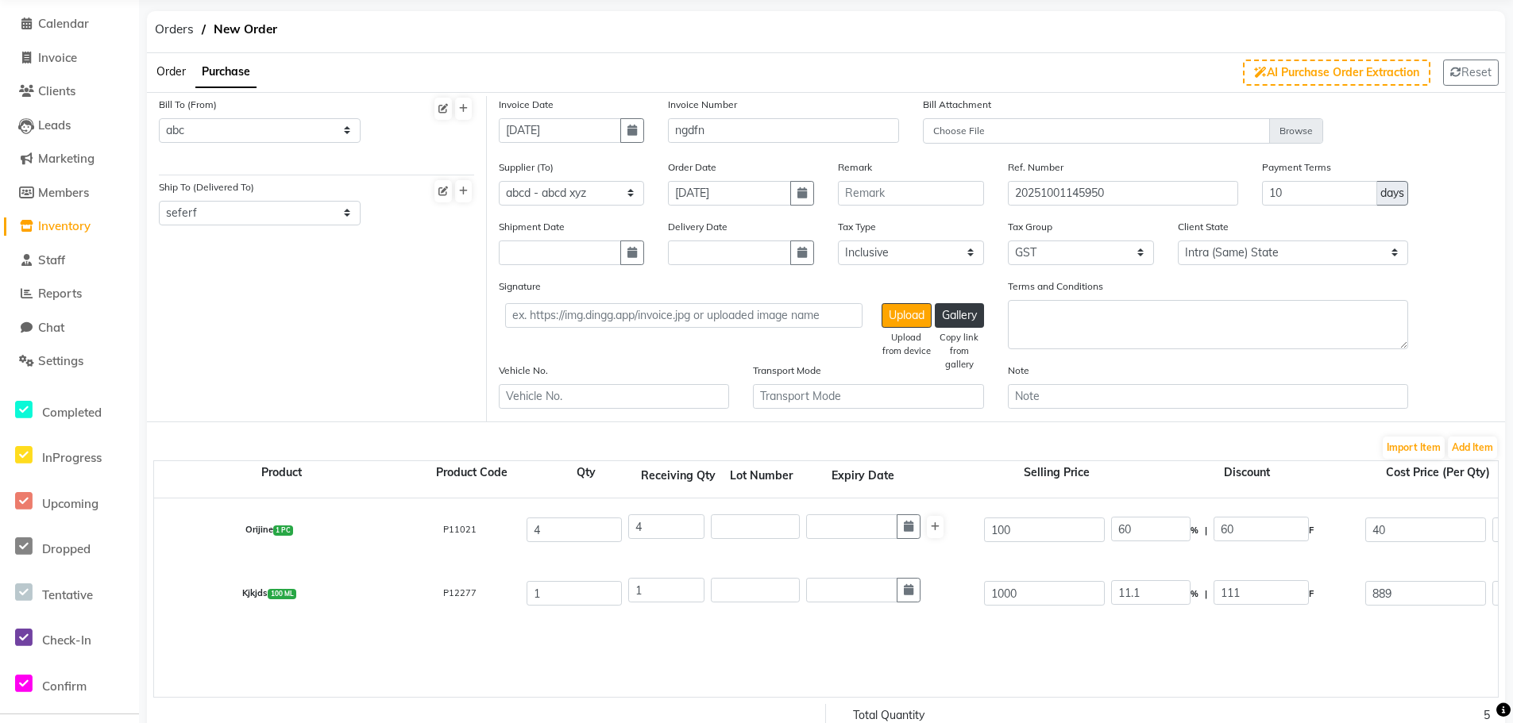
click at [1417, 545] on div "40" at bounding box center [1425, 530] width 127 height 31
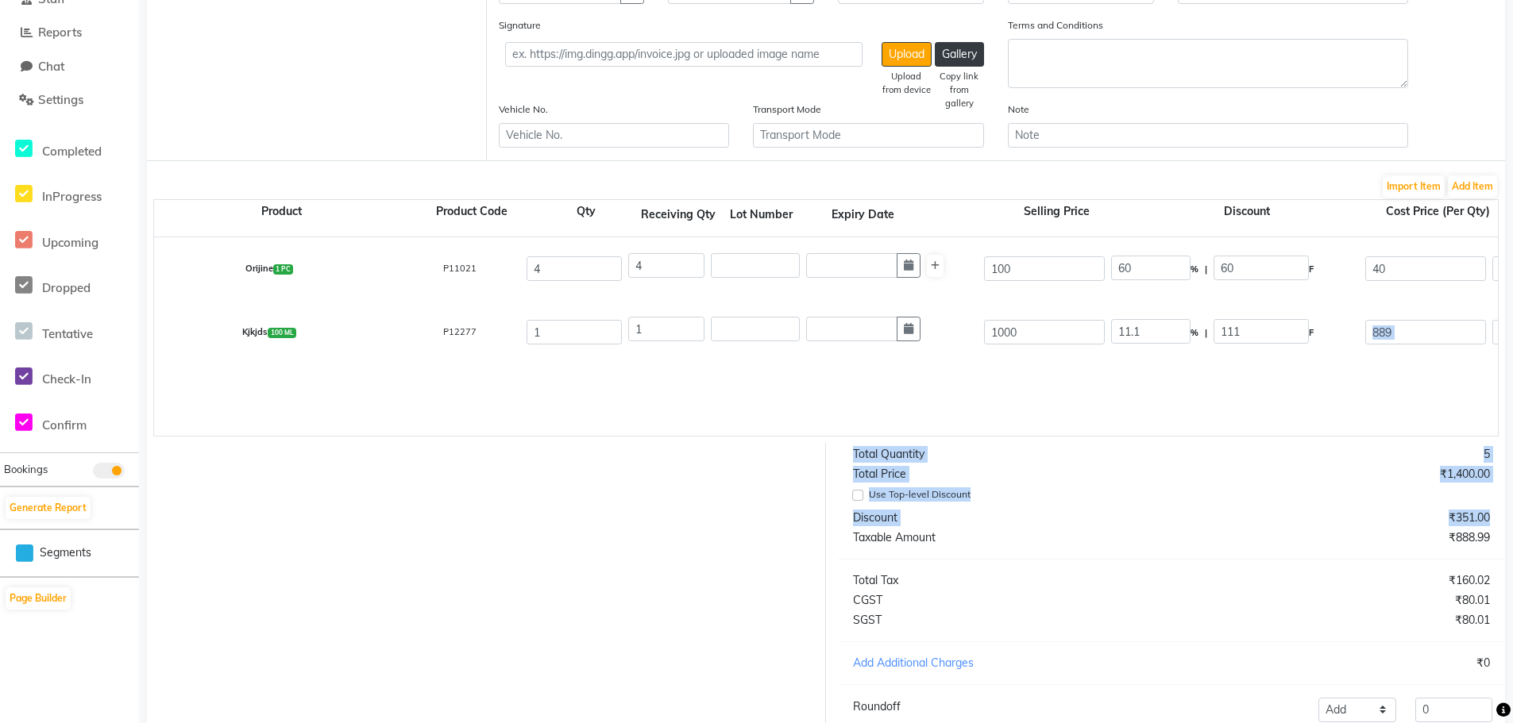
scroll to position [458, 0]
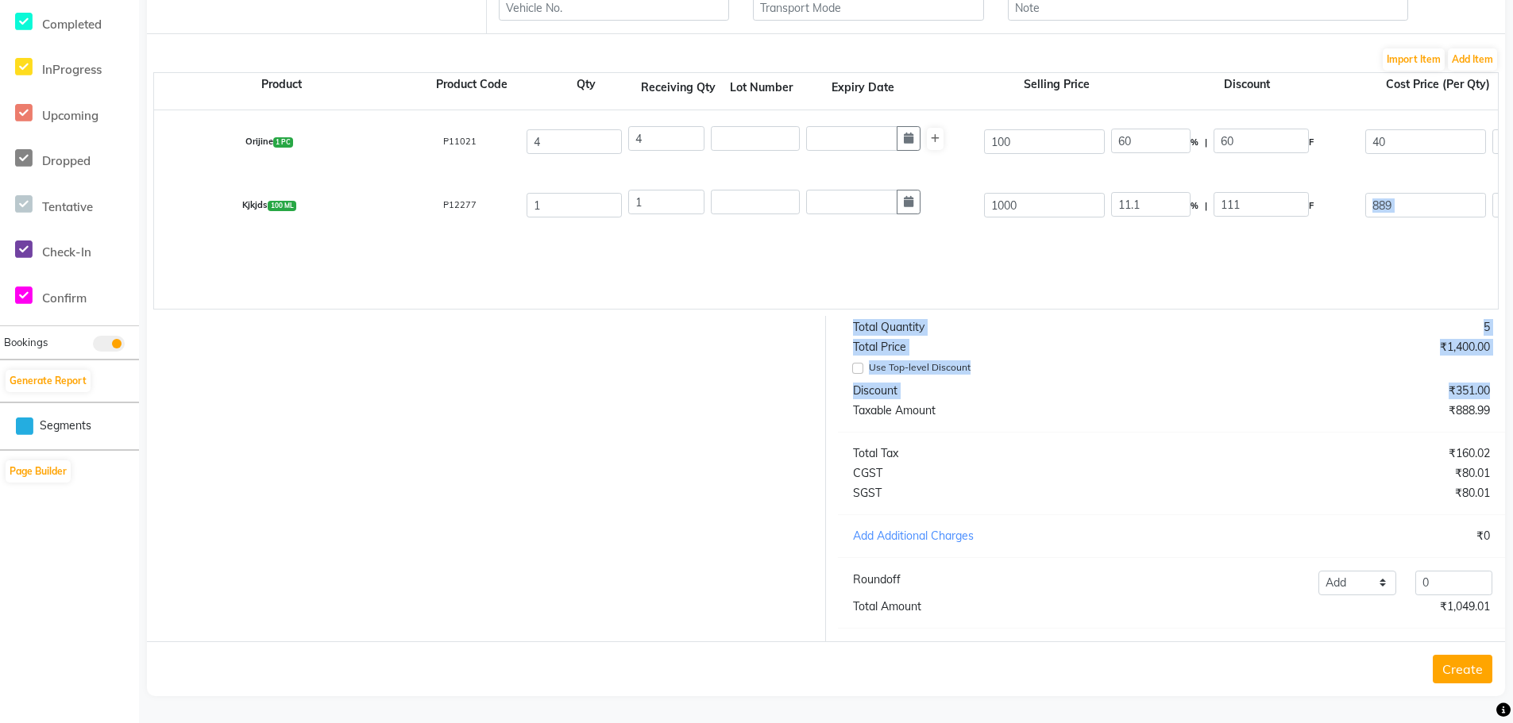
click at [1481, 673] on button "Create" at bounding box center [1463, 669] width 60 height 29
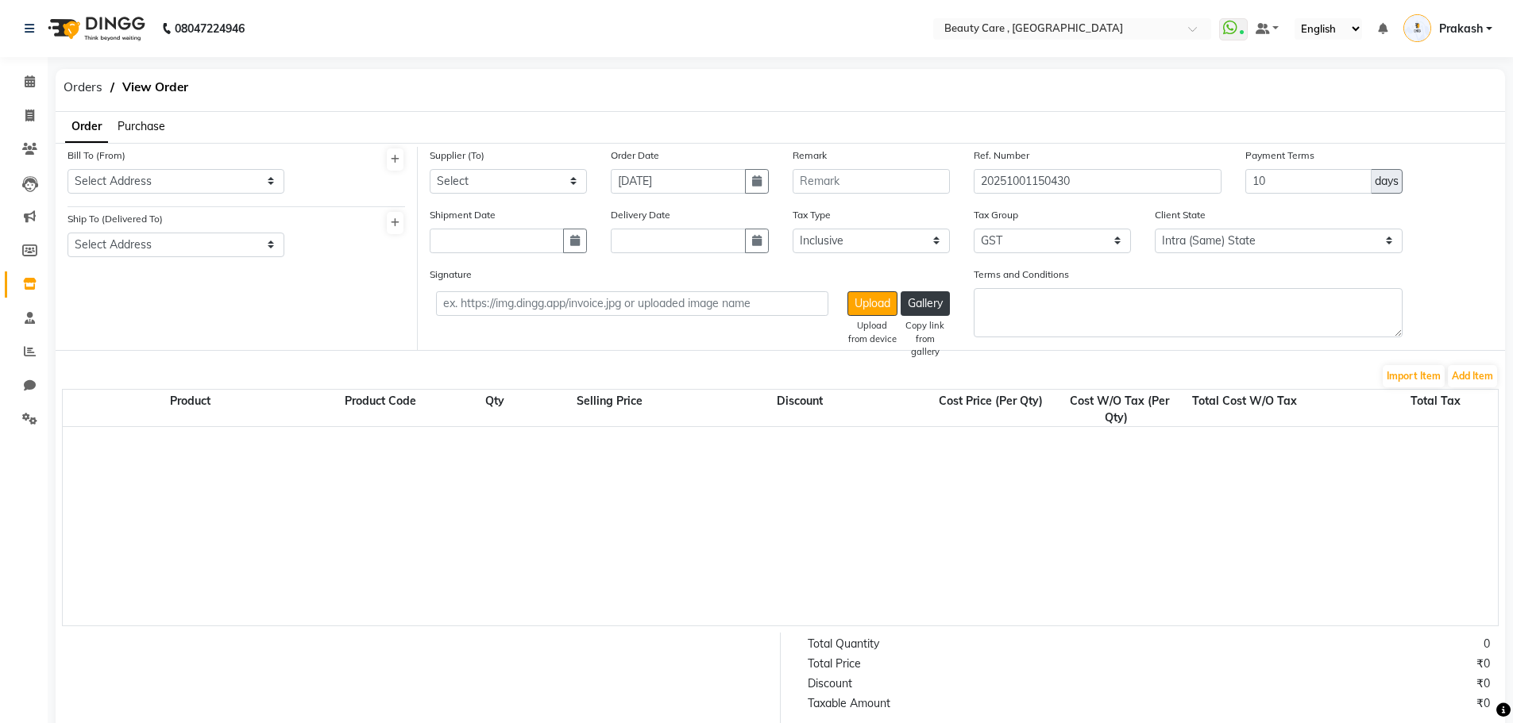
select select "true"
select select "793"
drag, startPoint x: 1510, startPoint y: 75, endPoint x: 1518, endPoint y: -1, distance: 76.7
click at [1512, 0] on html "08047224946 Select Location × Beauty Care , Kandivali East WhatsApp Status ✕ St…" at bounding box center [756, 361] width 1513 height 723
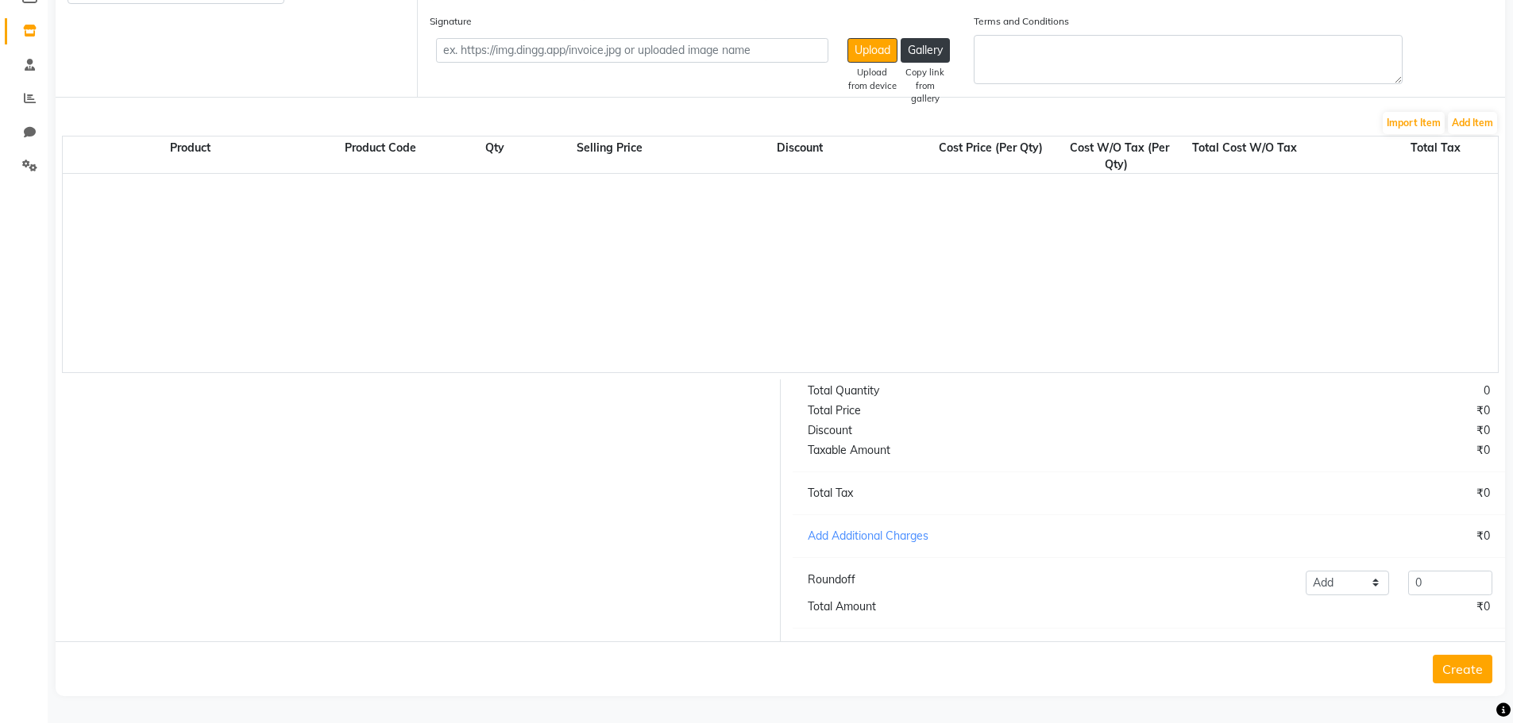
click at [1448, 661] on button "Create" at bounding box center [1463, 669] width 60 height 29
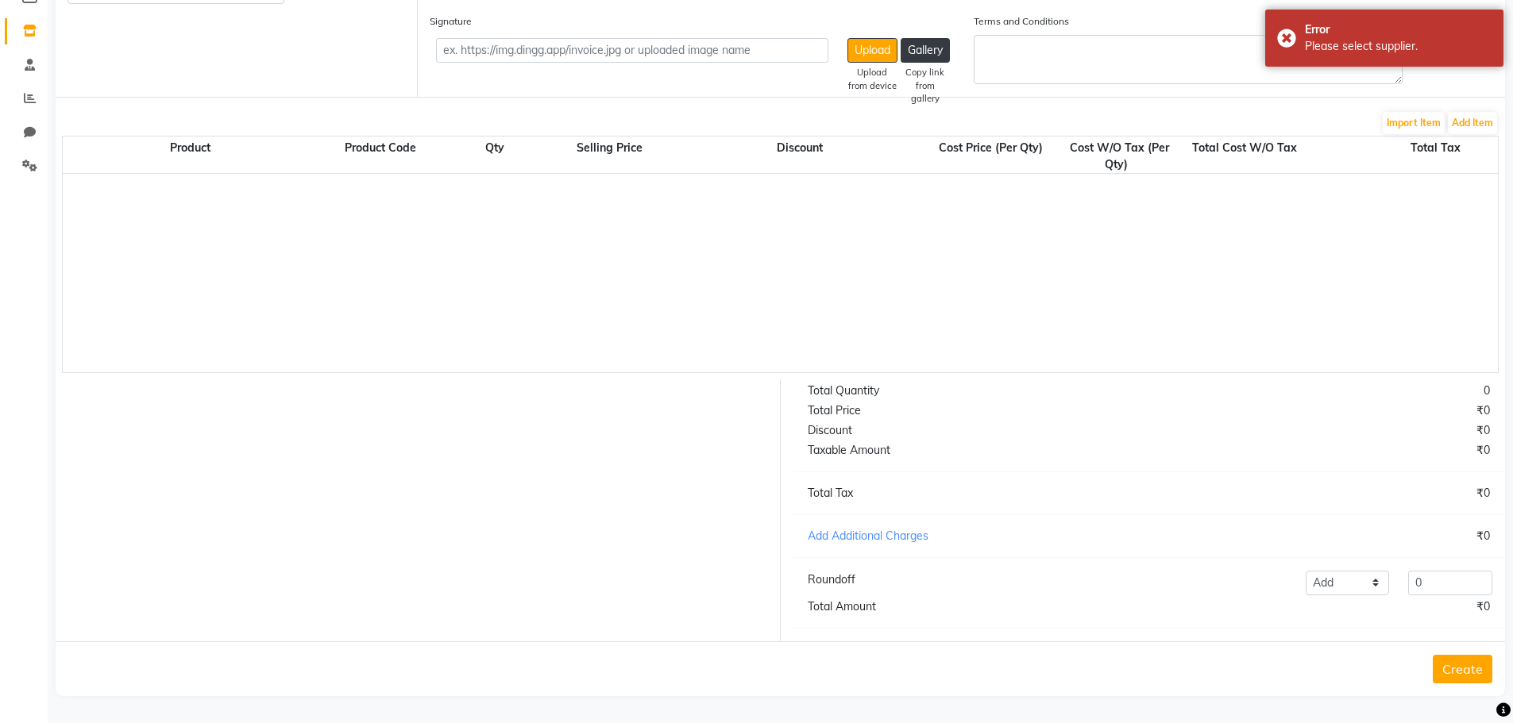
click at [9, 18] on link "Inventory" at bounding box center [24, 31] width 38 height 26
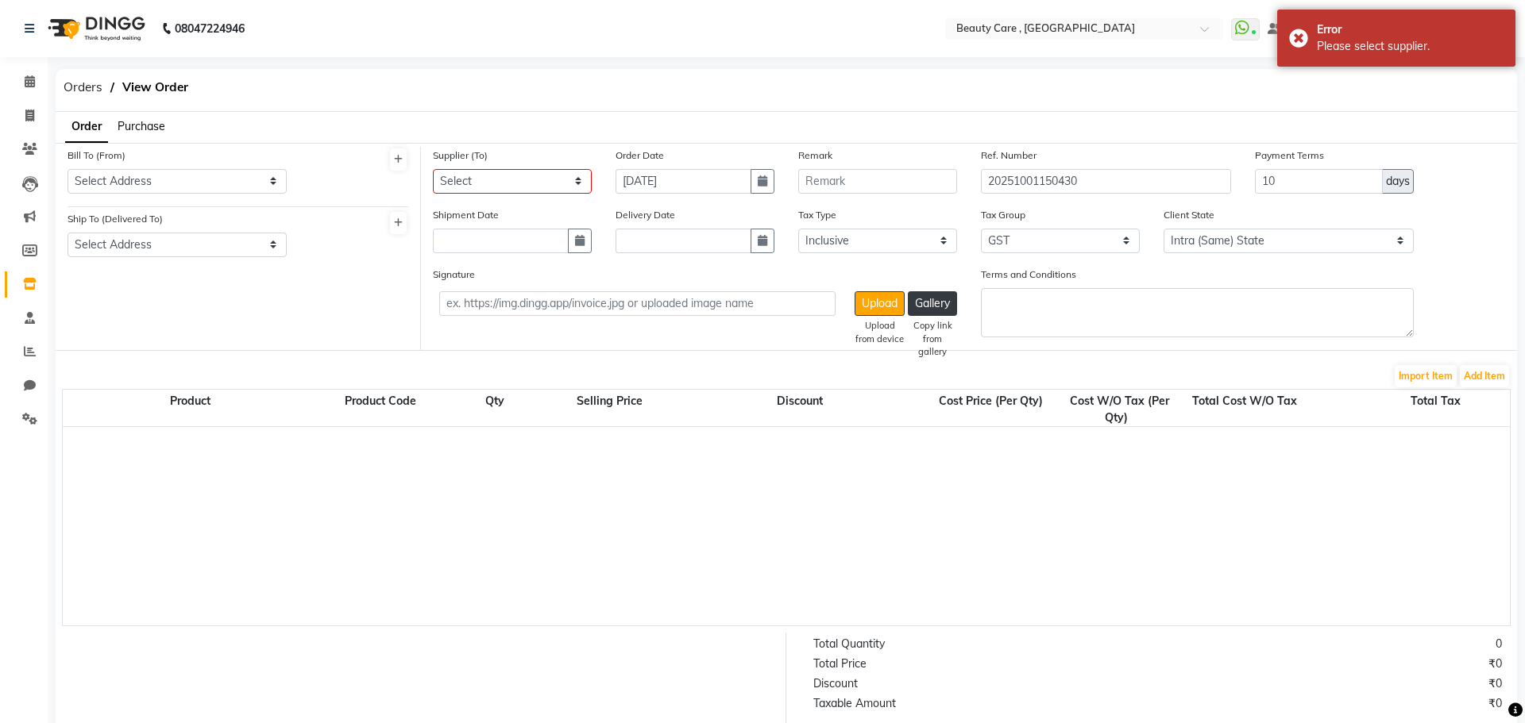
select select
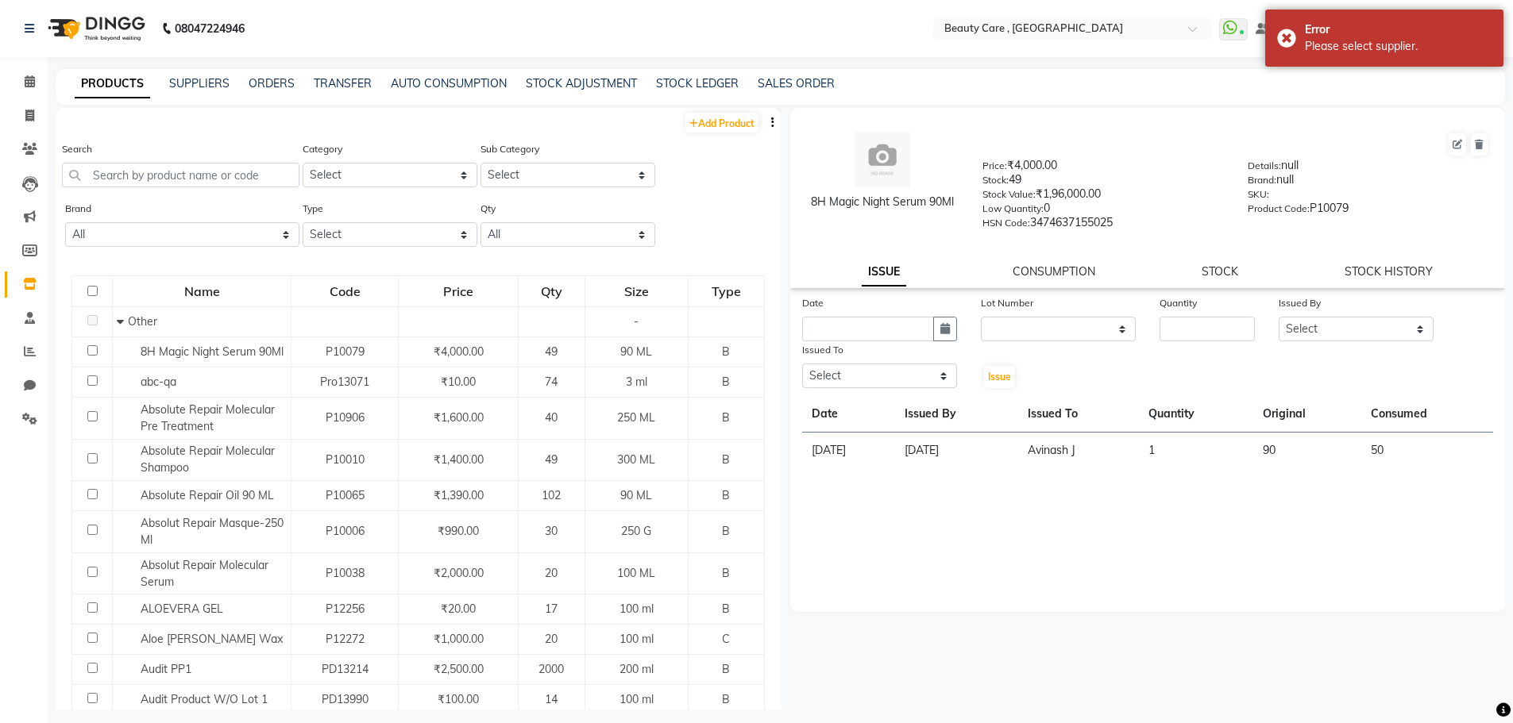
click at [219, 52] on nav "08047224946 Select Location × Beauty Care , Kandivali East WhatsApp Status ✕ St…" at bounding box center [756, 28] width 1513 height 57
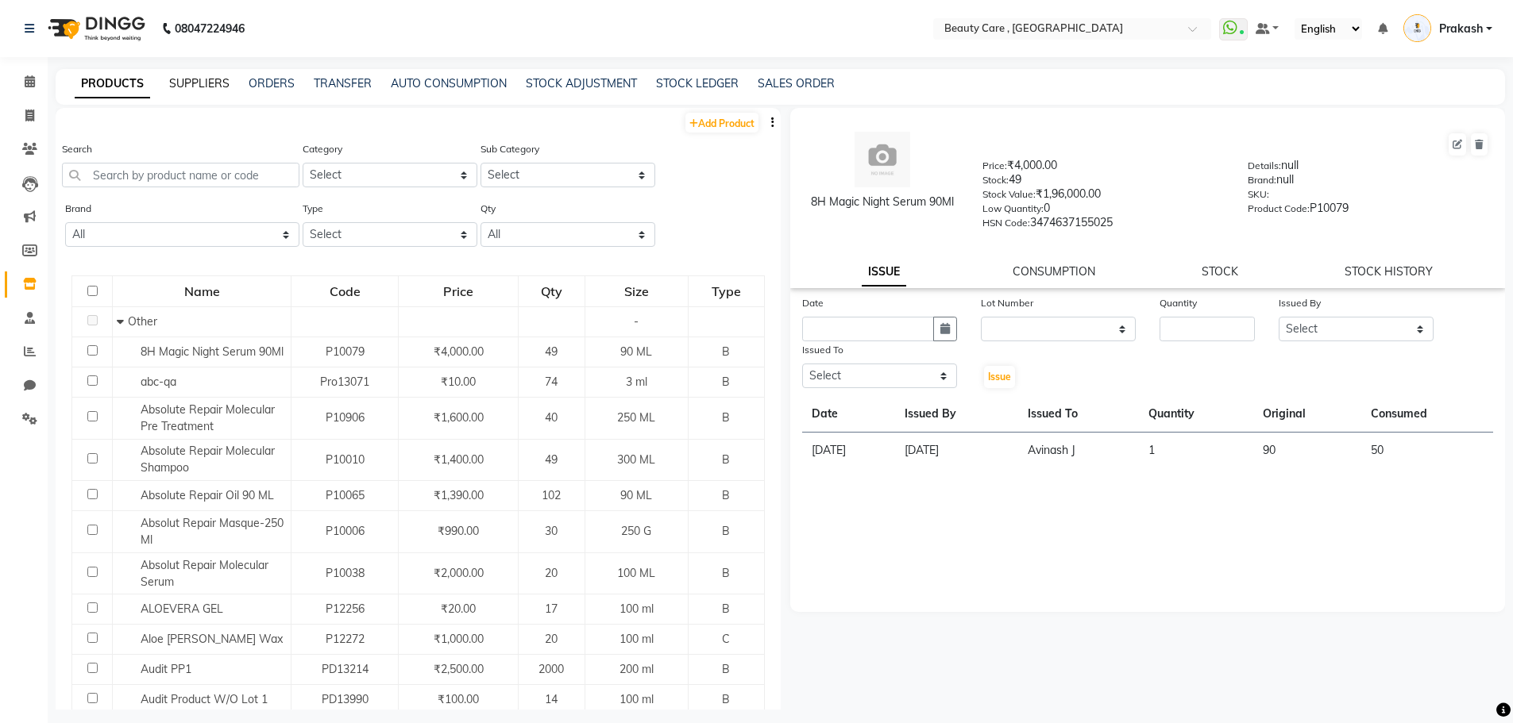
click at [197, 87] on link "SUPPLIERS" at bounding box center [199, 83] width 60 height 14
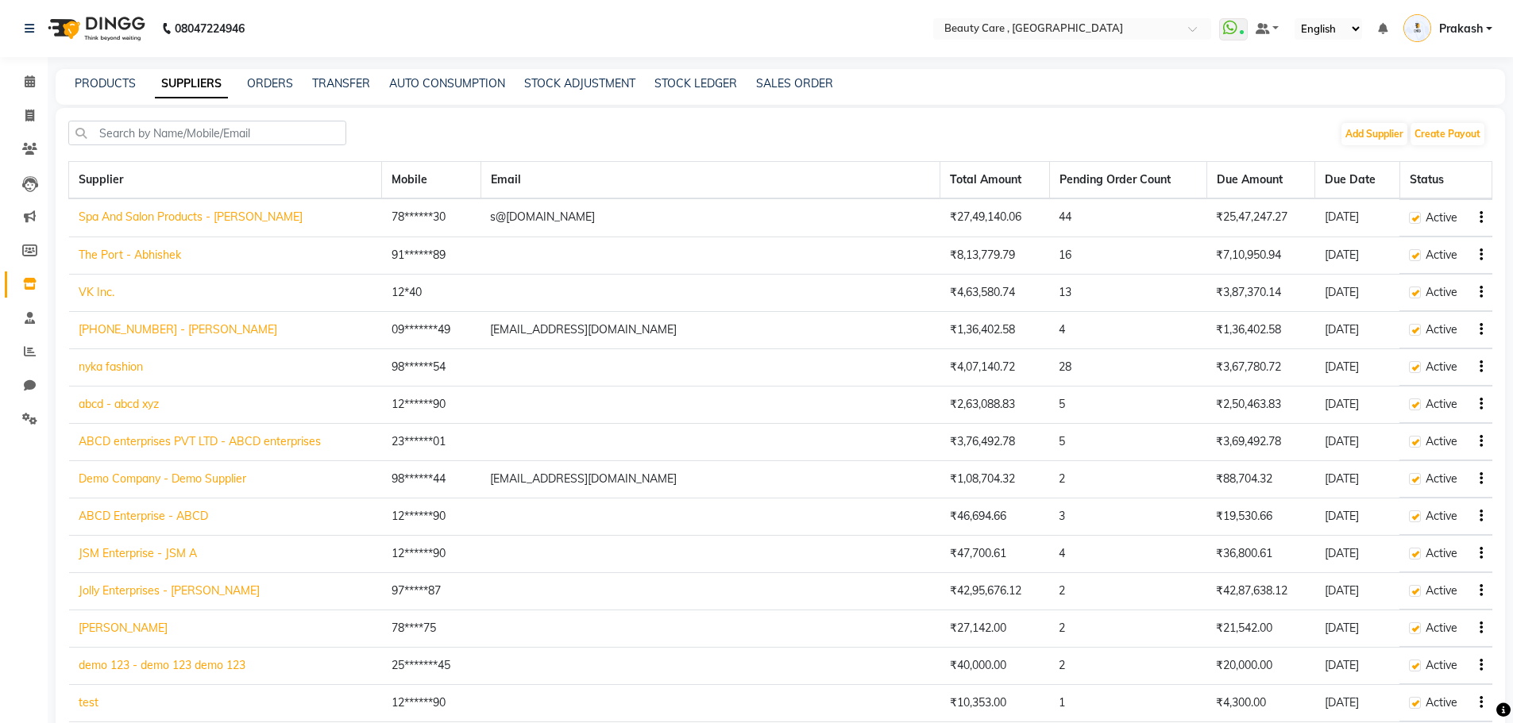
click at [197, 87] on link "SUPPLIERS" at bounding box center [191, 84] width 73 height 29
drag, startPoint x: 276, startPoint y: 75, endPoint x: 268, endPoint y: 29, distance: 46.1
click at [264, 0] on html "08047224946 Select Location × Beauty Care , Kandivali East WhatsApp Status ✕ St…" at bounding box center [756, 361] width 1513 height 723
click at [339, 83] on link "TRANSFER" at bounding box center [341, 83] width 58 height 14
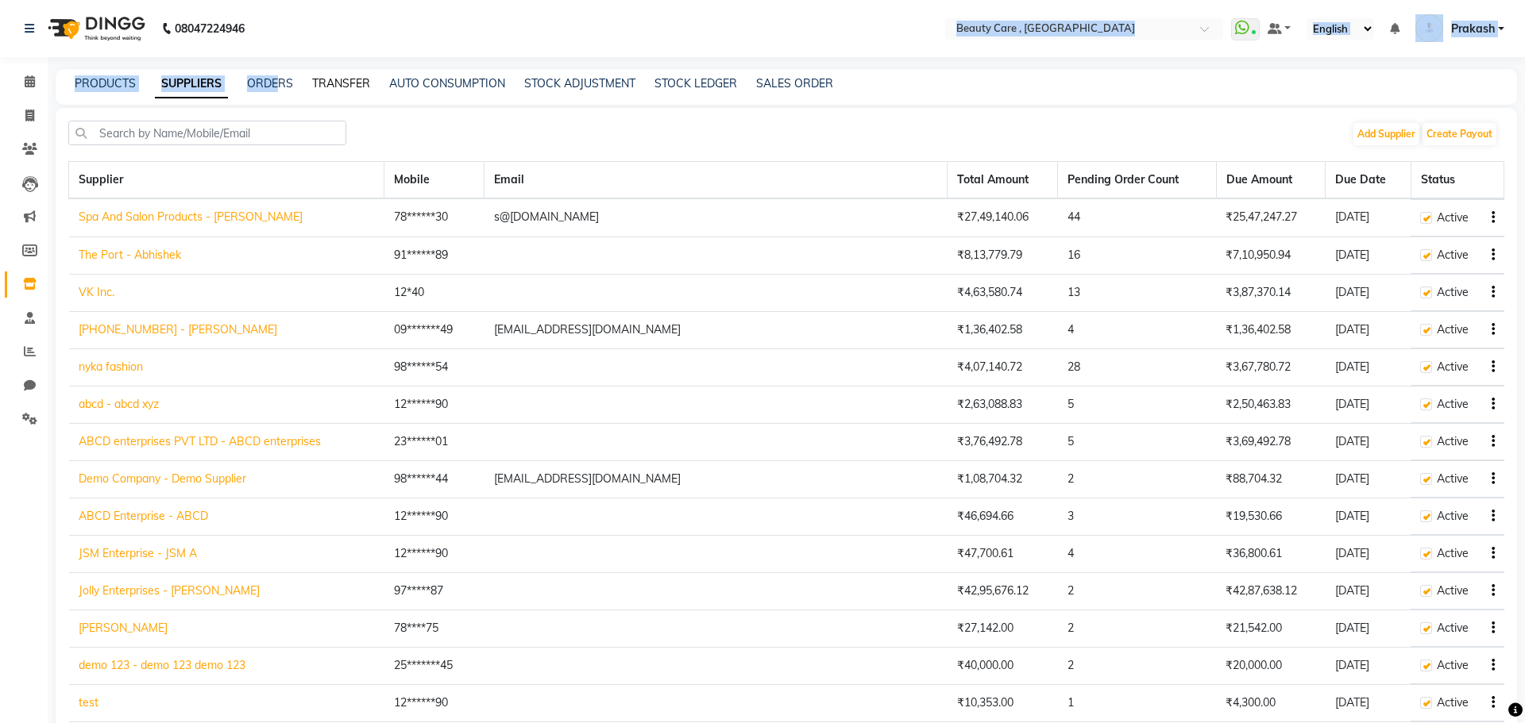
select select "sender"
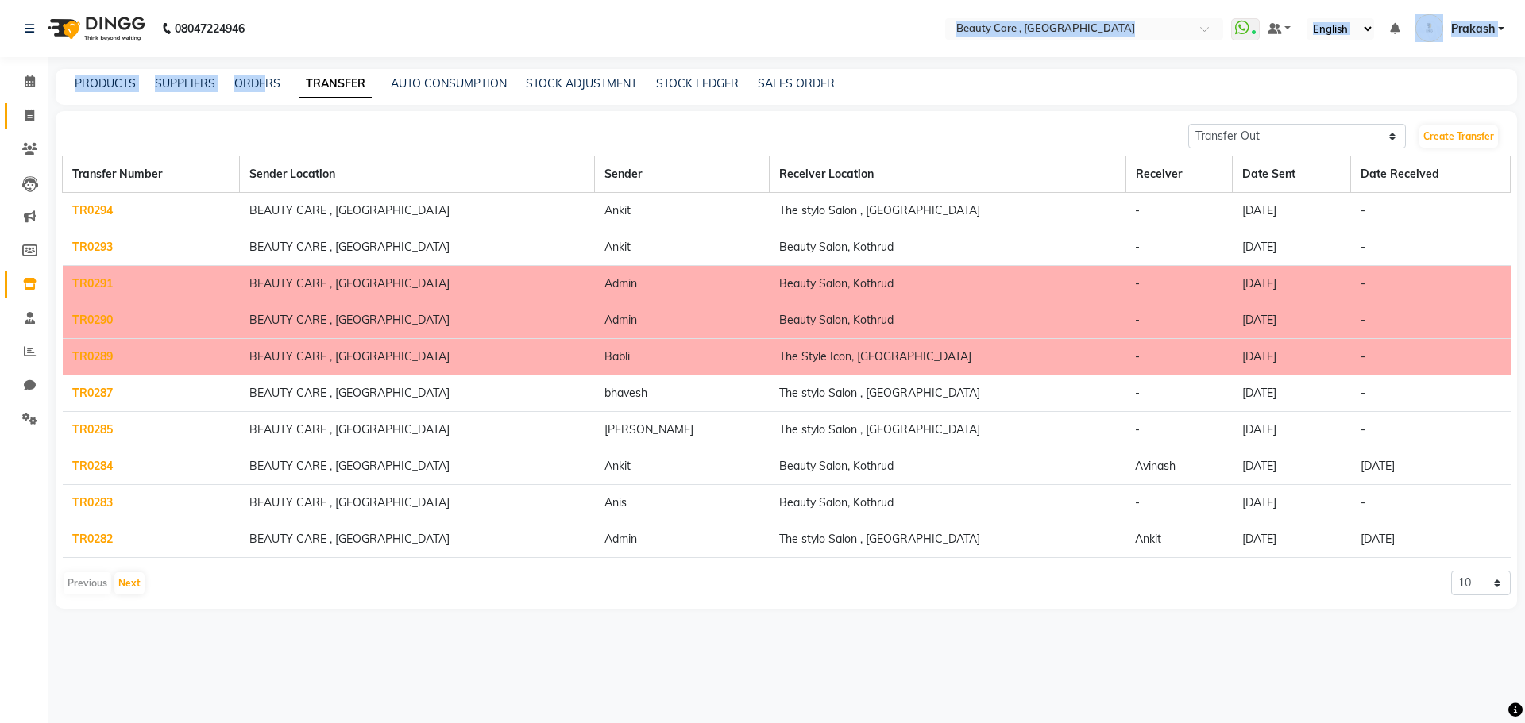
click at [22, 106] on link "Invoice" at bounding box center [24, 116] width 38 height 26
select select "service"
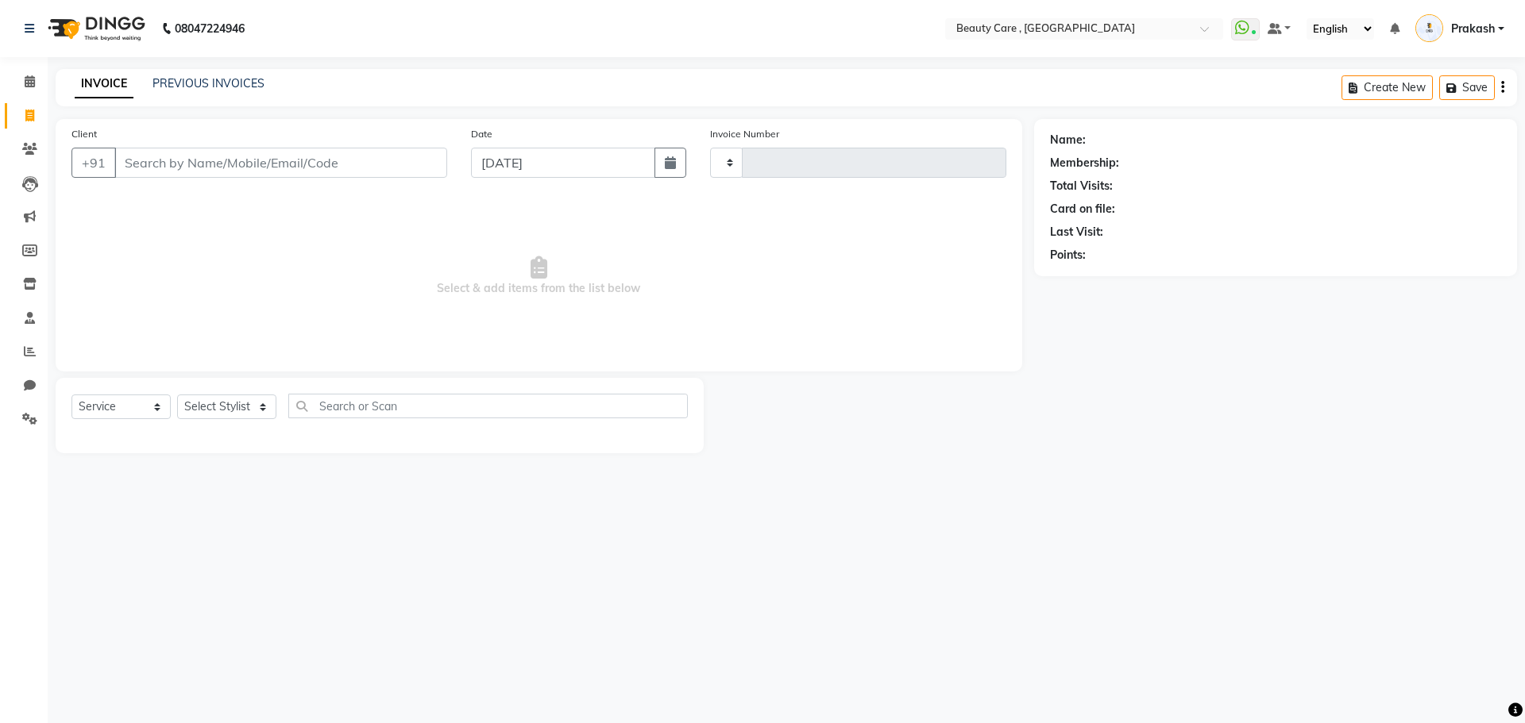
type input "3051"
select select "5646"
click at [25, 80] on icon at bounding box center [30, 81] width 10 height 12
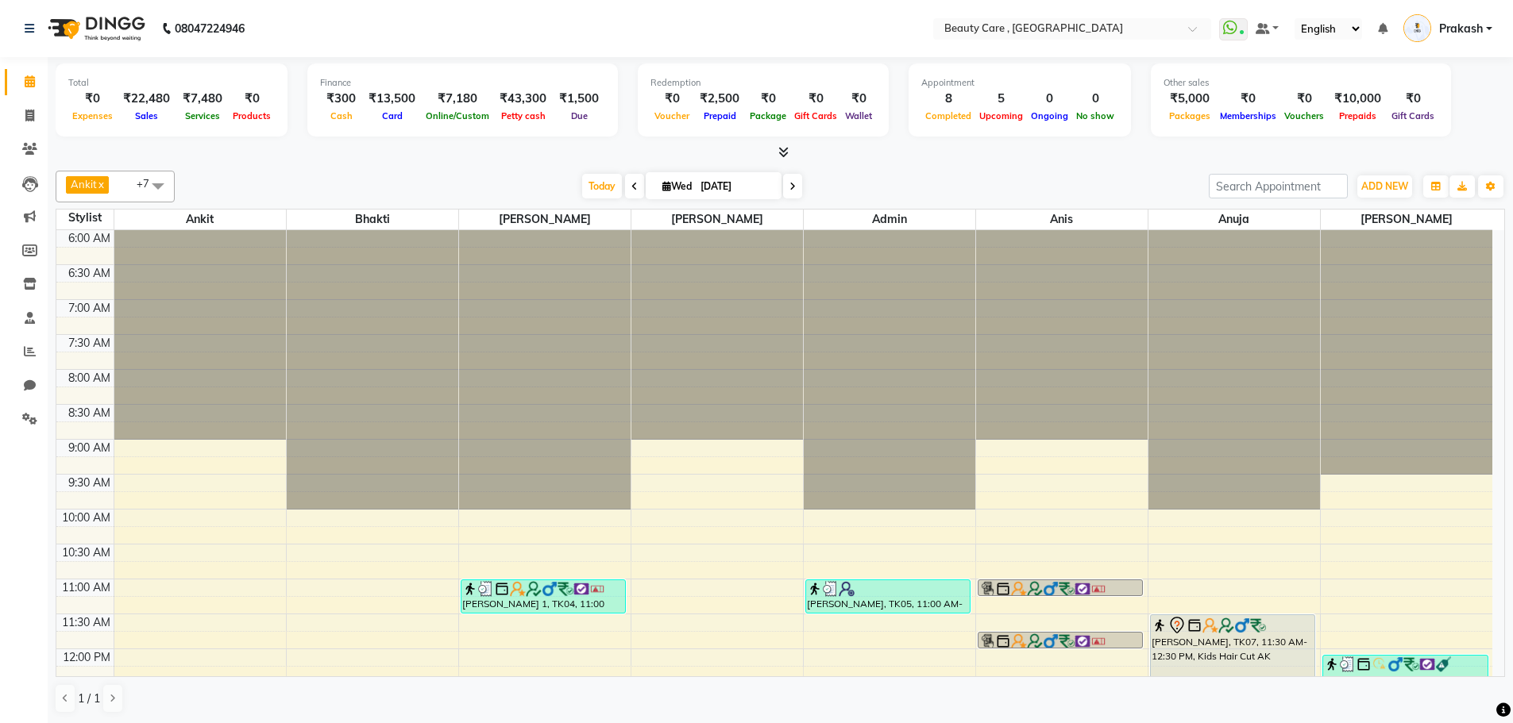
click at [936, 135] on div "Appointment 8 Completed 5 Upcoming 0 Ongoing 0 No show" at bounding box center [1019, 100] width 222 height 73
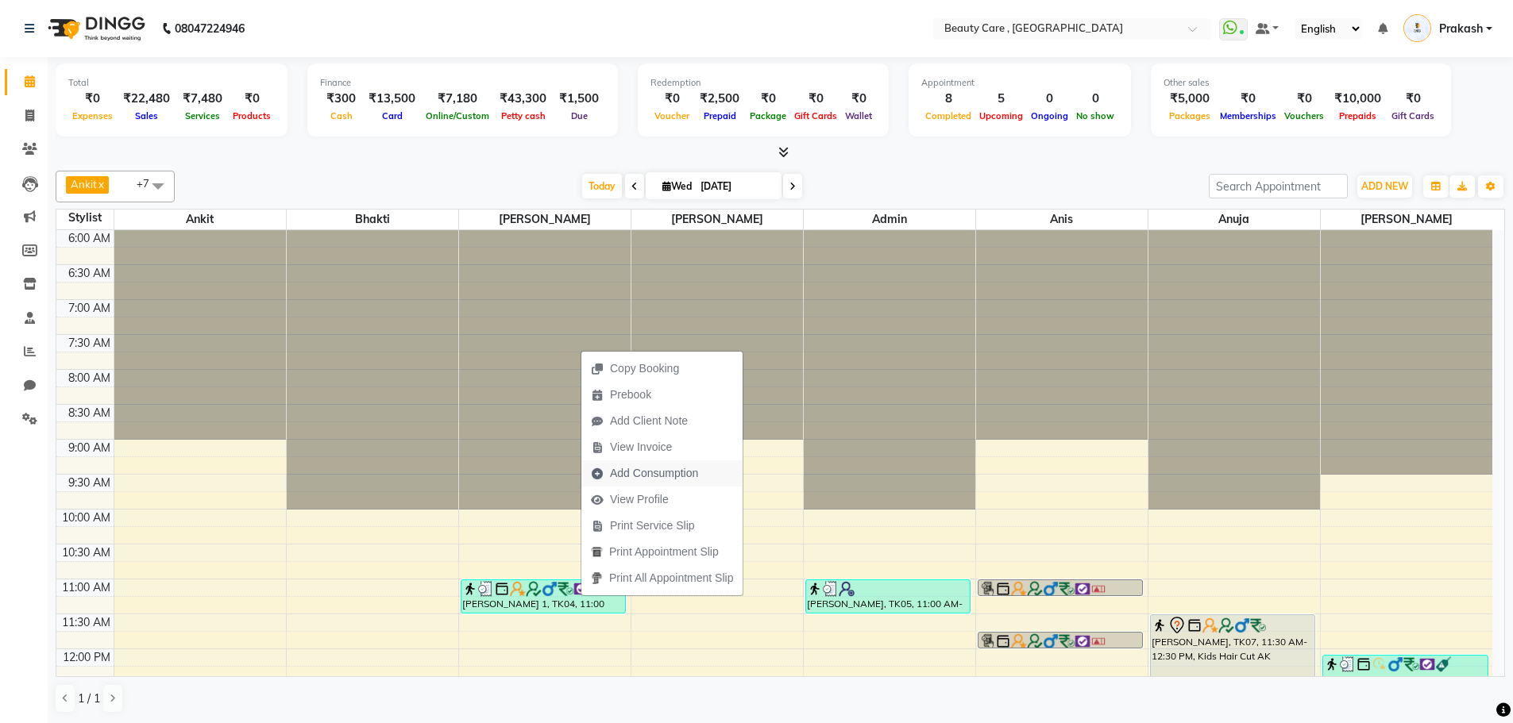
click at [693, 469] on span "Add Consumption" at bounding box center [654, 473] width 88 height 17
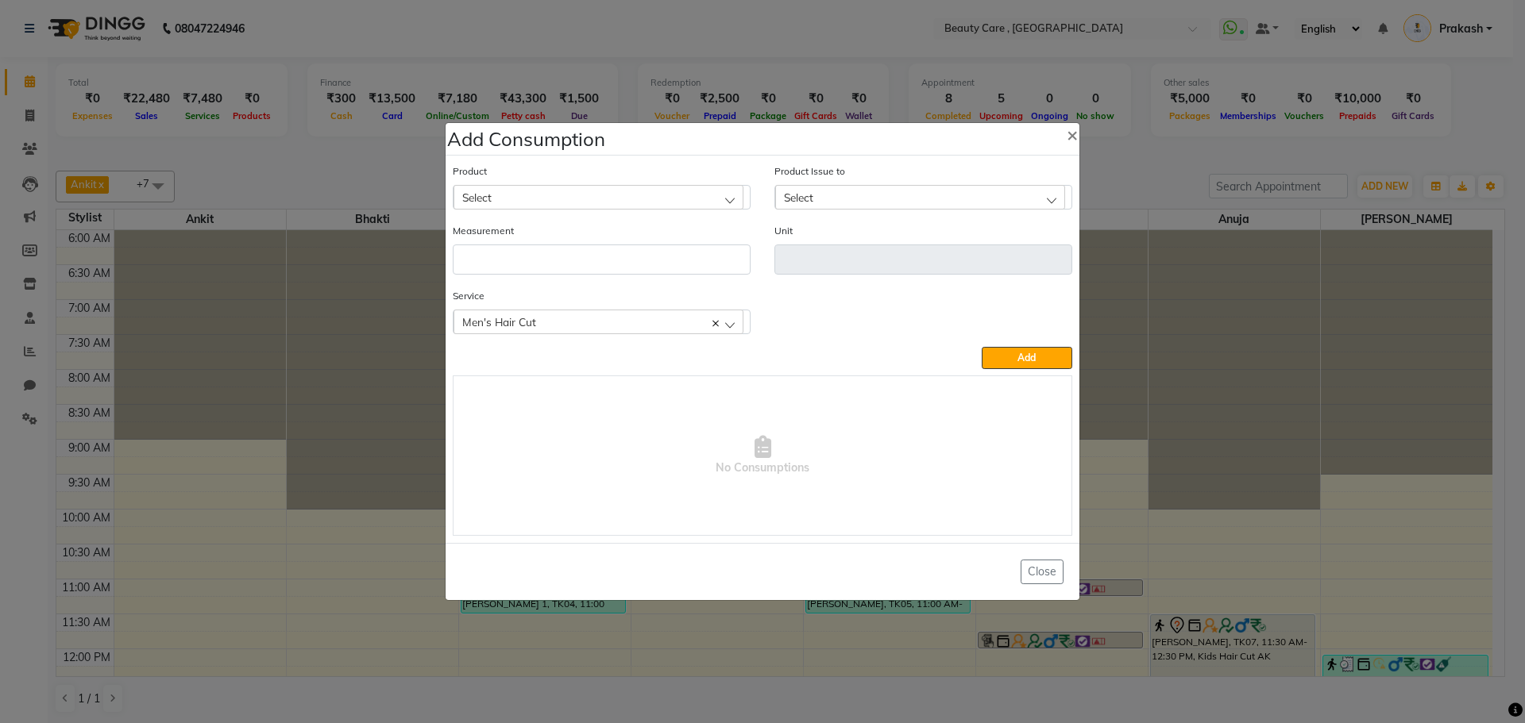
click at [1066, 139] on span "×" at bounding box center [1071, 134] width 11 height 24
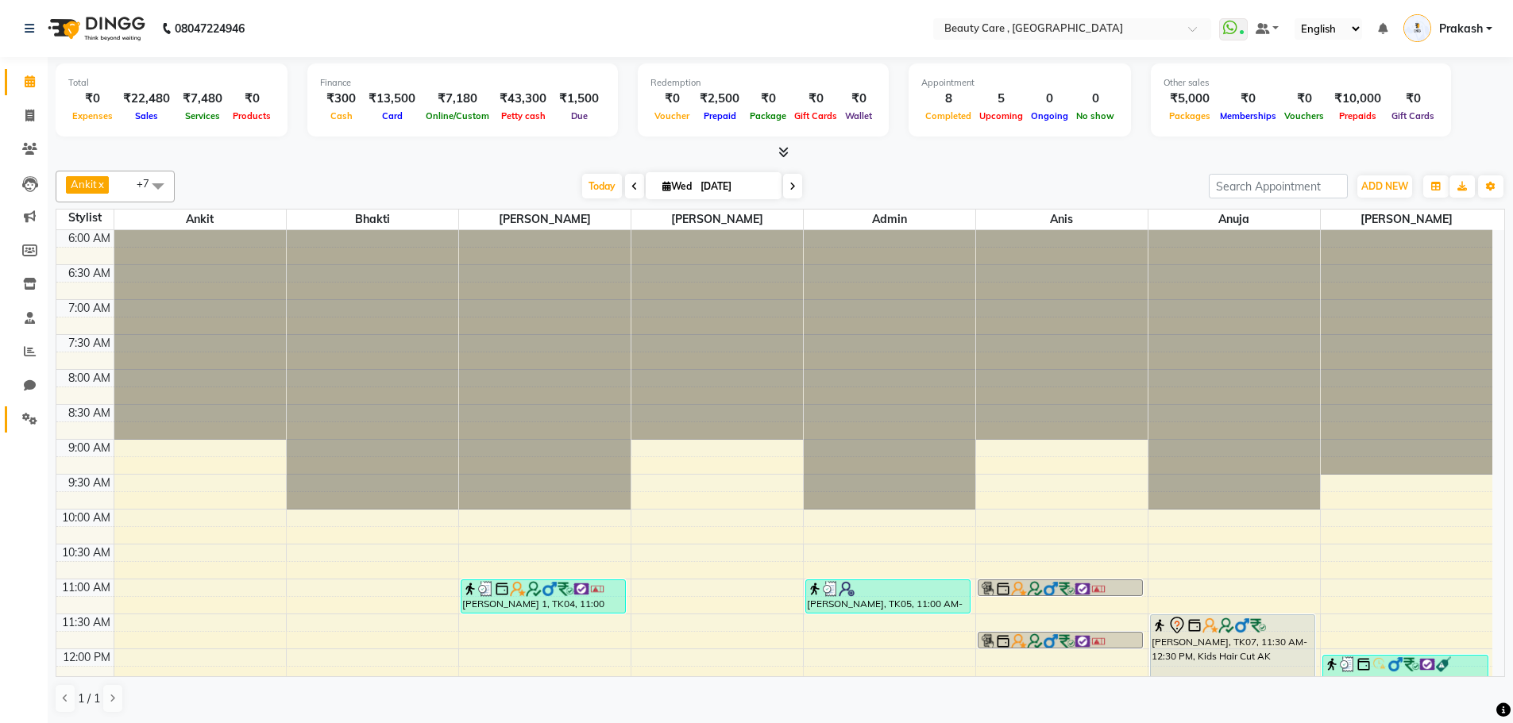
click at [17, 430] on link "Settings" at bounding box center [24, 420] width 38 height 26
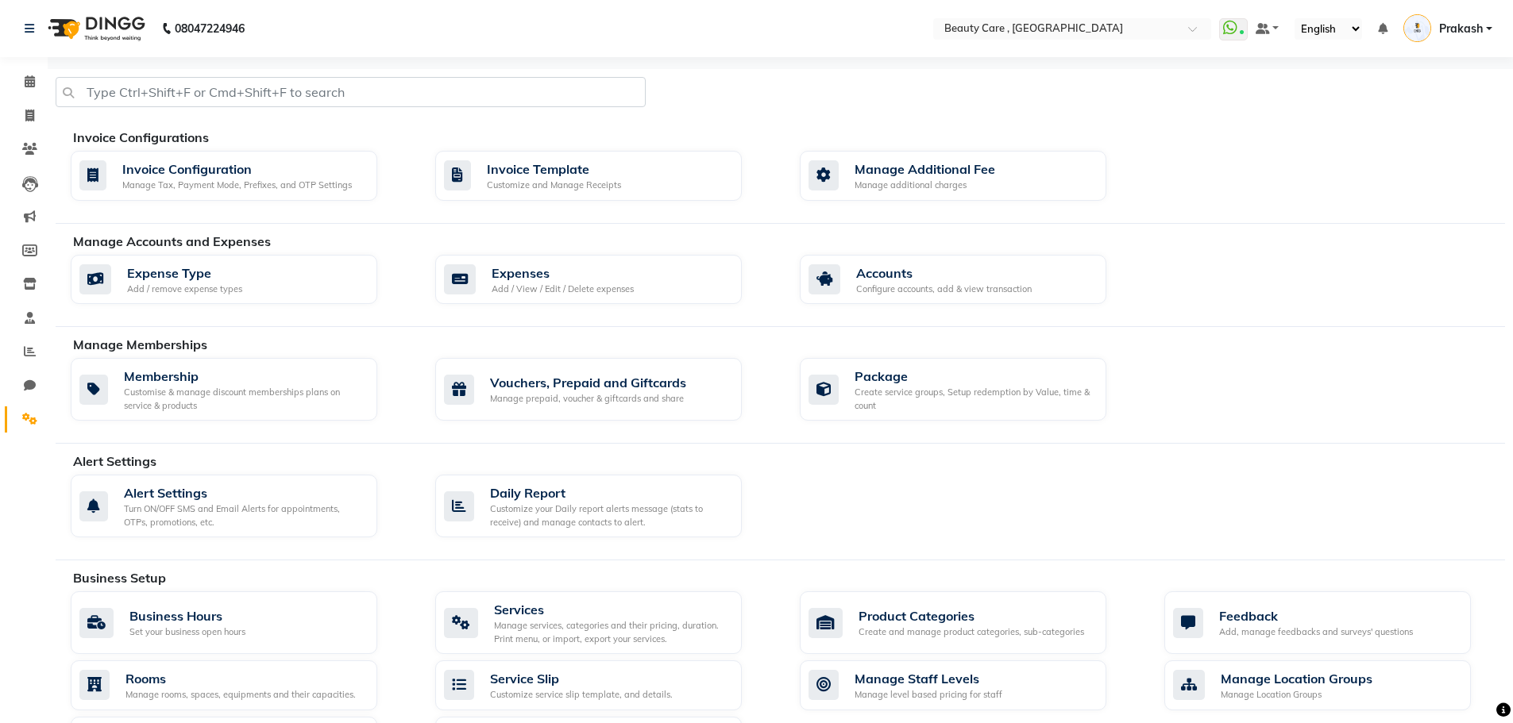
click at [30, 406] on li "Settings" at bounding box center [24, 420] width 48 height 34
click at [29, 341] on link "Reports" at bounding box center [24, 352] width 38 height 26
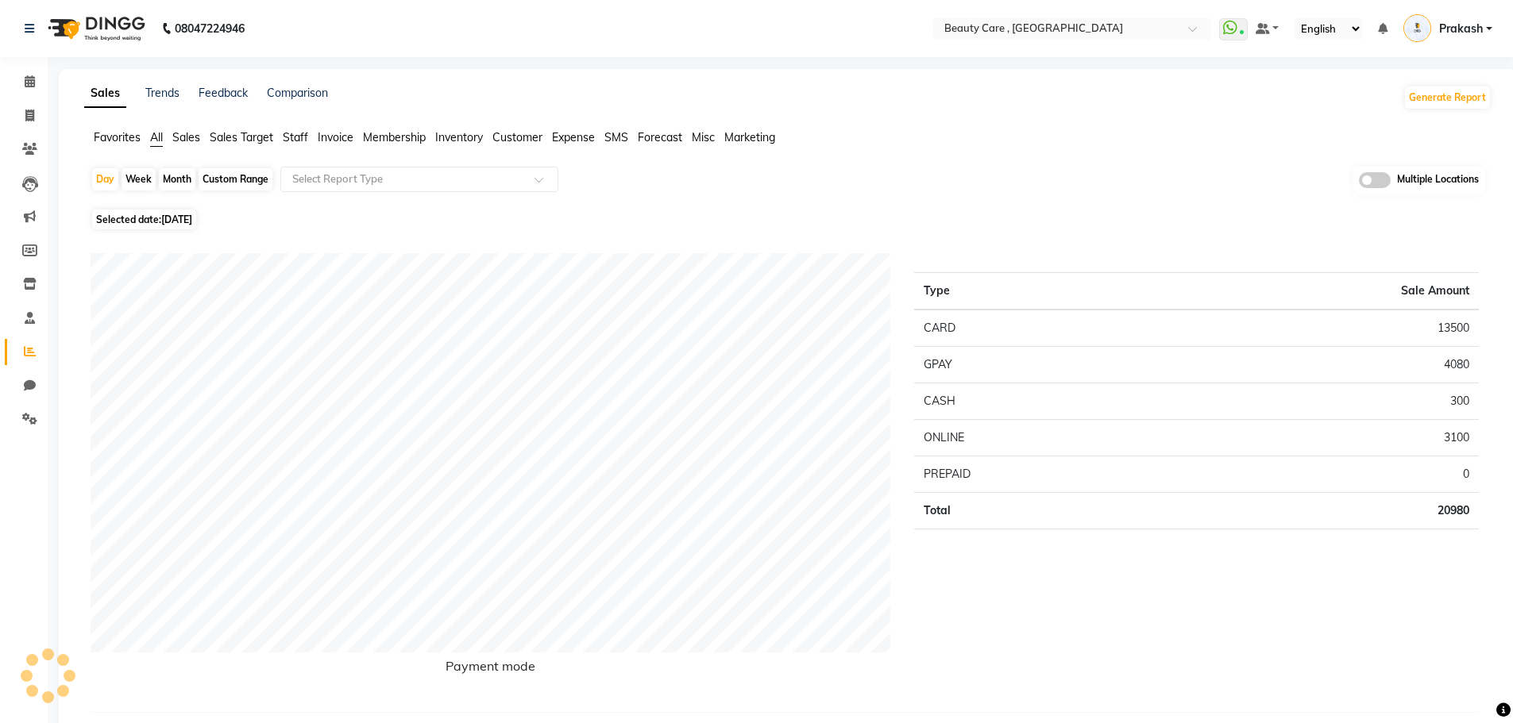
click at [21, 99] on li "Invoice" at bounding box center [24, 116] width 48 height 34
click at [17, 87] on span at bounding box center [30, 82] width 28 height 18
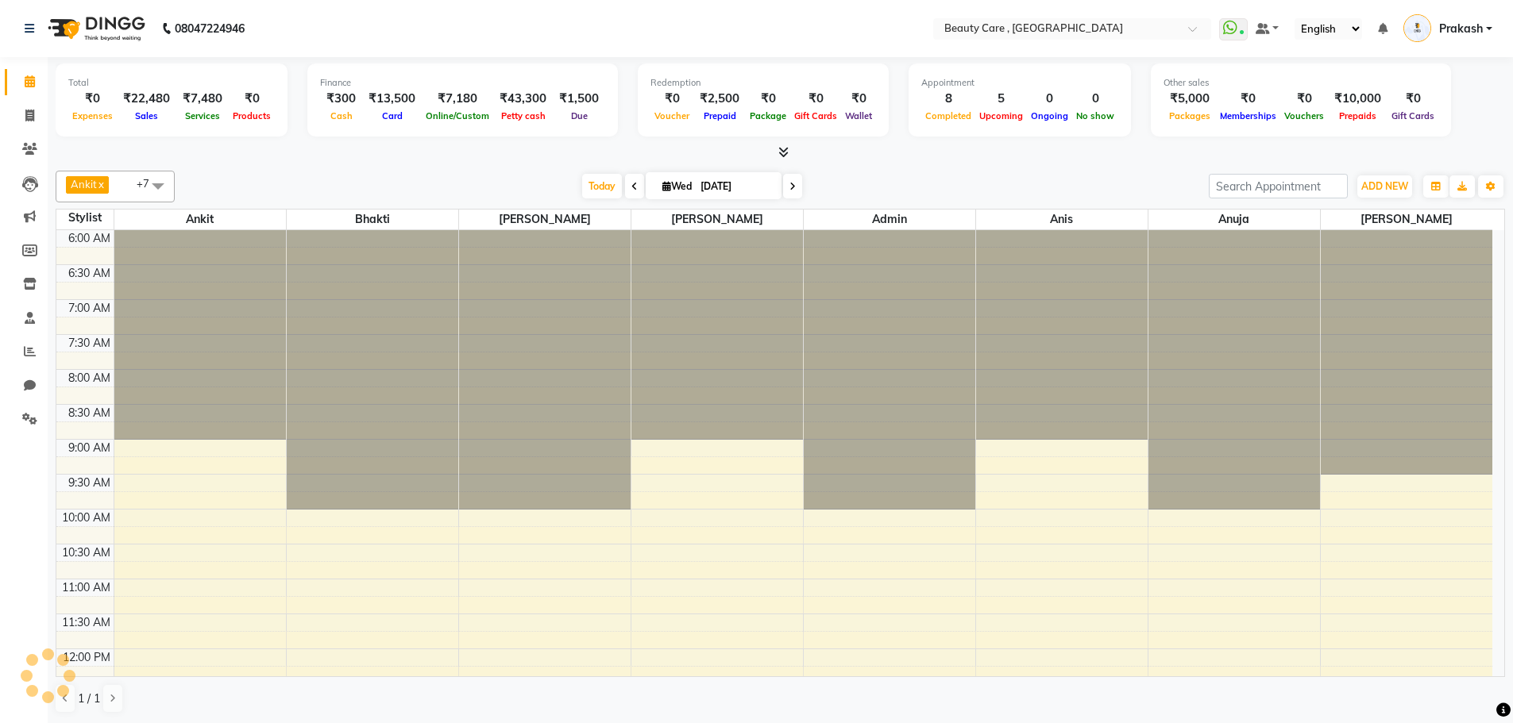
click at [23, 86] on span at bounding box center [30, 82] width 28 height 18
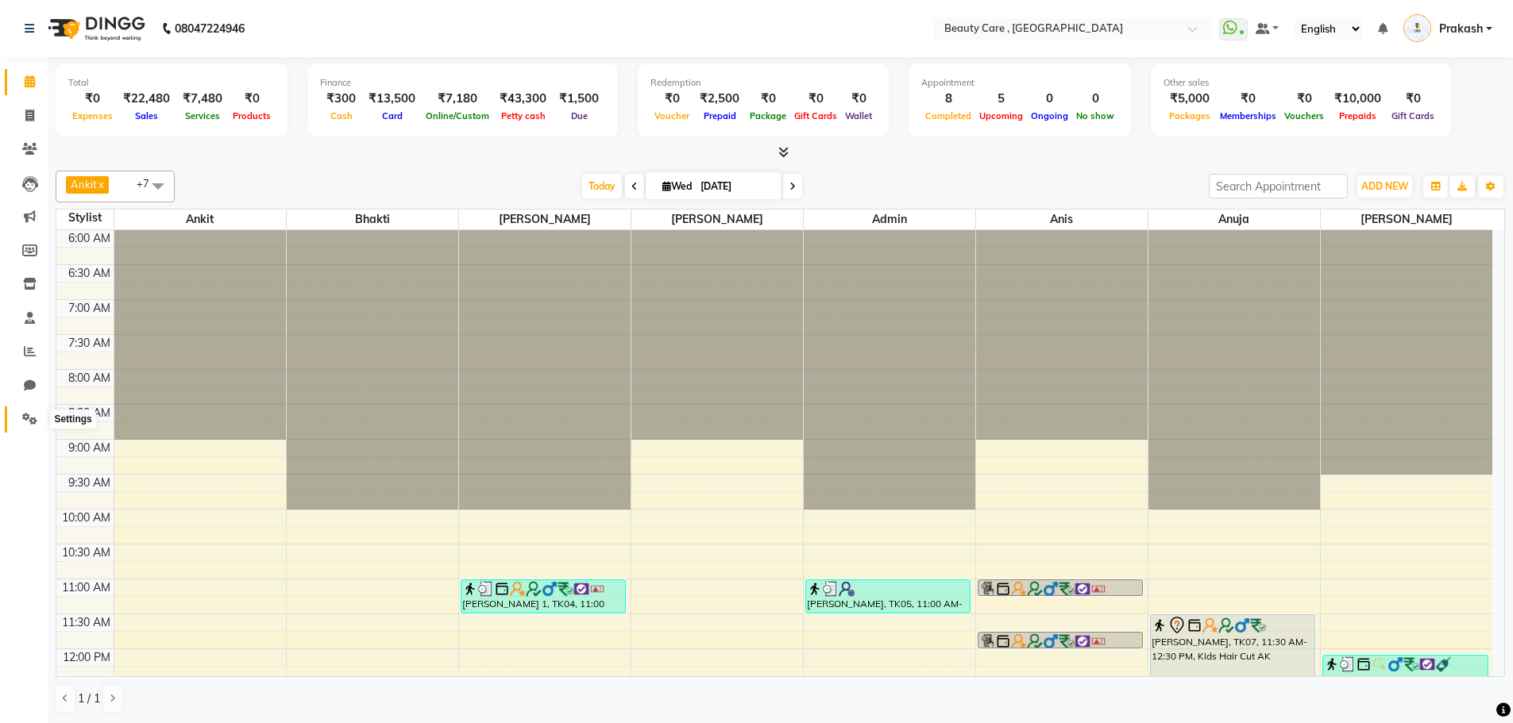
click at [25, 418] on icon at bounding box center [29, 419] width 15 height 12
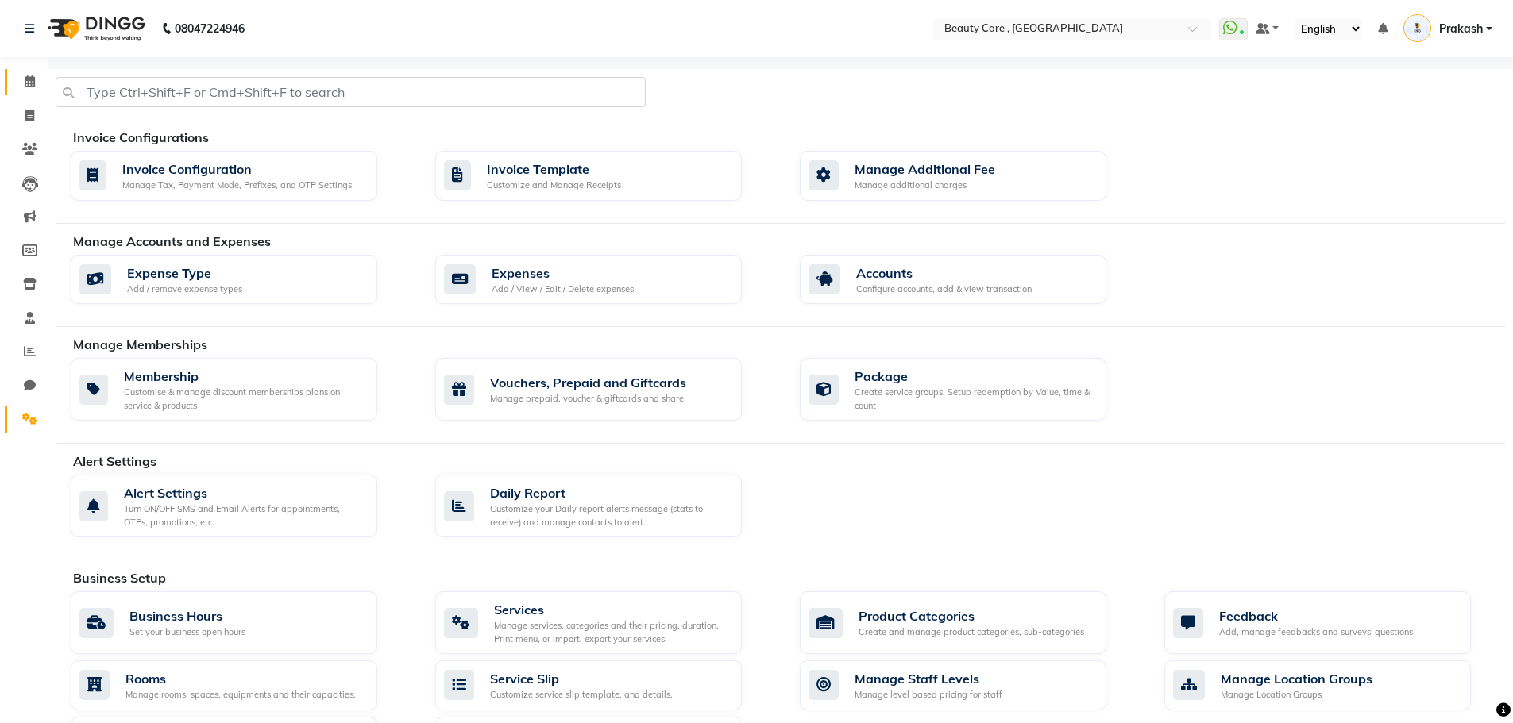
click at [14, 71] on link "Calendar" at bounding box center [24, 82] width 38 height 26
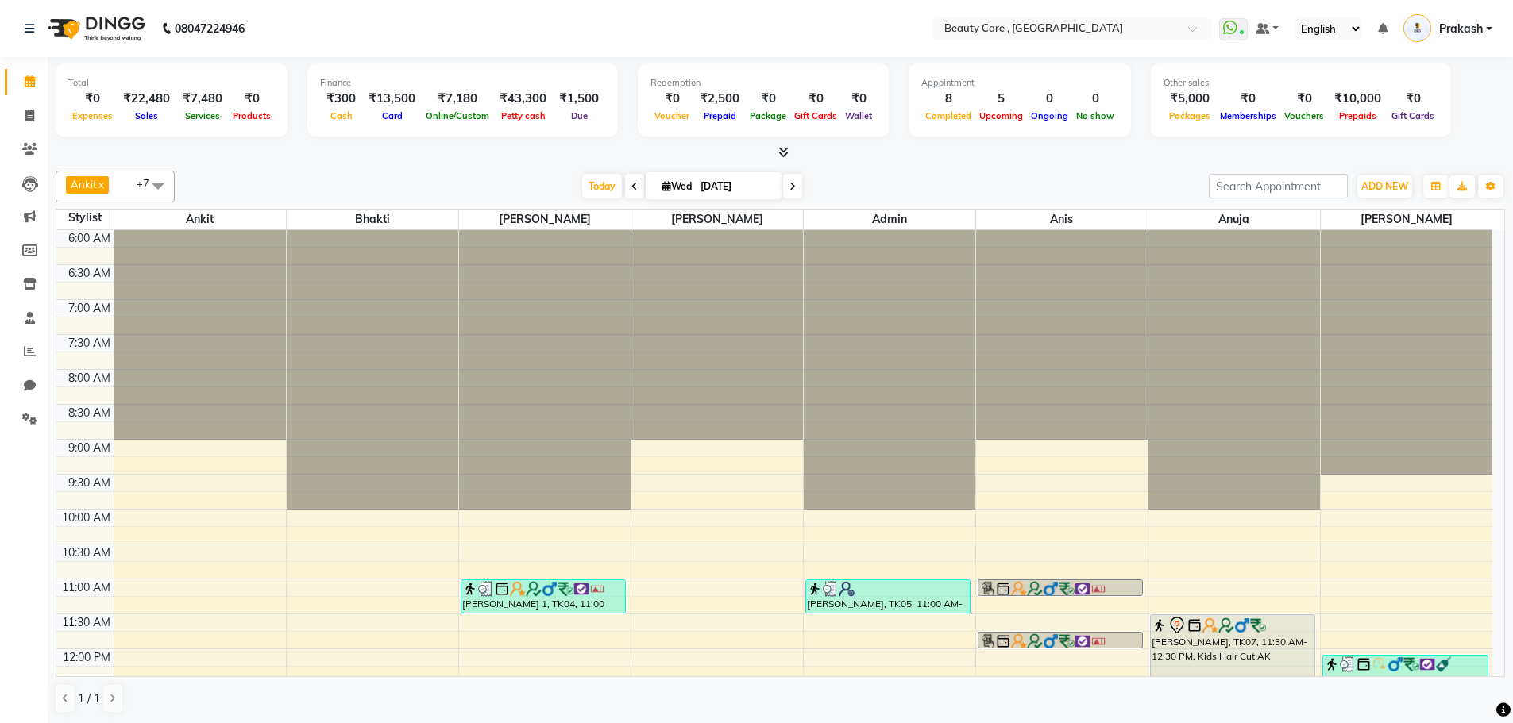
click at [1483, 27] on span "Prakash" at bounding box center [1461, 29] width 44 height 17
click at [1426, 126] on hr at bounding box center [1410, 126] width 145 height 1
